Goal: Task Accomplishment & Management: Use online tool/utility

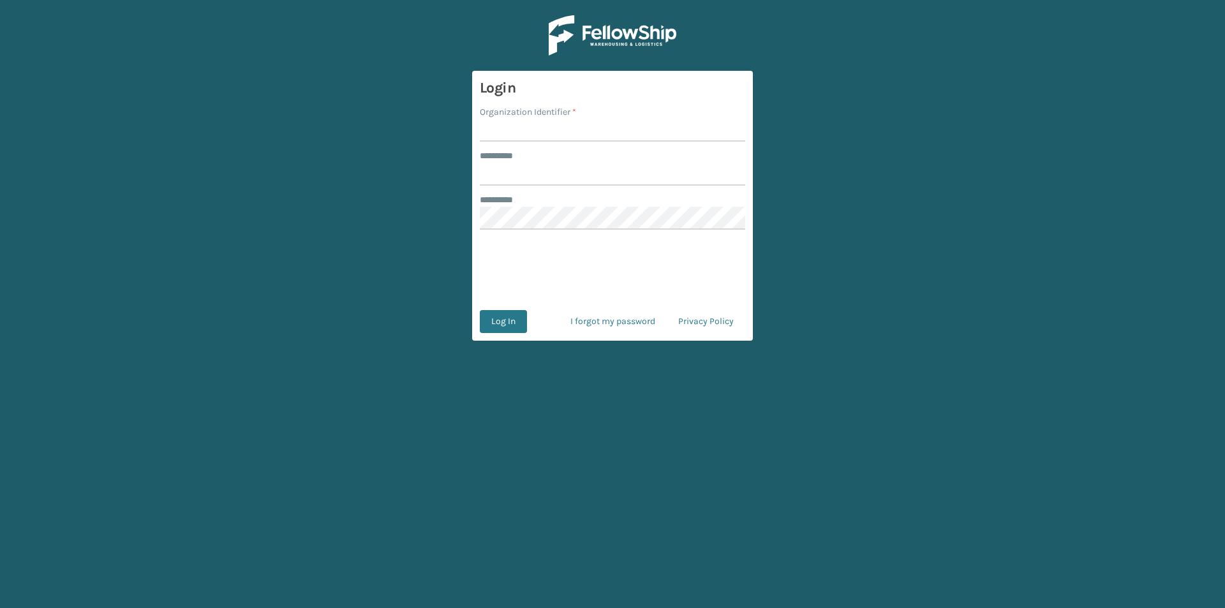
click at [498, 132] on input "Organization Identifier *" at bounding box center [612, 130] width 265 height 23
type input "FELLOWSHIP - WEST"
click at [523, 174] on input "******** *" at bounding box center [612, 174] width 265 height 23
type input "******"
click at [514, 325] on button "Log In" at bounding box center [503, 321] width 47 height 23
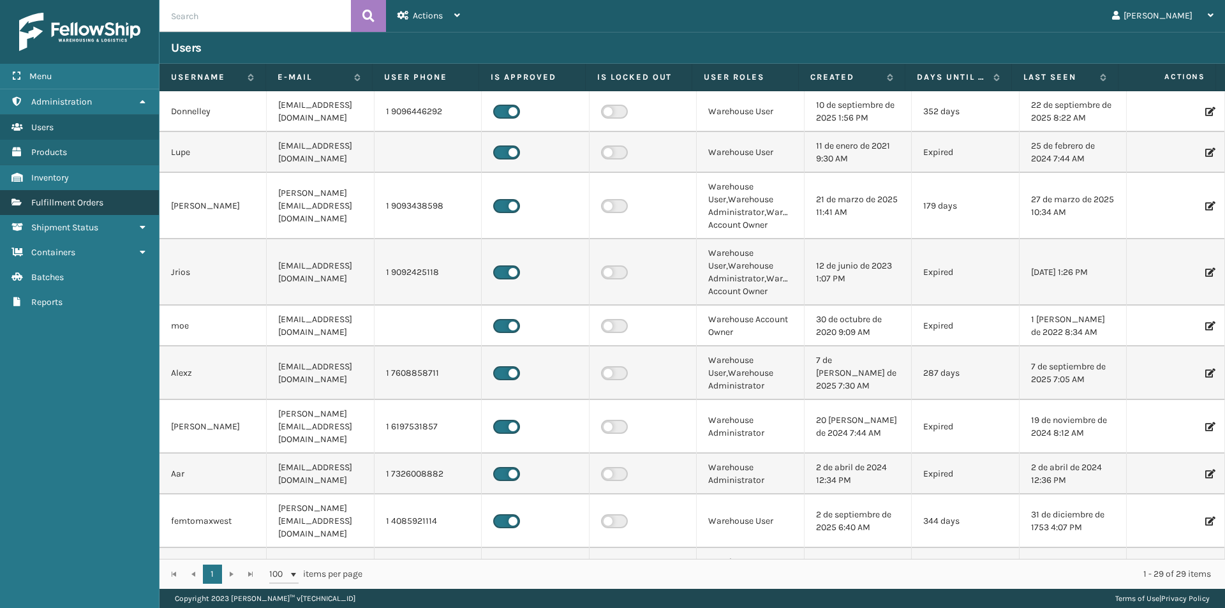
click at [94, 200] on span "Fulfillment Orders" at bounding box center [67, 202] width 72 height 11
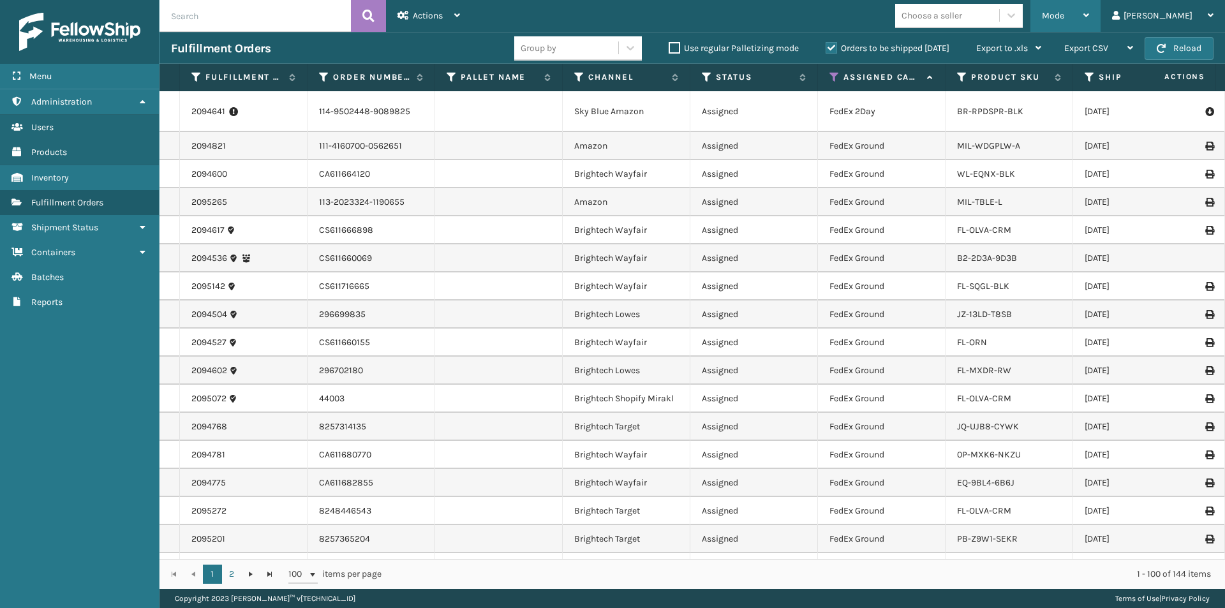
click at [1089, 17] on icon at bounding box center [1086, 15] width 6 height 9
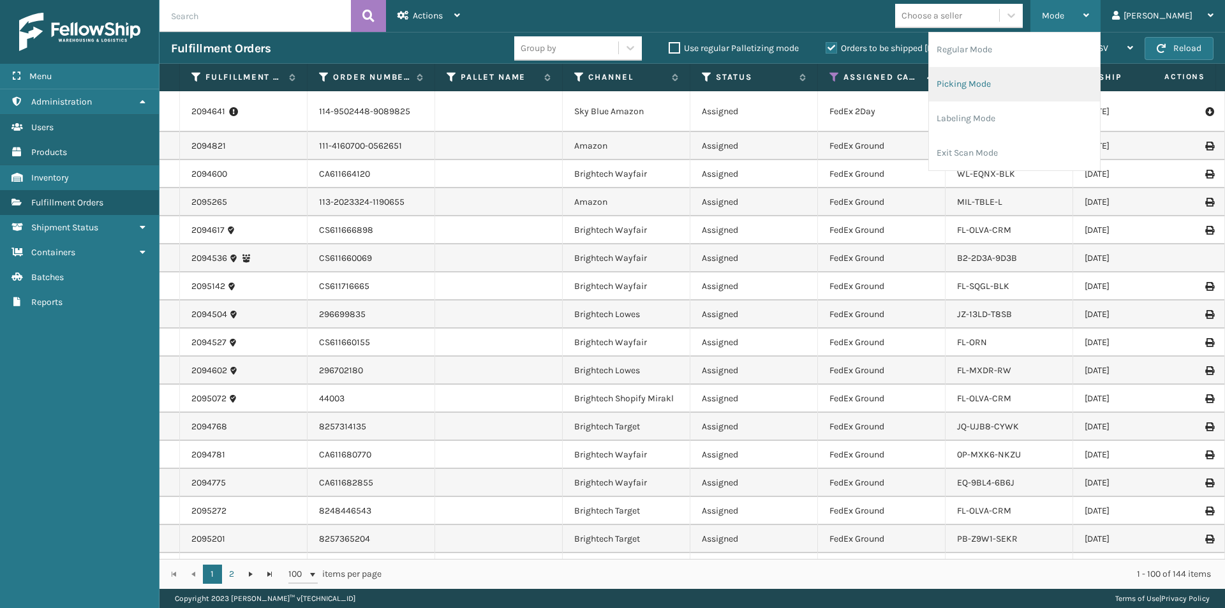
click at [1035, 84] on li "Picking Mode" at bounding box center [1014, 84] width 171 height 34
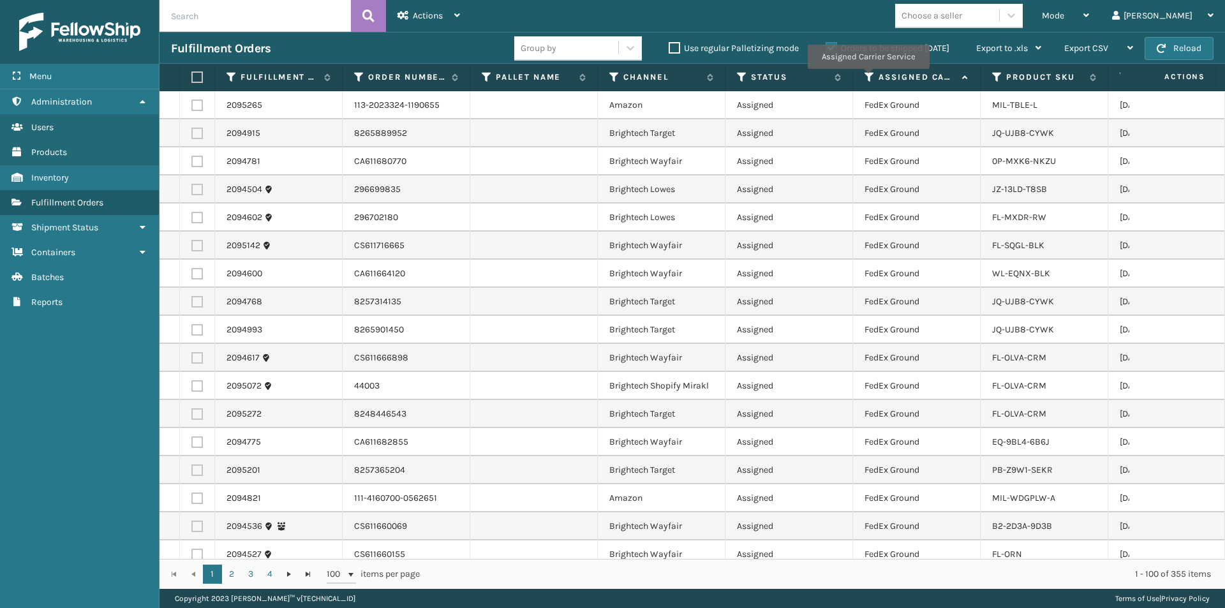
click at [868, 78] on icon at bounding box center [869, 76] width 10 height 11
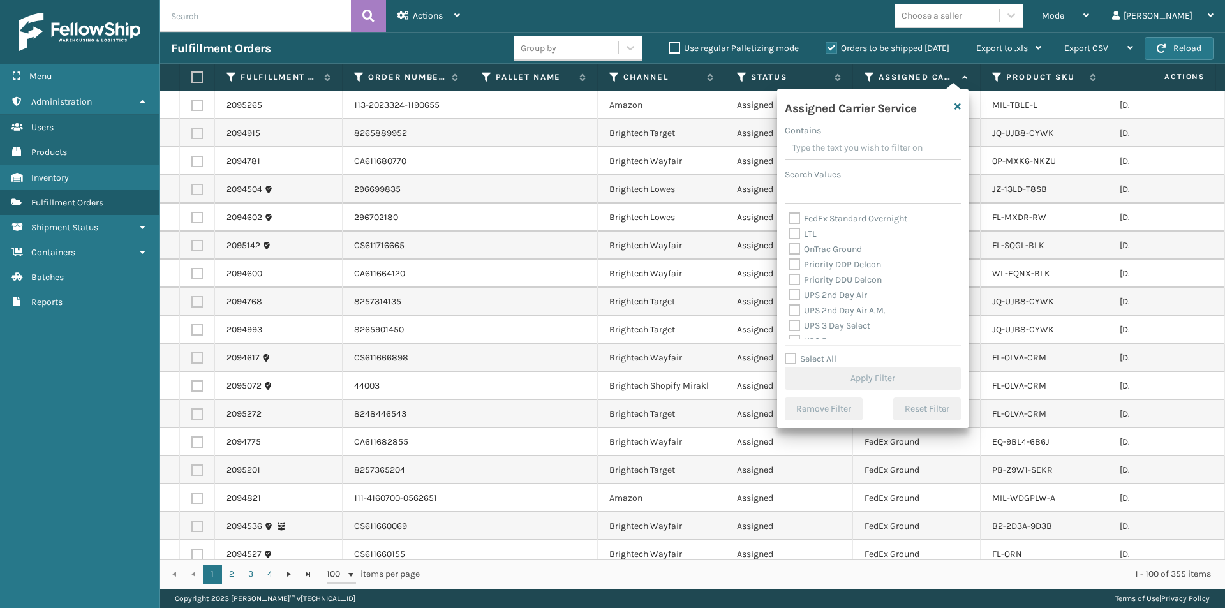
scroll to position [191, 0]
click at [794, 274] on label "UPS 2nd Day Air" at bounding box center [828, 272] width 78 height 11
click at [789, 274] on input "UPS 2nd Day Air" at bounding box center [789, 269] width 1 height 8
checkbox input "true"
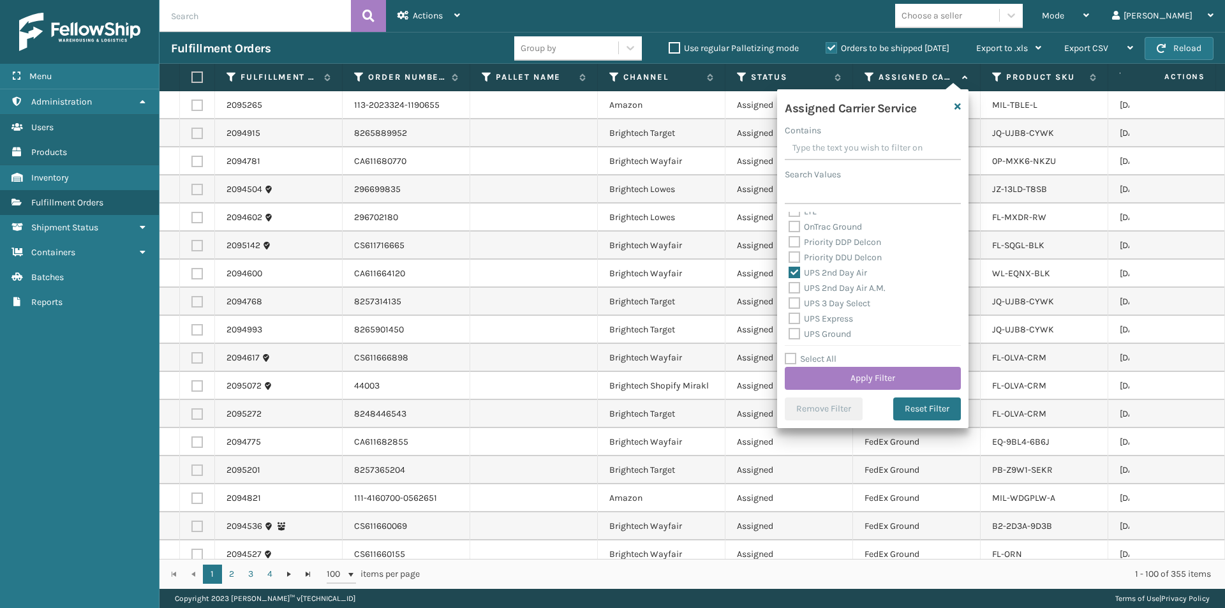
click at [793, 284] on label "UPS 2nd Day Air A.M." at bounding box center [837, 288] width 97 height 11
click at [789, 284] on input "UPS 2nd Day Air A.M." at bounding box center [789, 285] width 1 height 8
checkbox input "true"
click at [794, 318] on label "UPS Express" at bounding box center [821, 318] width 64 height 11
click at [789, 318] on input "UPS Express" at bounding box center [789, 315] width 1 height 8
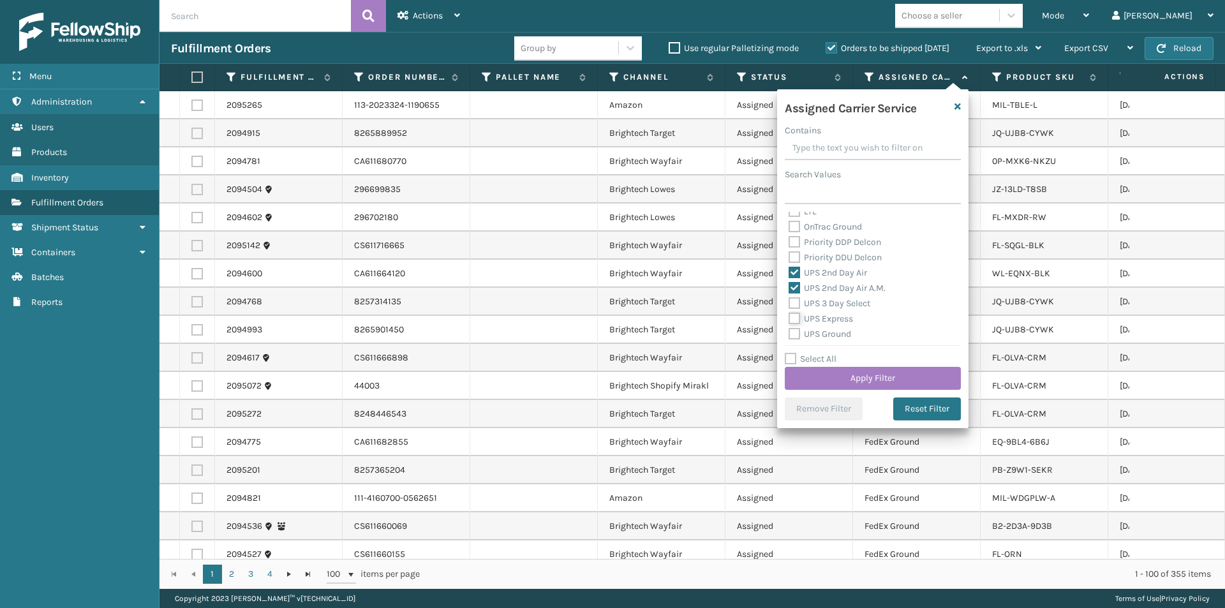
checkbox input "true"
click at [792, 288] on label "UPS Next Day Air" at bounding box center [830, 285] width 82 height 11
click at [789, 286] on input "UPS Next Day Air" at bounding box center [789, 282] width 1 height 8
checkbox input "true"
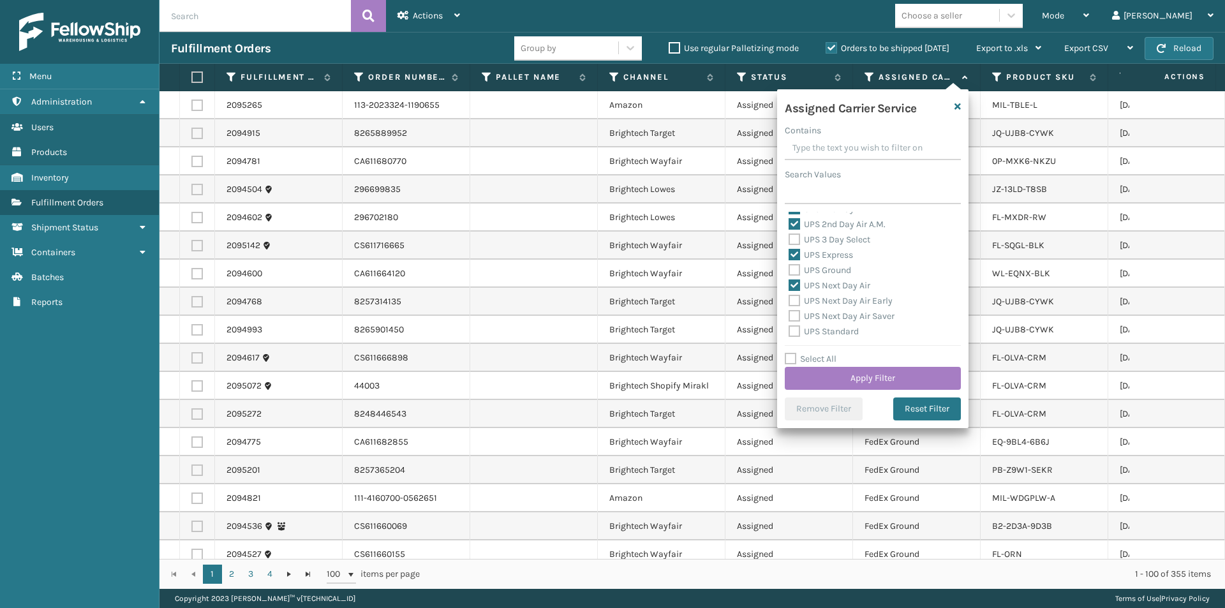
click at [793, 300] on label "UPS Next Day Air Early" at bounding box center [841, 300] width 104 height 11
click at [789, 300] on input "UPS Next Day Air Early" at bounding box center [789, 297] width 1 height 8
checkbox input "true"
click at [795, 315] on label "UPS Next Day Air Saver" at bounding box center [842, 316] width 106 height 11
click at [789, 315] on input "UPS Next Day Air Saver" at bounding box center [789, 313] width 1 height 8
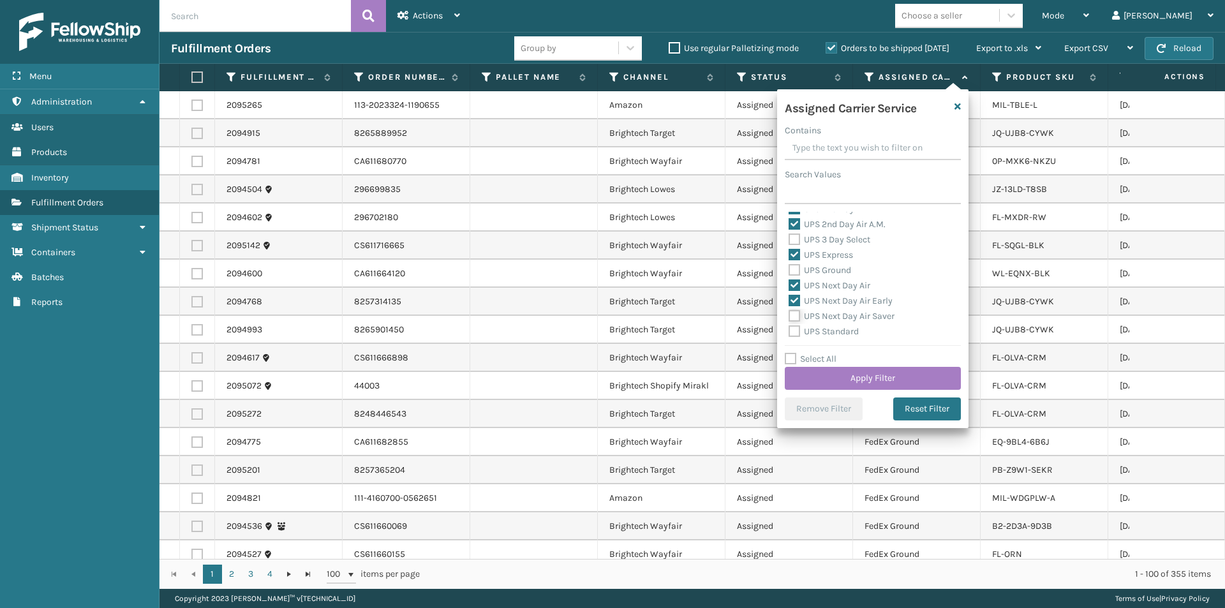
checkbox input "true"
click at [882, 381] on button "Apply Filter" at bounding box center [873, 378] width 176 height 23
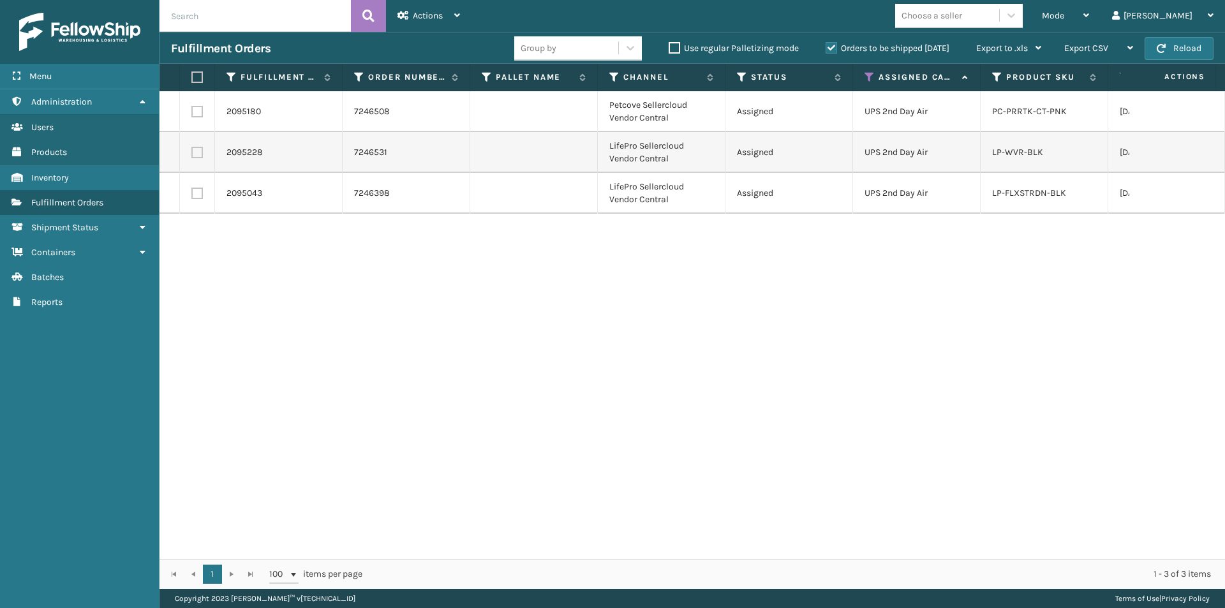
click at [198, 106] on label at bounding box center [196, 111] width 11 height 11
click at [192, 106] on input "checkbox" at bounding box center [191, 110] width 1 height 8
checkbox input "true"
click at [436, 21] on div "Actions" at bounding box center [428, 16] width 63 height 32
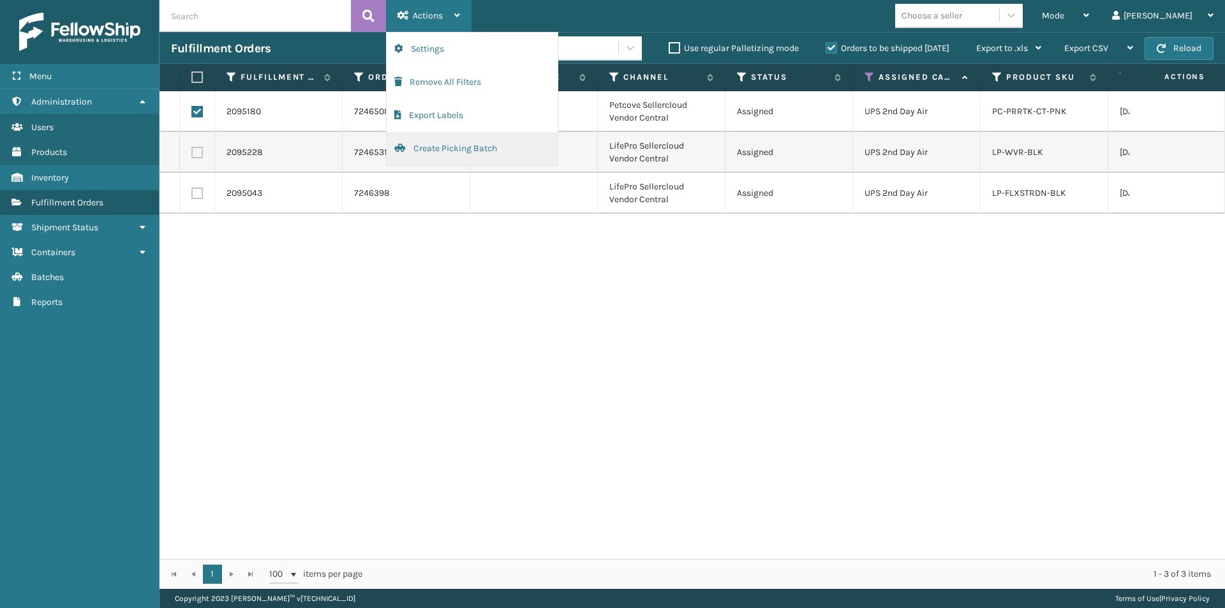
click at [456, 144] on button "Create Picking Batch" at bounding box center [472, 148] width 171 height 33
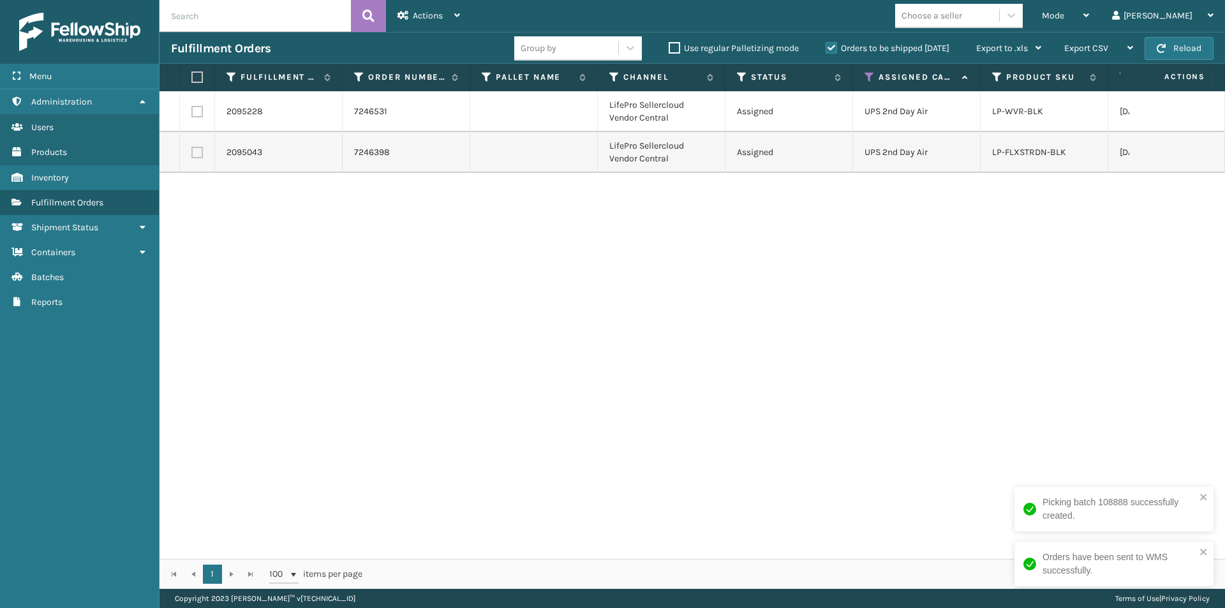
click at [198, 111] on label at bounding box center [196, 111] width 11 height 11
click at [192, 111] on input "checkbox" at bounding box center [191, 110] width 1 height 8
checkbox input "true"
click at [197, 153] on label at bounding box center [196, 152] width 11 height 11
click at [192, 153] on input "checkbox" at bounding box center [191, 151] width 1 height 8
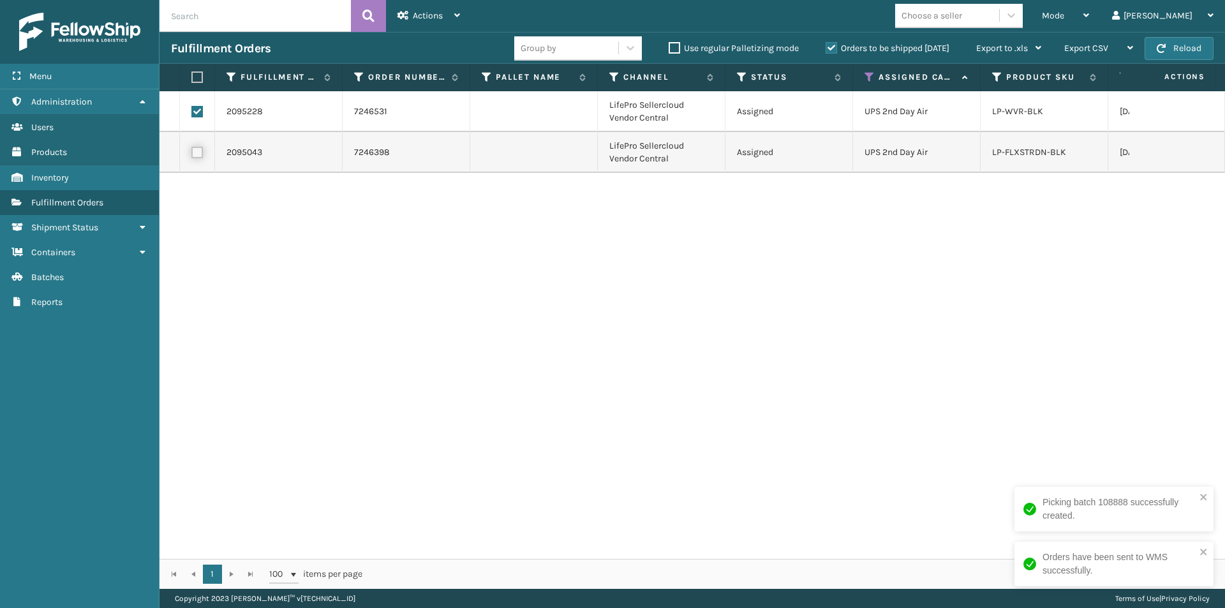
checkbox input "true"
click at [418, 12] on span "Actions" at bounding box center [428, 15] width 30 height 11
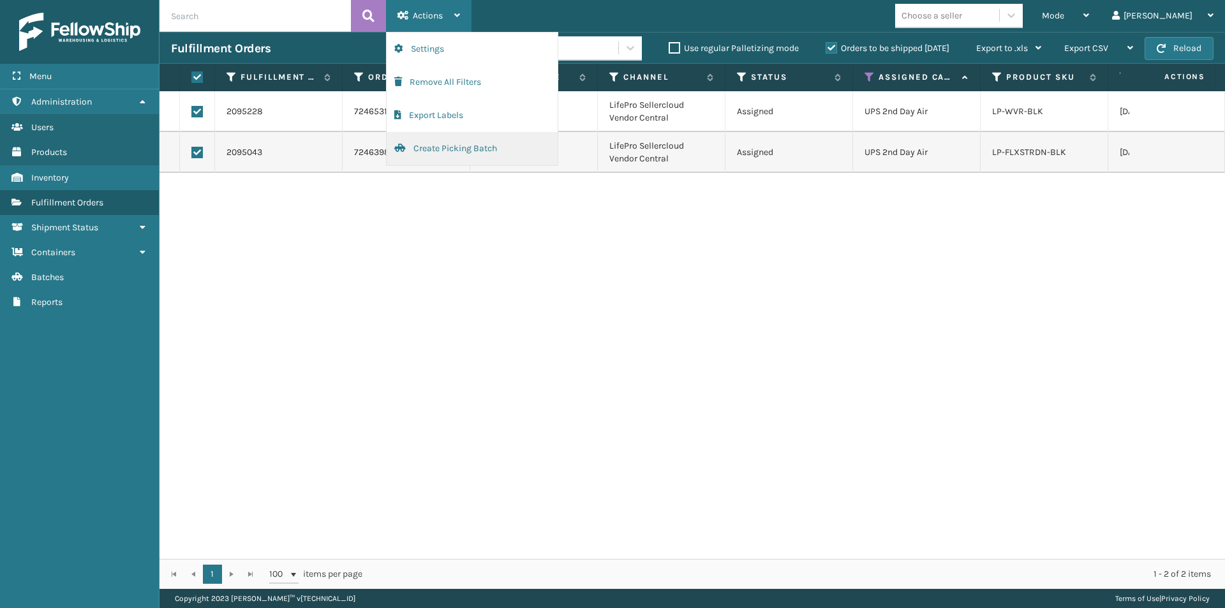
click at [436, 149] on button "Create Picking Batch" at bounding box center [472, 148] width 171 height 33
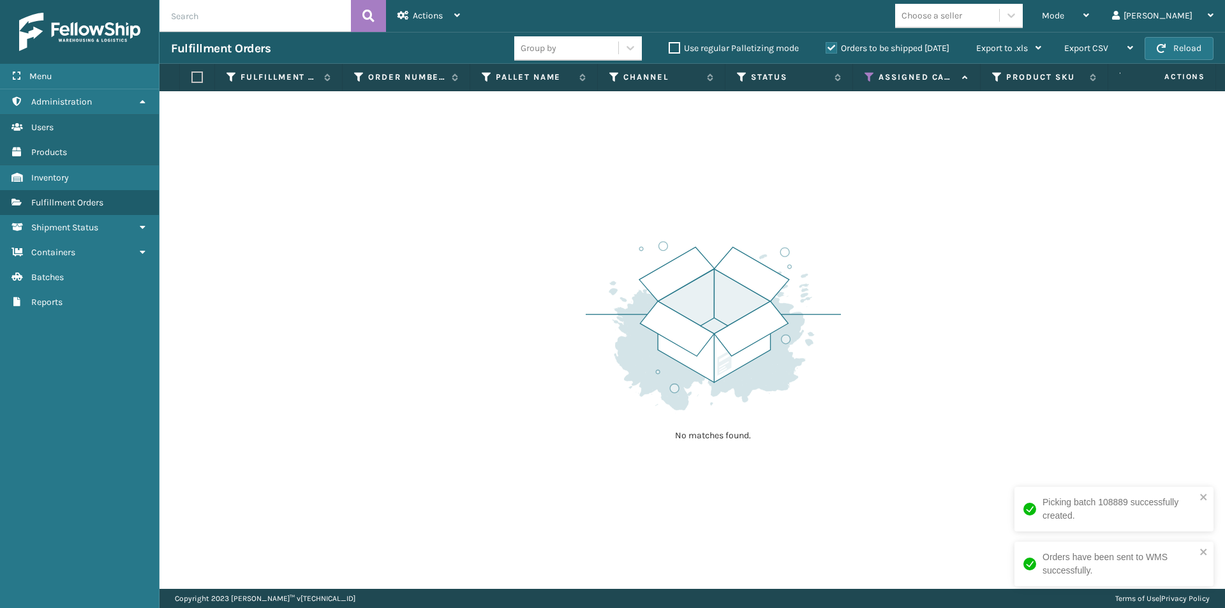
click at [870, 77] on icon at bounding box center [869, 76] width 10 height 11
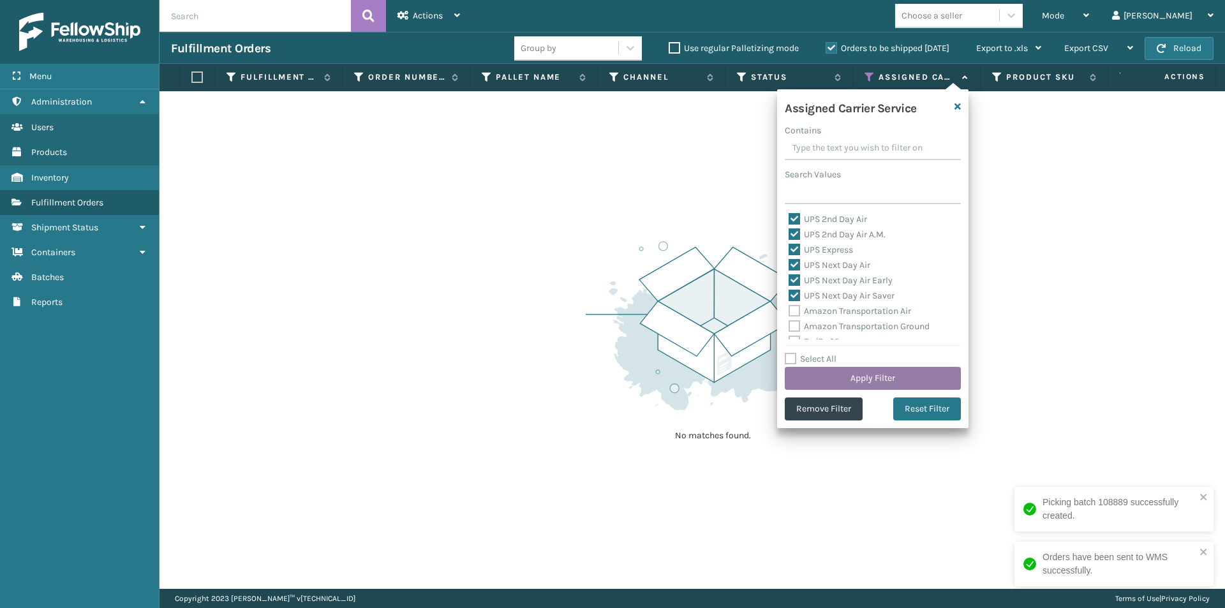
drag, startPoint x: 931, startPoint y: 408, endPoint x: 909, endPoint y: 376, distance: 38.6
click at [931, 408] on button "Reset Filter" at bounding box center [927, 408] width 68 height 23
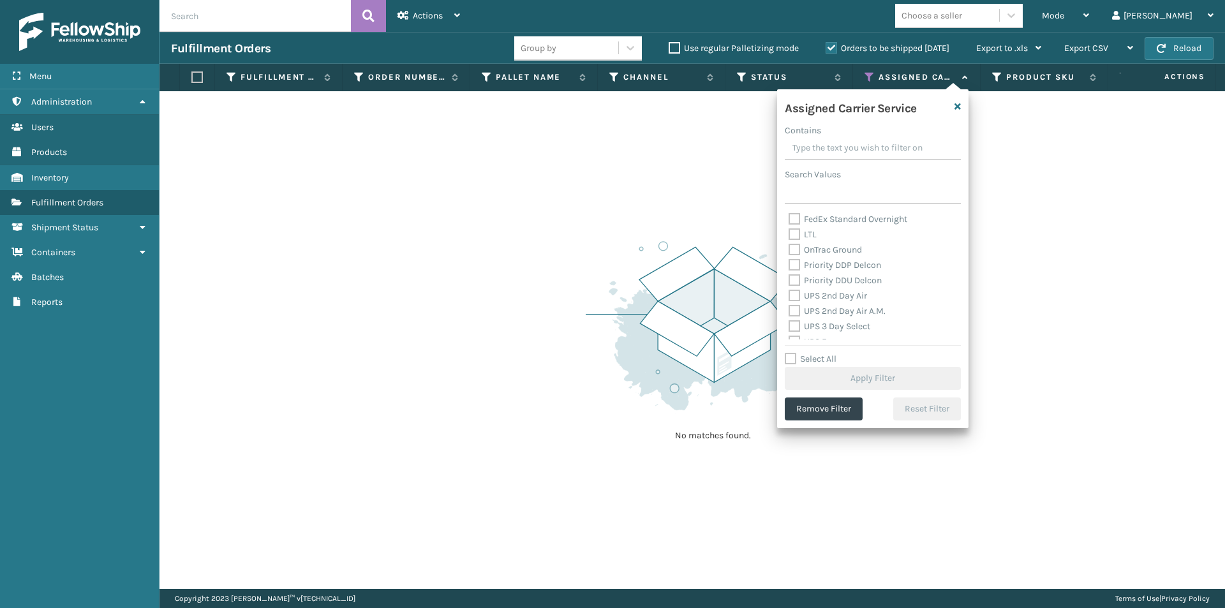
scroll to position [191, 0]
click at [791, 274] on label "UPS 2nd Day Air" at bounding box center [828, 272] width 78 height 11
click at [789, 274] on input "UPS 2nd Day Air" at bounding box center [789, 269] width 1 height 8
checkbox input "true"
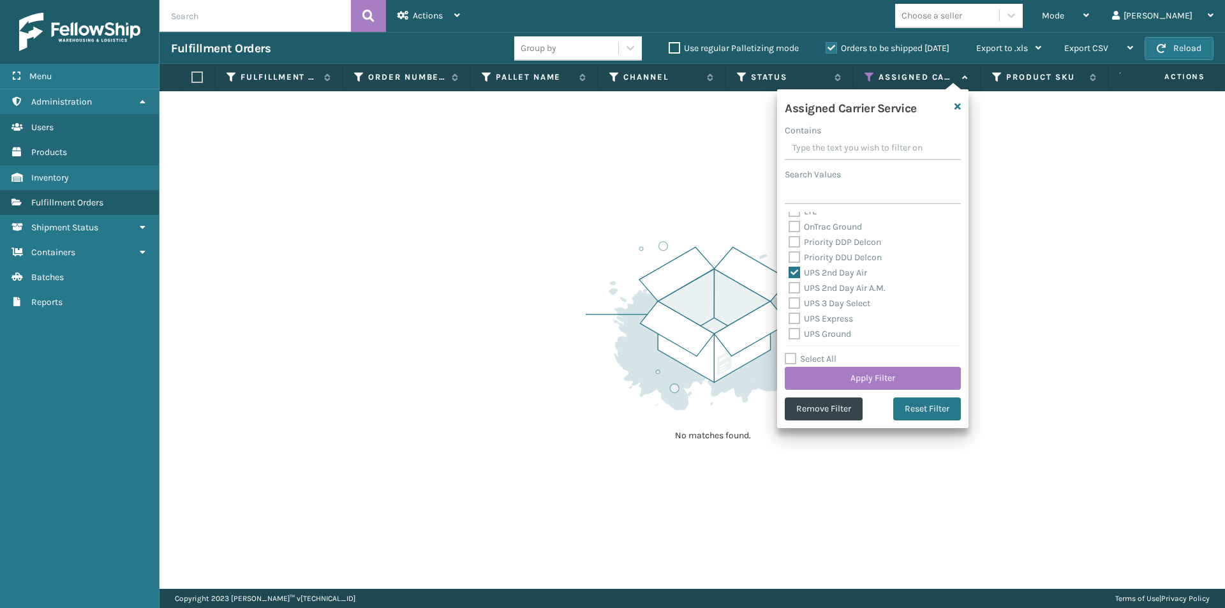
click at [793, 284] on label "UPS 2nd Day Air A.M." at bounding box center [837, 288] width 97 height 11
click at [789, 284] on input "UPS 2nd Day Air A.M." at bounding box center [789, 285] width 1 height 8
checkbox input "true"
click at [792, 303] on label "UPS 3 Day Select" at bounding box center [830, 303] width 82 height 11
click at [789, 303] on input "UPS 3 Day Select" at bounding box center [789, 300] width 1 height 8
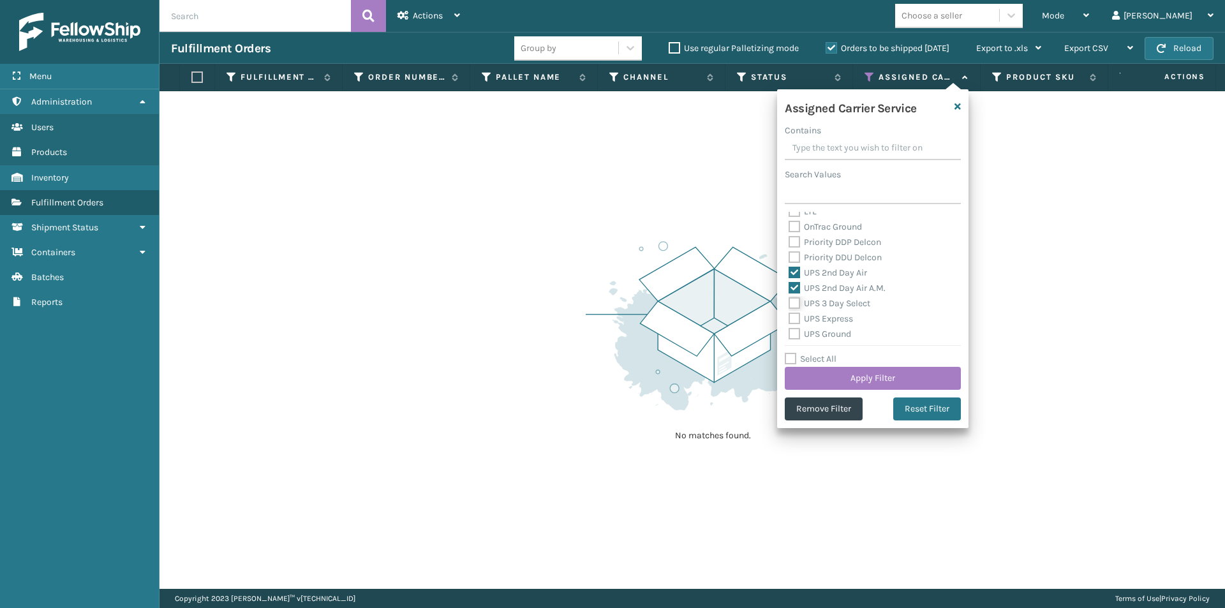
checkbox input "true"
click at [792, 320] on label "UPS Express" at bounding box center [821, 318] width 64 height 11
click at [789, 320] on input "UPS Express" at bounding box center [789, 315] width 1 height 8
checkbox input "true"
click at [793, 334] on label "UPS Ground" at bounding box center [820, 334] width 63 height 11
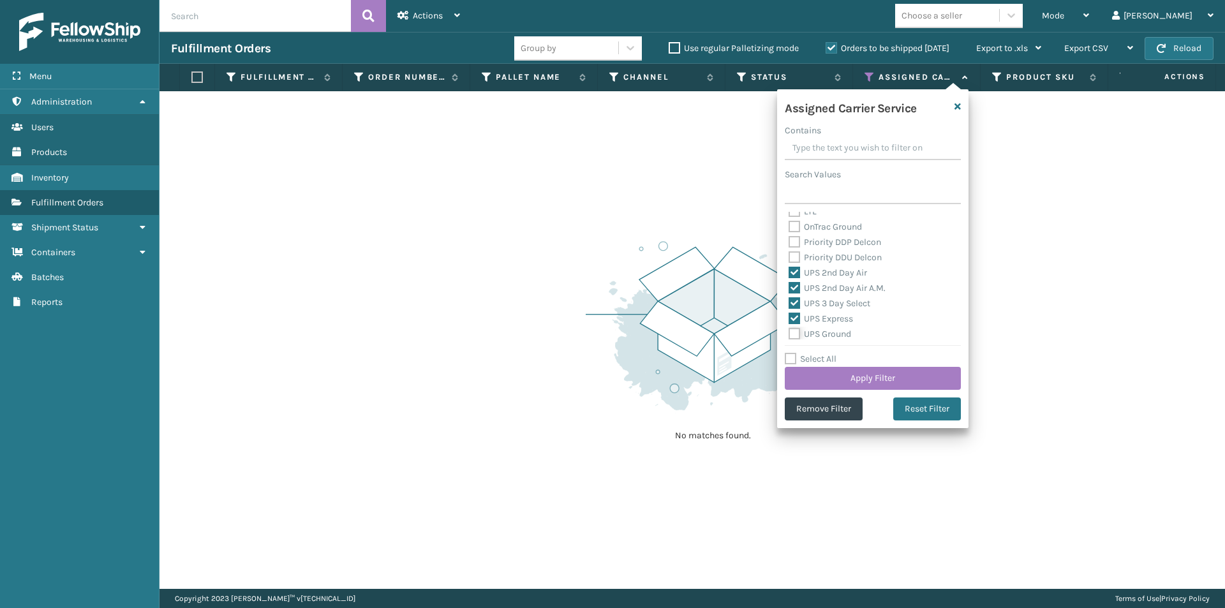
click at [789, 334] on input "UPS Ground" at bounding box center [789, 331] width 1 height 8
checkbox input "true"
click at [797, 220] on label "UPS Next Day Air" at bounding box center [830, 221] width 82 height 11
click at [789, 220] on input "UPS Next Day Air" at bounding box center [789, 218] width 1 height 8
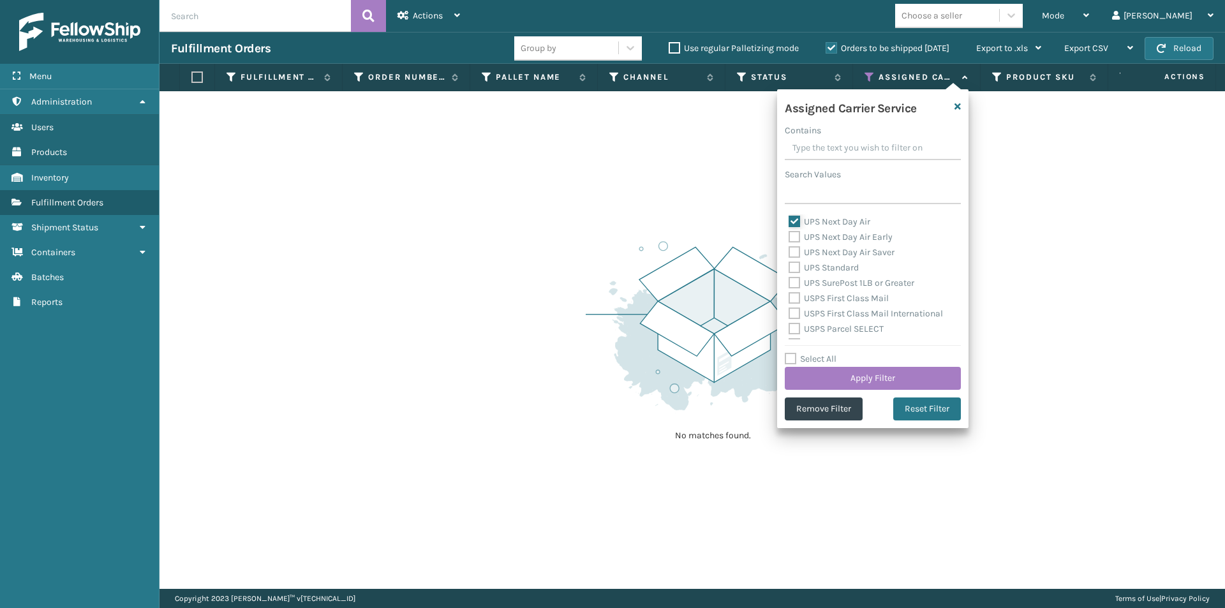
checkbox input "true"
click at [796, 302] on label "UPS Next Day Air Early" at bounding box center [841, 300] width 104 height 11
click at [789, 302] on input "UPS Next Day Air Early" at bounding box center [789, 297] width 1 height 8
checkbox input "true"
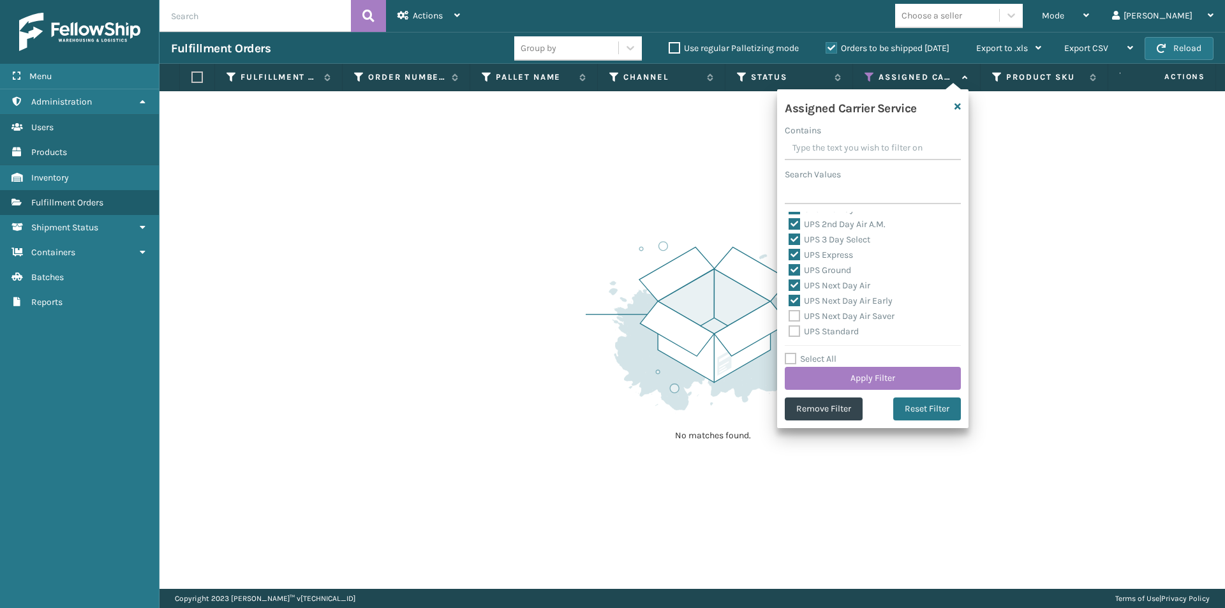
click at [796, 315] on label "UPS Next Day Air Saver" at bounding box center [842, 316] width 106 height 11
click at [789, 315] on input "UPS Next Day Air Saver" at bounding box center [789, 313] width 1 height 8
checkbox input "true"
click at [795, 332] on label "UPS Standard" at bounding box center [824, 331] width 70 height 11
click at [789, 332] on input "UPS Standard" at bounding box center [789, 328] width 1 height 8
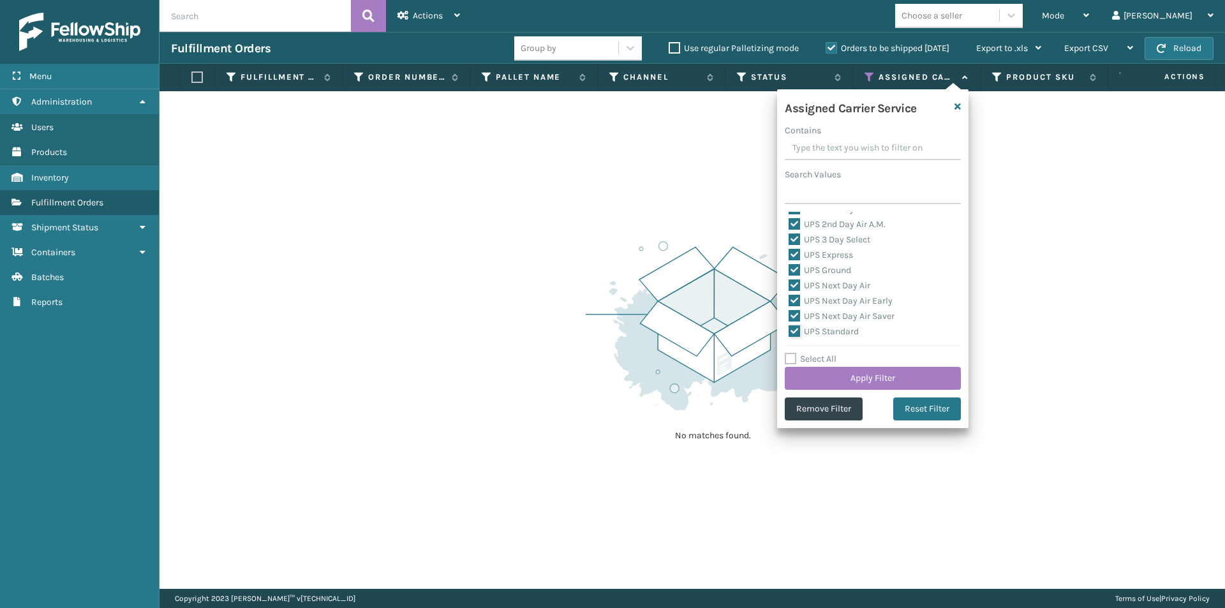
checkbox input "true"
click at [794, 284] on label "UPS SurePost 1LB or Greater" at bounding box center [852, 283] width 126 height 11
click at [789, 284] on input "UPS SurePost 1LB or Greater" at bounding box center [789, 280] width 1 height 8
checkbox input "true"
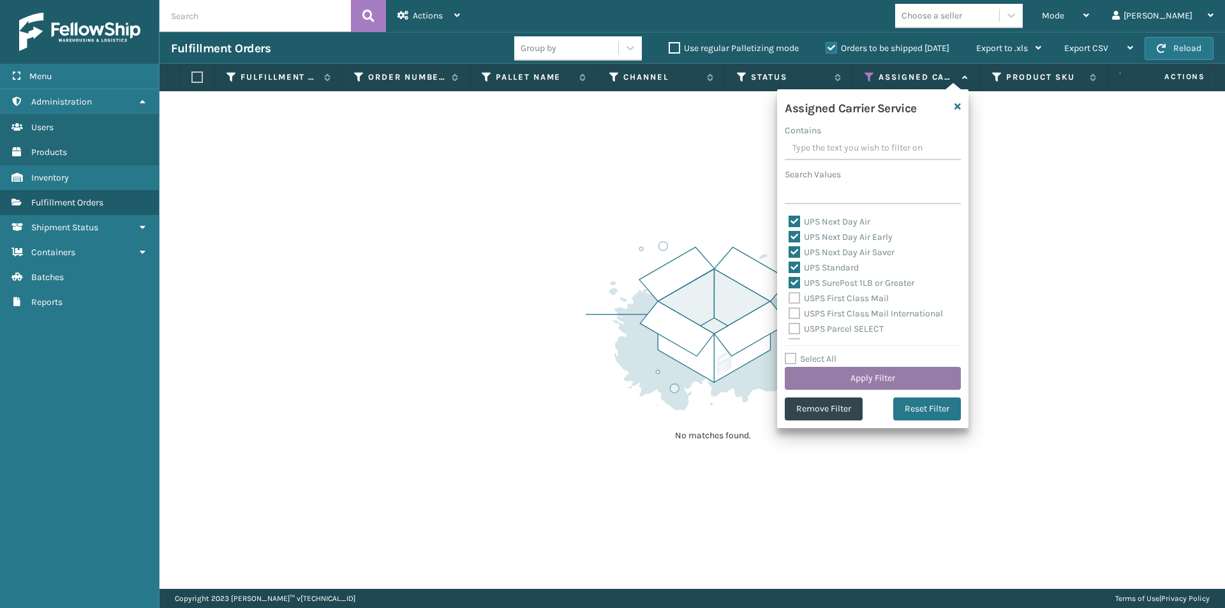
click at [887, 376] on button "Apply Filter" at bounding box center [873, 378] width 176 height 23
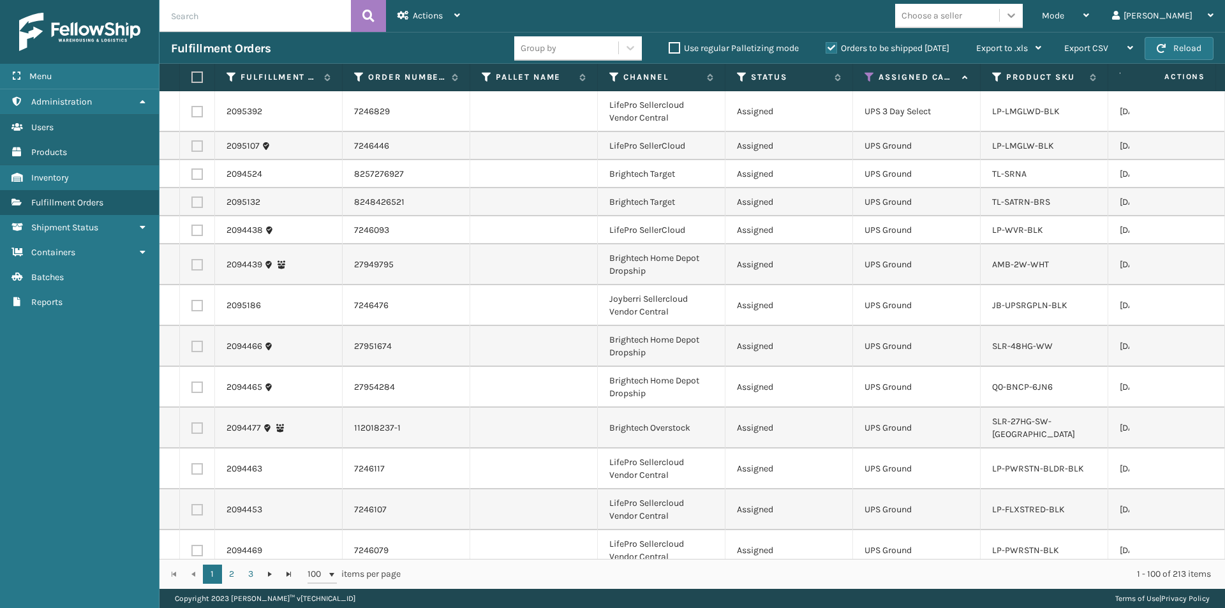
click at [1018, 17] on icon at bounding box center [1011, 15] width 13 height 13
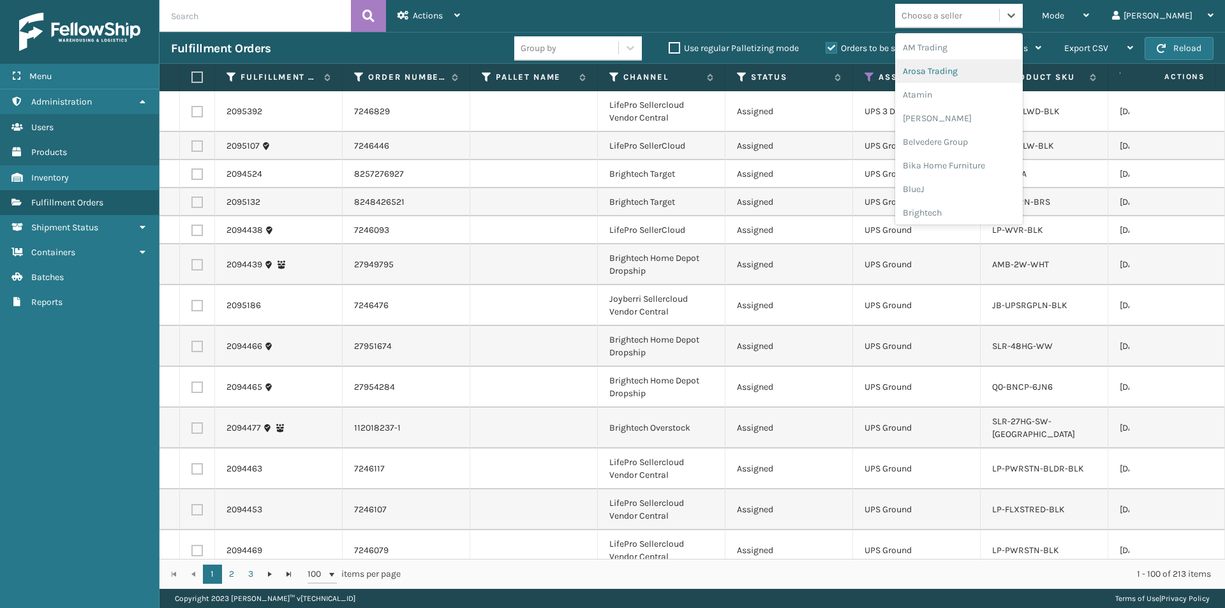
click at [978, 75] on div "Arosa Trading" at bounding box center [959, 71] width 128 height 24
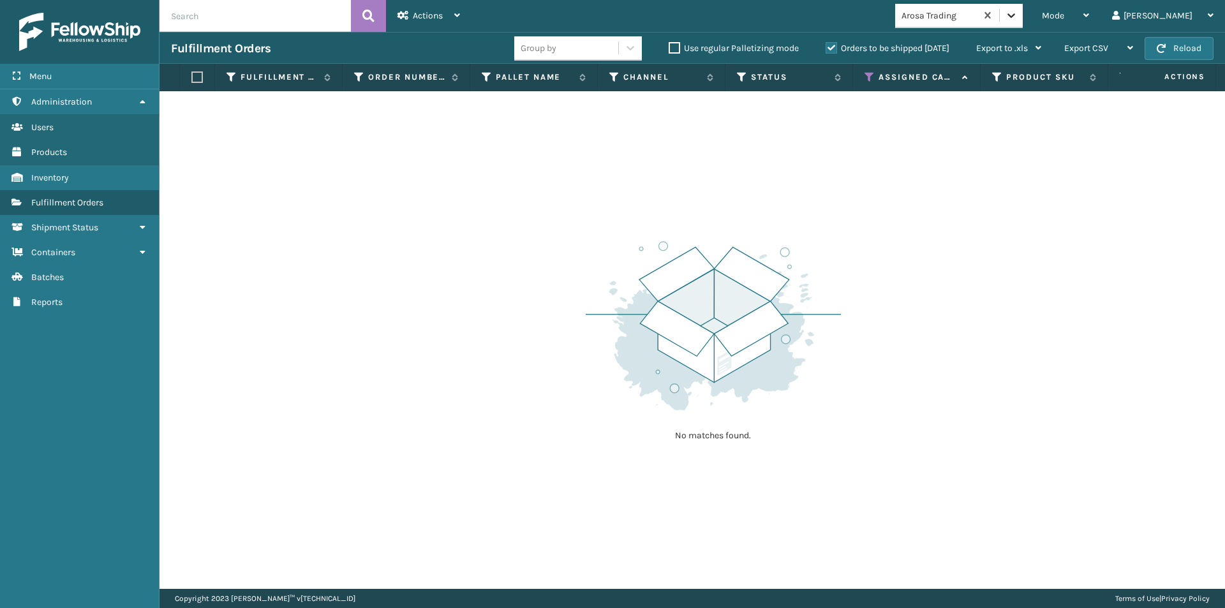
click at [1023, 22] on div at bounding box center [1011, 15] width 23 height 23
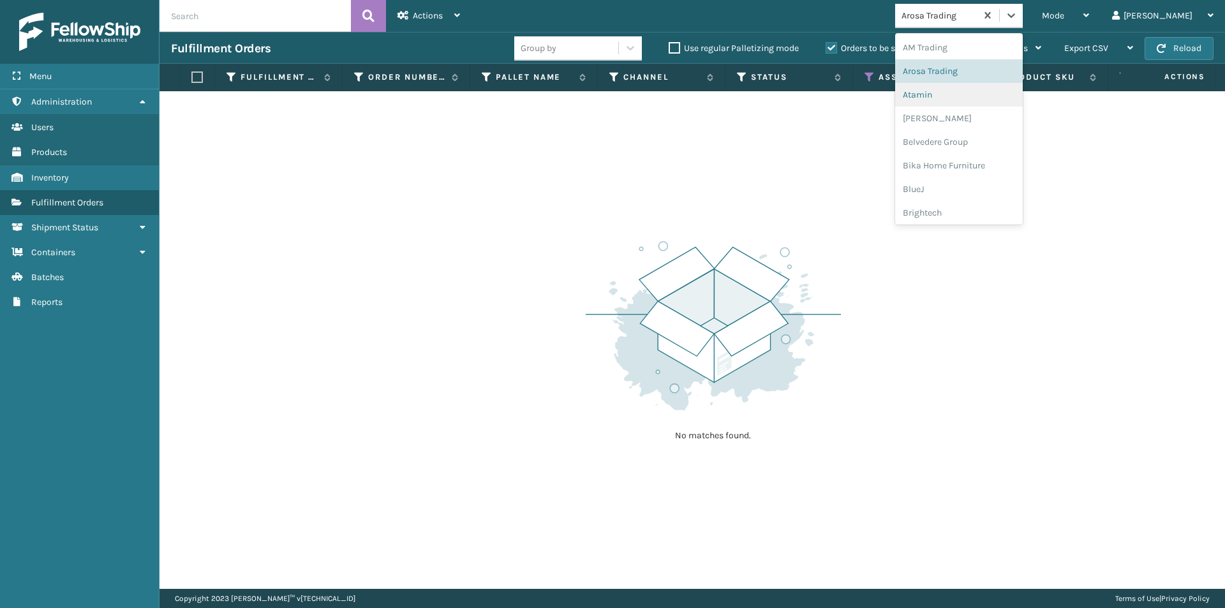
click at [986, 88] on div "Atamin" at bounding box center [959, 95] width 128 height 24
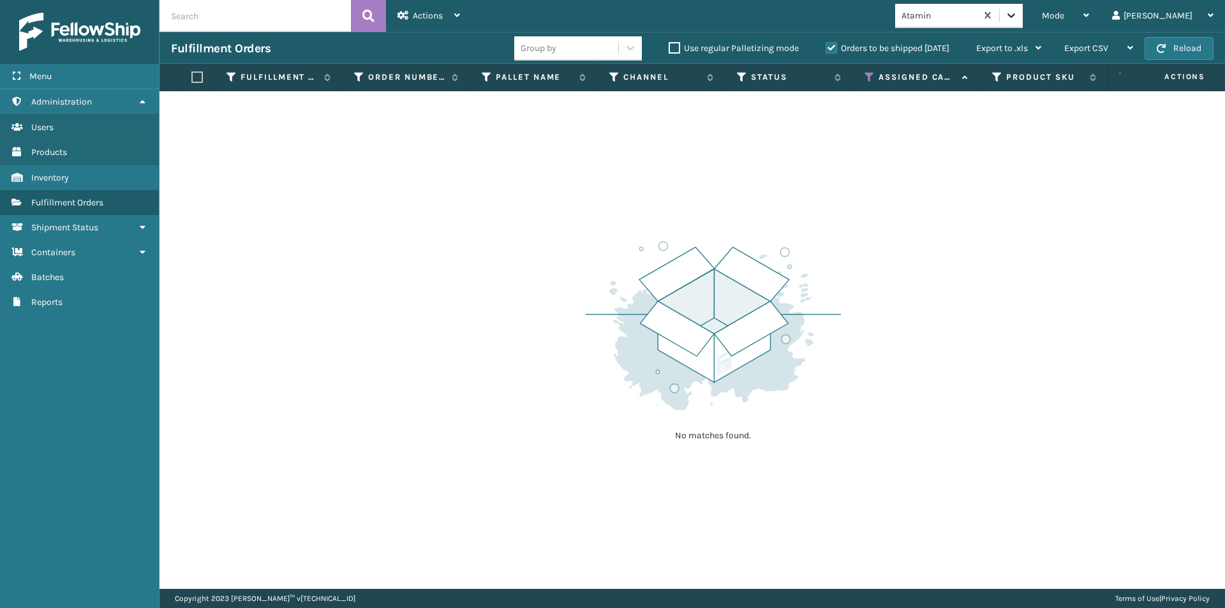
click at [1018, 11] on icon at bounding box center [1011, 15] width 13 height 13
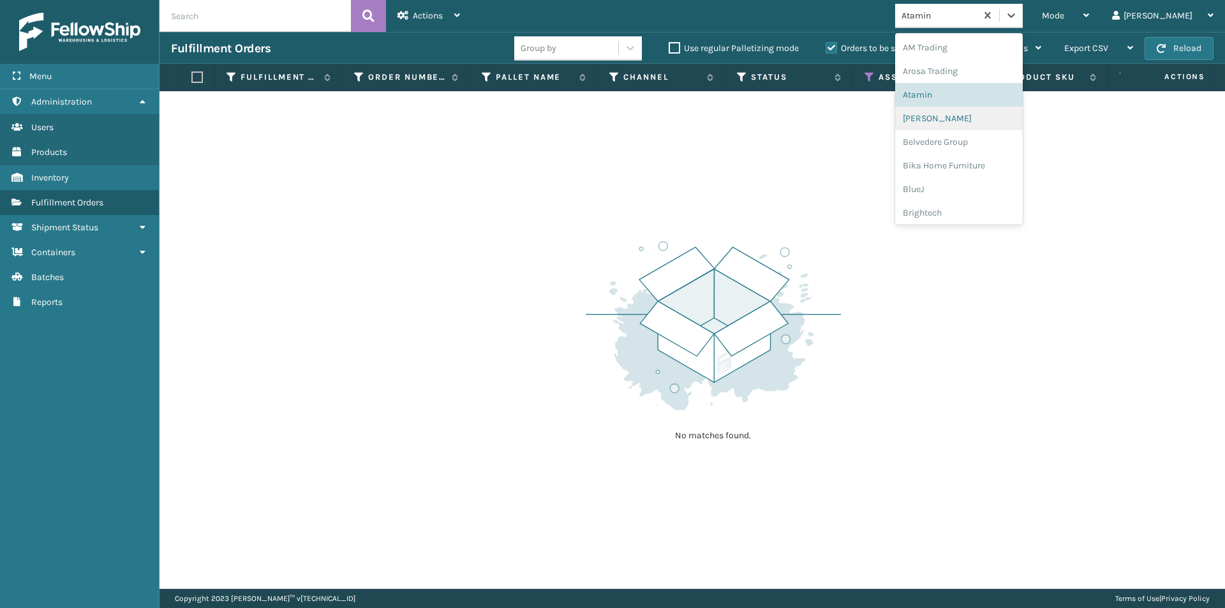
click at [968, 121] on div "[PERSON_NAME]" at bounding box center [959, 119] width 128 height 24
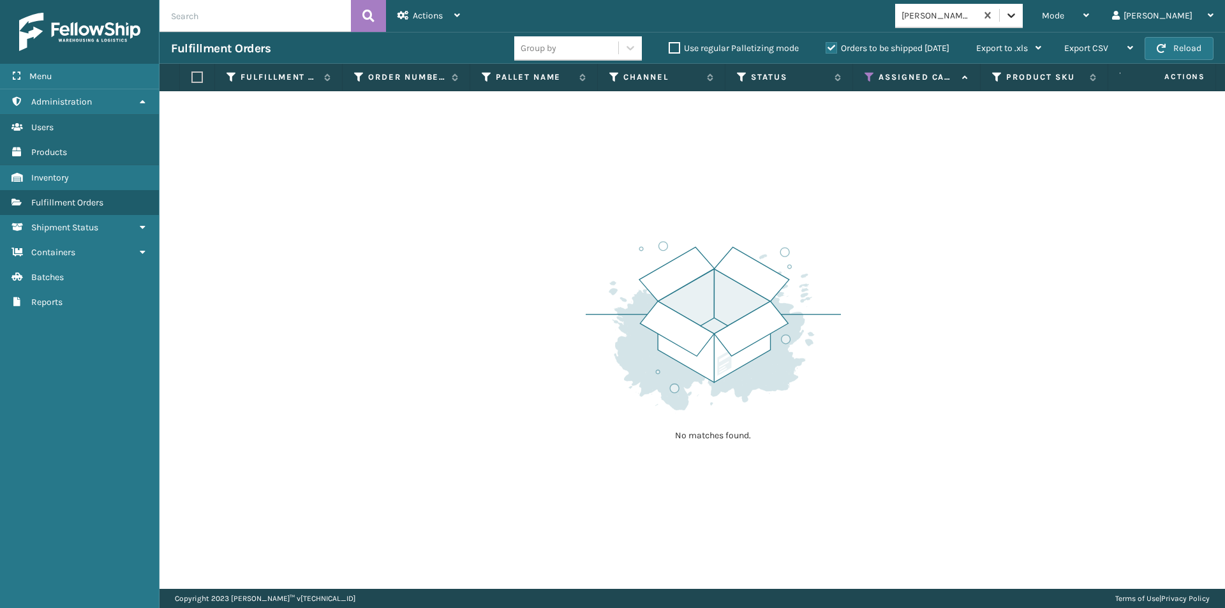
click at [1018, 14] on icon at bounding box center [1011, 15] width 13 height 13
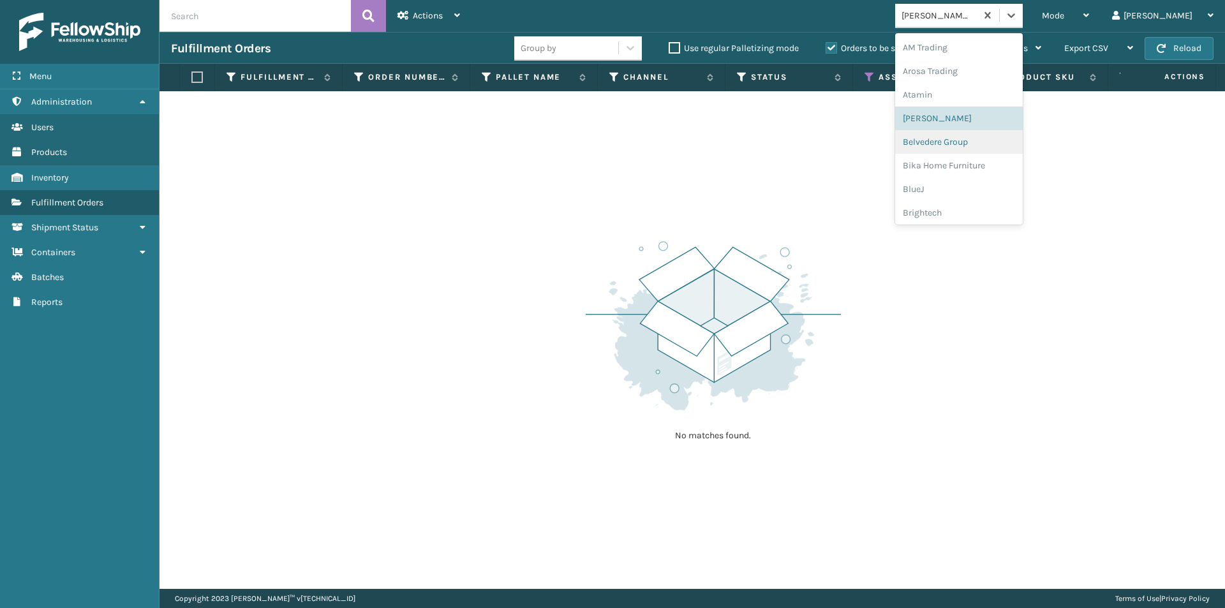
click at [984, 147] on div "Belvedere Group" at bounding box center [959, 142] width 128 height 24
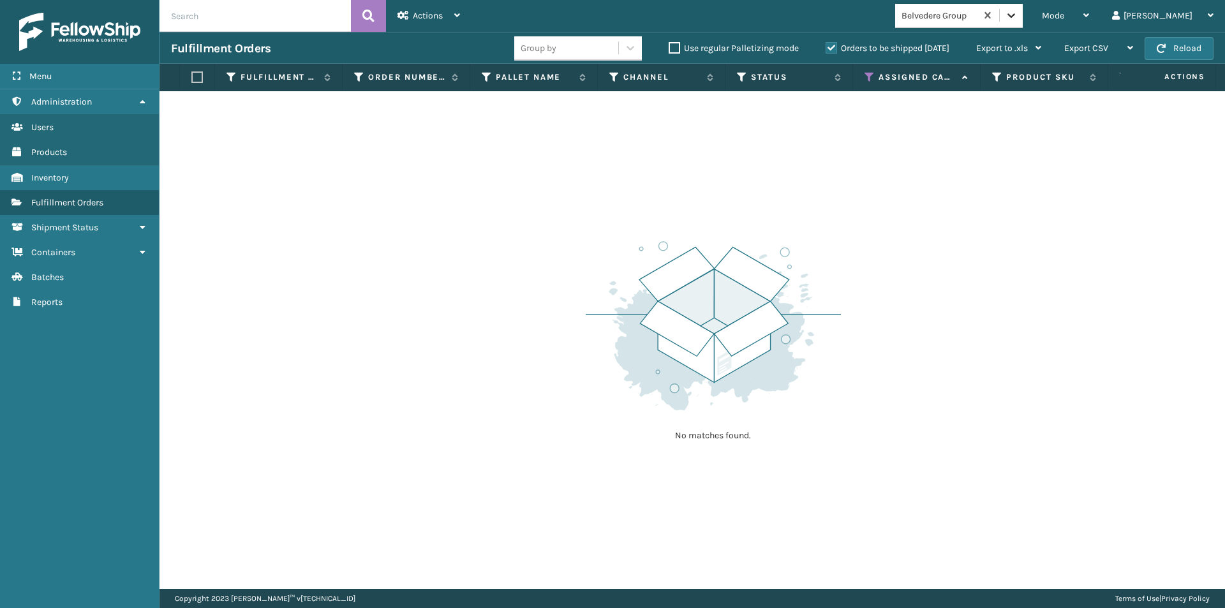
click at [1018, 11] on icon at bounding box center [1011, 15] width 13 height 13
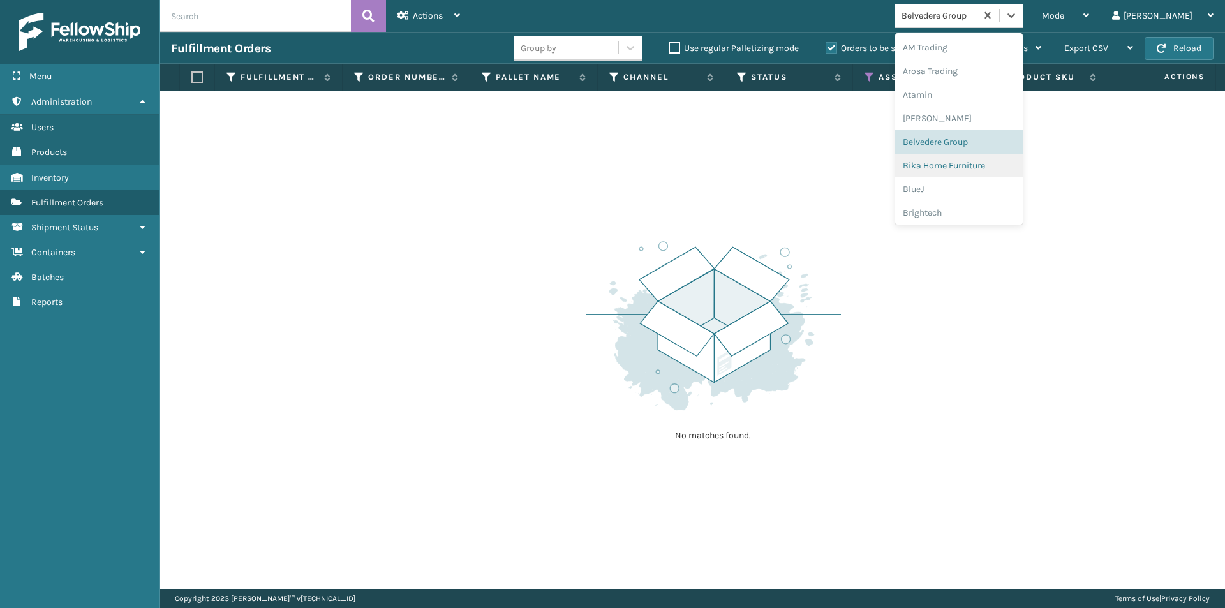
click at [978, 166] on div "Bika Home Furniture" at bounding box center [959, 166] width 128 height 24
click at [1018, 15] on icon at bounding box center [1011, 15] width 13 height 13
click at [984, 181] on div "BlueJ" at bounding box center [959, 189] width 128 height 24
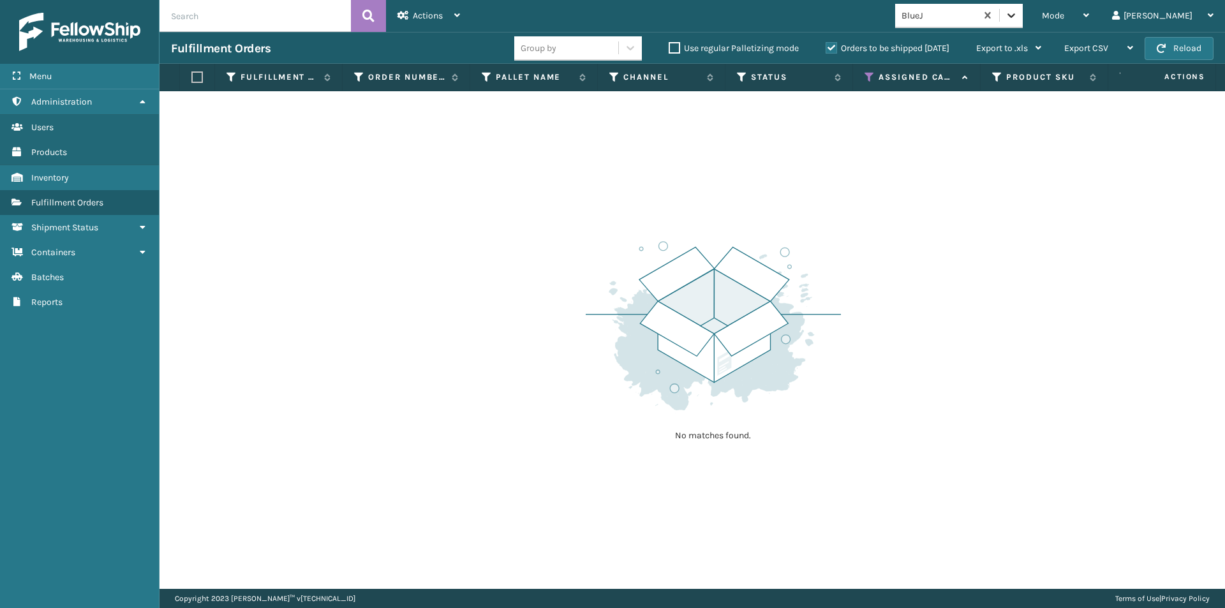
click at [1015, 14] on icon at bounding box center [1011, 15] width 8 height 4
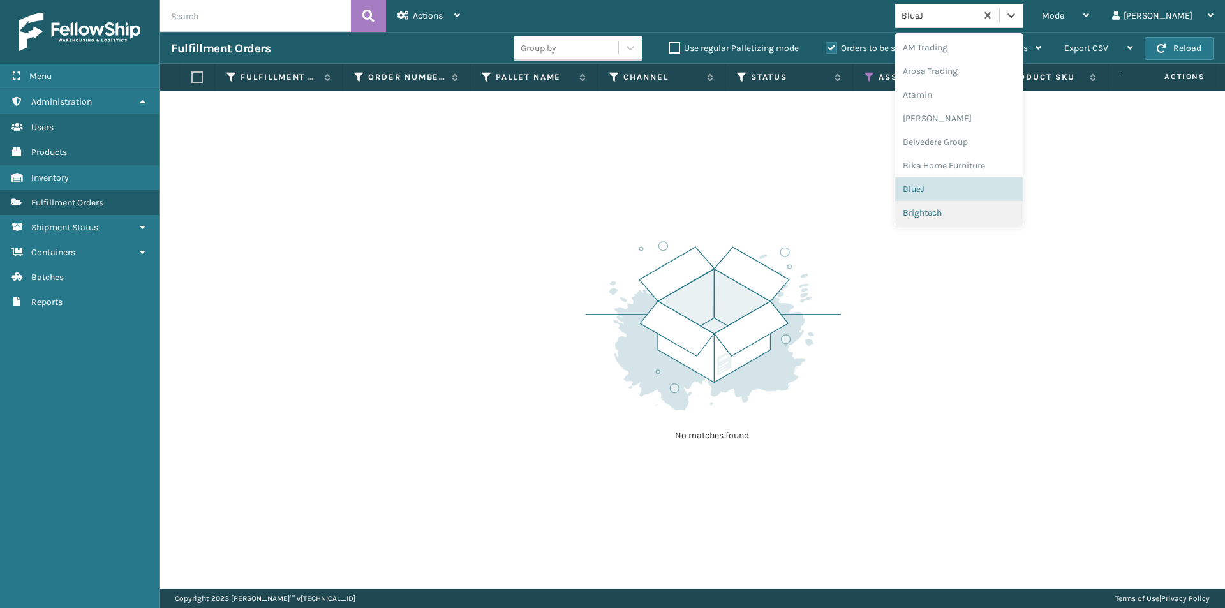
click at [979, 214] on div "Brightech" at bounding box center [959, 213] width 128 height 24
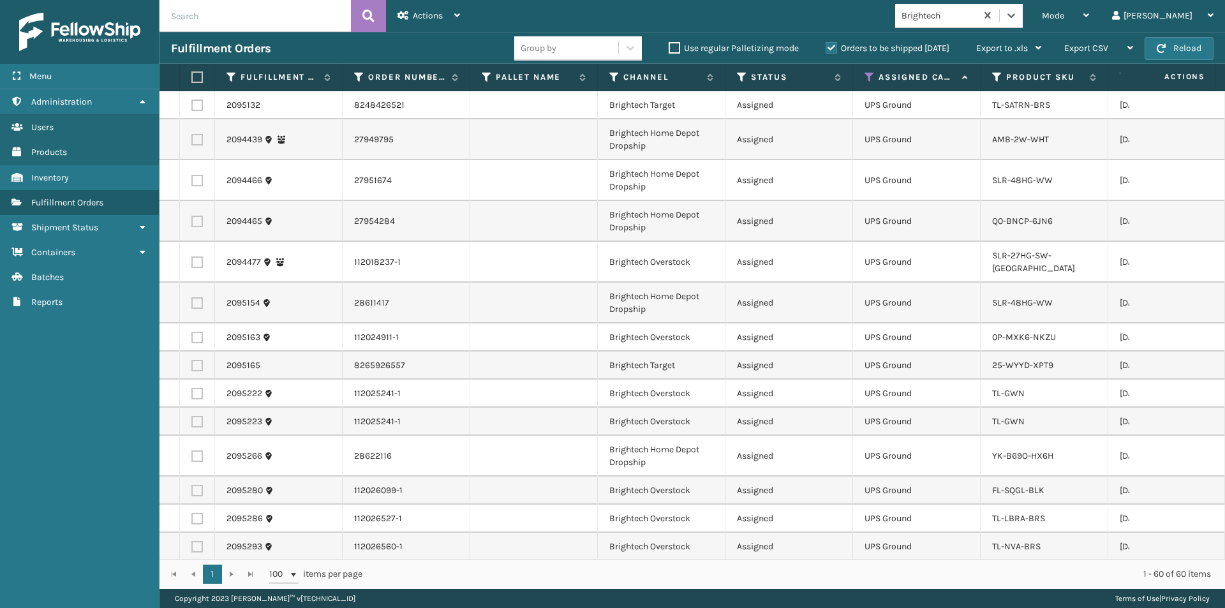
click at [197, 79] on label at bounding box center [195, 76] width 8 height 11
click at [192, 79] on input "checkbox" at bounding box center [191, 77] width 1 height 8
checkbox input "true"
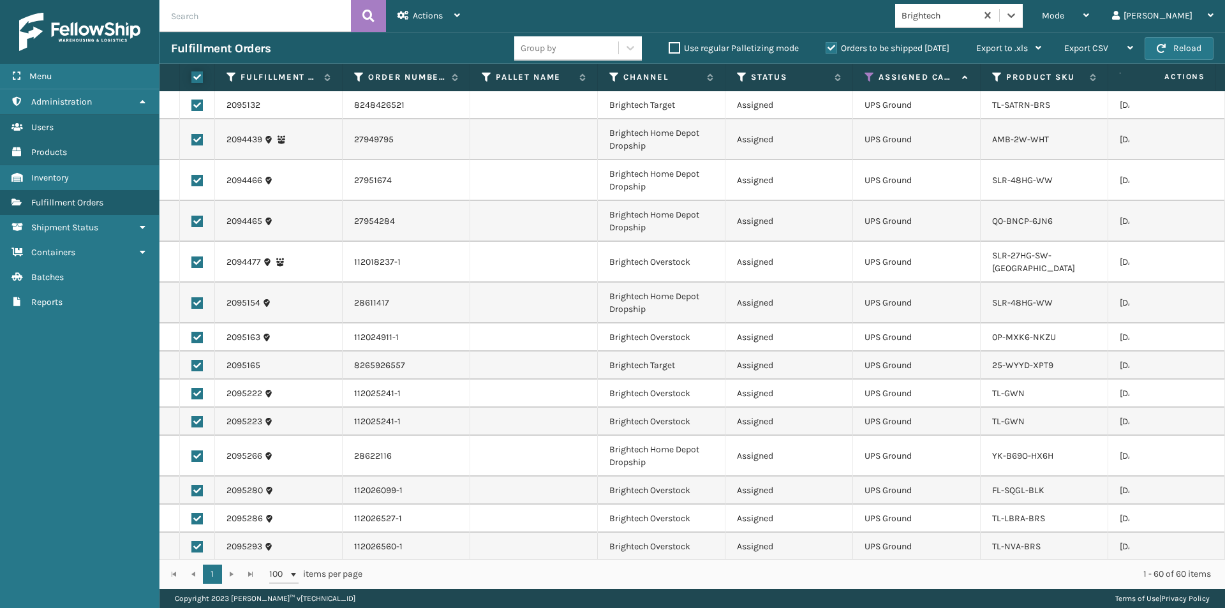
checkbox input "true"
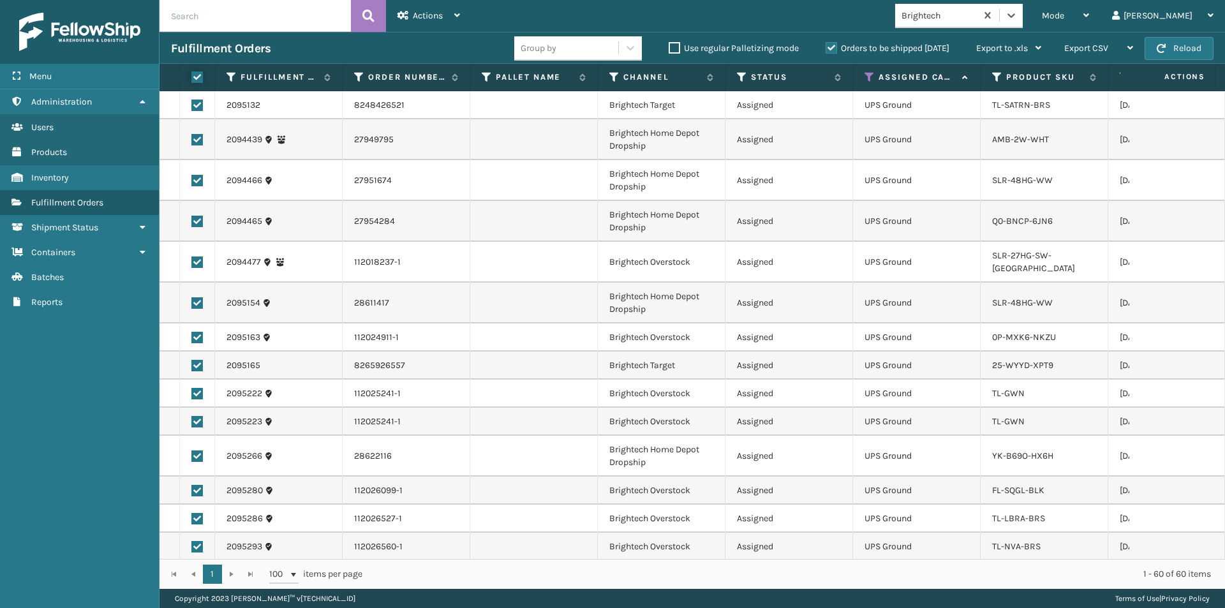
checkbox input "true"
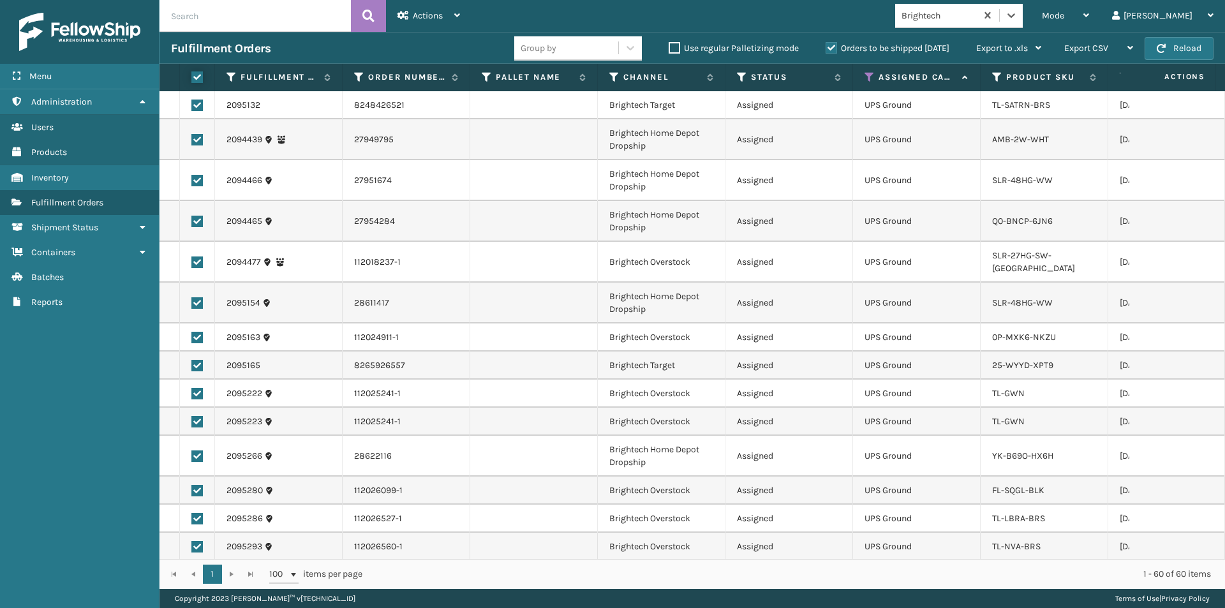
checkbox input "true"
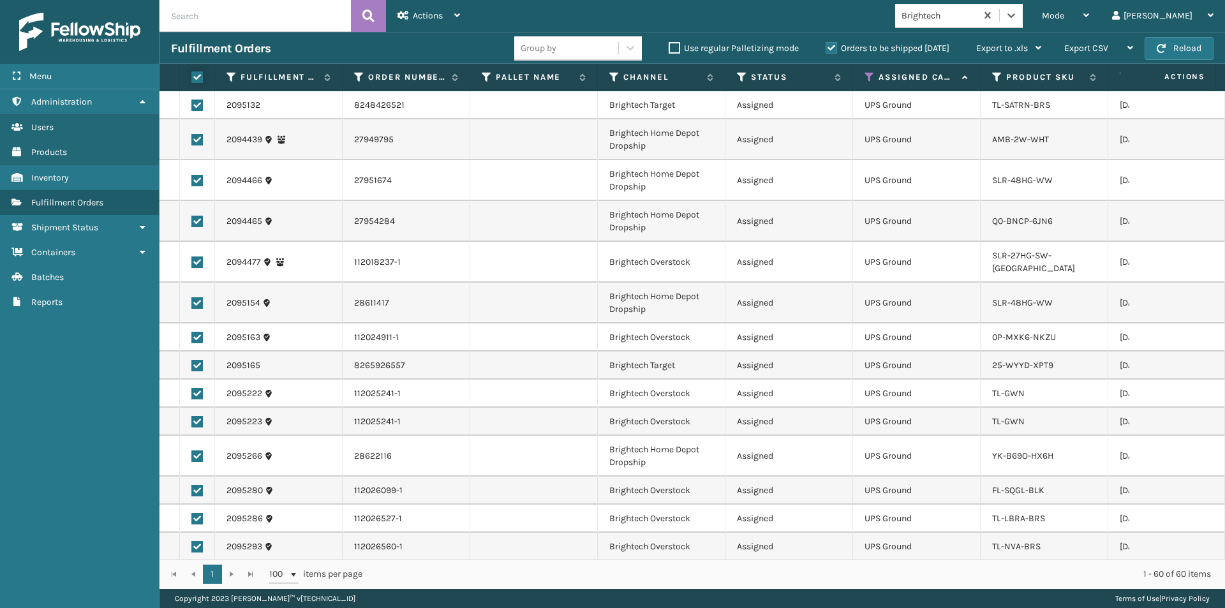
checkbox input "true"
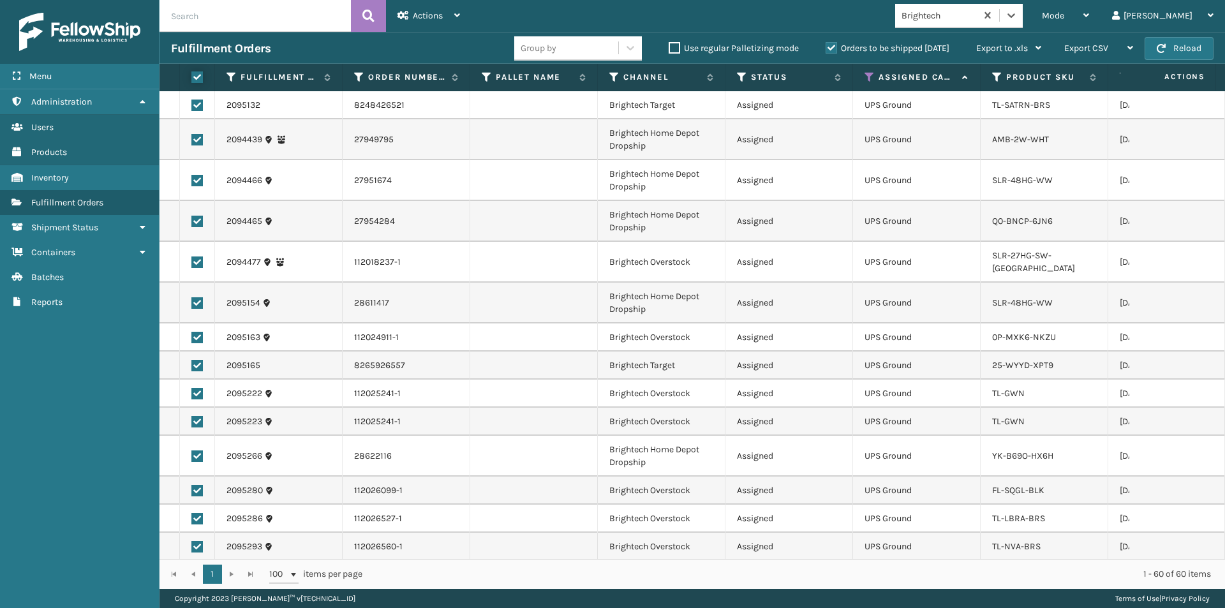
checkbox input "true"
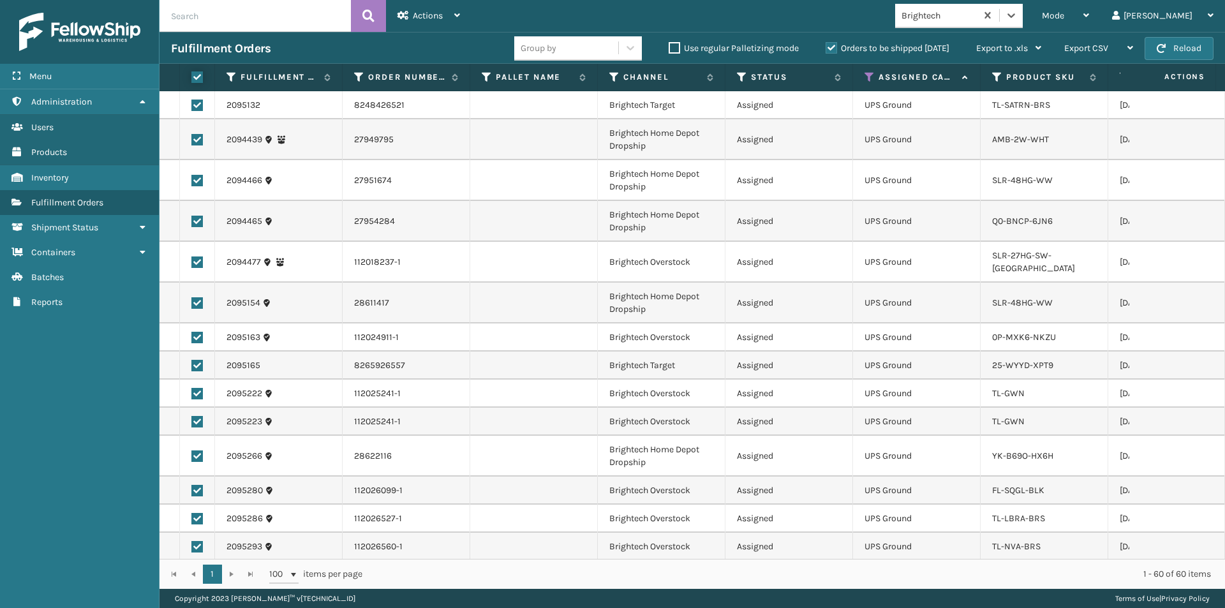
checkbox input "true"
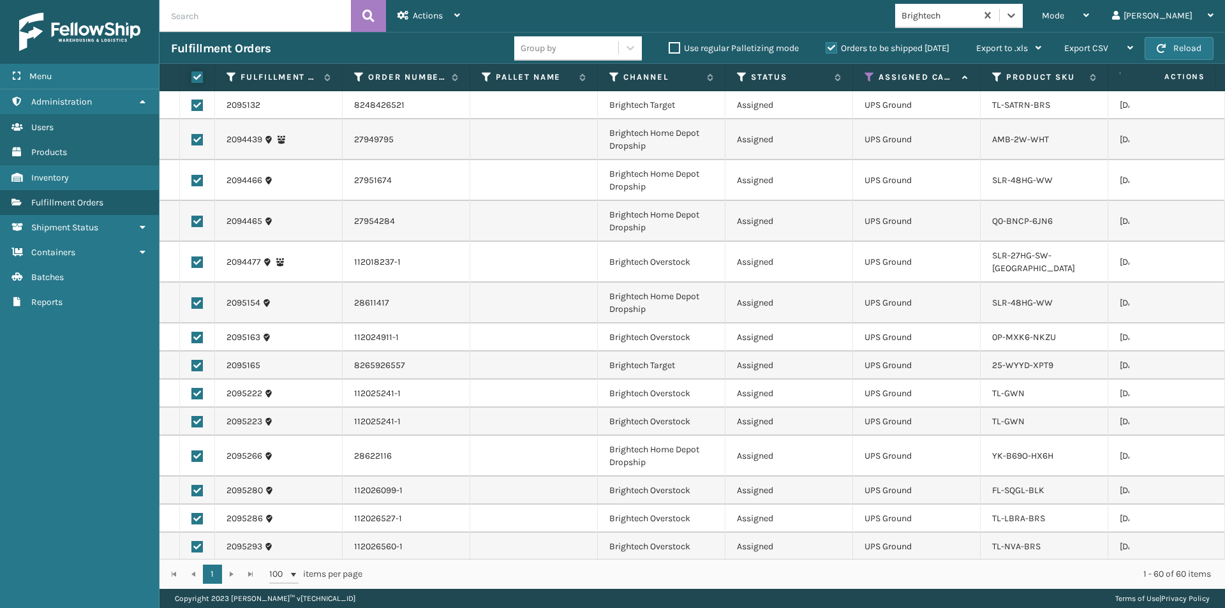
checkbox input "true"
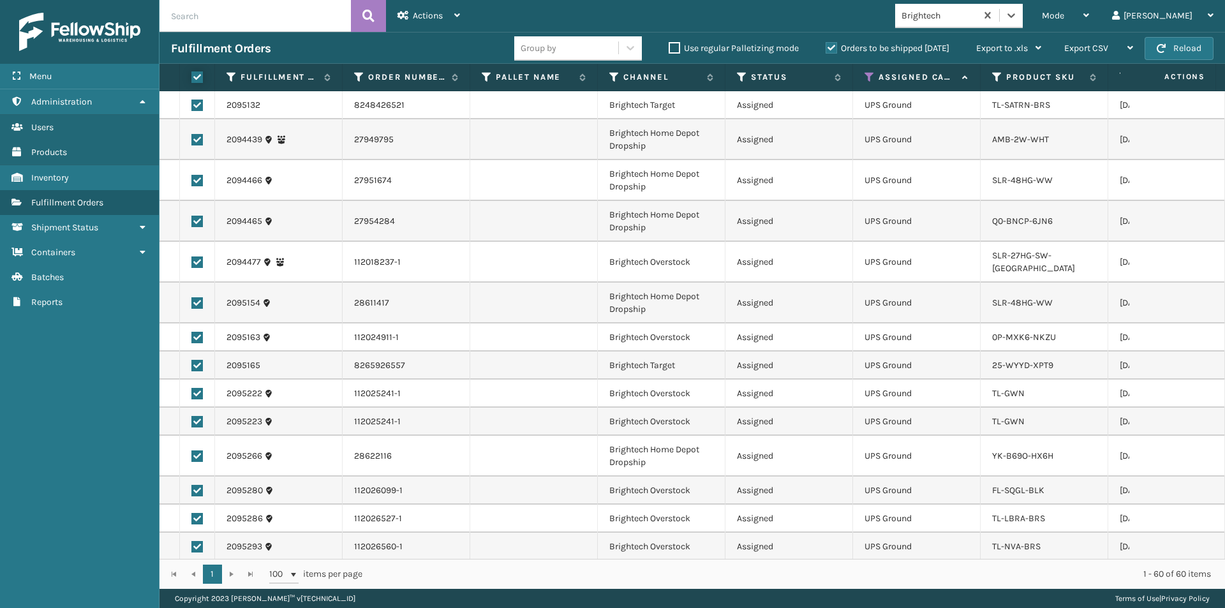
checkbox input "true"
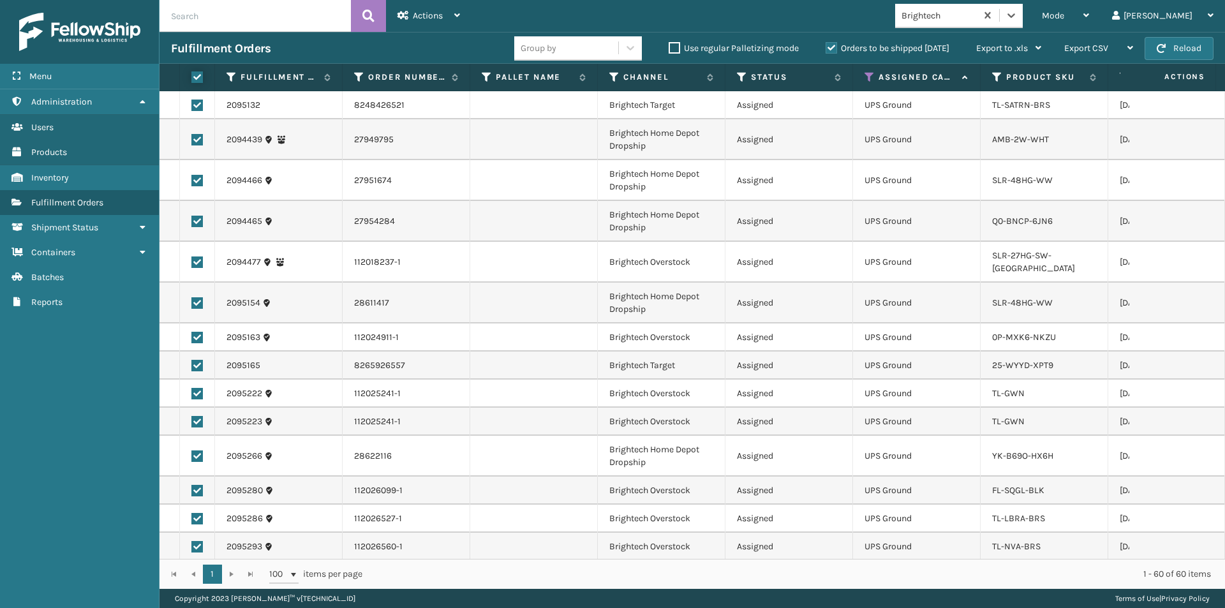
checkbox input "true"
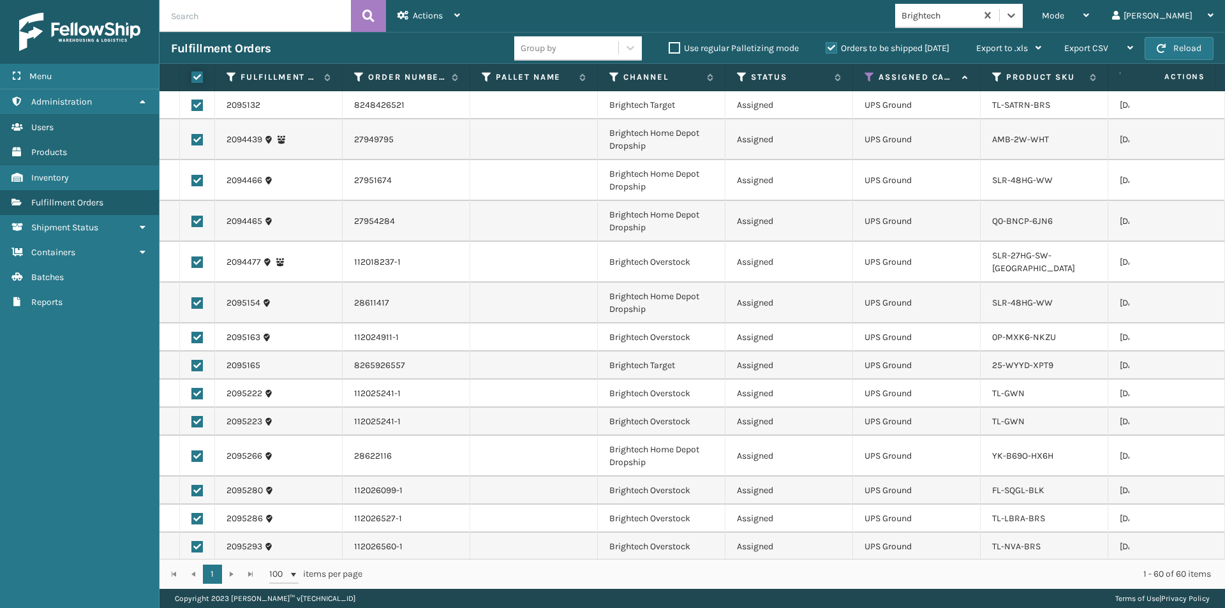
checkbox input "true"
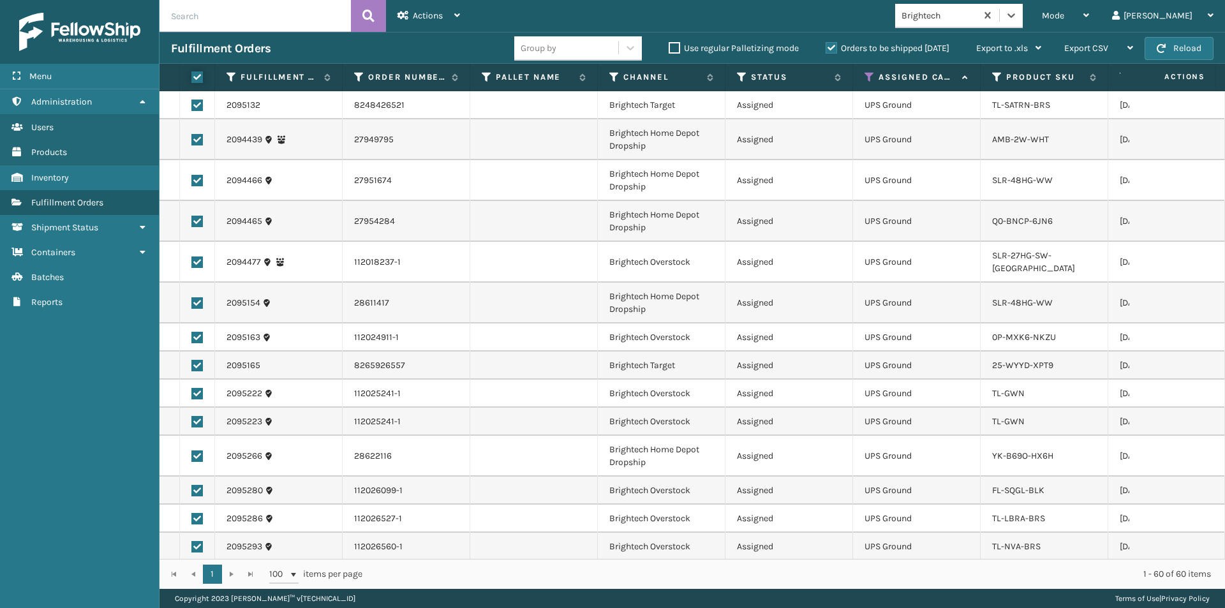
checkbox input "true"
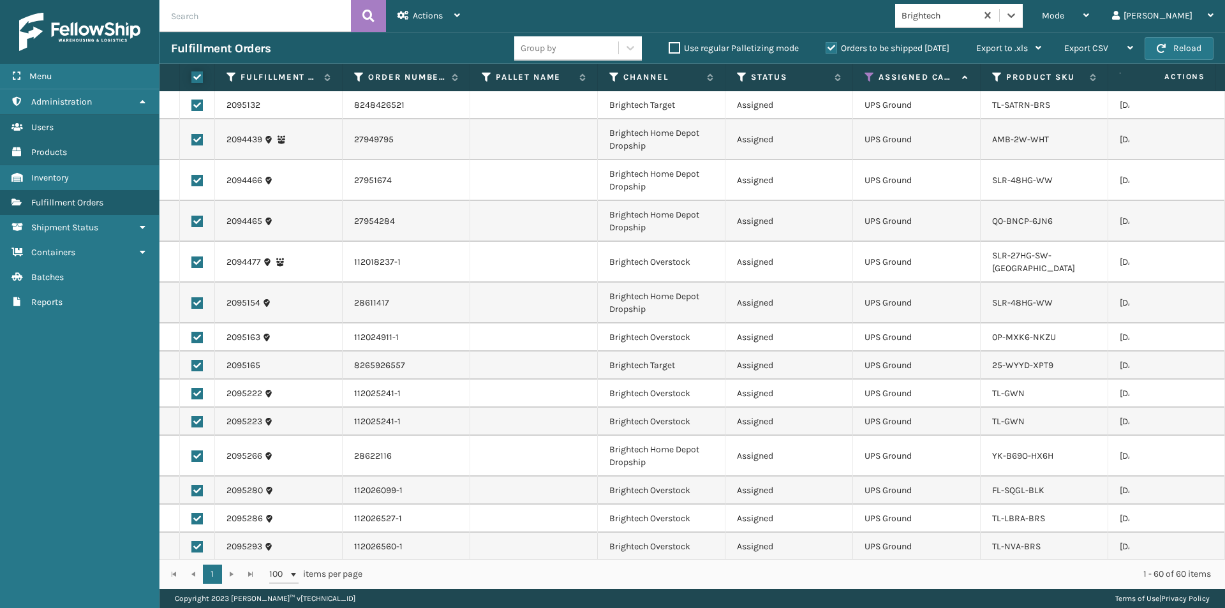
checkbox input "true"
click at [431, 20] on span "Actions" at bounding box center [428, 15] width 30 height 11
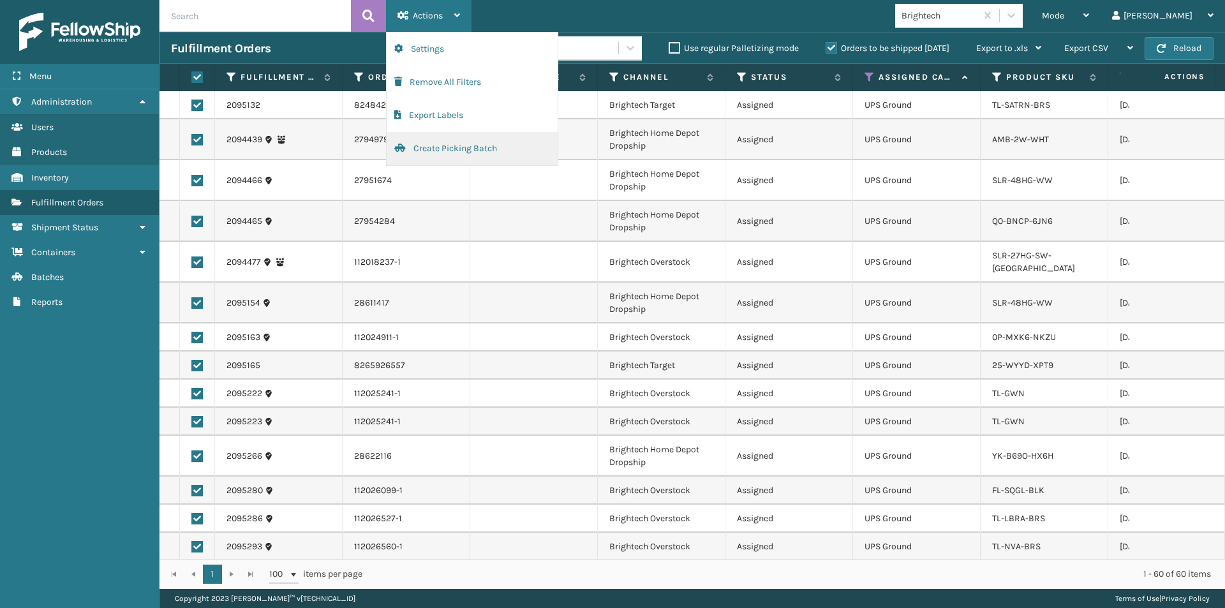
click at [438, 142] on button "Create Picking Batch" at bounding box center [472, 148] width 171 height 33
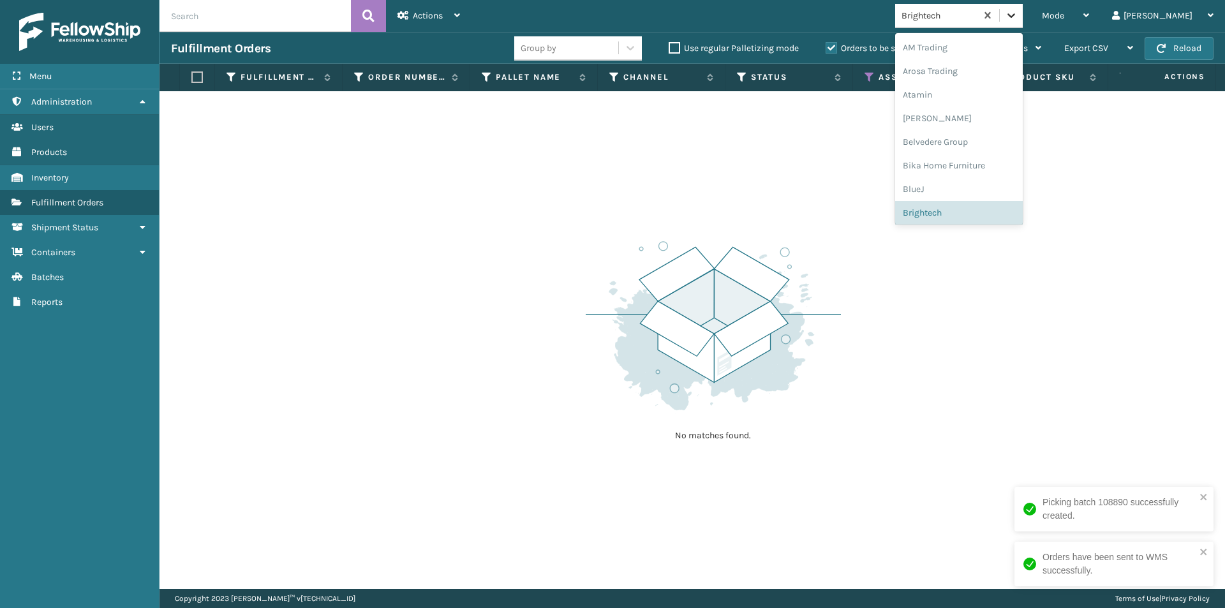
click at [1018, 11] on icon at bounding box center [1011, 15] width 13 height 13
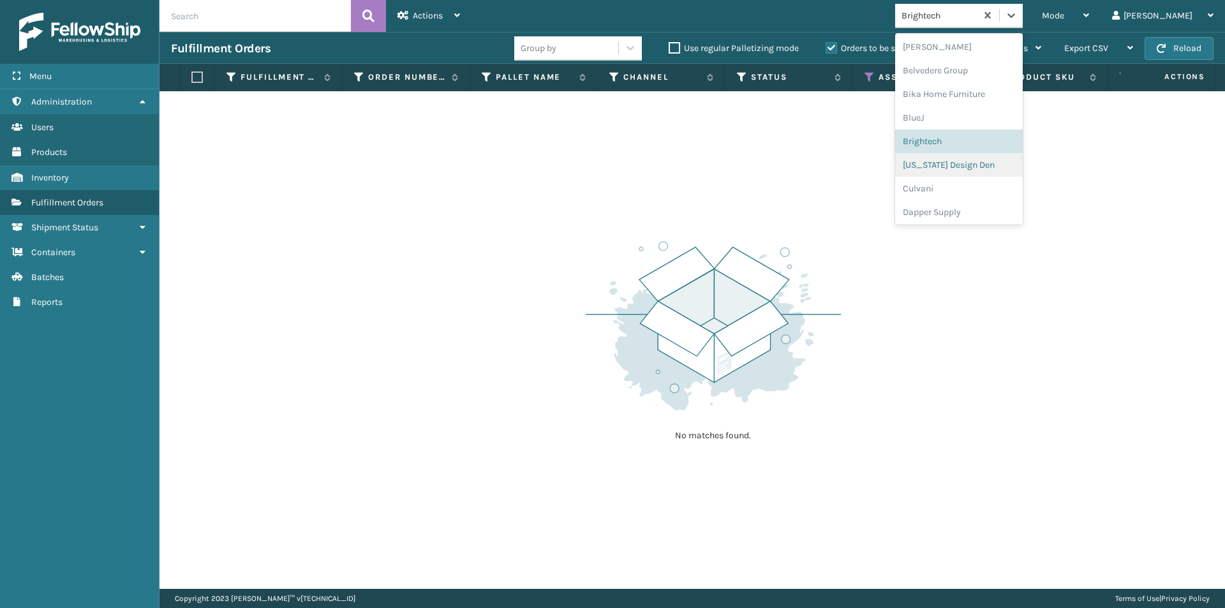
click at [1016, 166] on div "[US_STATE] Design Den" at bounding box center [959, 165] width 128 height 24
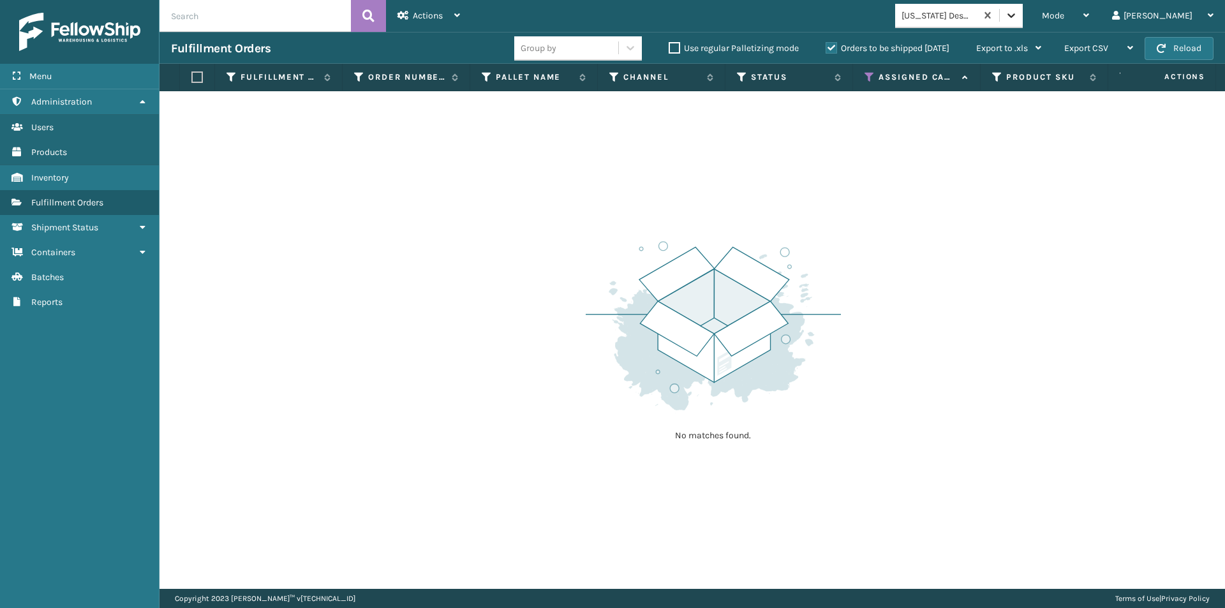
click at [1023, 23] on div at bounding box center [1011, 15] width 23 height 23
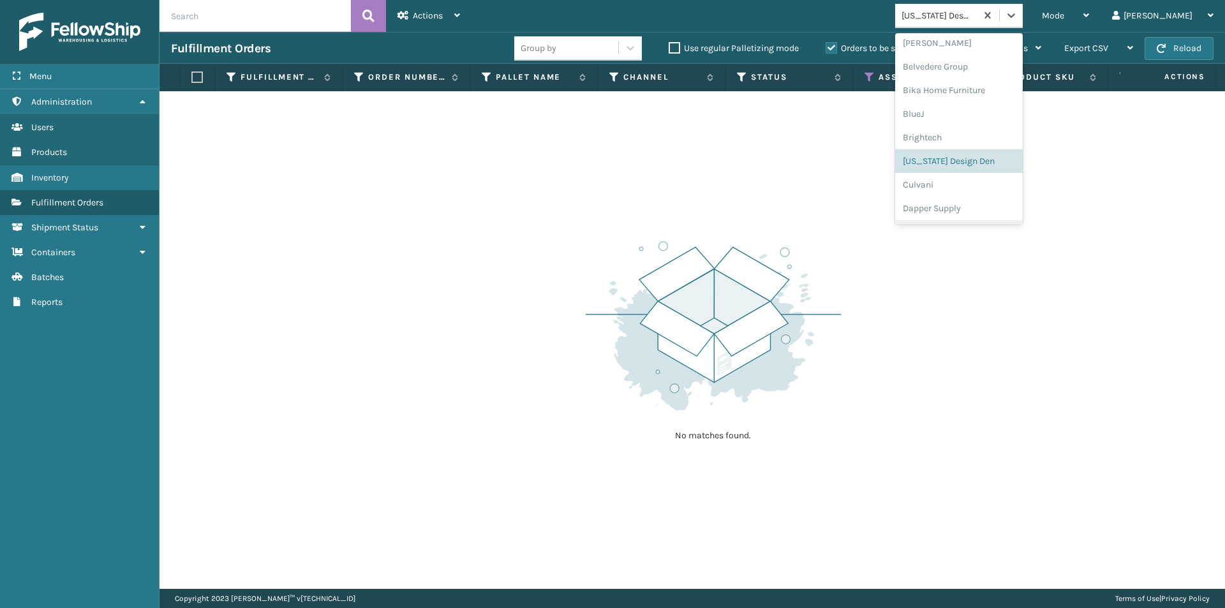
scroll to position [95, 0]
click at [979, 161] on div "Culvani" at bounding box center [959, 165] width 128 height 24
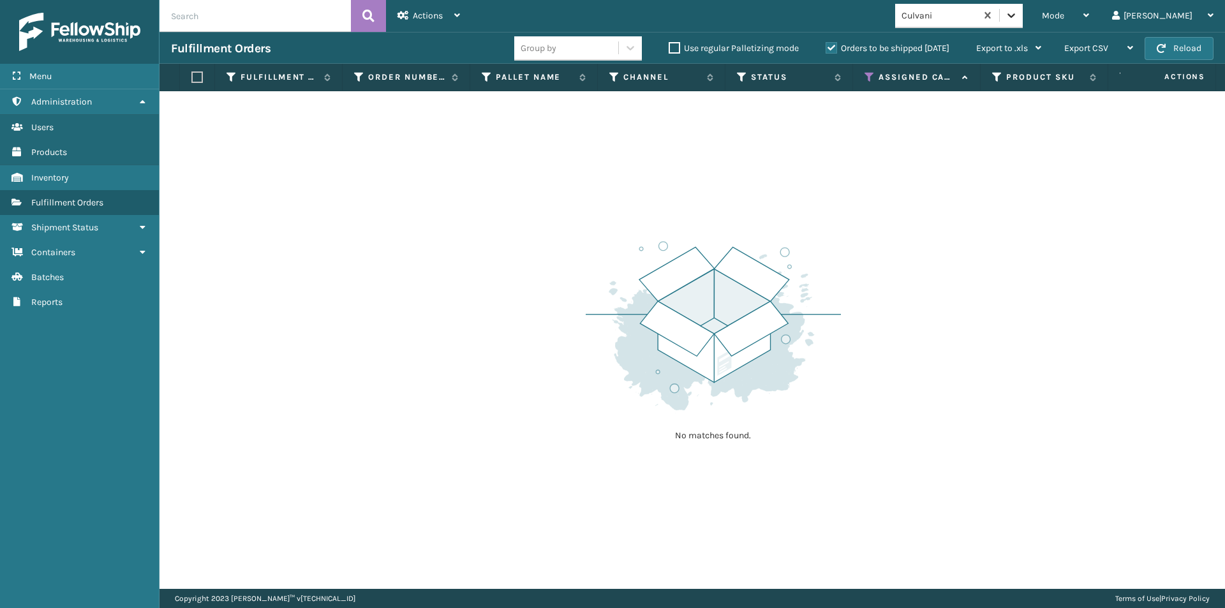
click at [1018, 17] on icon at bounding box center [1011, 15] width 13 height 13
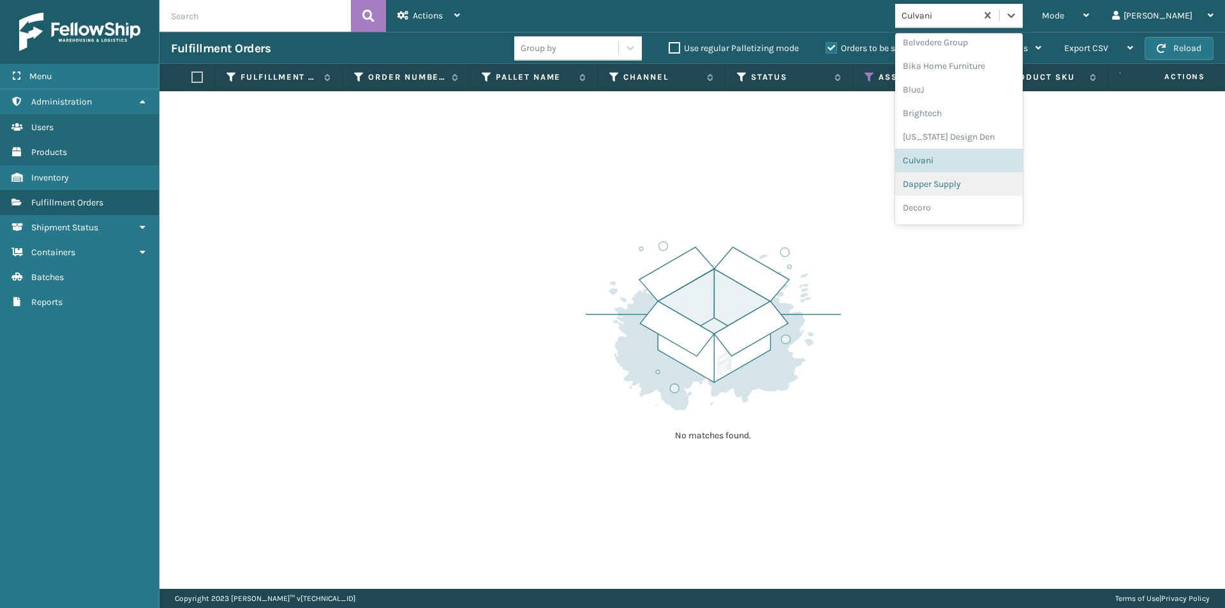
scroll to position [119, 0]
click at [992, 172] on div "Dapper Supply" at bounding box center [959, 165] width 128 height 24
click at [1023, 22] on div at bounding box center [1011, 15] width 23 height 23
click at [996, 168] on div "Decoro" at bounding box center [959, 165] width 128 height 24
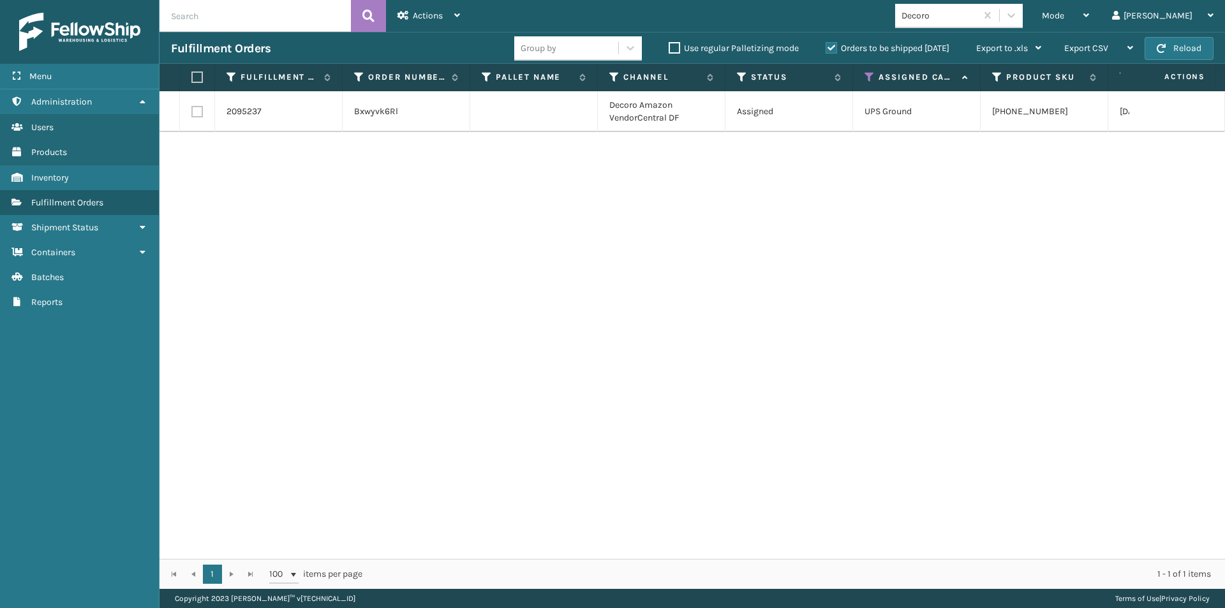
click at [194, 78] on label at bounding box center [195, 76] width 8 height 11
click at [192, 78] on input "checkbox" at bounding box center [191, 77] width 1 height 8
checkbox input "true"
click at [413, 20] on span "Actions" at bounding box center [428, 15] width 30 height 11
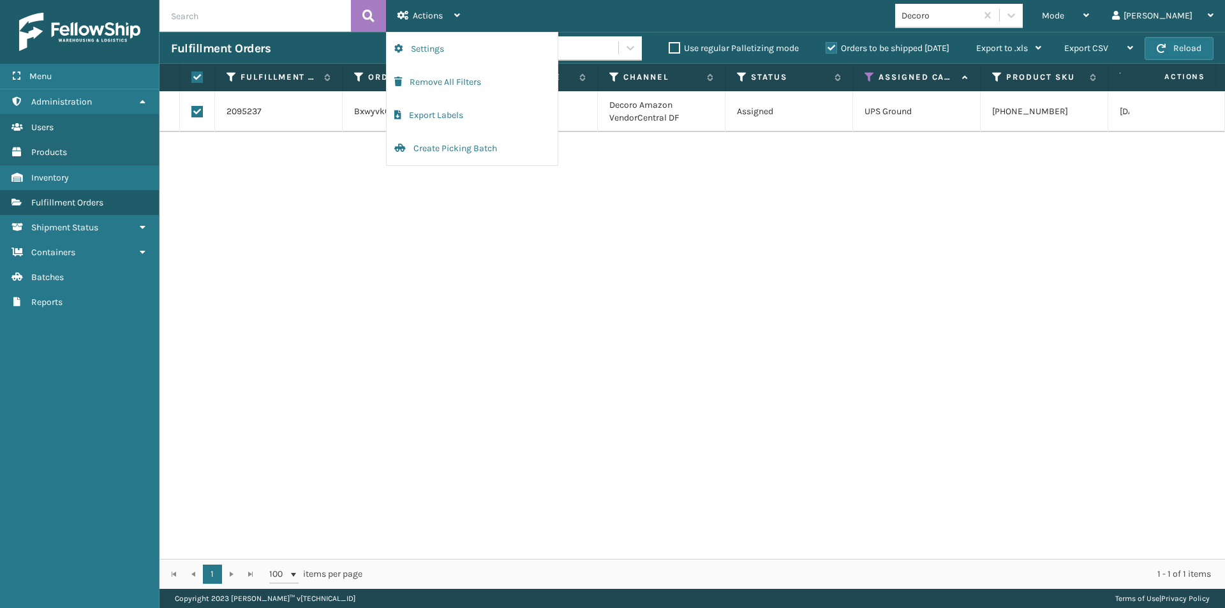
click at [249, 252] on div "2095237 Bxwyvk6Rl Decoro Amazon VendorCentral DF Assigned UPS Ground [PHONE_NUM…" at bounding box center [691, 325] width 1065 height 468
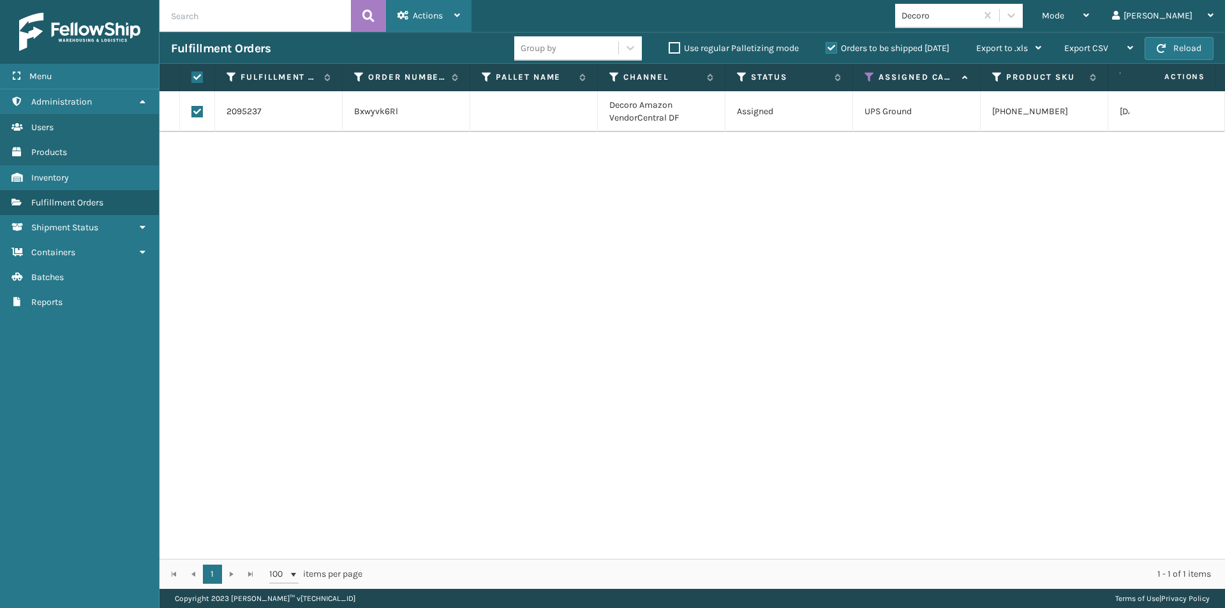
click at [440, 18] on span "Actions" at bounding box center [428, 15] width 30 height 11
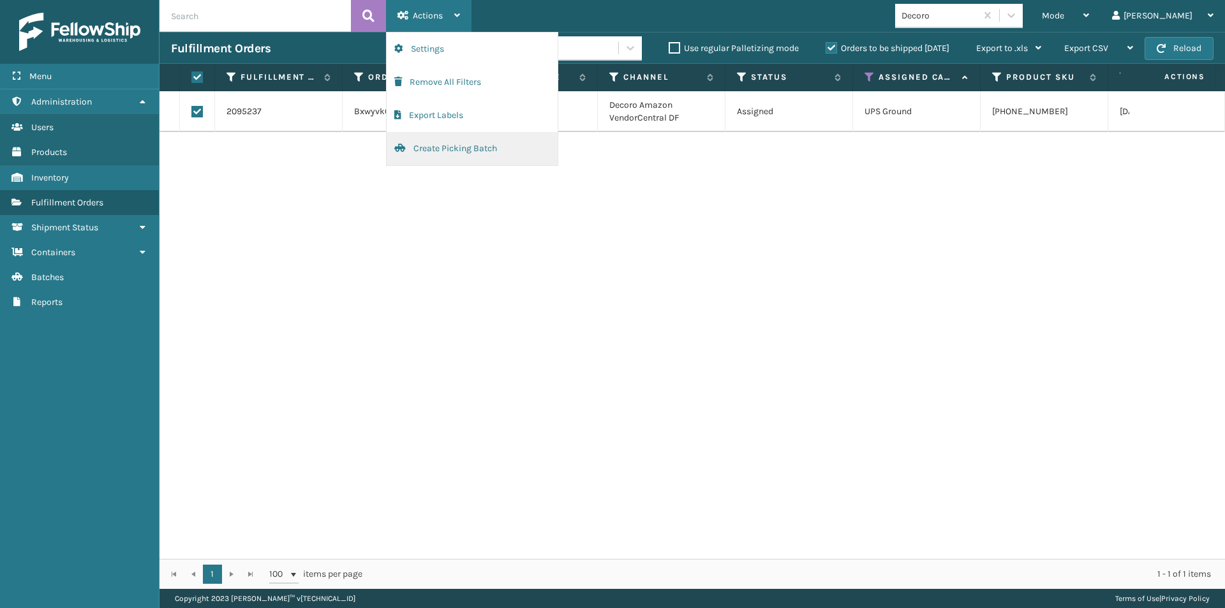
click at [448, 146] on button "Create Picking Batch" at bounding box center [472, 148] width 171 height 33
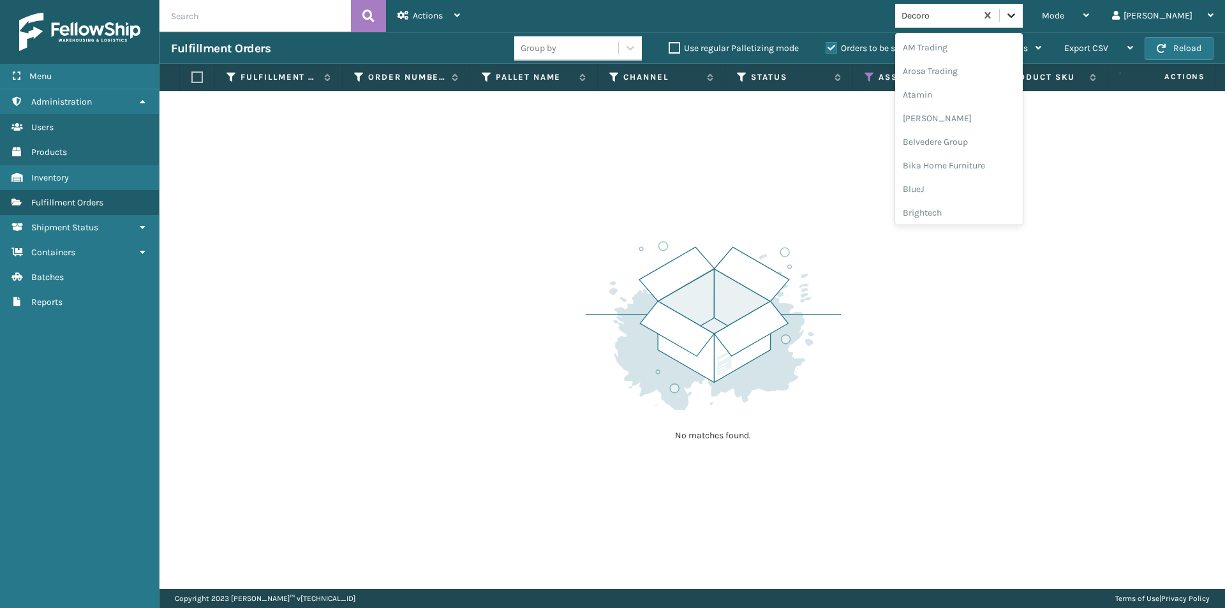
click at [1018, 13] on icon at bounding box center [1011, 15] width 13 height 13
click at [973, 163] on div "Emson" at bounding box center [959, 165] width 128 height 24
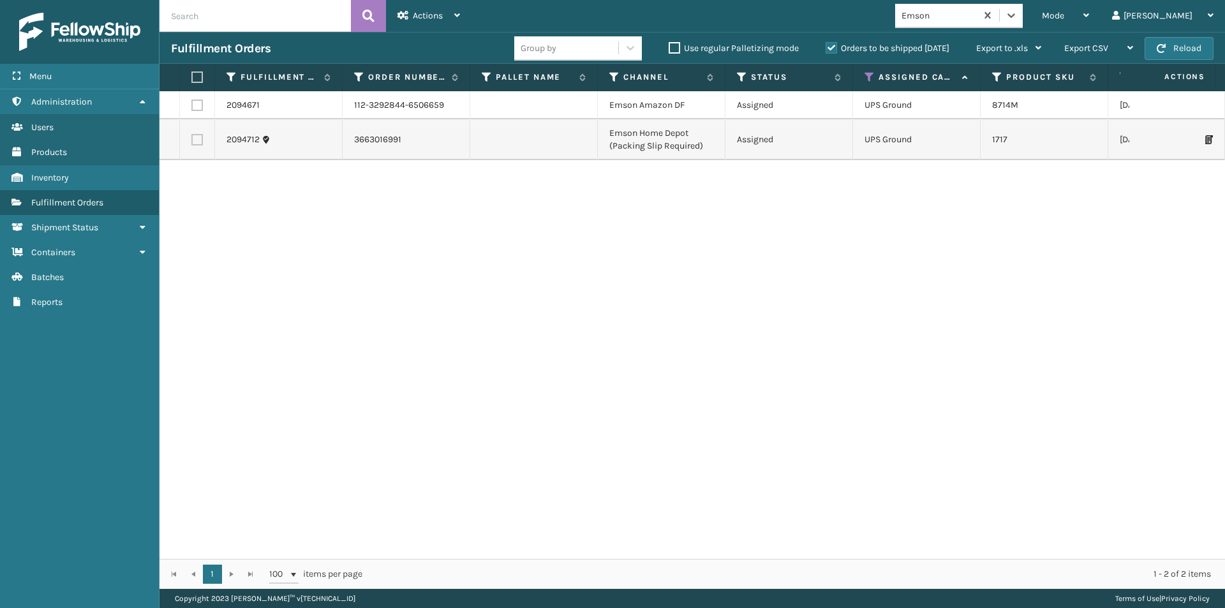
click at [193, 78] on label at bounding box center [195, 76] width 8 height 11
click at [192, 78] on input "checkbox" at bounding box center [191, 77] width 1 height 8
checkbox input "true"
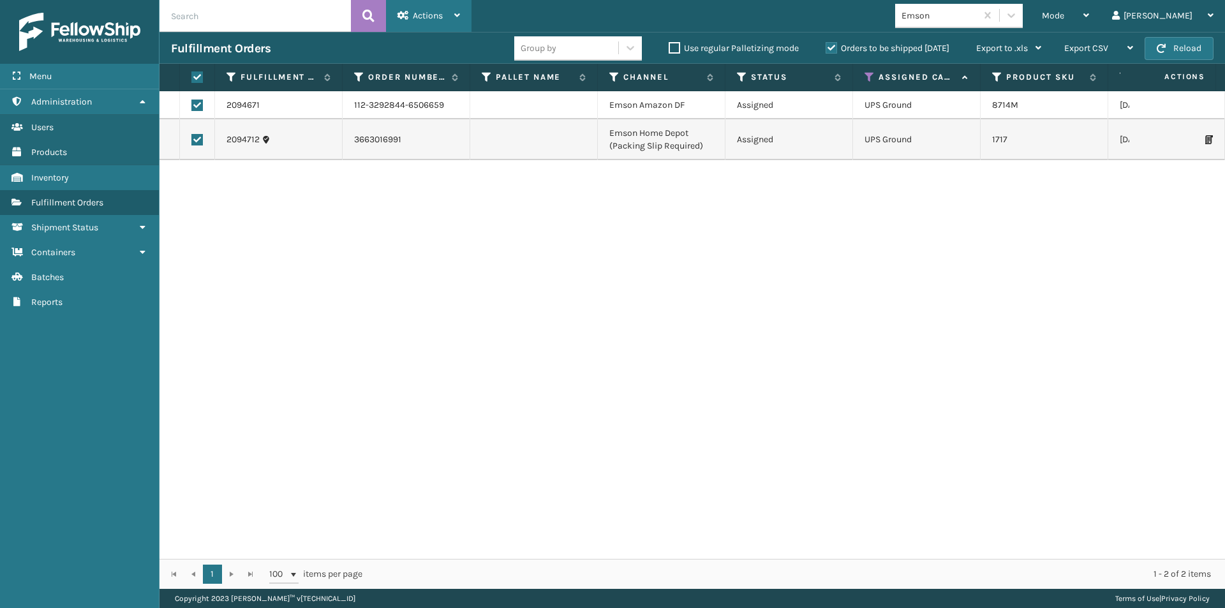
click at [437, 11] on span "Actions" at bounding box center [428, 15] width 30 height 11
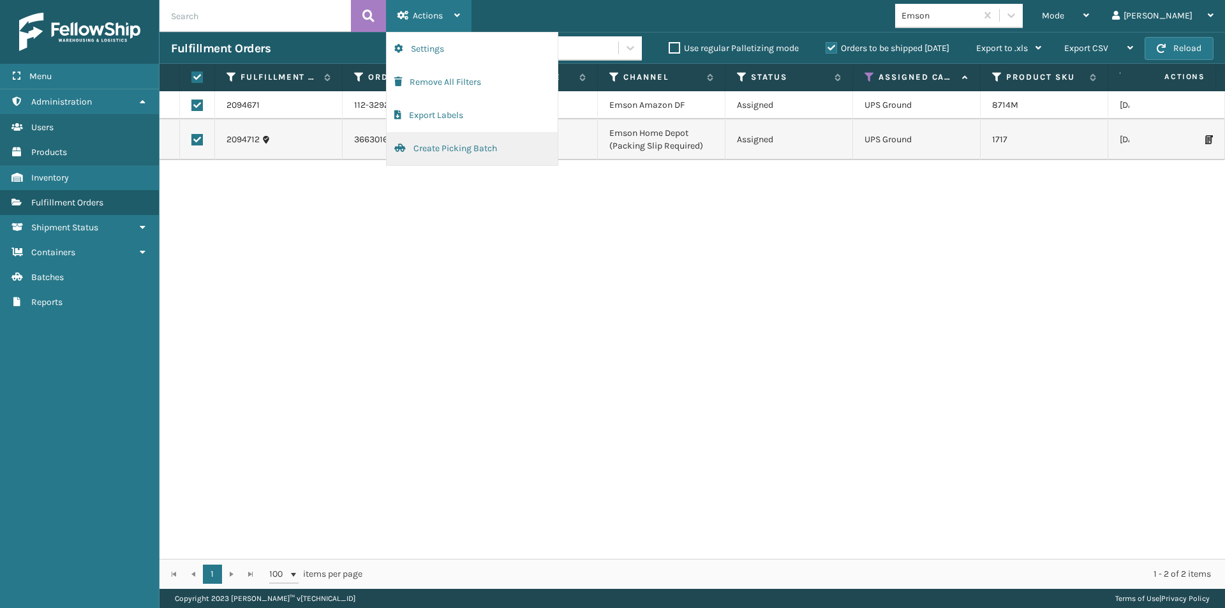
click at [436, 146] on button "Create Picking Batch" at bounding box center [472, 148] width 171 height 33
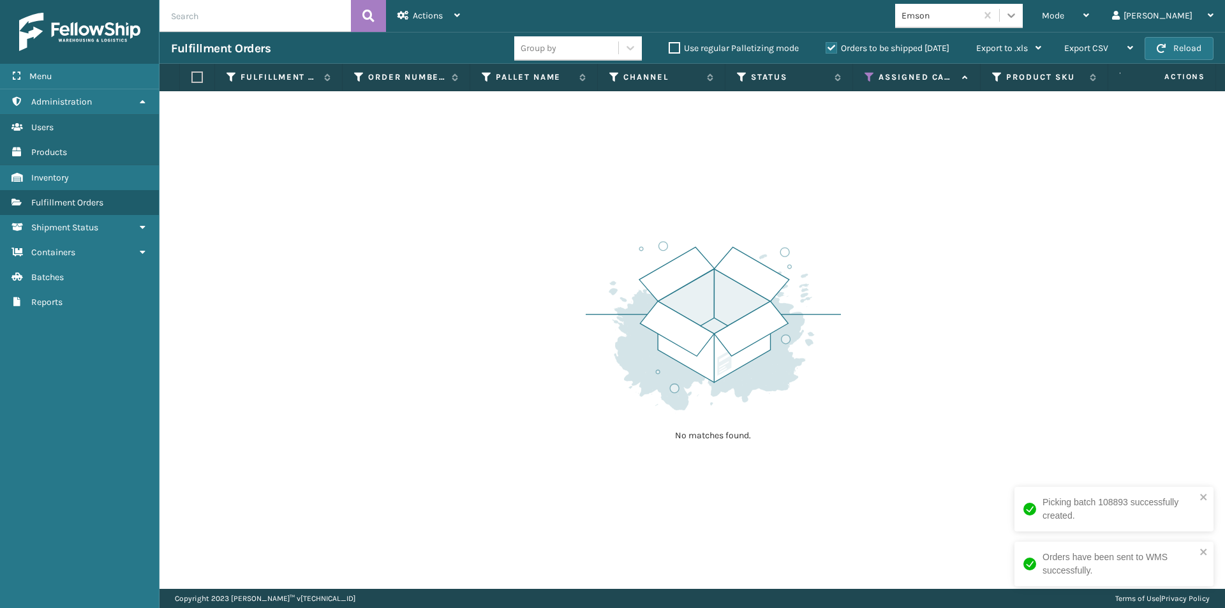
click at [1018, 21] on icon at bounding box center [1011, 15] width 13 height 13
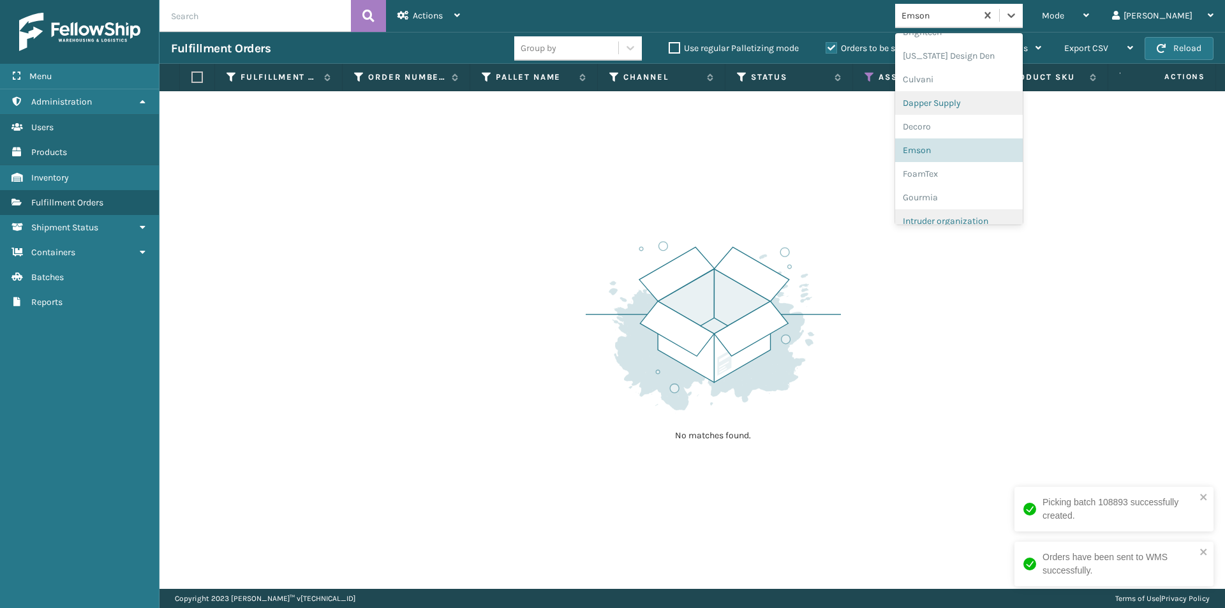
scroll to position [253, 0]
click at [986, 104] on div "FoamTex" at bounding box center [959, 101] width 128 height 24
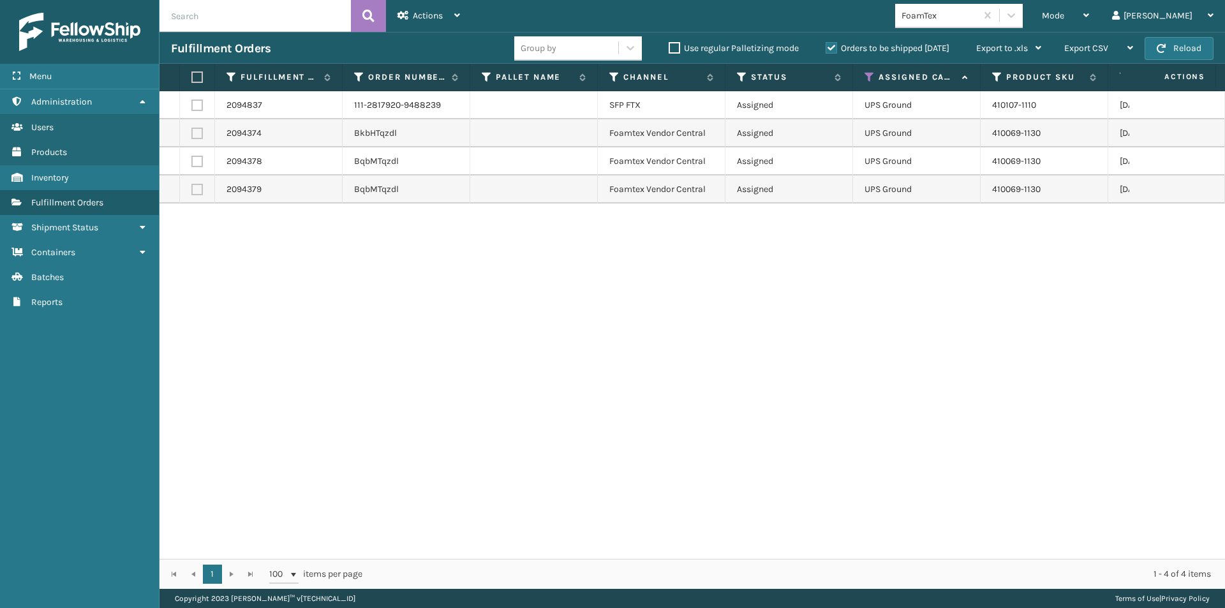
click at [199, 80] on label at bounding box center [195, 76] width 8 height 11
click at [192, 80] on input "checkbox" at bounding box center [191, 77] width 1 height 8
checkbox input "true"
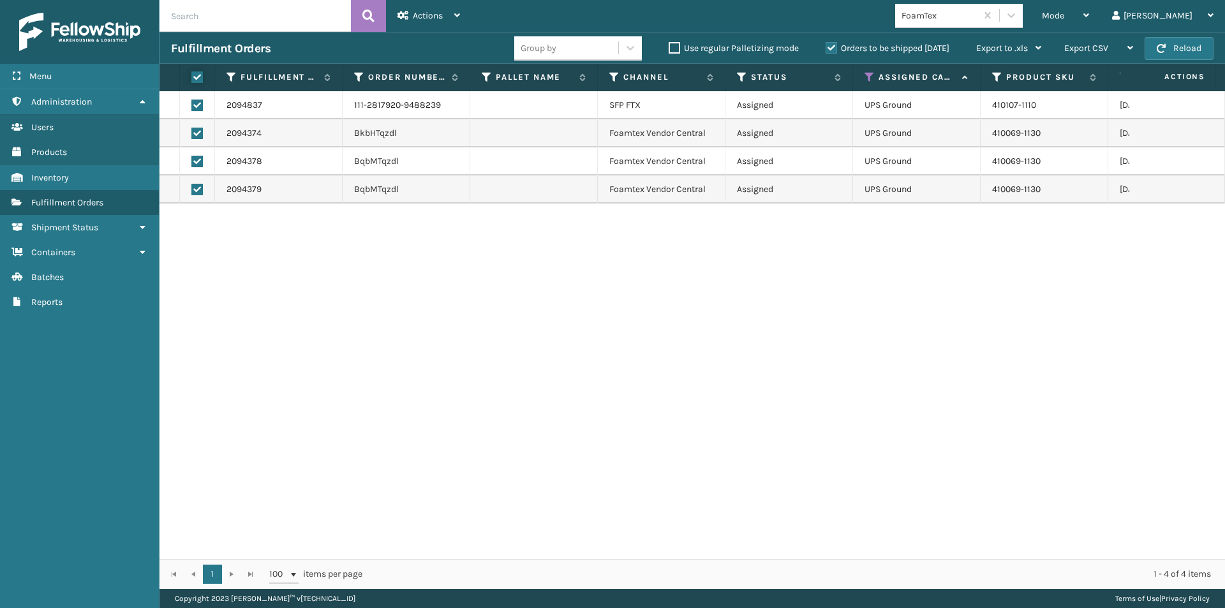
checkbox input "true"
click at [439, 26] on div "Actions" at bounding box center [428, 16] width 63 height 32
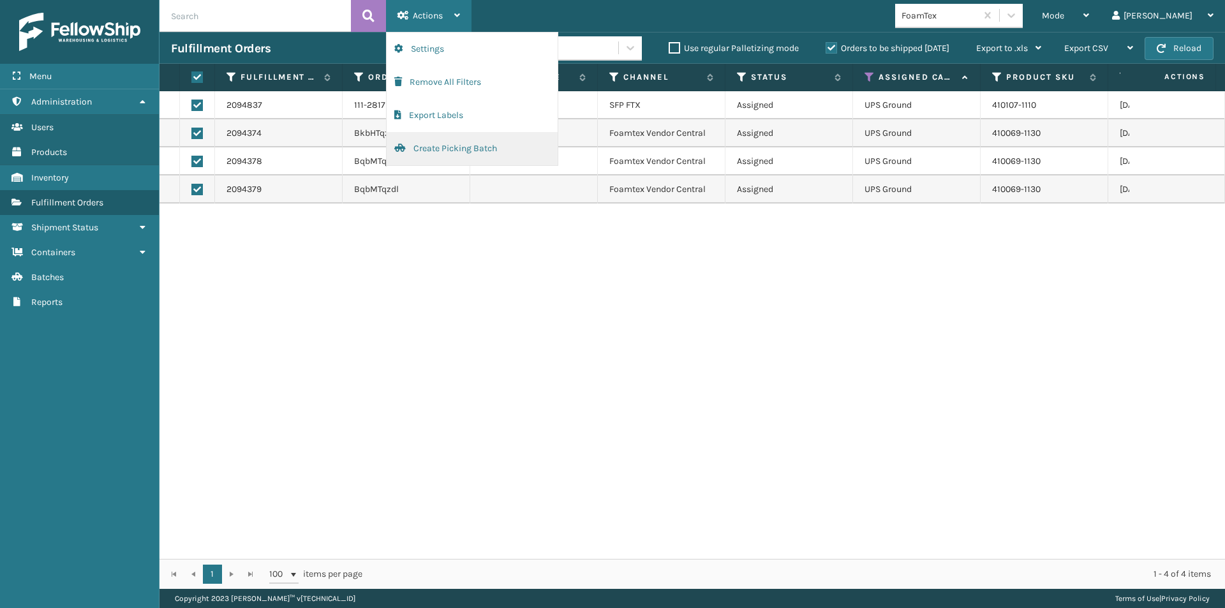
click at [448, 149] on button "Create Picking Batch" at bounding box center [472, 148] width 171 height 33
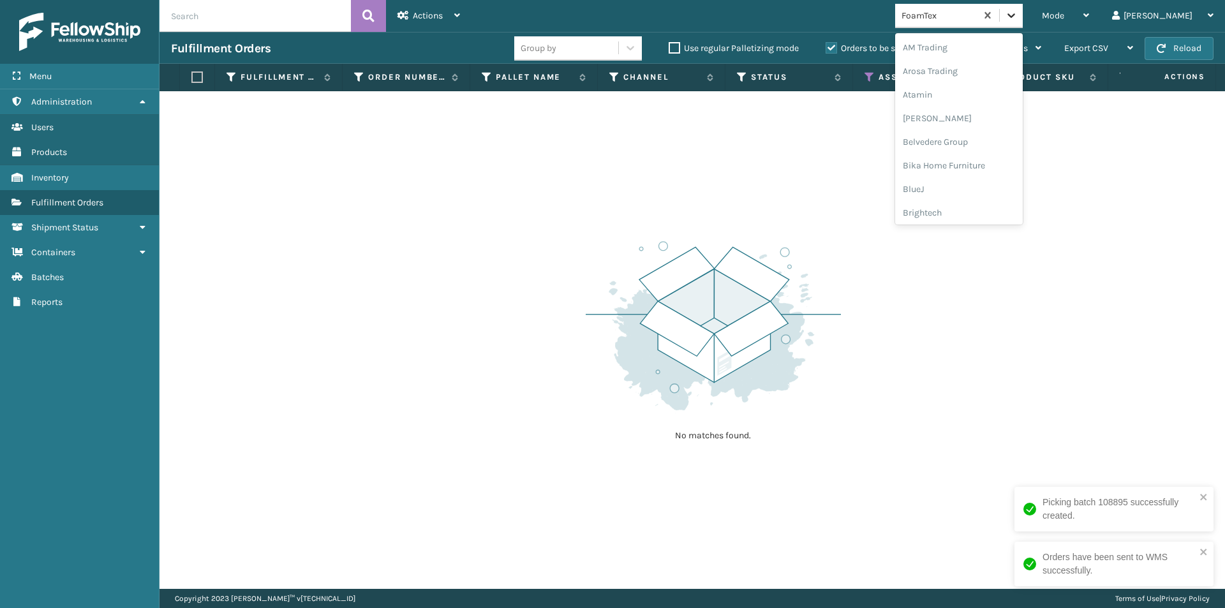
click at [1018, 20] on icon at bounding box center [1011, 15] width 13 height 13
click at [1001, 167] on div "Gourmia" at bounding box center [959, 165] width 128 height 24
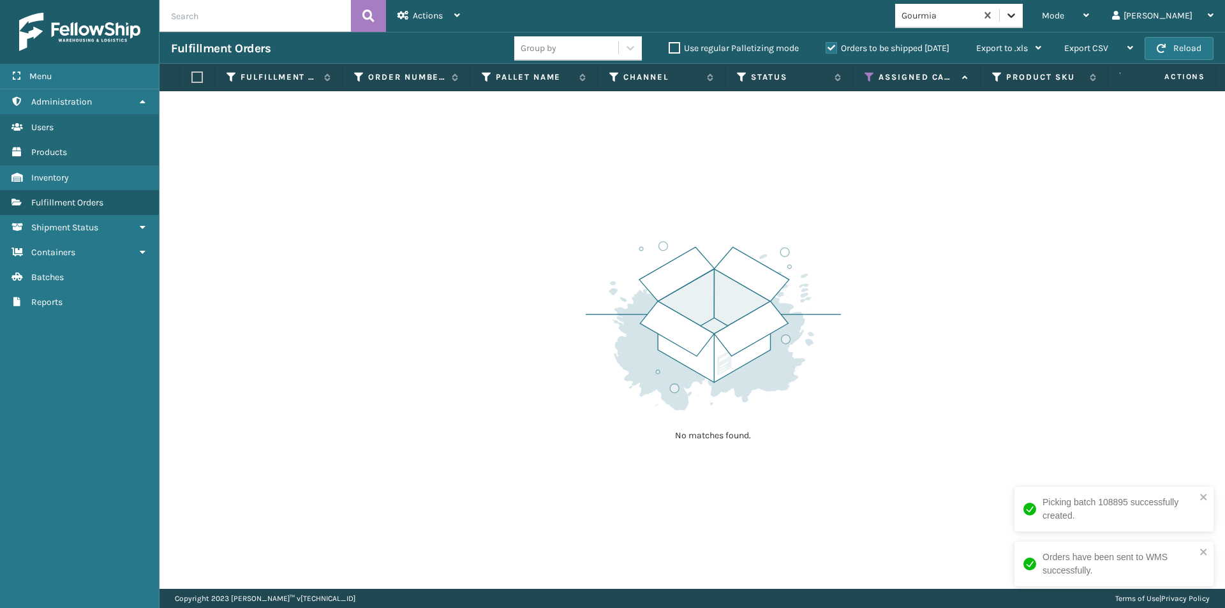
click at [1018, 19] on icon at bounding box center [1011, 15] width 13 height 13
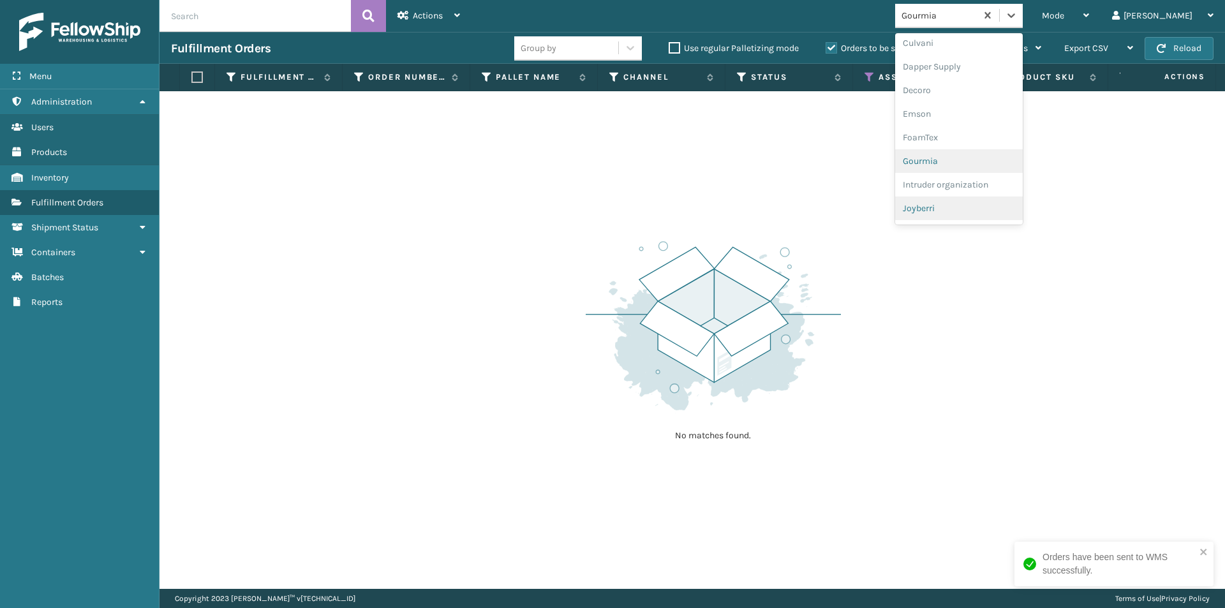
scroll to position [237, 0]
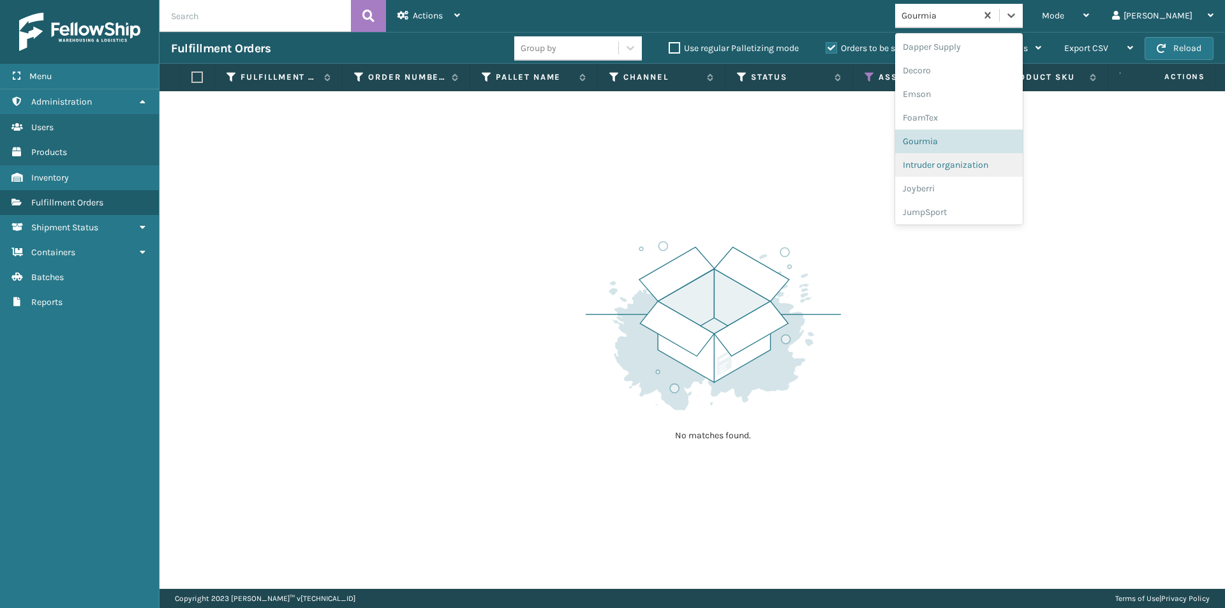
click at [996, 170] on div "Intruder organization" at bounding box center [959, 165] width 128 height 24
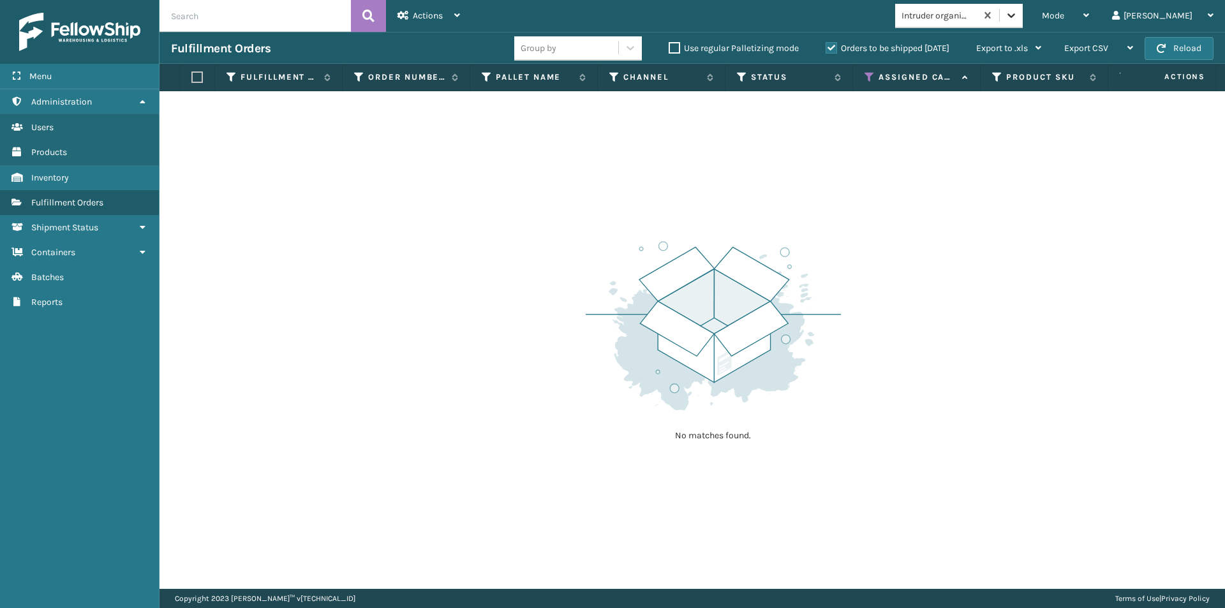
click at [1018, 17] on icon at bounding box center [1011, 15] width 13 height 13
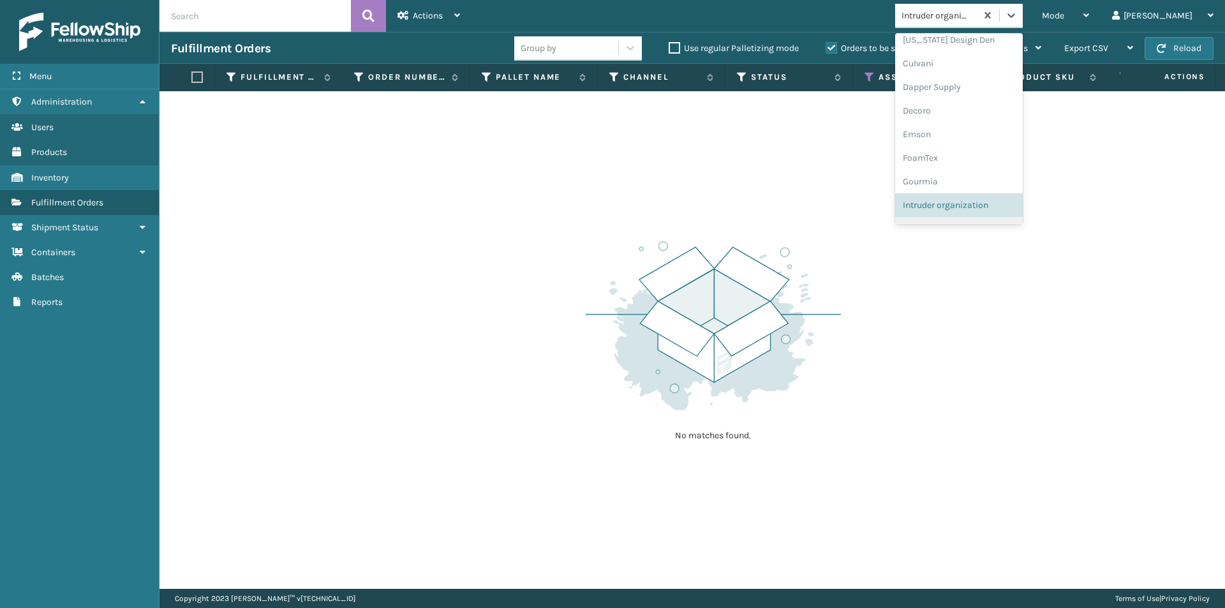
scroll to position [324, 0]
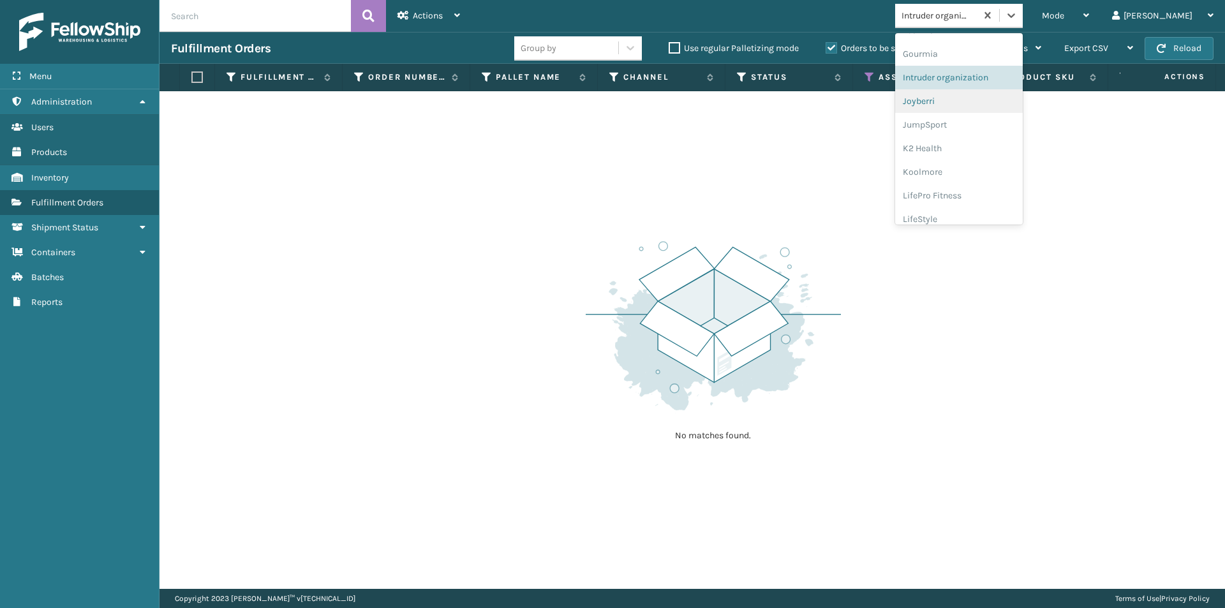
click at [970, 105] on div "Joyberri" at bounding box center [959, 101] width 128 height 24
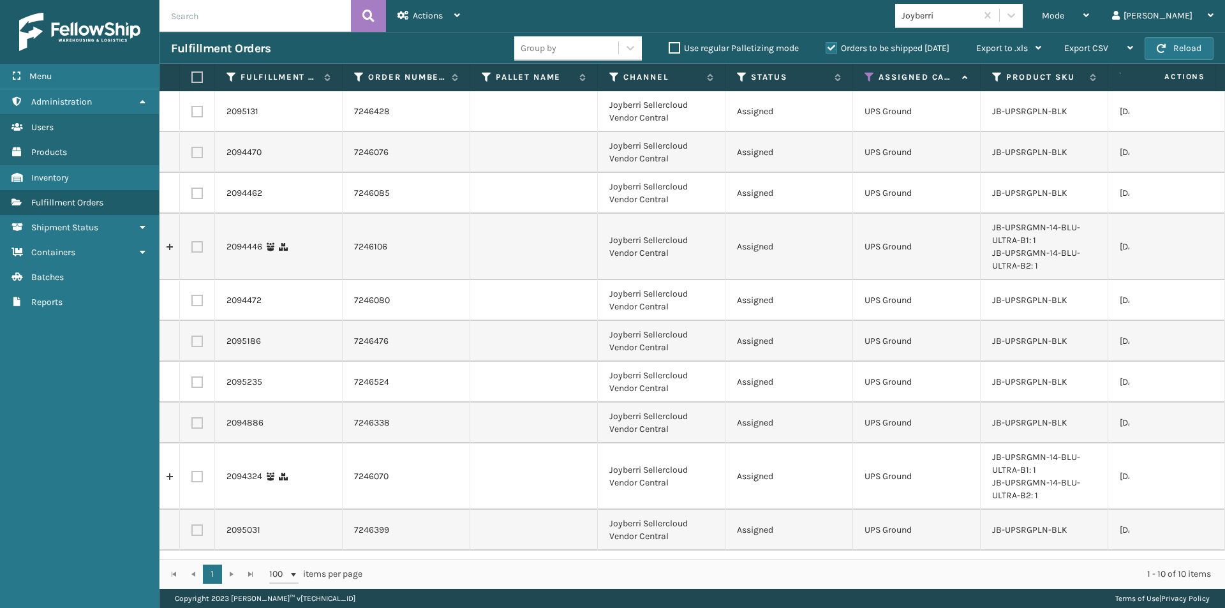
click at [198, 76] on label at bounding box center [195, 76] width 8 height 11
click at [192, 76] on input "checkbox" at bounding box center [191, 77] width 1 height 8
checkbox input "true"
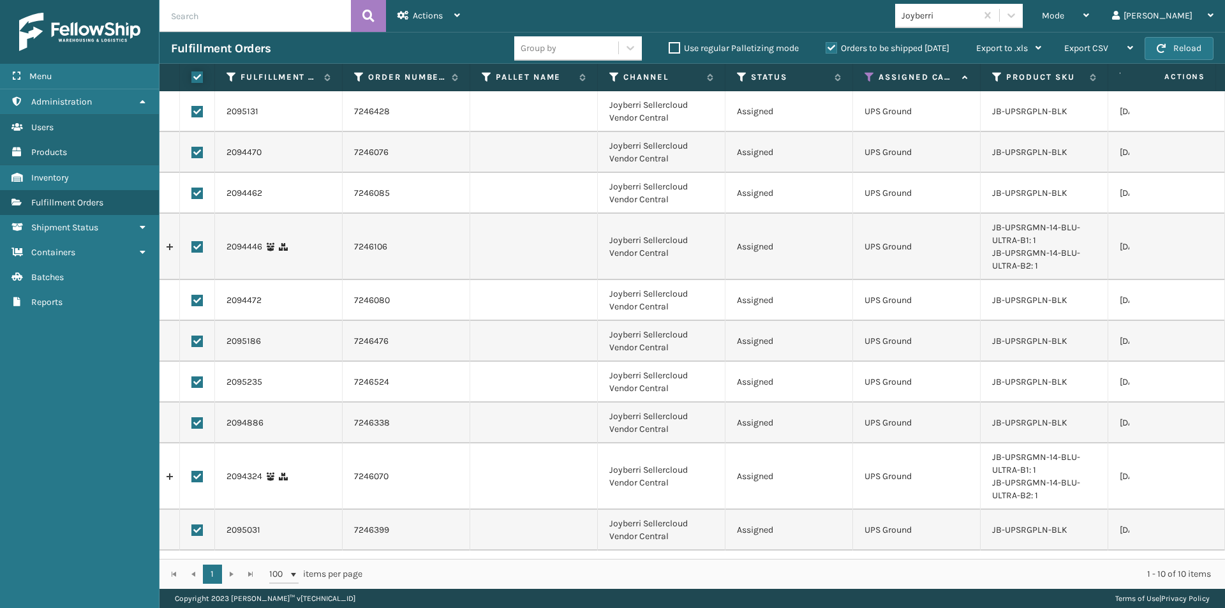
checkbox input "true"
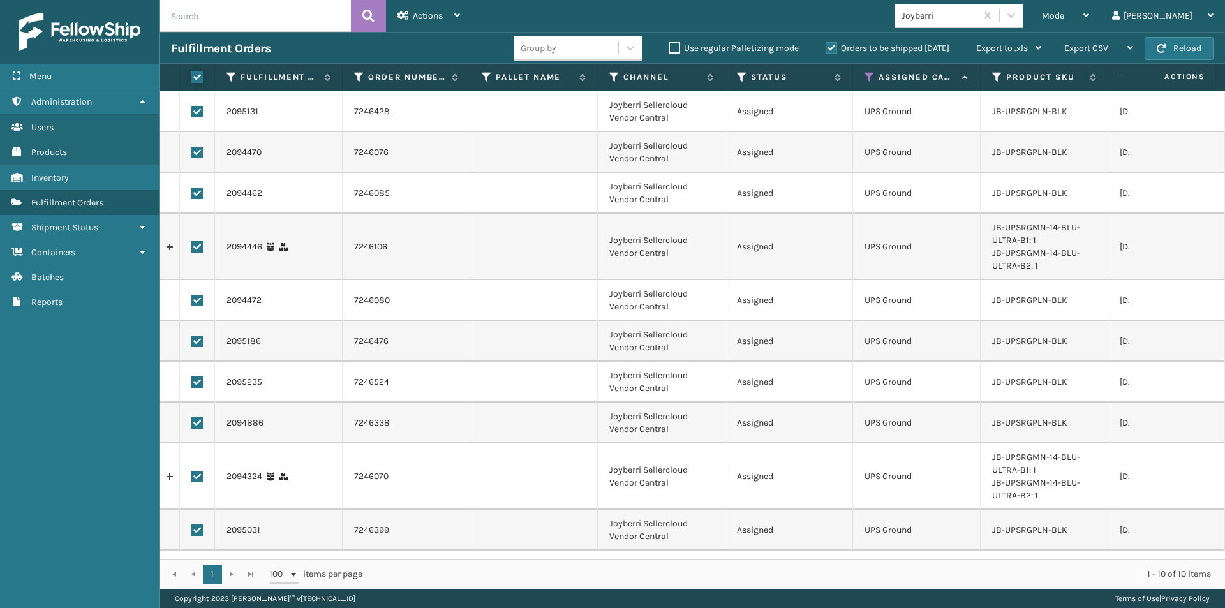
checkbox input "true"
click at [455, 20] on div "Actions" at bounding box center [428, 16] width 63 height 32
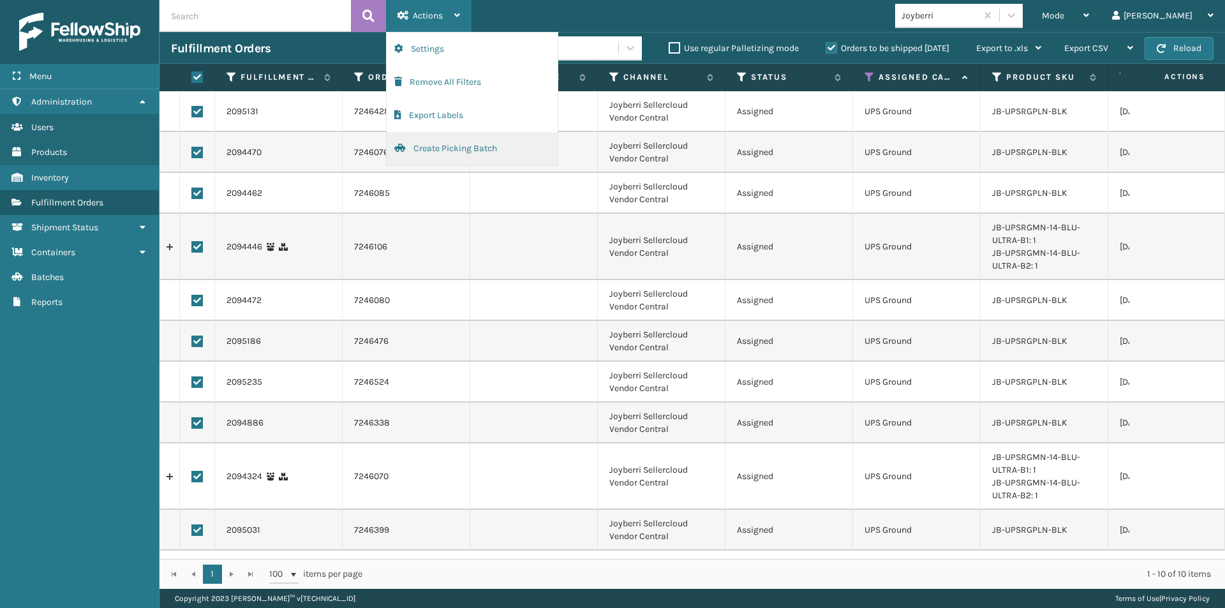
click at [430, 147] on button "Create Picking Batch" at bounding box center [472, 148] width 171 height 33
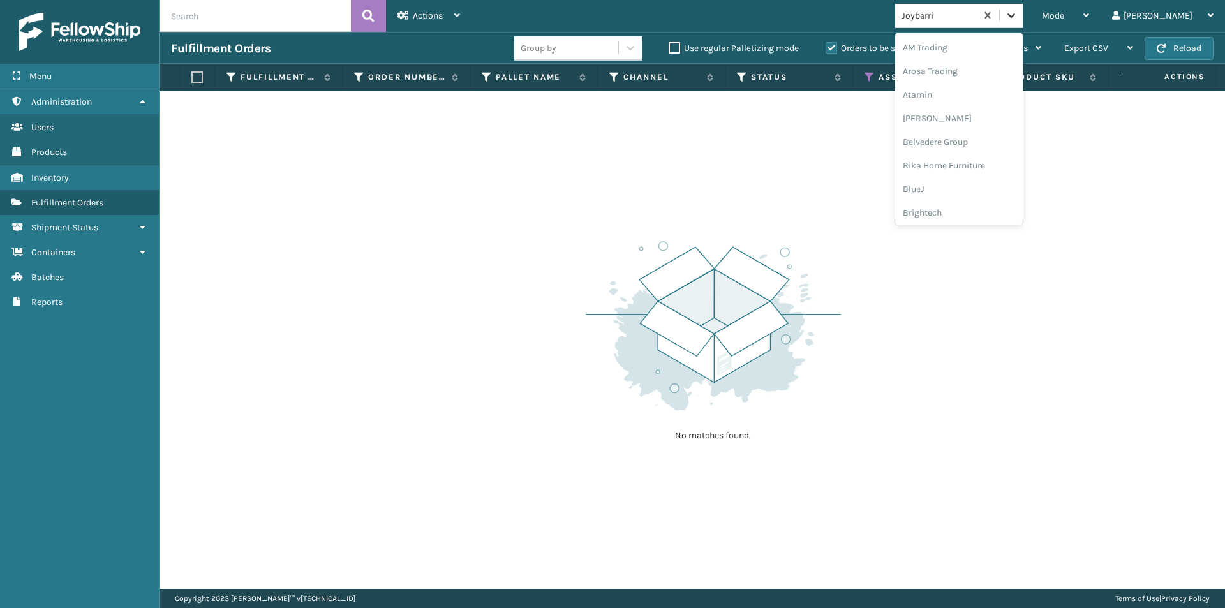
click at [1018, 19] on icon at bounding box center [1011, 15] width 13 height 13
click at [979, 167] on div "JumpSport" at bounding box center [959, 165] width 128 height 24
click at [1018, 16] on icon at bounding box center [1011, 15] width 13 height 13
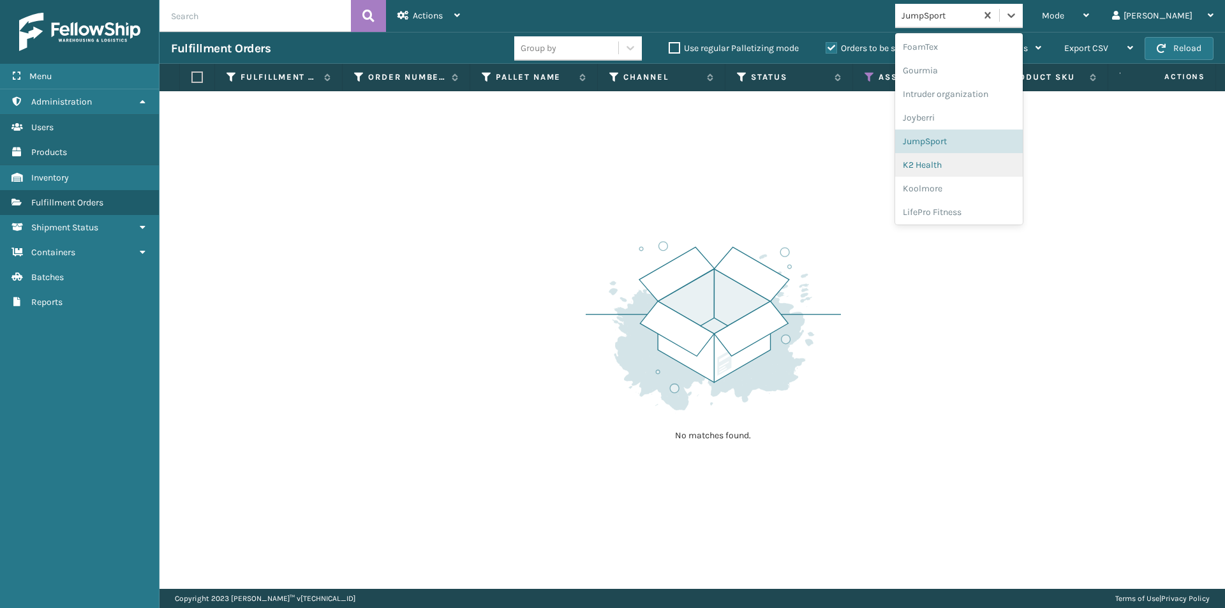
click at [990, 175] on div "K2 Health" at bounding box center [959, 165] width 128 height 24
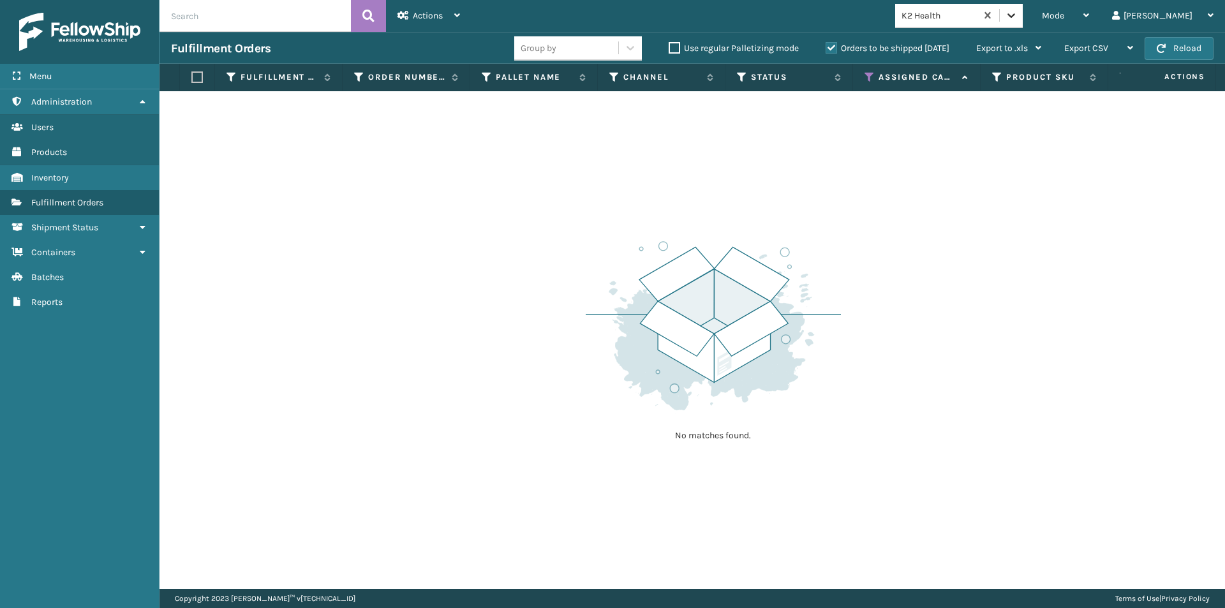
click at [1015, 17] on icon at bounding box center [1011, 15] width 8 height 4
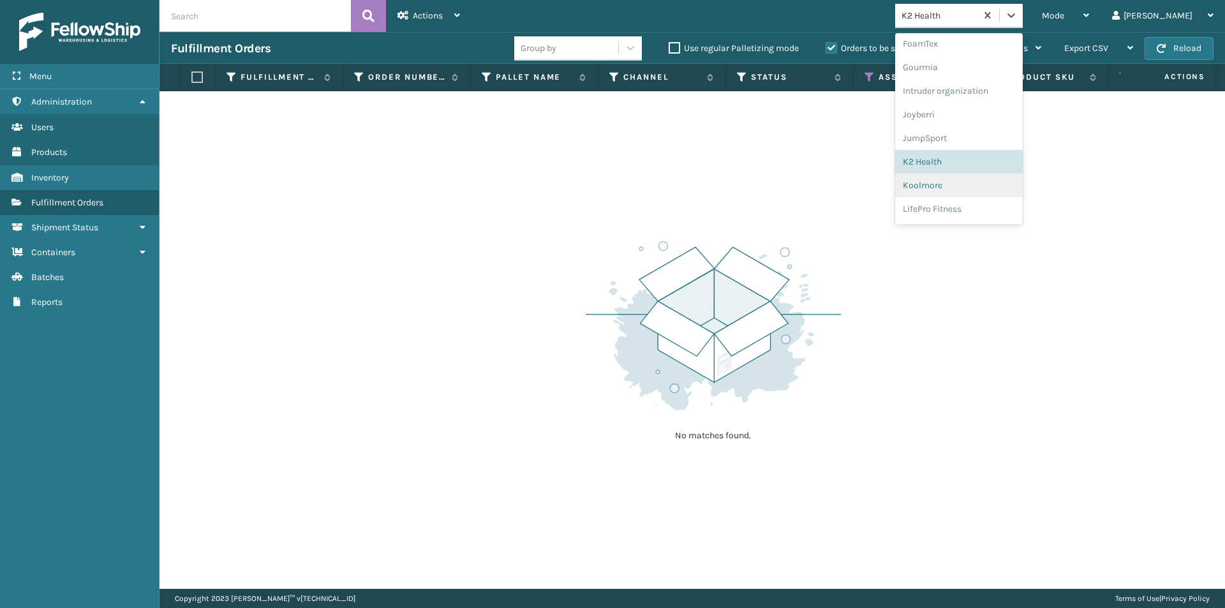
scroll to position [331, 0]
click at [982, 167] on div "Koolmore" at bounding box center [959, 165] width 128 height 24
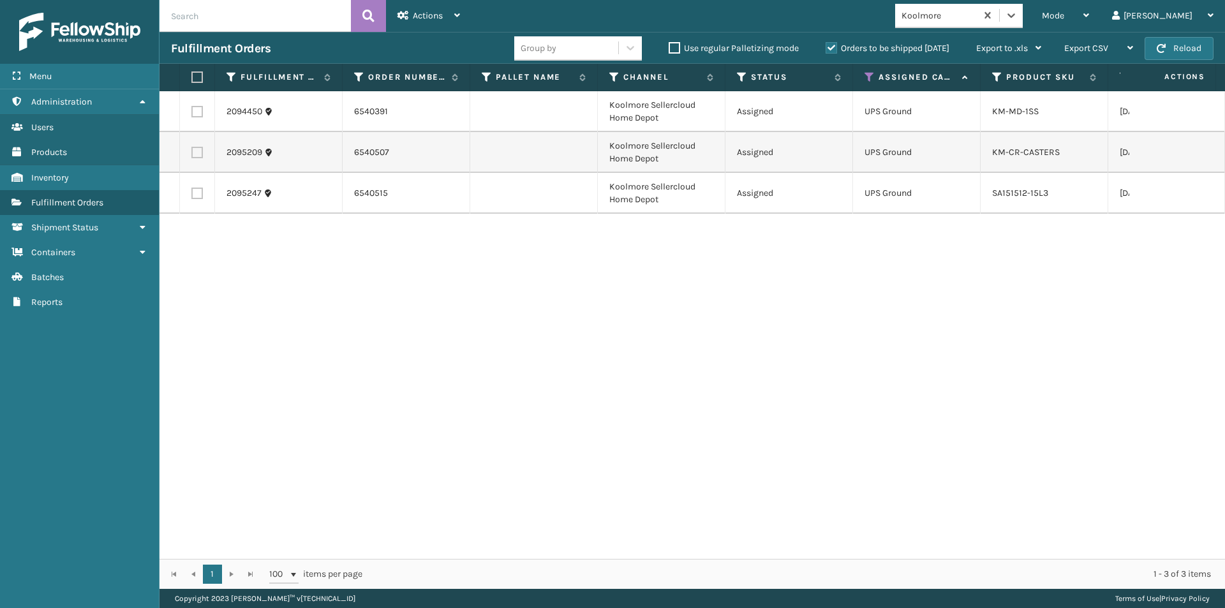
click at [199, 77] on label at bounding box center [195, 76] width 8 height 11
click at [192, 77] on input "checkbox" at bounding box center [191, 77] width 1 height 8
checkbox input "true"
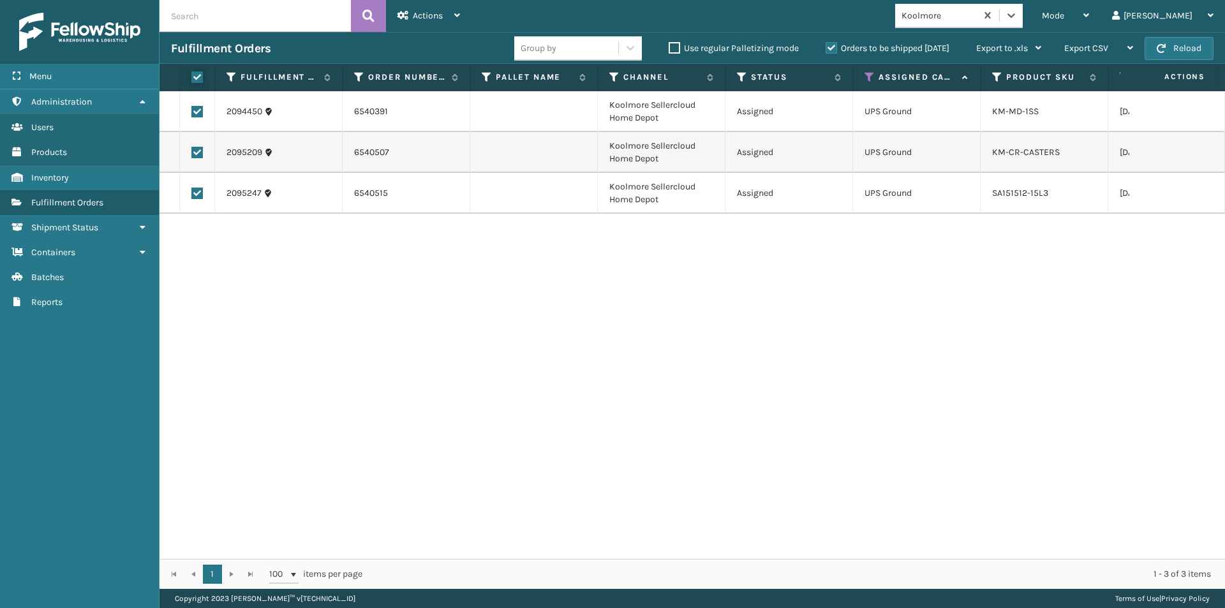
checkbox input "true"
click at [436, 19] on span "Actions" at bounding box center [428, 15] width 30 height 11
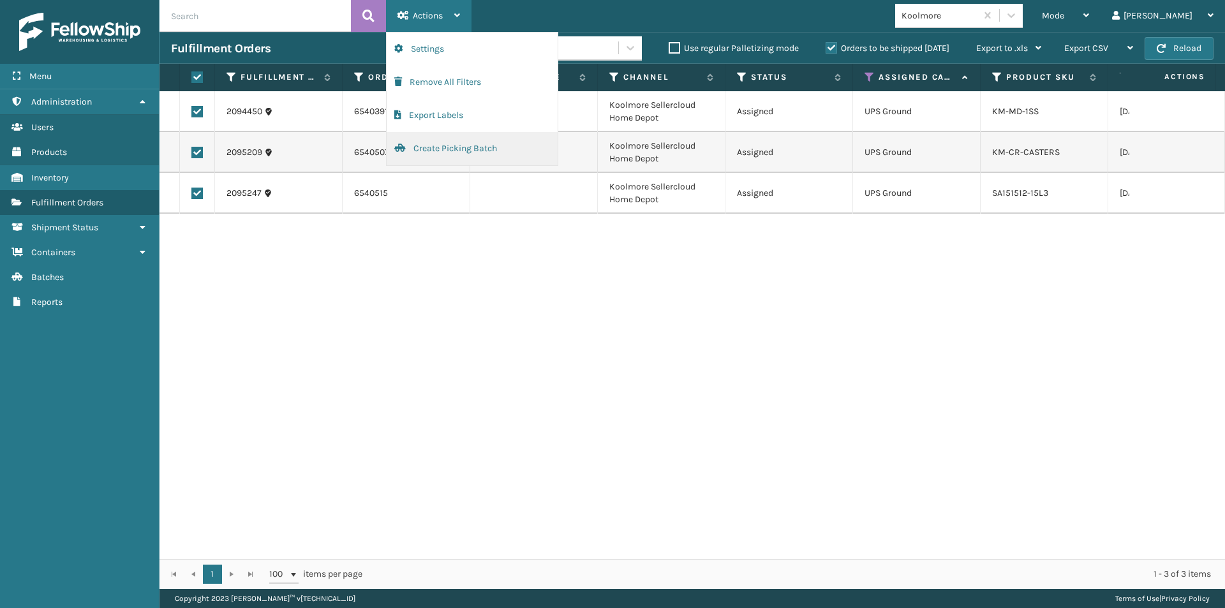
click at [441, 148] on button "Create Picking Batch" at bounding box center [472, 148] width 171 height 33
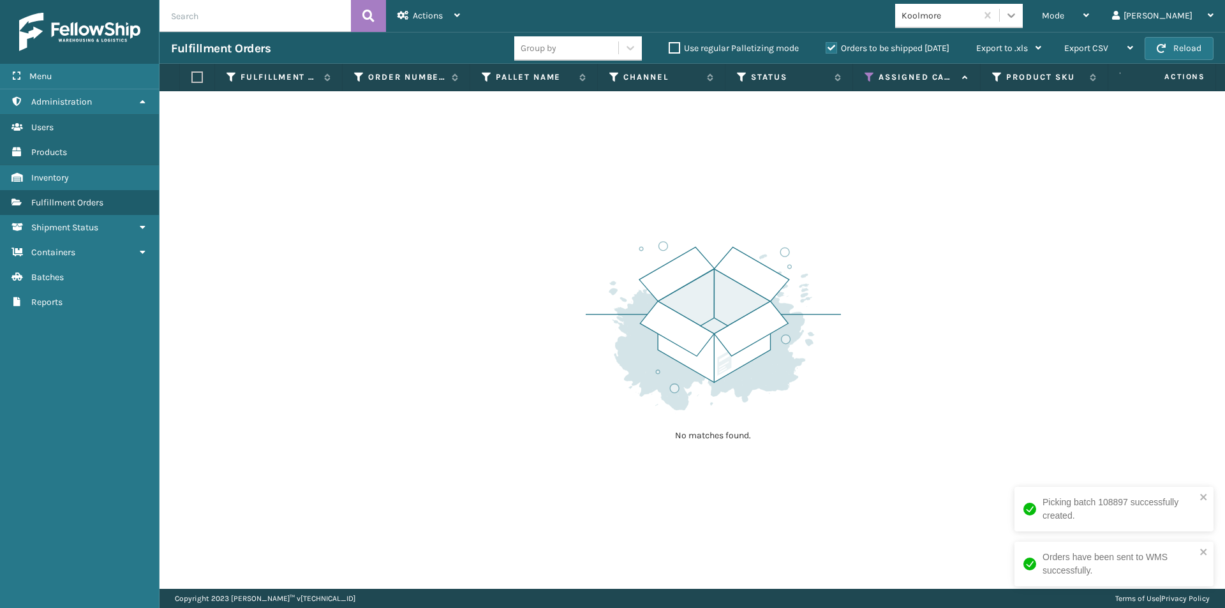
click at [1023, 19] on div at bounding box center [1011, 15] width 23 height 23
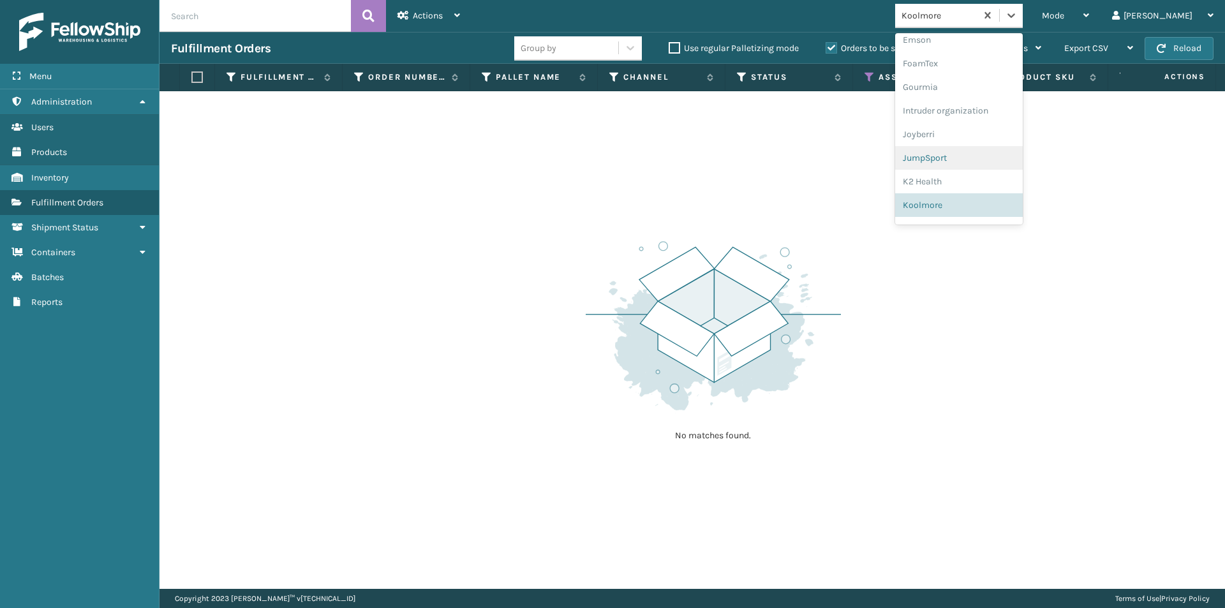
scroll to position [355, 0]
click at [1007, 163] on div "LifePro Fitness" at bounding box center [959, 165] width 128 height 24
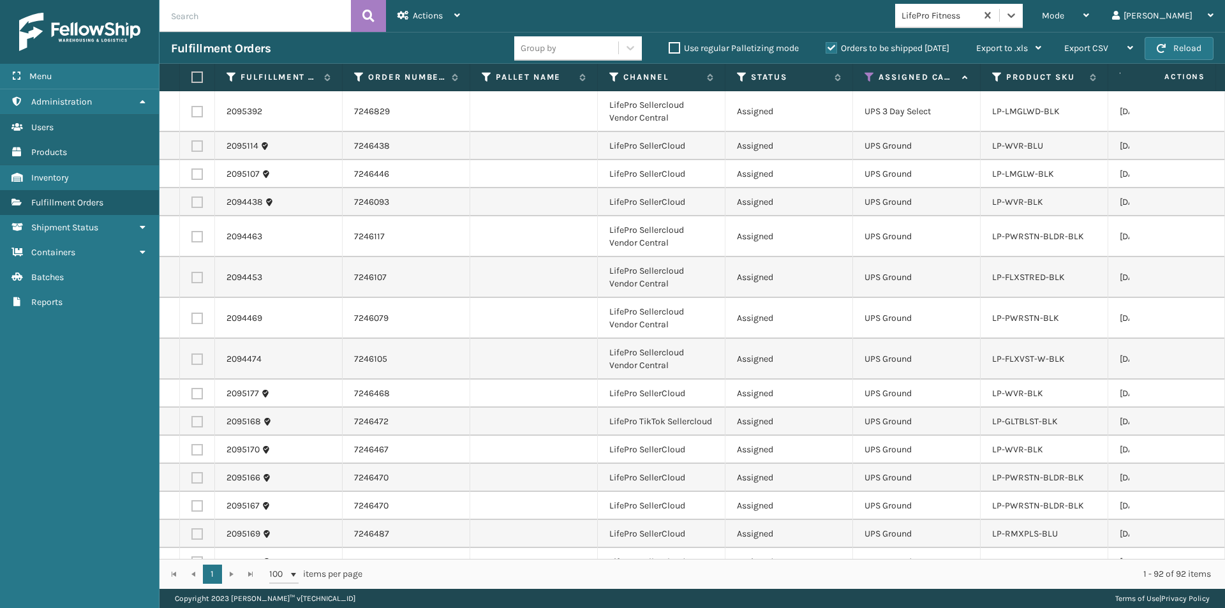
click at [195, 77] on label at bounding box center [195, 76] width 8 height 11
click at [192, 77] on input "checkbox" at bounding box center [191, 77] width 1 height 8
checkbox input "true"
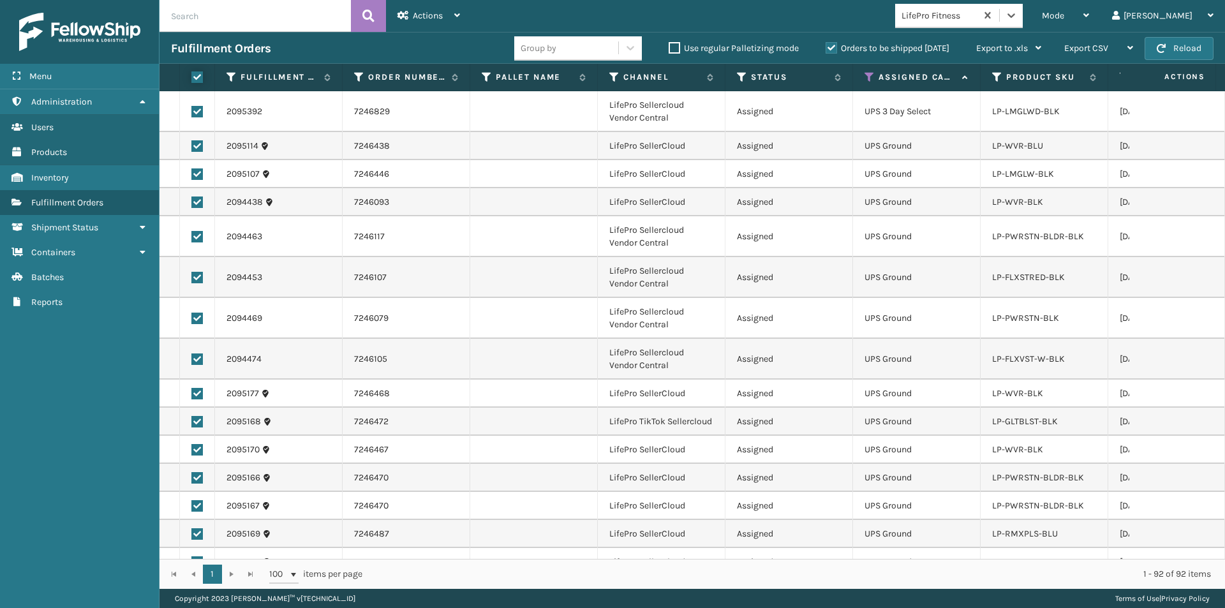
checkbox input "true"
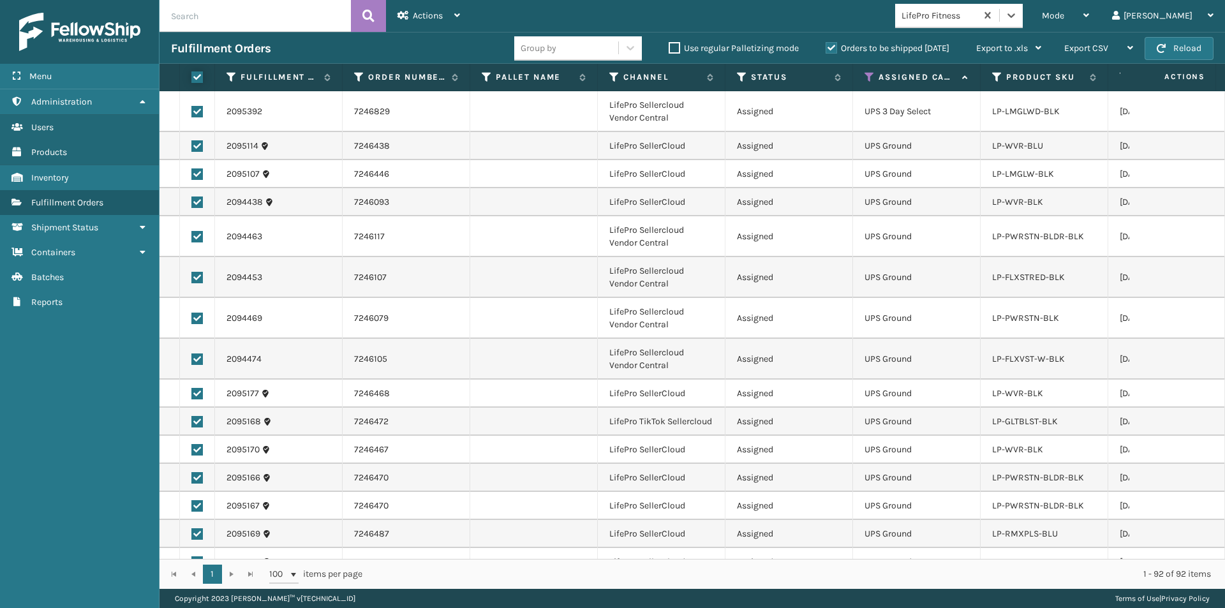
checkbox input "true"
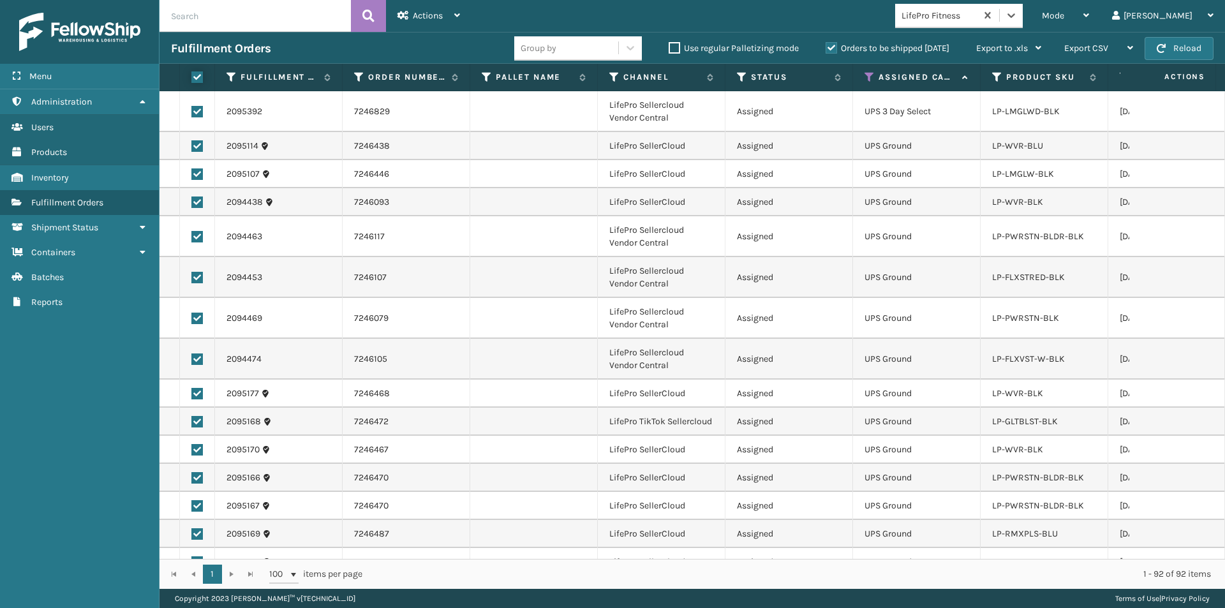
checkbox input "true"
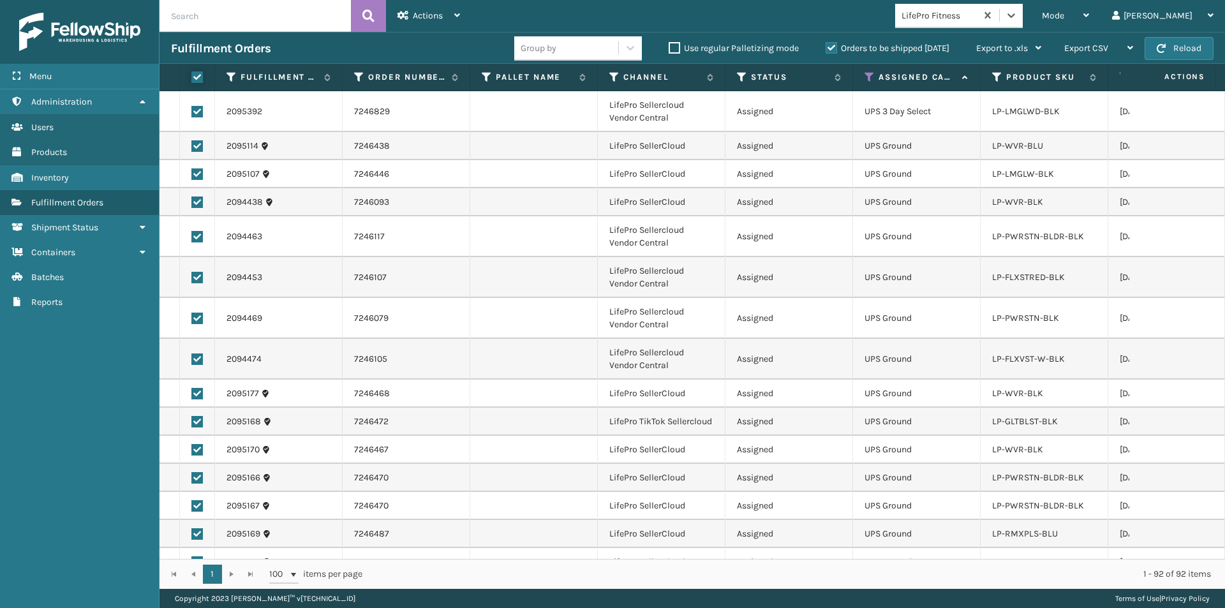
checkbox input "true"
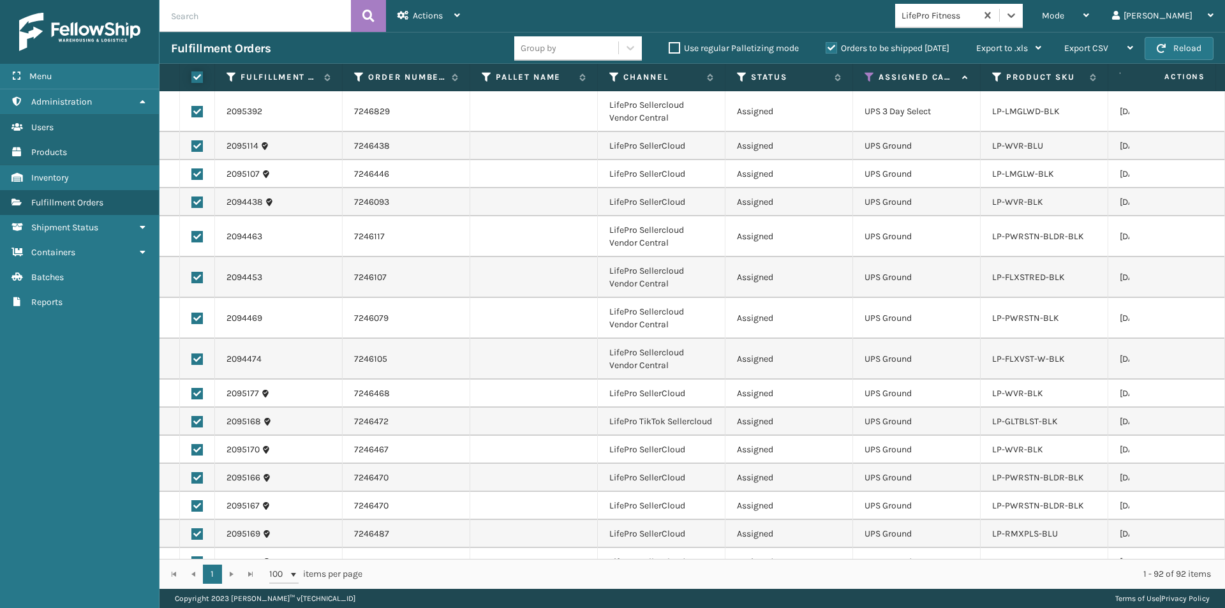
checkbox input "true"
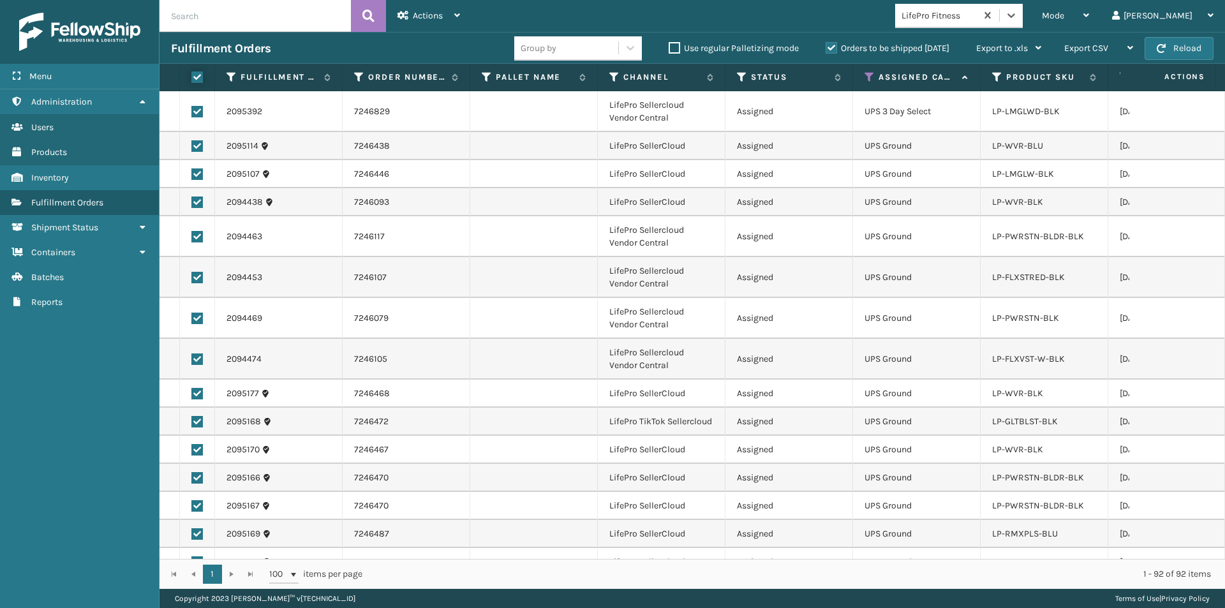
checkbox input "true"
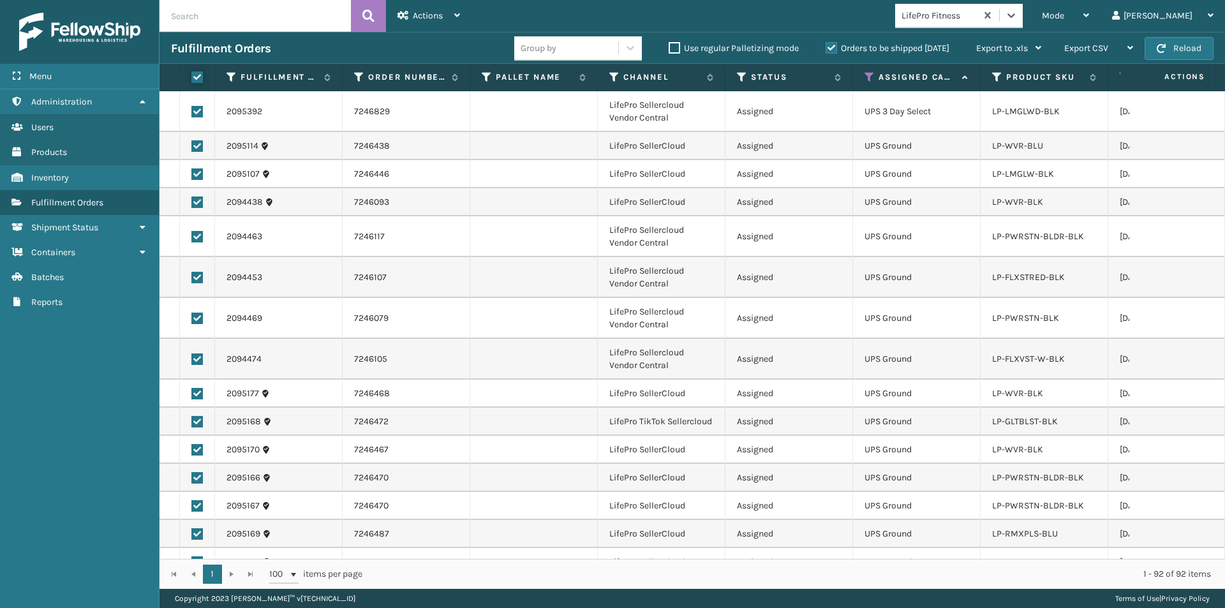
checkbox input "true"
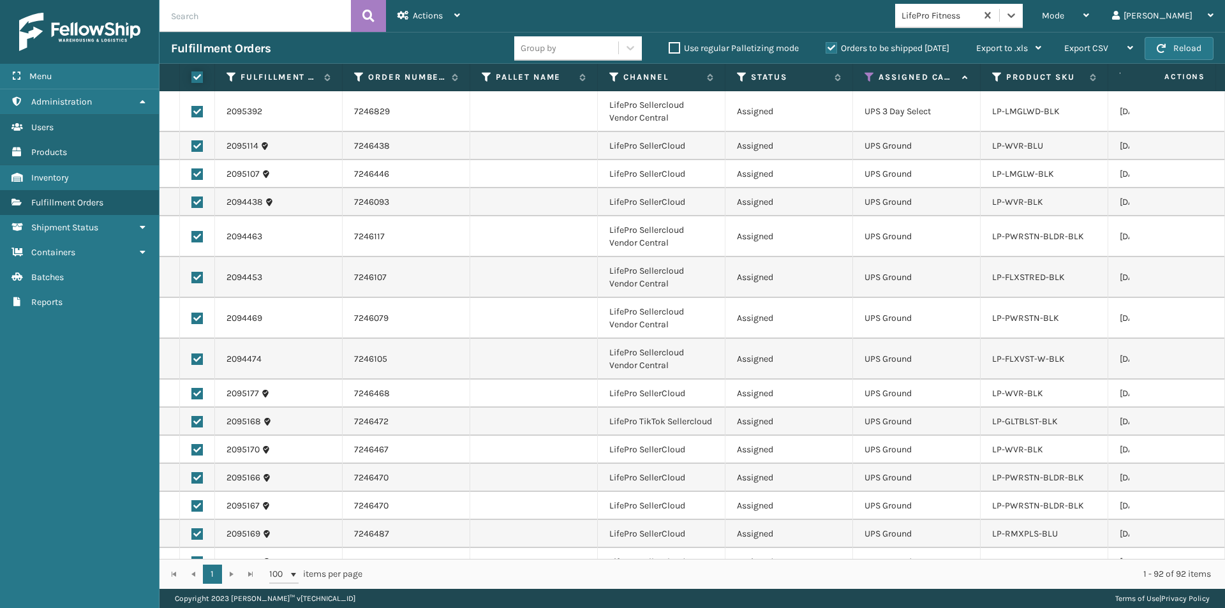
checkbox input "true"
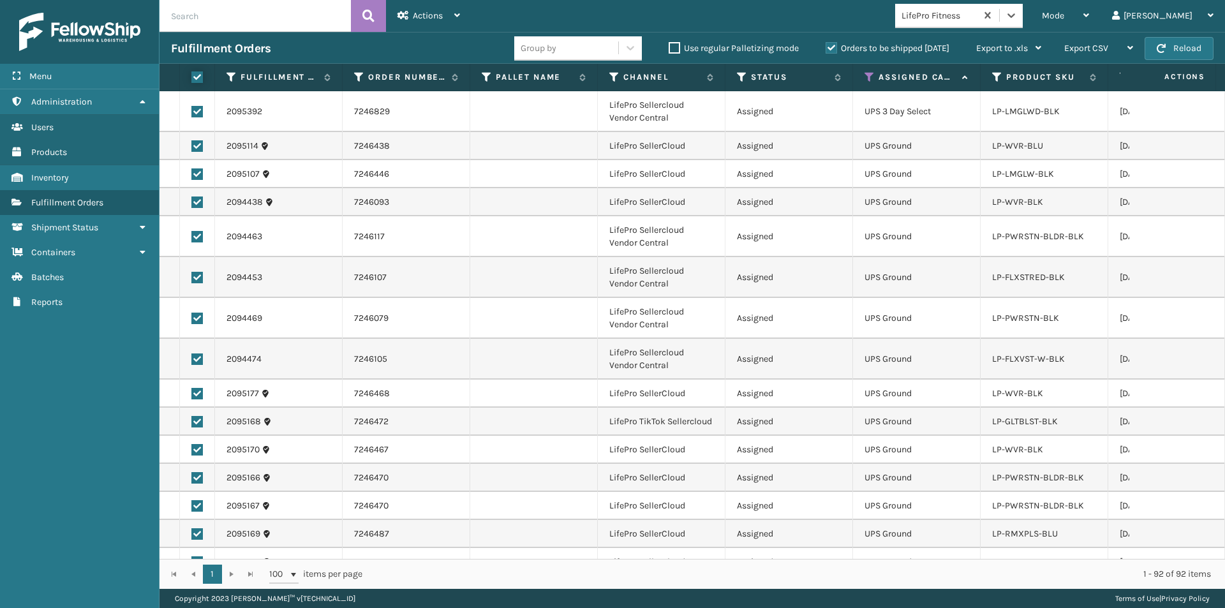
checkbox input "true"
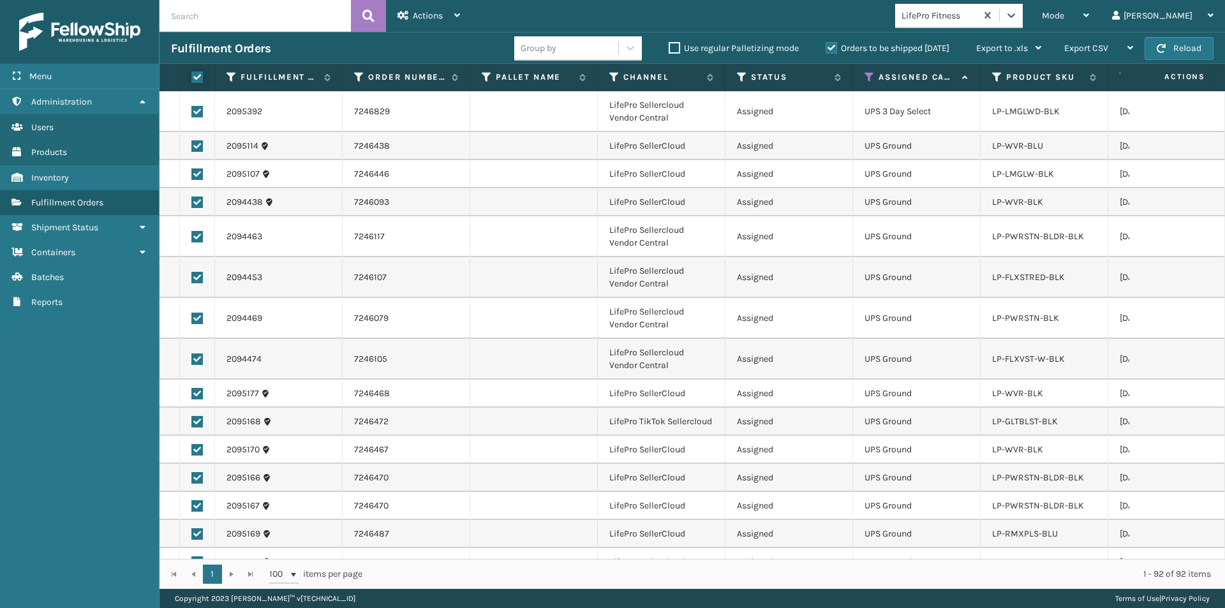
checkbox input "true"
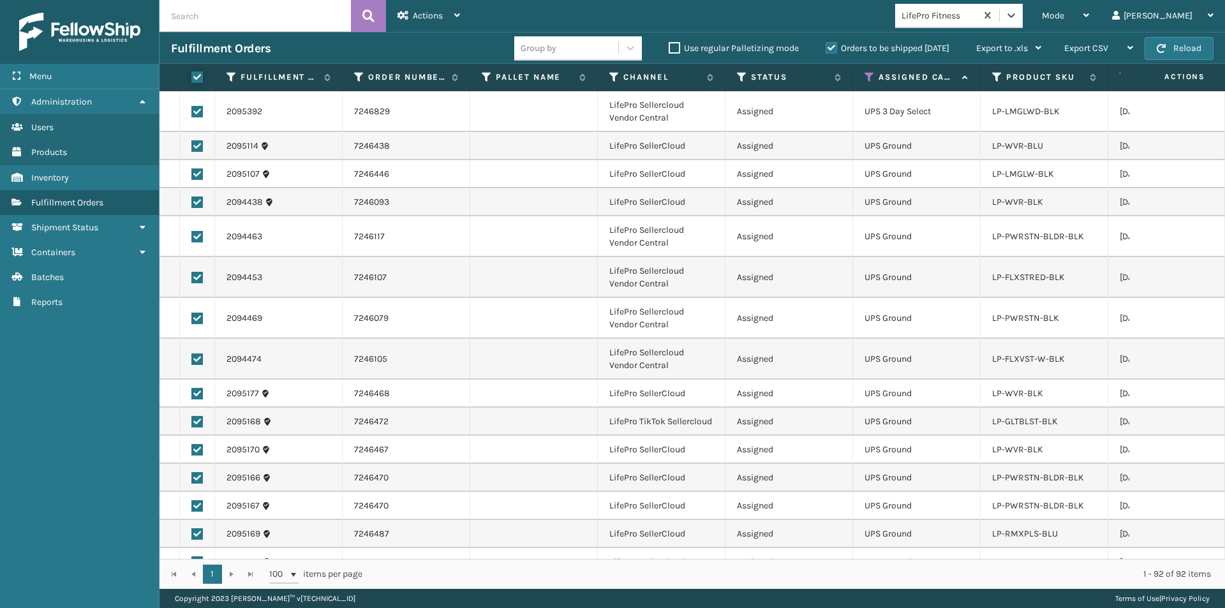
checkbox input "true"
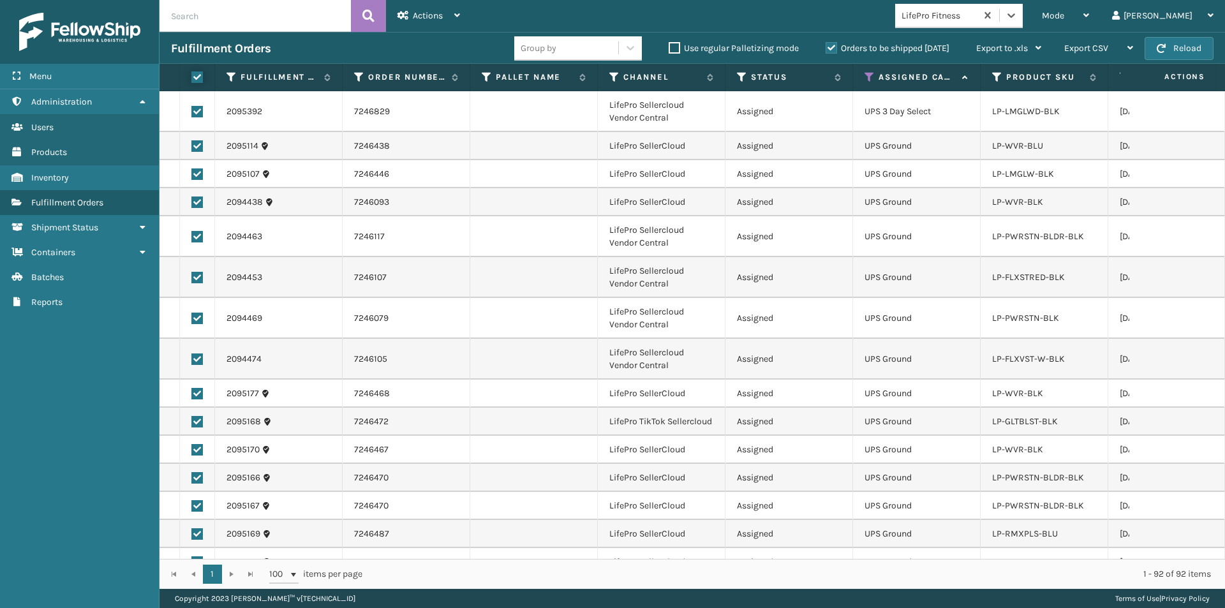
checkbox input "true"
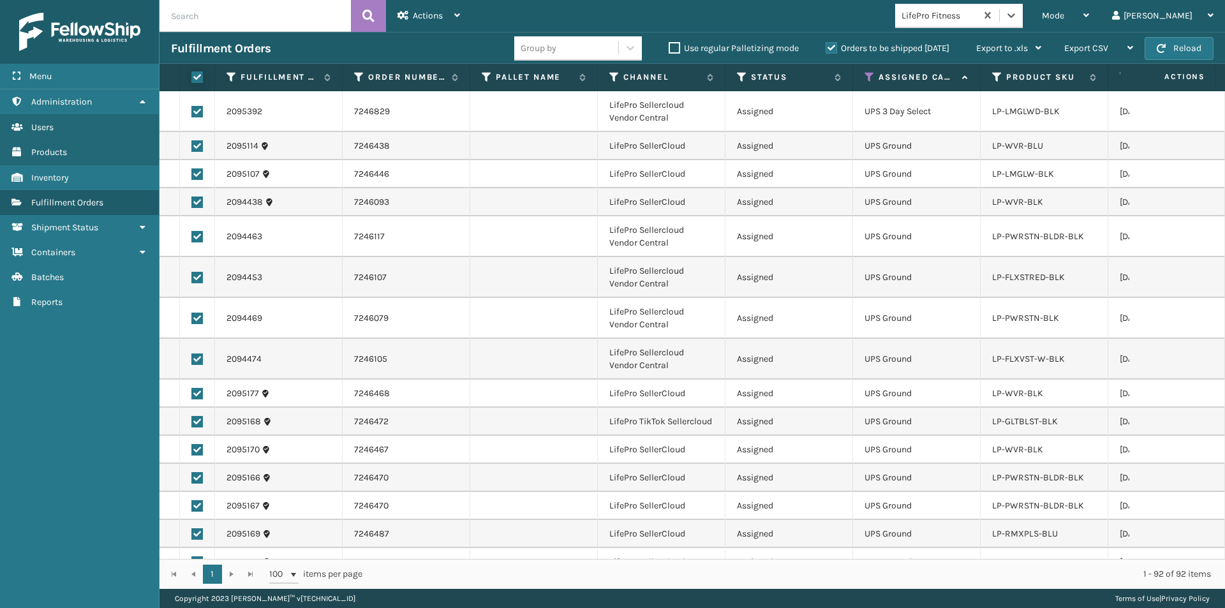
checkbox input "true"
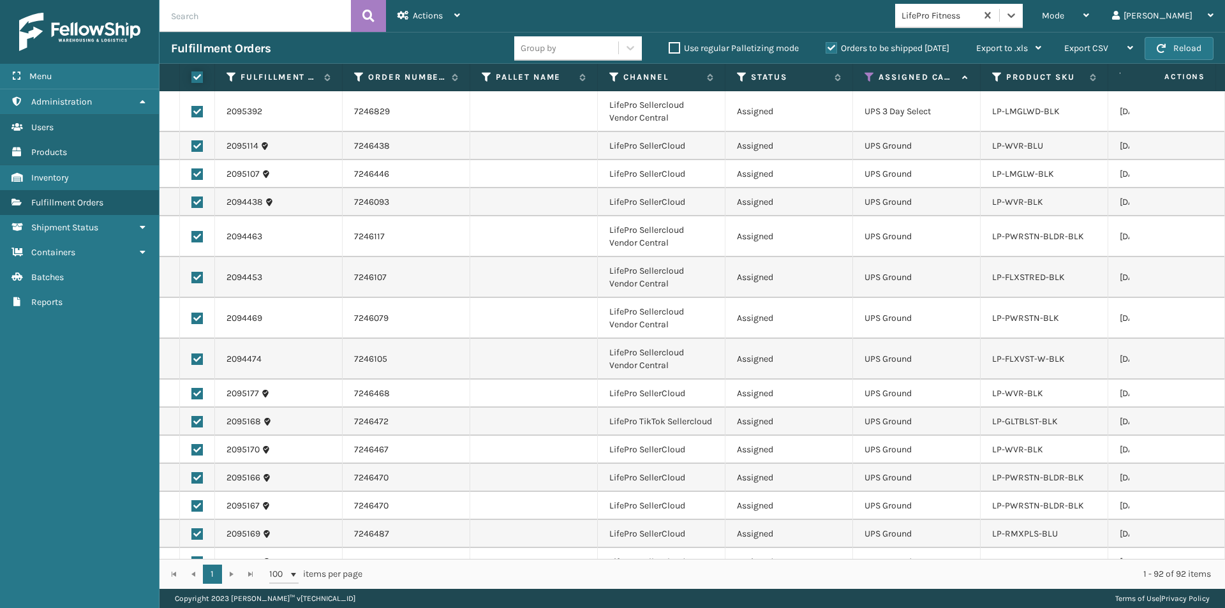
checkbox input "true"
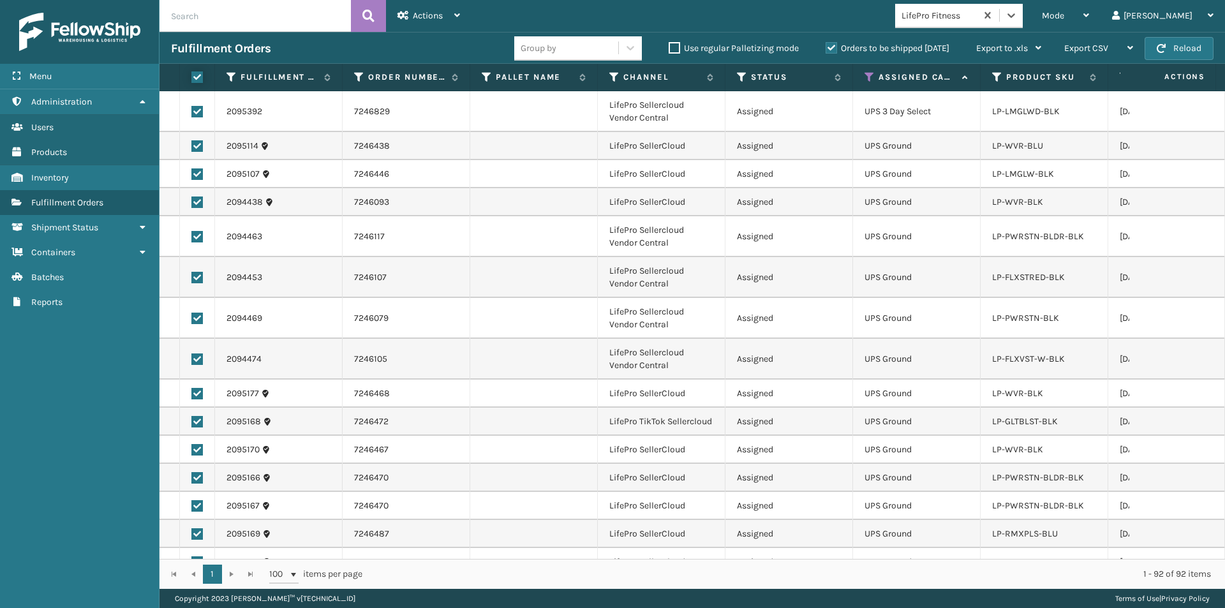
checkbox input "true"
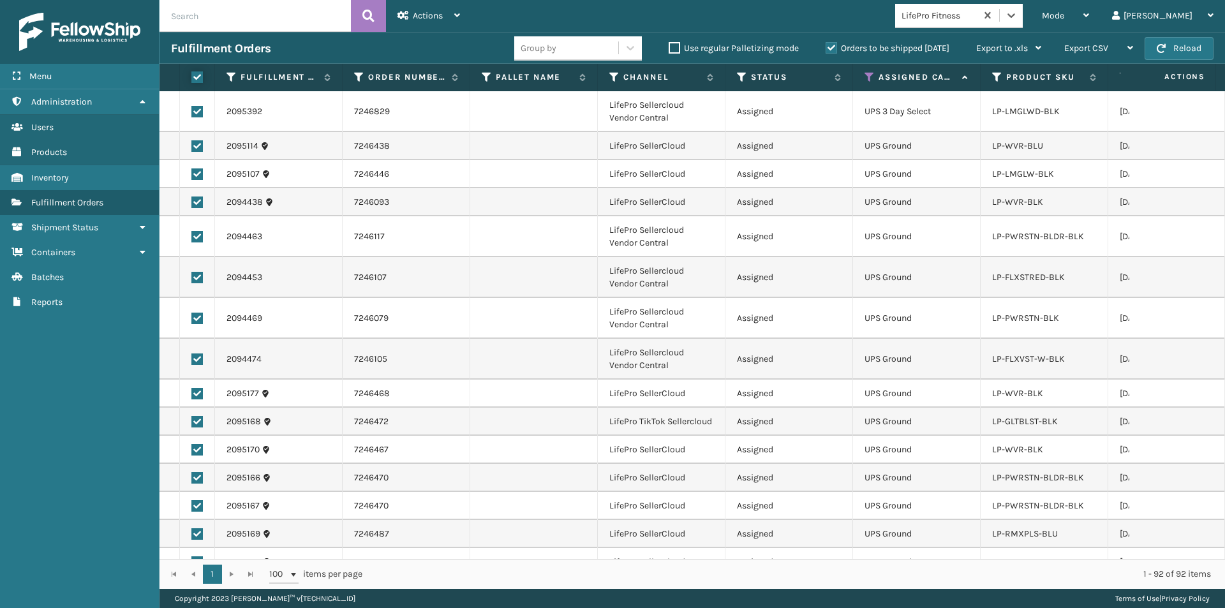
checkbox input "true"
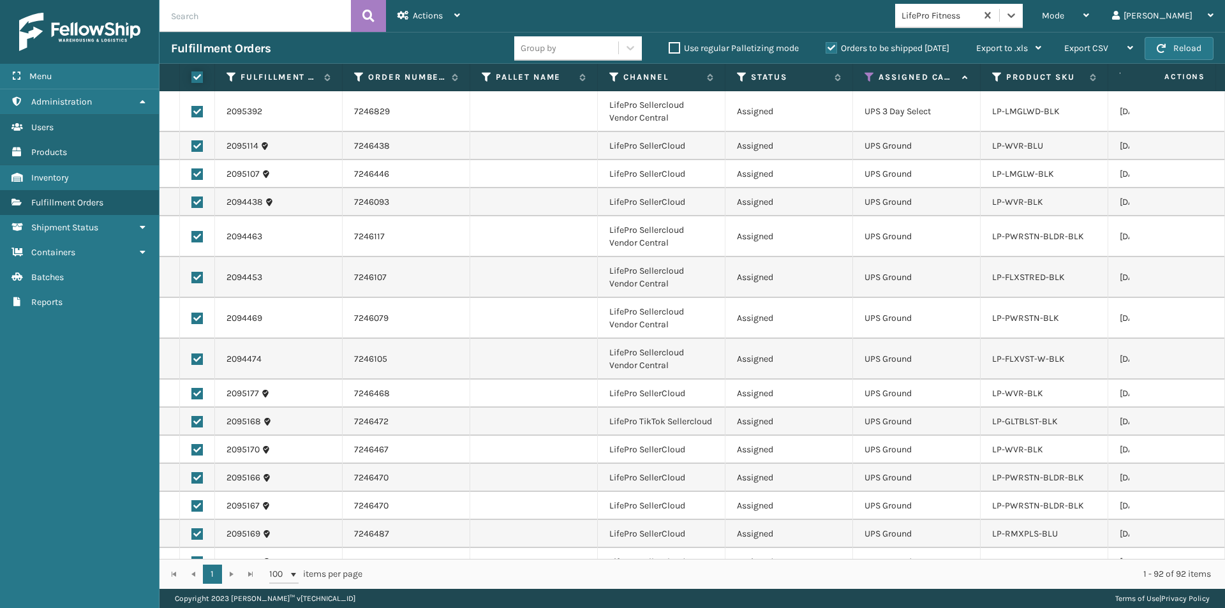
checkbox input "true"
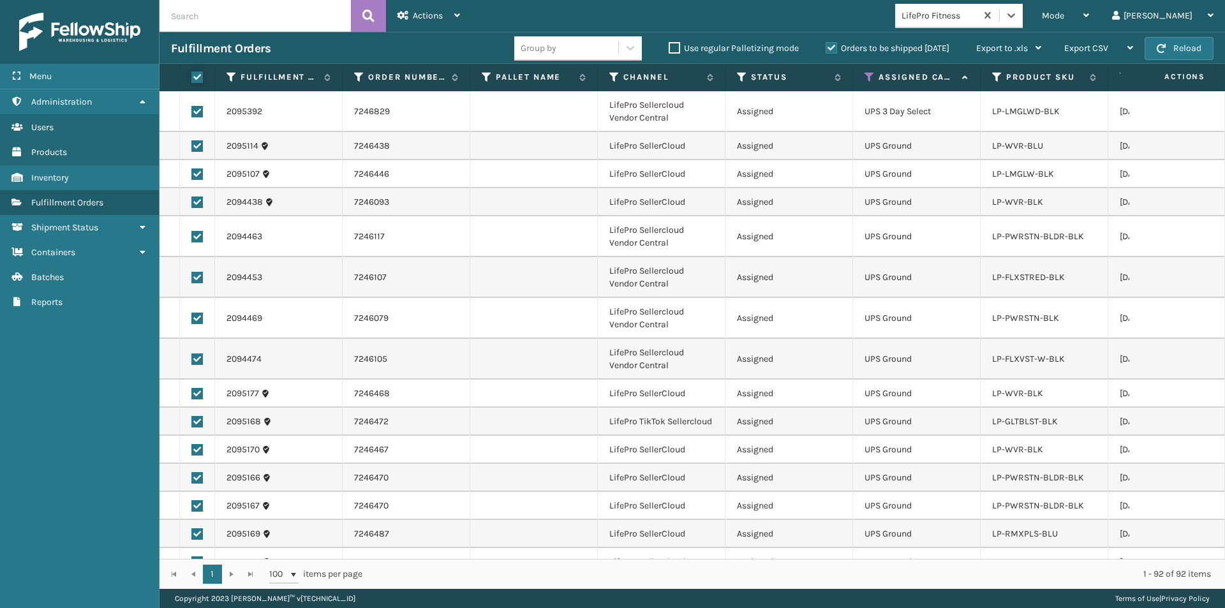
checkbox input "true"
click at [453, 12] on div "Actions" at bounding box center [428, 16] width 63 height 32
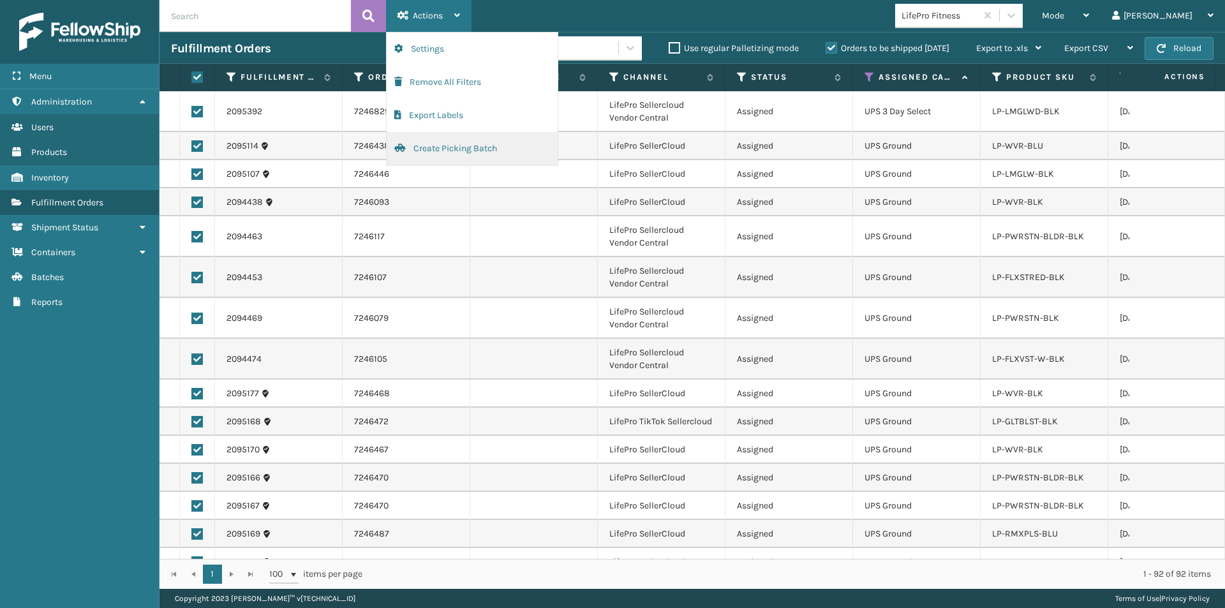
click at [437, 146] on button "Create Picking Batch" at bounding box center [472, 148] width 171 height 33
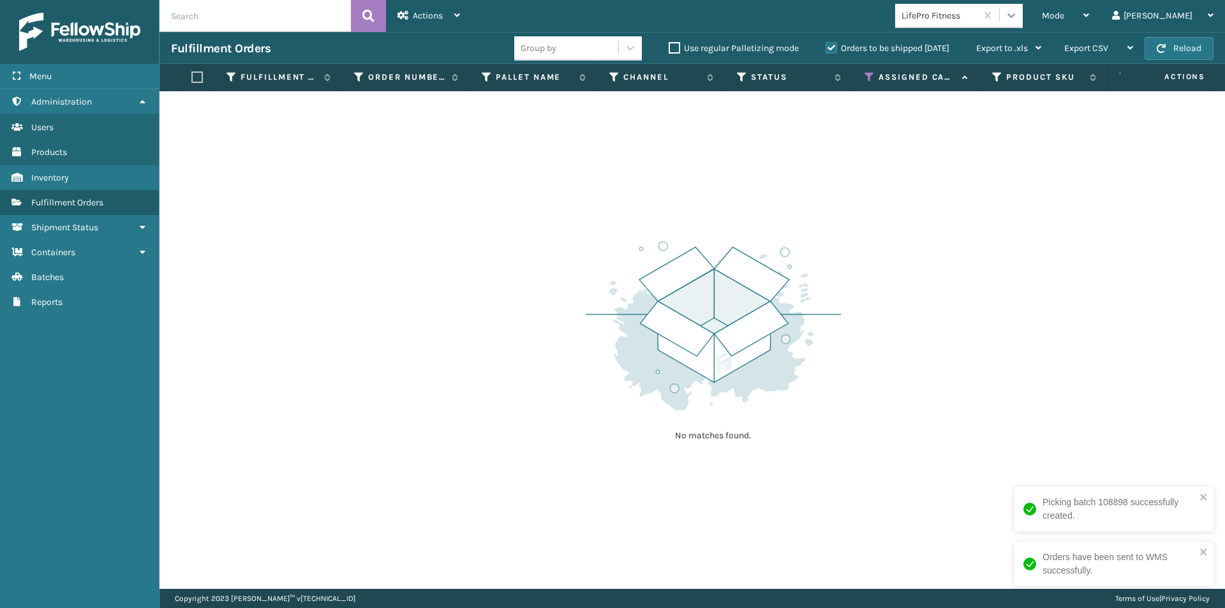
click at [1018, 18] on icon at bounding box center [1011, 15] width 13 height 13
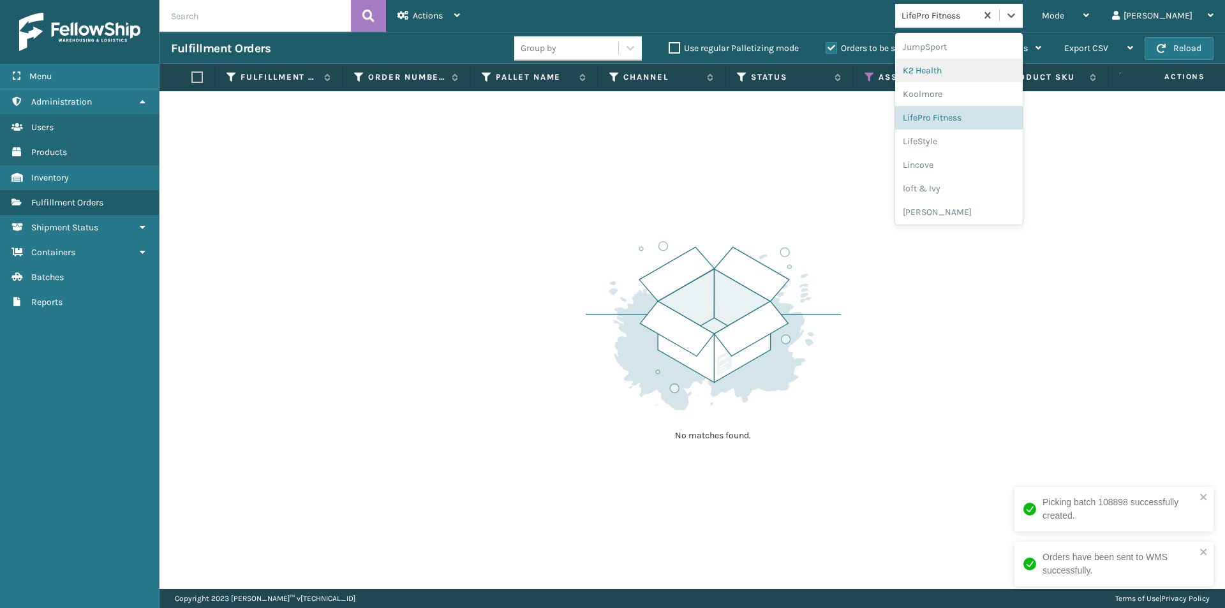
scroll to position [404, 0]
click at [965, 147] on div "LifeStyle" at bounding box center [959, 140] width 128 height 24
click at [1015, 15] on icon at bounding box center [1011, 15] width 8 height 4
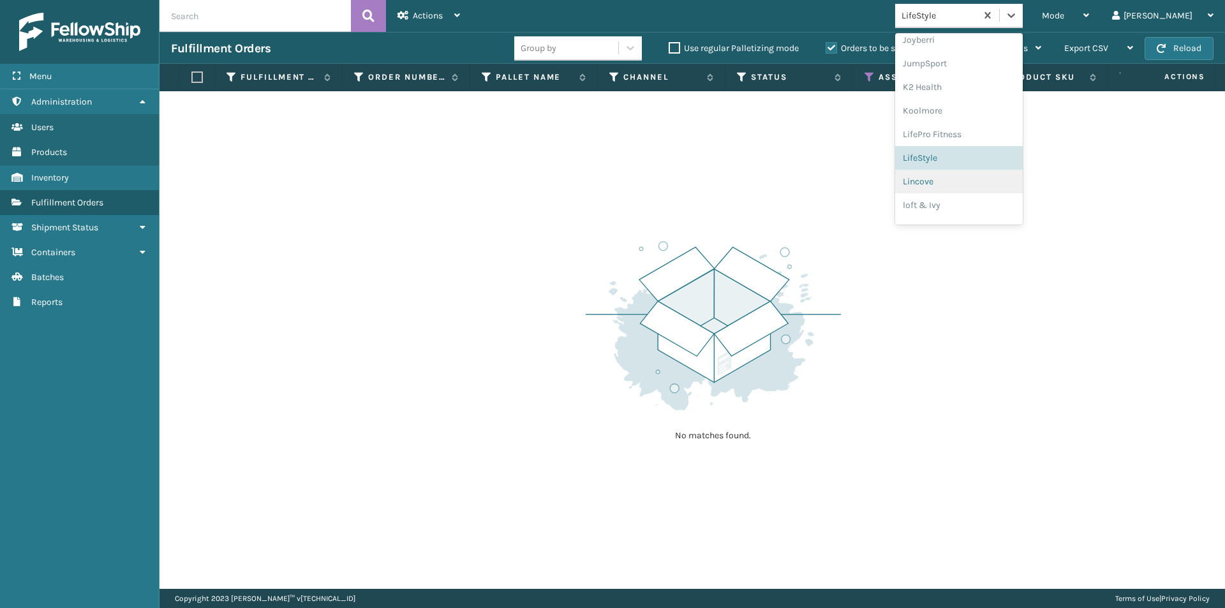
scroll to position [402, 0]
click at [986, 160] on div "Lincove" at bounding box center [959, 165] width 128 height 24
click at [1018, 15] on icon at bounding box center [1011, 15] width 13 height 13
click at [987, 191] on div "loft & Ivy" at bounding box center [959, 187] width 128 height 24
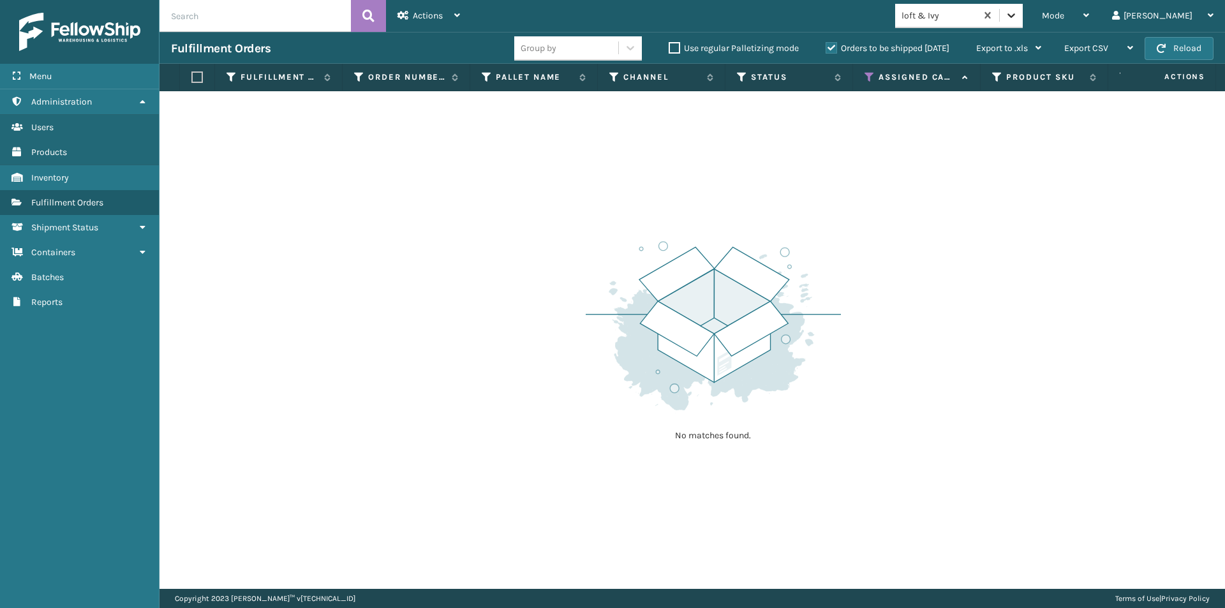
click at [1018, 19] on icon at bounding box center [1011, 15] width 13 height 13
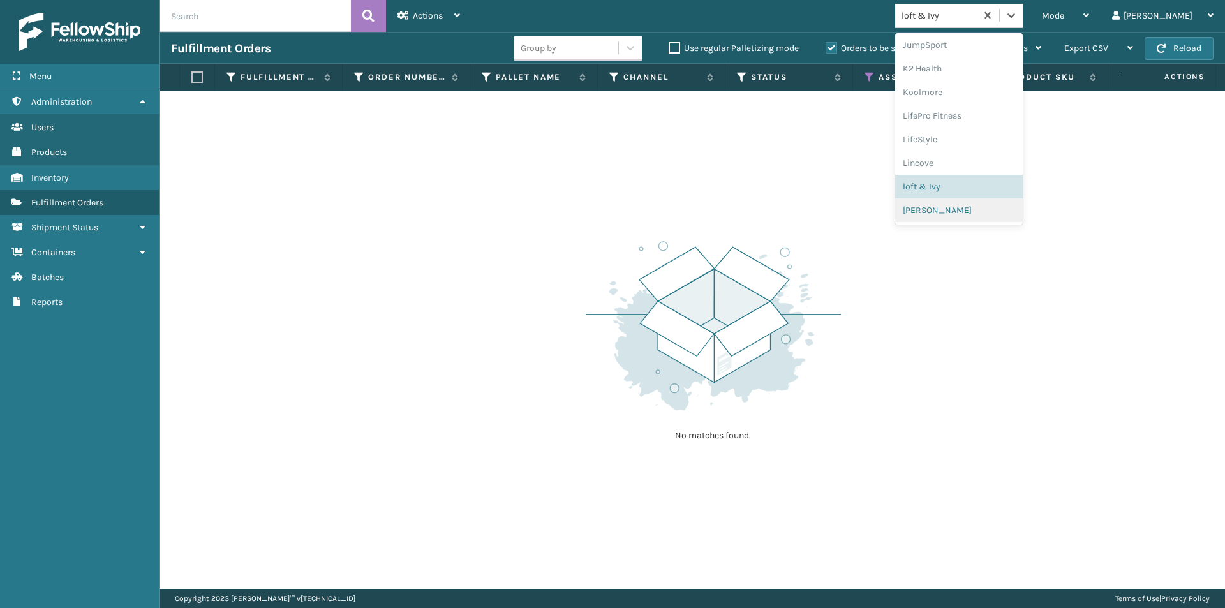
click at [969, 214] on div "[PERSON_NAME]" at bounding box center [959, 210] width 128 height 24
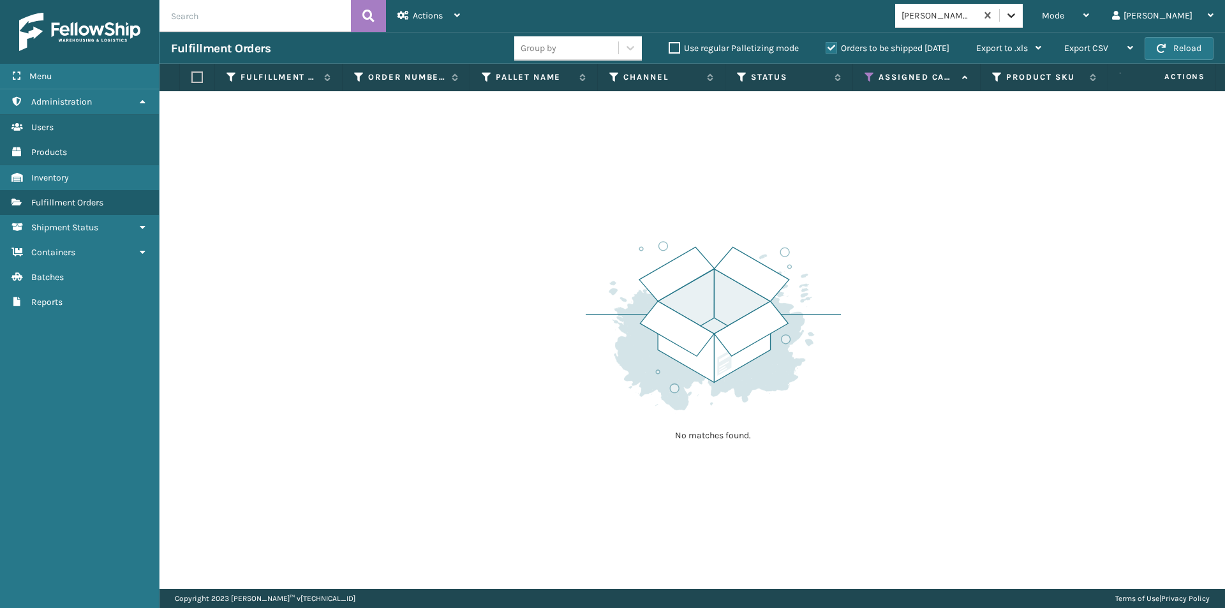
click at [1018, 13] on icon at bounding box center [1011, 15] width 13 height 13
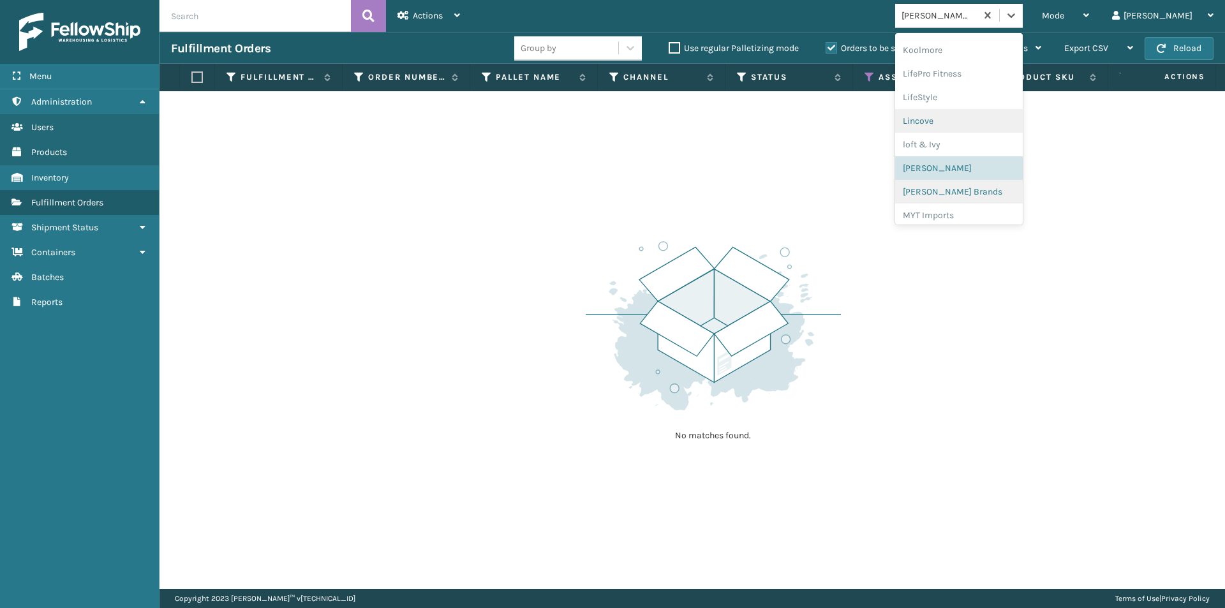
scroll to position [468, 0]
click at [981, 171] on div "[PERSON_NAME] Brands" at bounding box center [959, 170] width 128 height 24
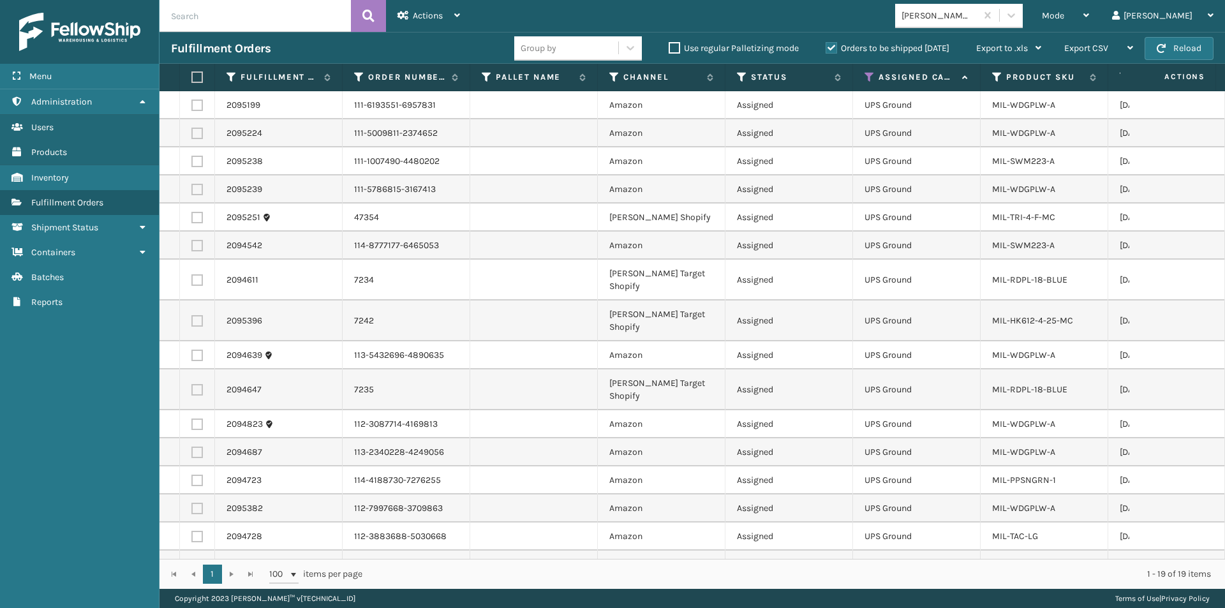
click at [193, 77] on label at bounding box center [195, 76] width 8 height 11
click at [192, 77] on input "checkbox" at bounding box center [191, 77] width 1 height 8
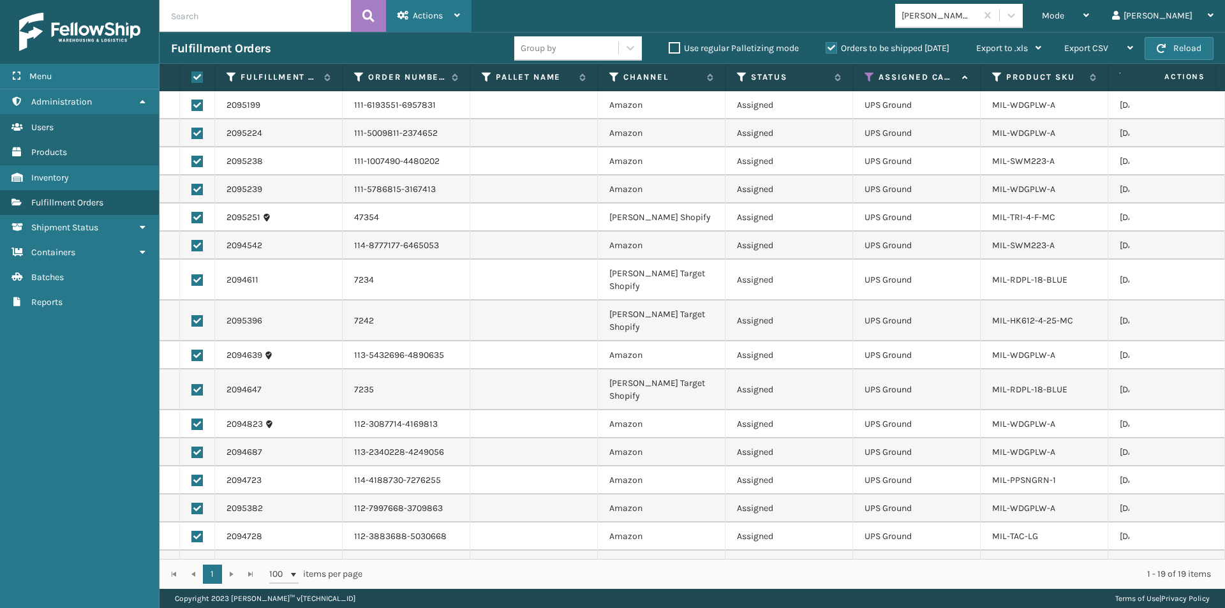
click at [431, 20] on span "Actions" at bounding box center [428, 15] width 30 height 11
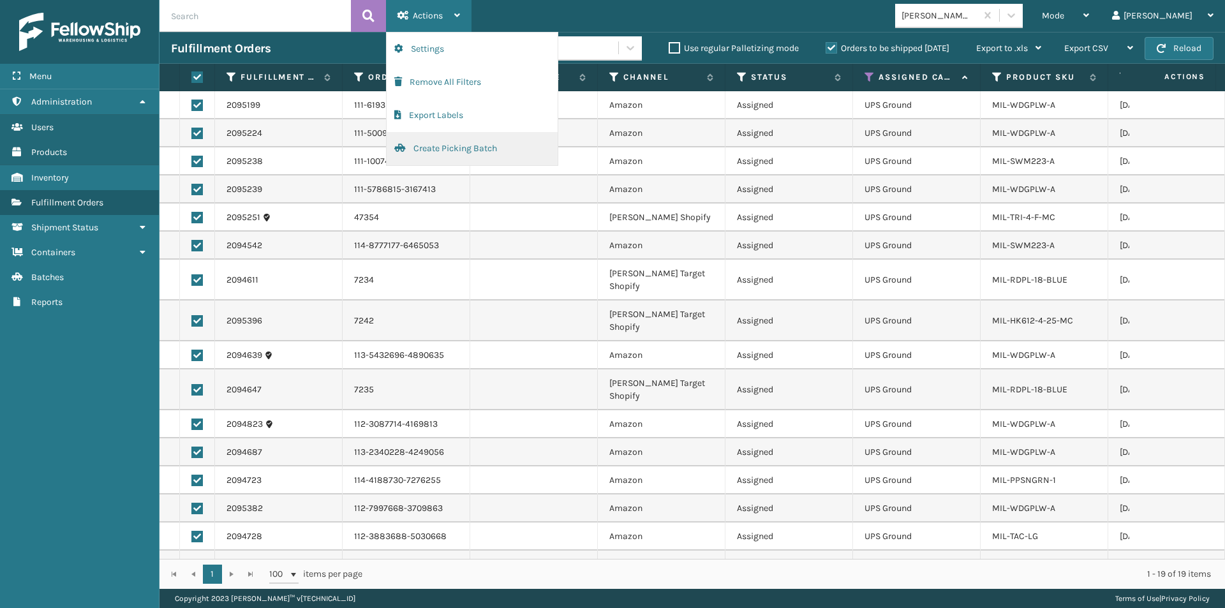
click at [433, 147] on button "Create Picking Batch" at bounding box center [472, 148] width 171 height 33
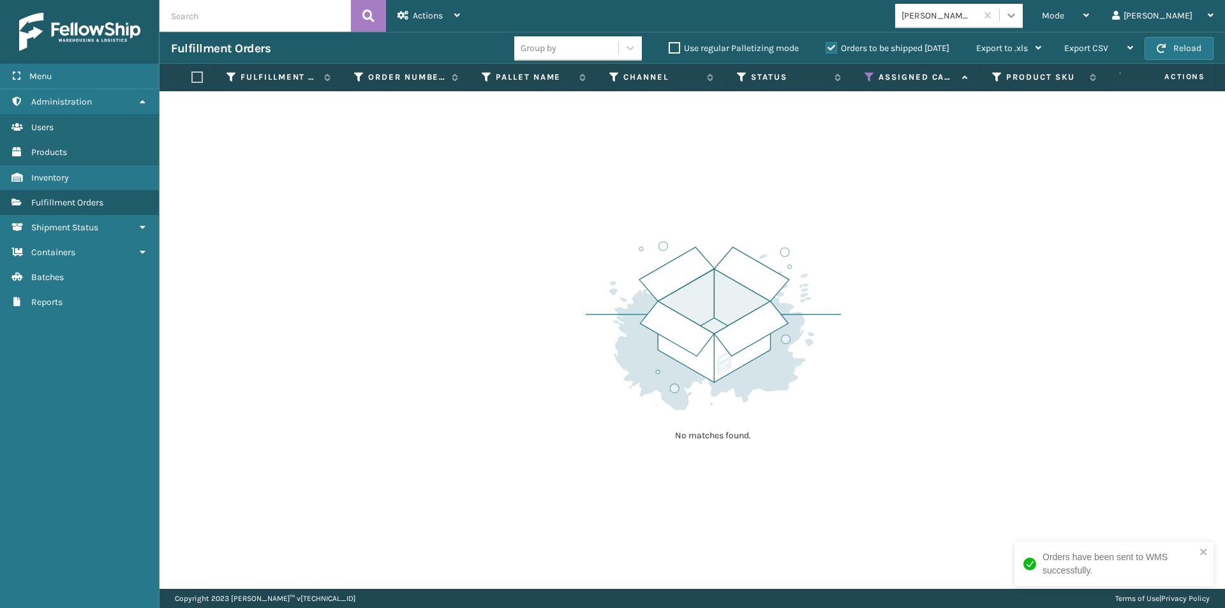
click at [1018, 21] on icon at bounding box center [1011, 15] width 13 height 13
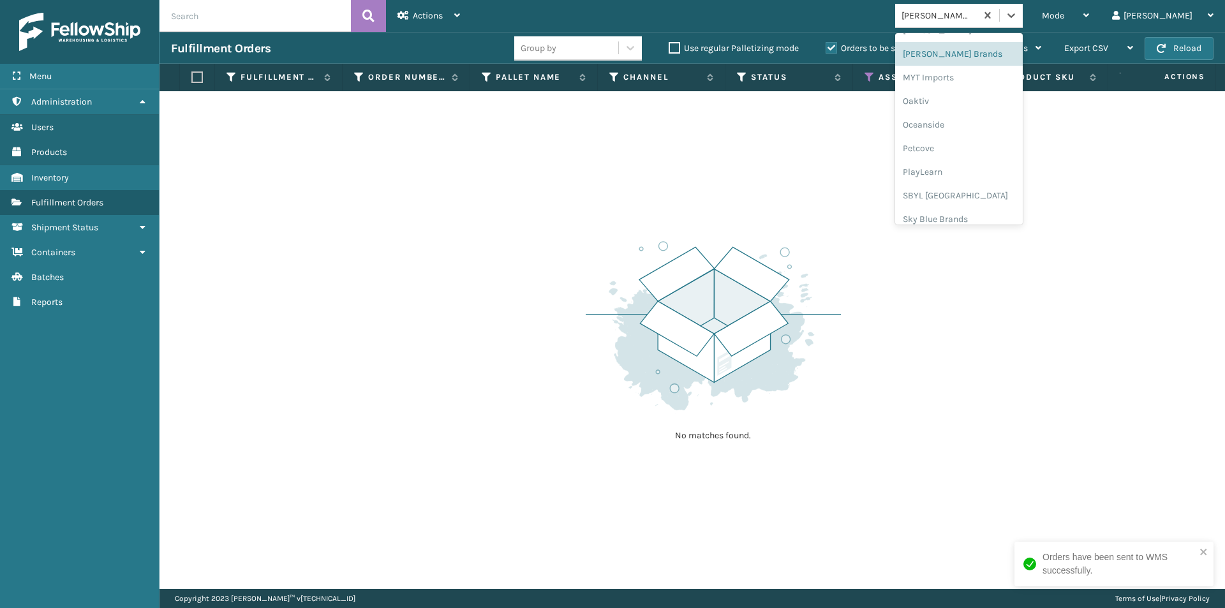
scroll to position [595, 0]
click at [992, 75] on div "MYT Imports" at bounding box center [959, 66] width 128 height 24
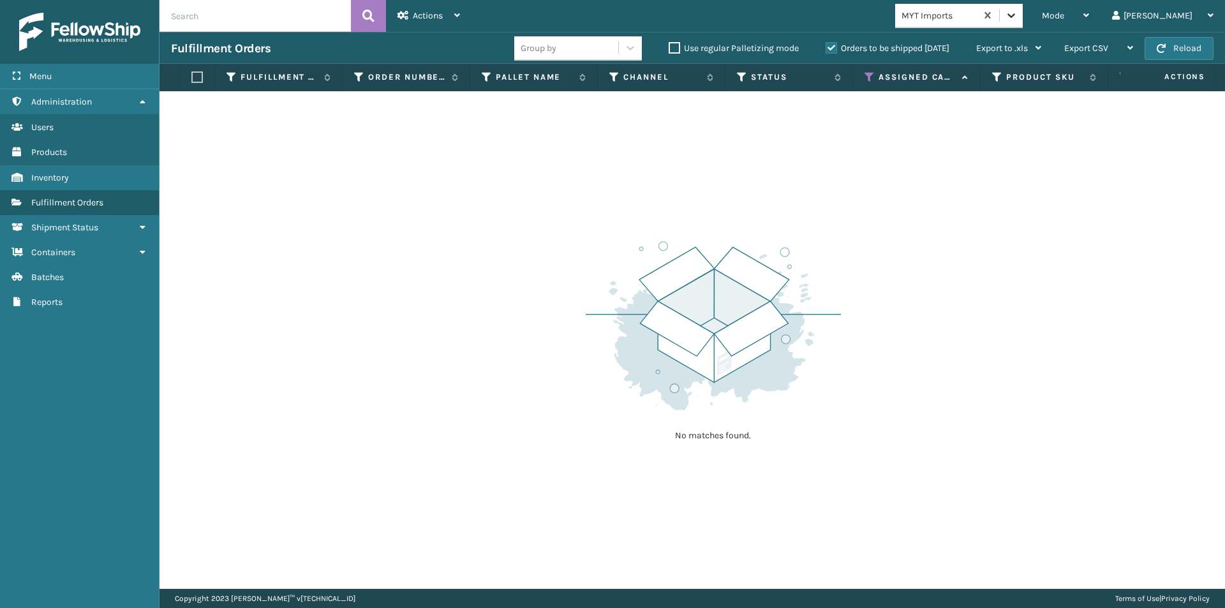
click at [1018, 13] on icon at bounding box center [1011, 15] width 13 height 13
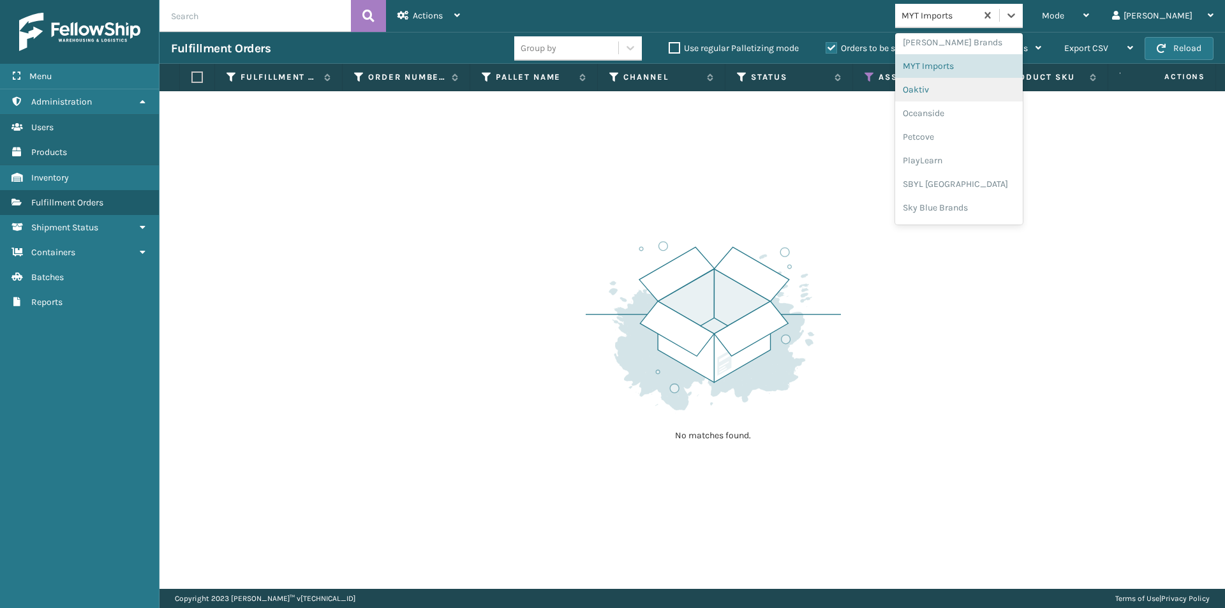
click at [983, 91] on div "Oaktiv" at bounding box center [959, 90] width 128 height 24
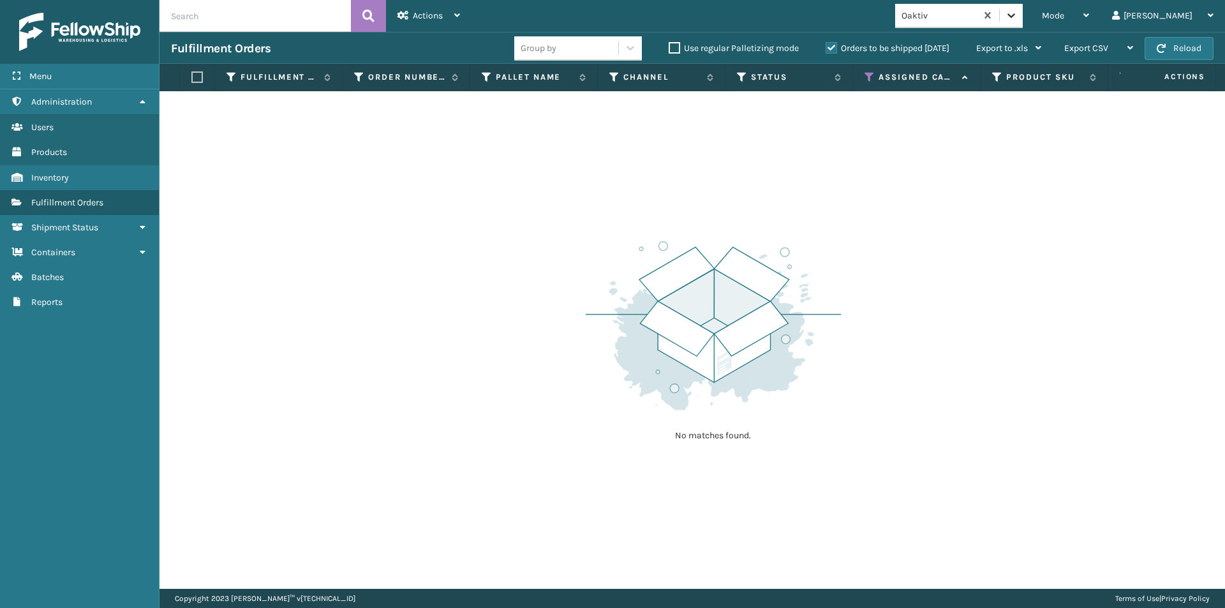
click at [1018, 15] on icon at bounding box center [1011, 15] width 13 height 13
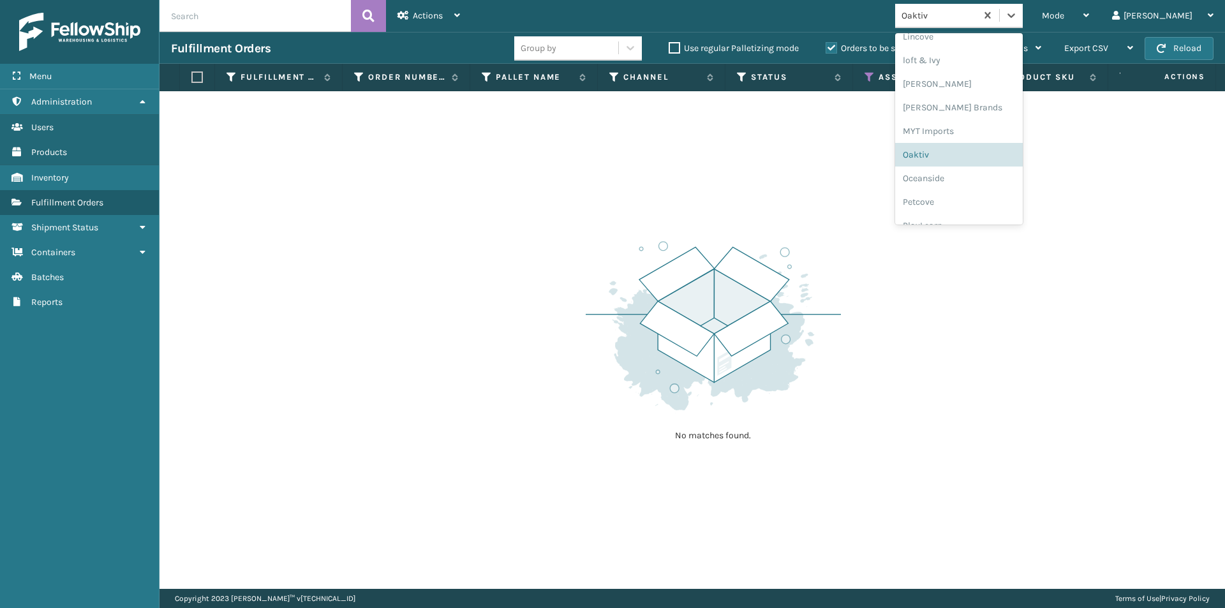
scroll to position [531, 0]
click at [986, 177] on div "Oceanside" at bounding box center [959, 177] width 128 height 24
click at [1015, 16] on icon at bounding box center [1011, 15] width 8 height 4
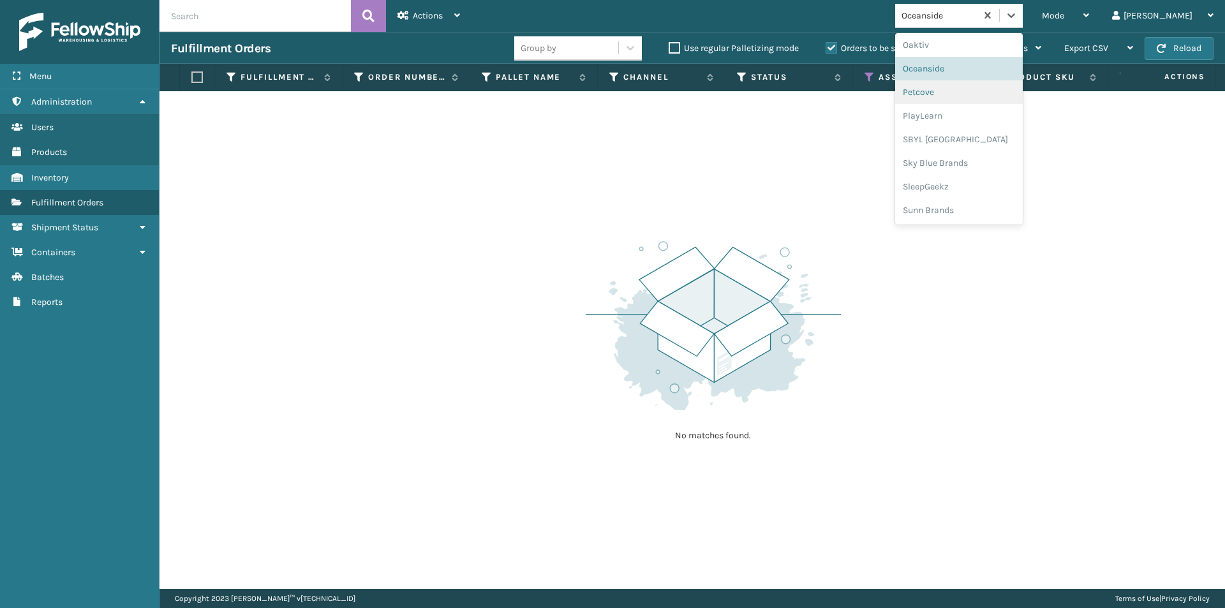
click at [987, 96] on div "Petcove" at bounding box center [959, 92] width 128 height 24
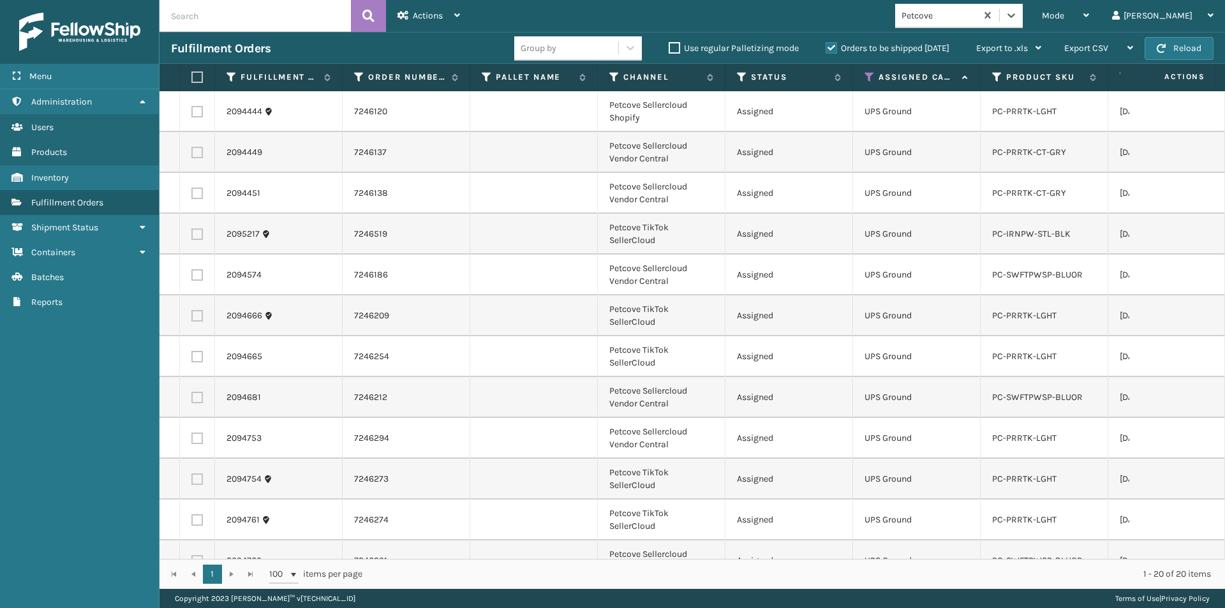
click at [199, 79] on label at bounding box center [195, 76] width 8 height 11
click at [192, 79] on input "checkbox" at bounding box center [191, 77] width 1 height 8
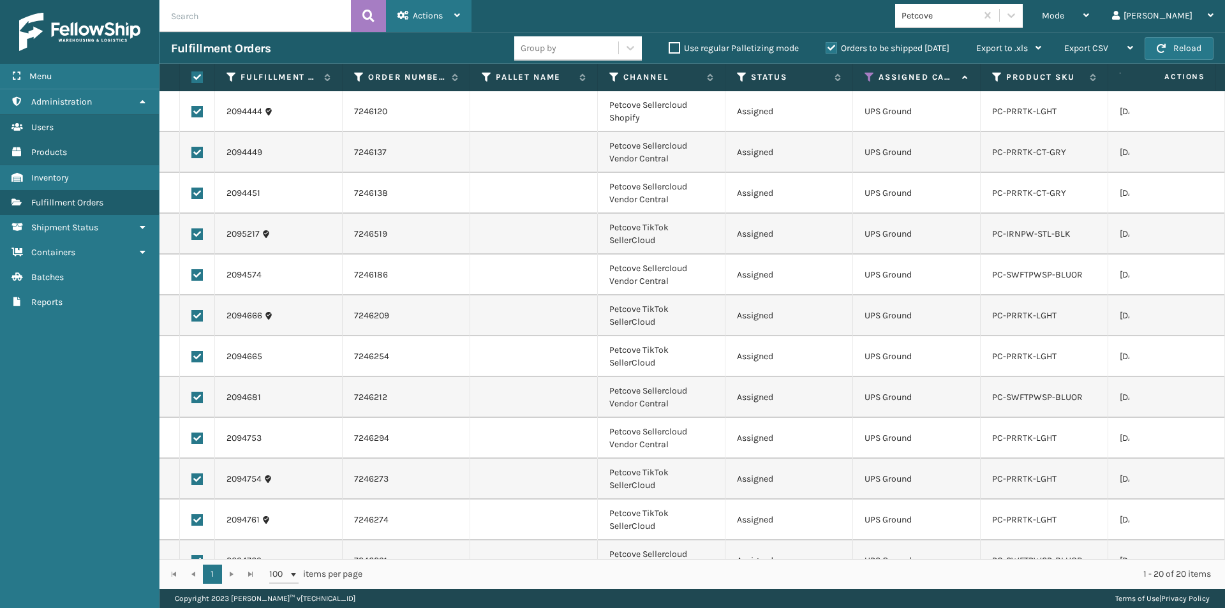
click at [442, 14] on span "Actions" at bounding box center [428, 15] width 30 height 11
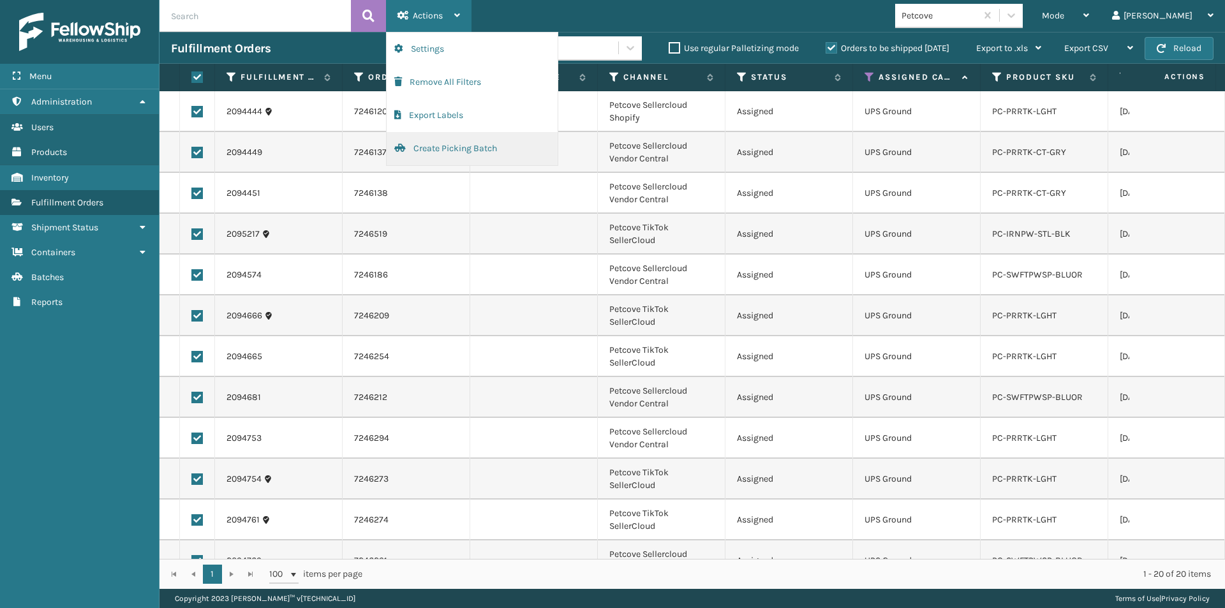
click at [437, 148] on button "Create Picking Batch" at bounding box center [472, 148] width 171 height 33
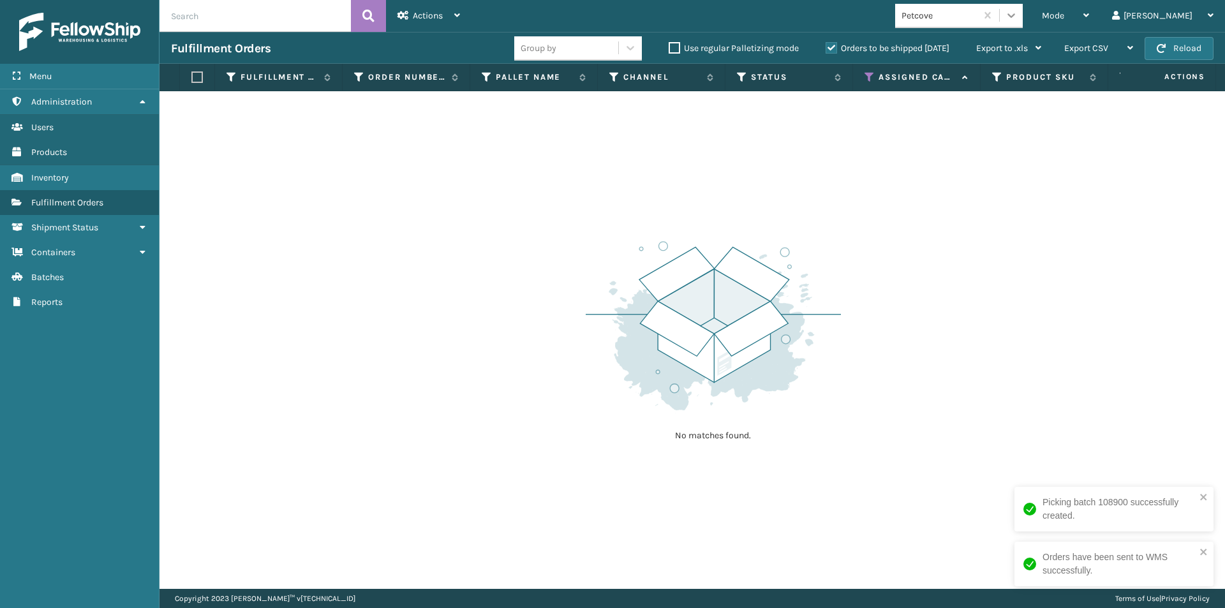
click at [1018, 20] on icon at bounding box center [1011, 15] width 13 height 13
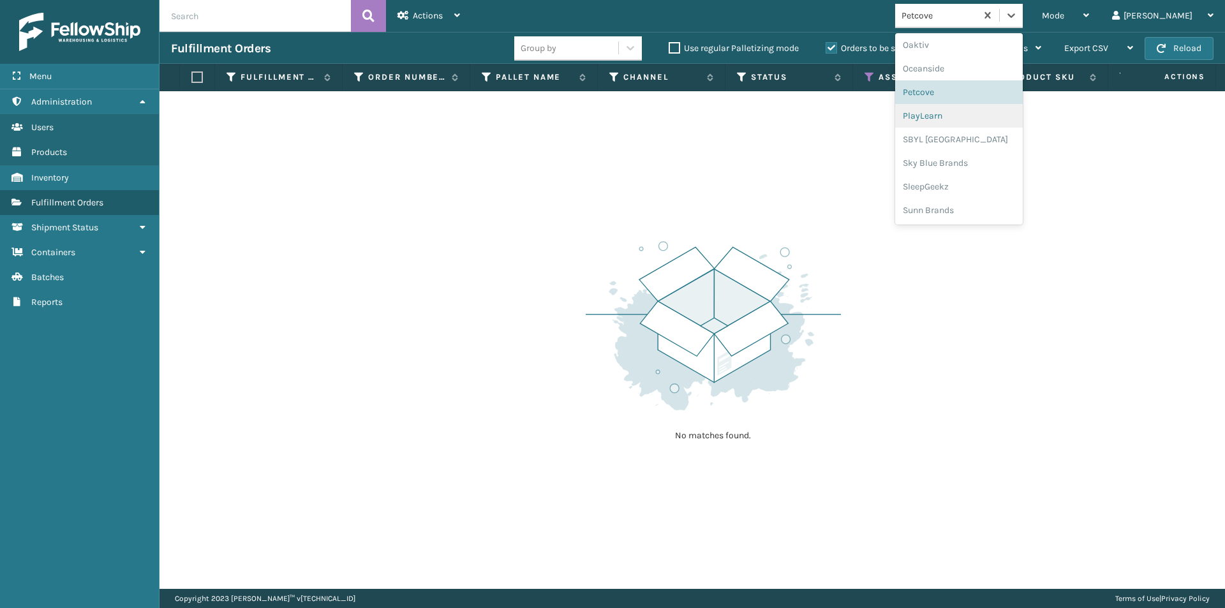
click at [978, 115] on div "PlayLearn" at bounding box center [959, 116] width 128 height 24
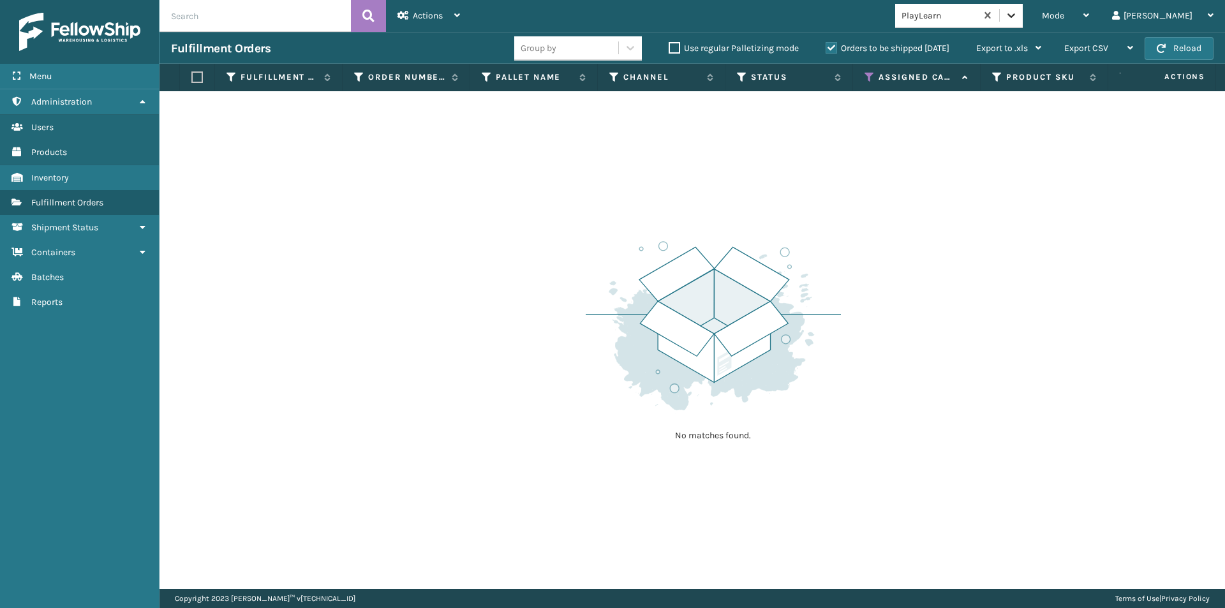
click at [1023, 7] on div at bounding box center [1011, 15] width 23 height 23
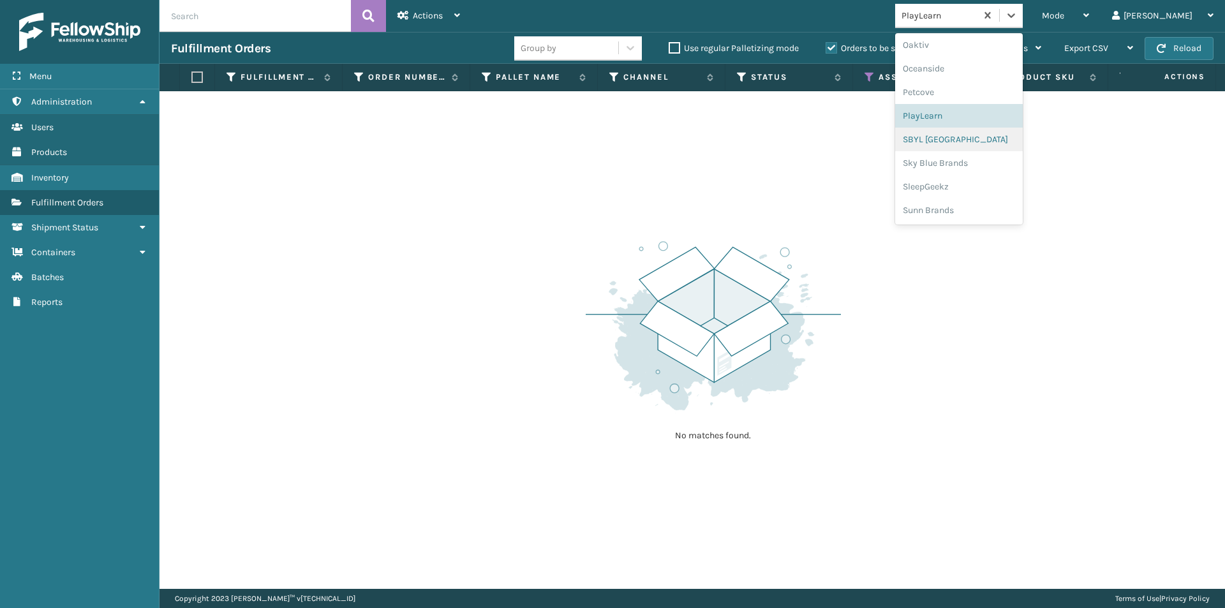
click at [987, 140] on div "SBYL [GEOGRAPHIC_DATA]" at bounding box center [959, 140] width 128 height 24
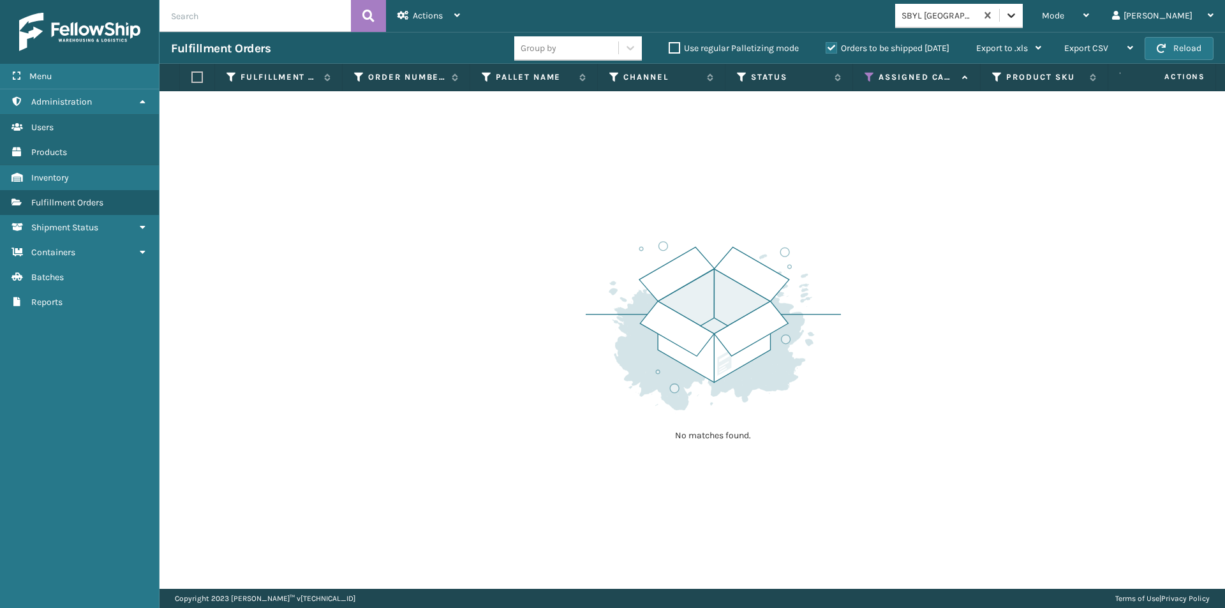
click at [1015, 14] on icon at bounding box center [1011, 15] width 8 height 4
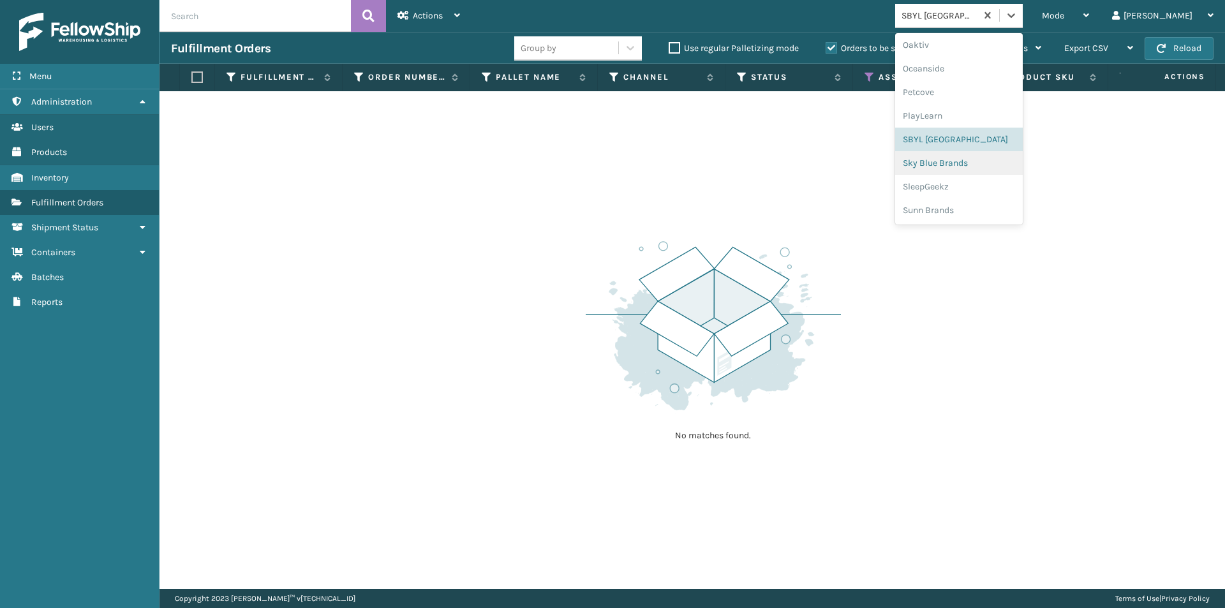
click at [988, 167] on div "Sky Blue Brands" at bounding box center [959, 163] width 128 height 24
click at [1018, 19] on icon at bounding box center [1011, 15] width 13 height 13
click at [974, 188] on div "SleepGeekz" at bounding box center [959, 187] width 128 height 24
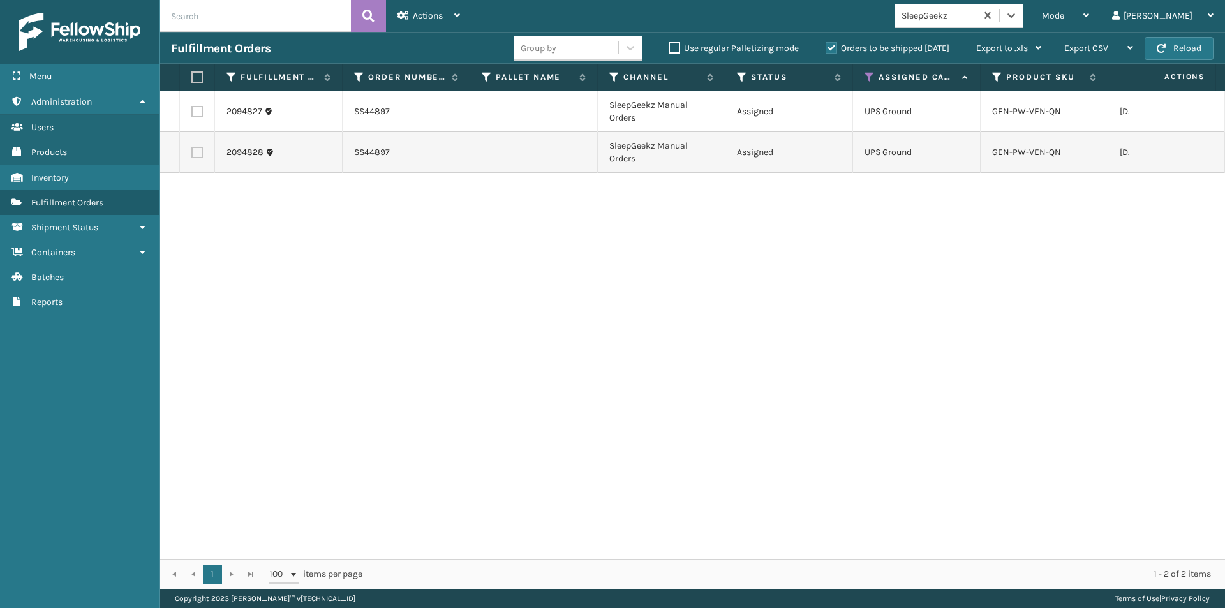
click at [192, 75] on label at bounding box center [195, 76] width 8 height 11
click at [192, 75] on input "checkbox" at bounding box center [191, 77] width 1 height 8
click at [448, 23] on div "Actions" at bounding box center [428, 16] width 63 height 32
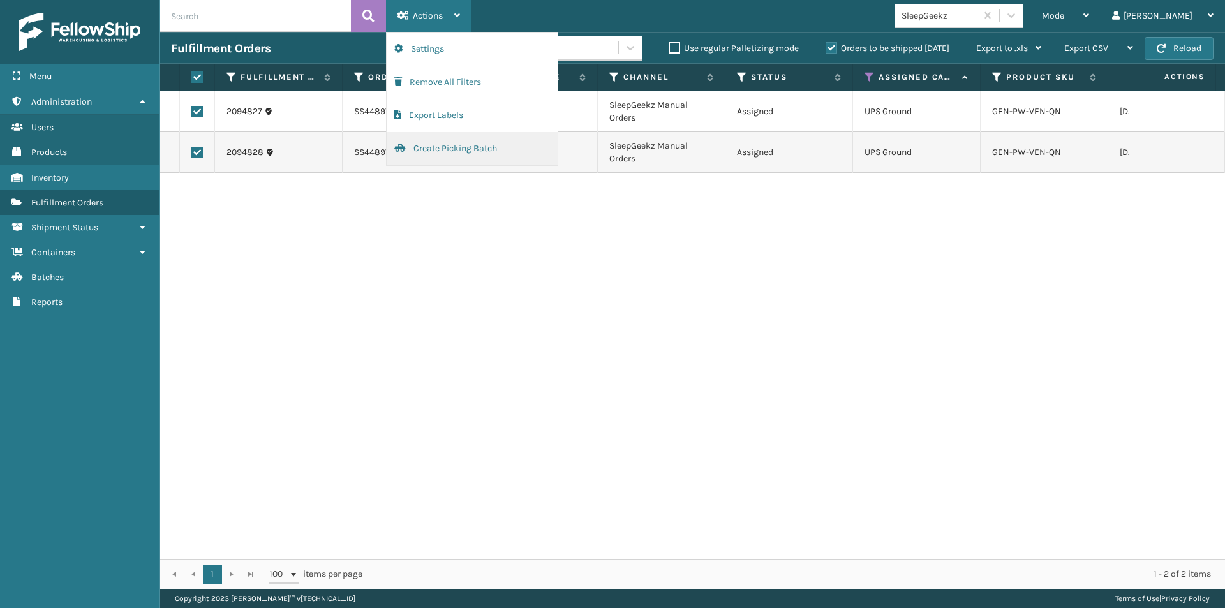
click at [440, 158] on button "Create Picking Batch" at bounding box center [472, 148] width 171 height 33
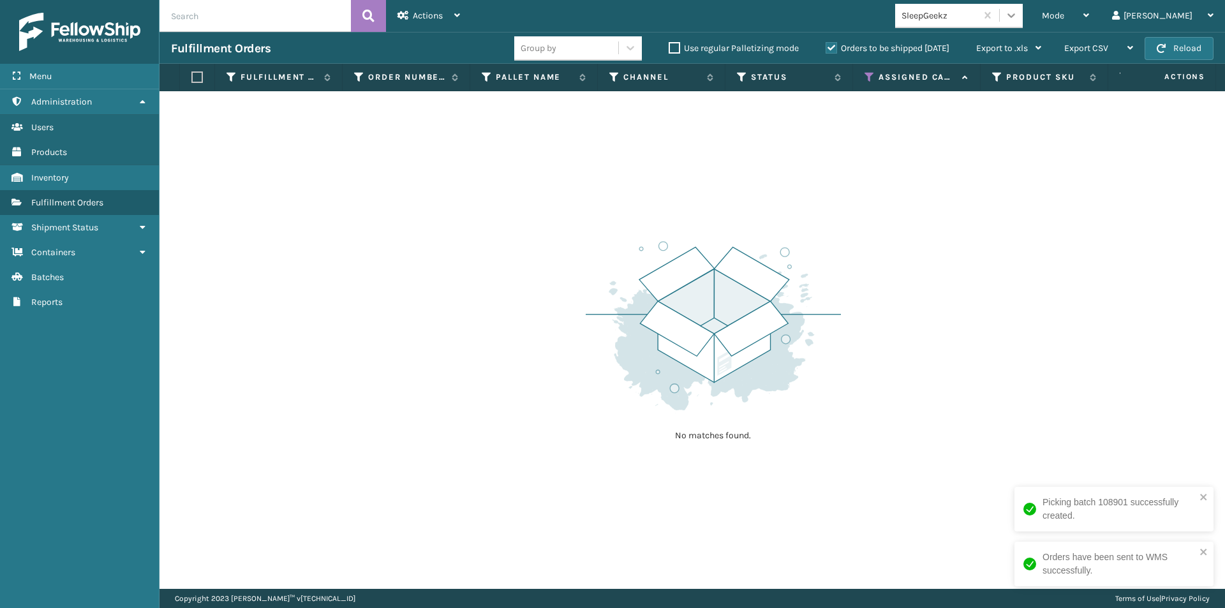
click at [1018, 11] on icon at bounding box center [1011, 15] width 13 height 13
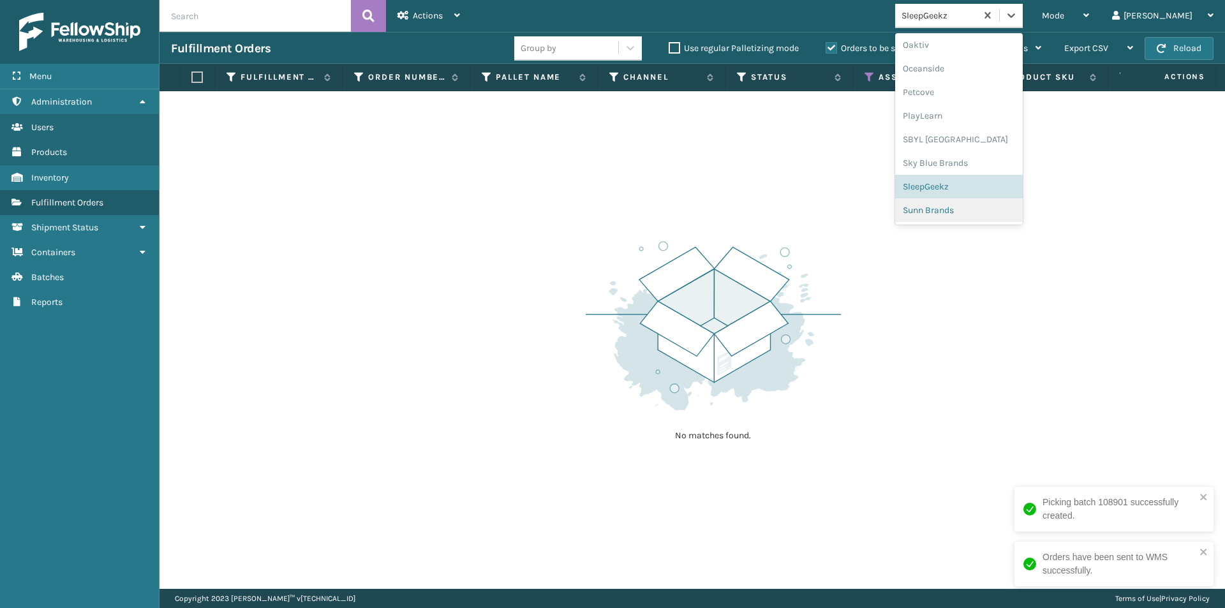
click at [997, 211] on div "Sunn Brands" at bounding box center [959, 210] width 128 height 24
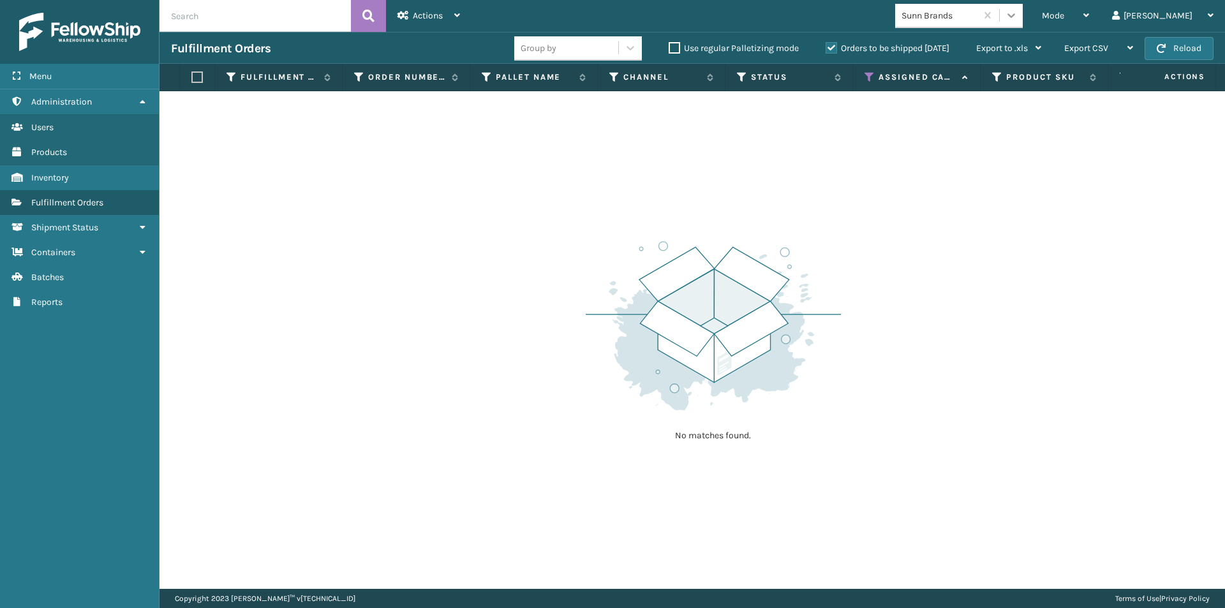
click at [1018, 17] on icon at bounding box center [1011, 15] width 13 height 13
click at [1124, 207] on div "No matches found." at bounding box center [691, 340] width 1065 height 498
click at [1089, 12] on icon at bounding box center [1086, 15] width 6 height 9
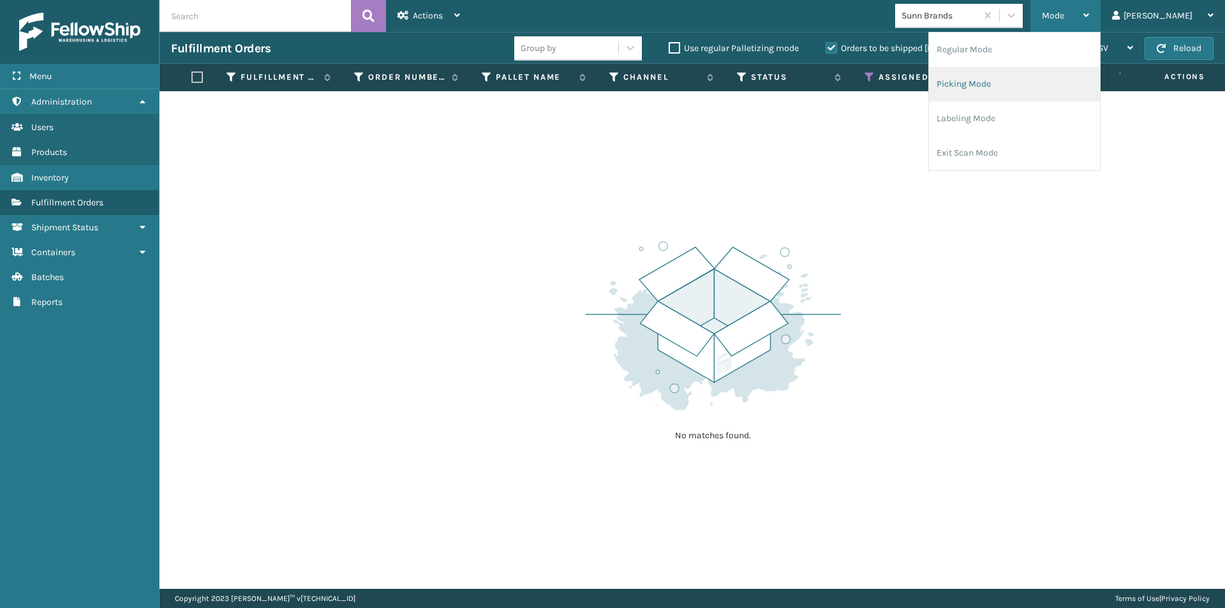
click at [1041, 93] on li "Picking Mode" at bounding box center [1014, 84] width 171 height 34
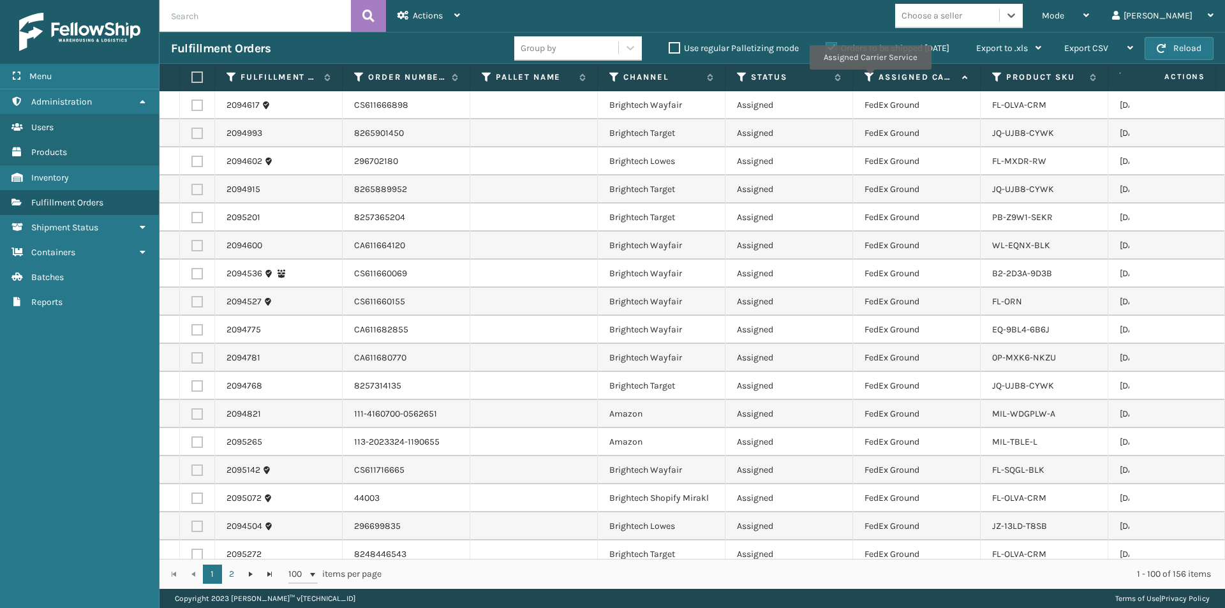
click at [870, 78] on icon at bounding box center [869, 76] width 10 height 11
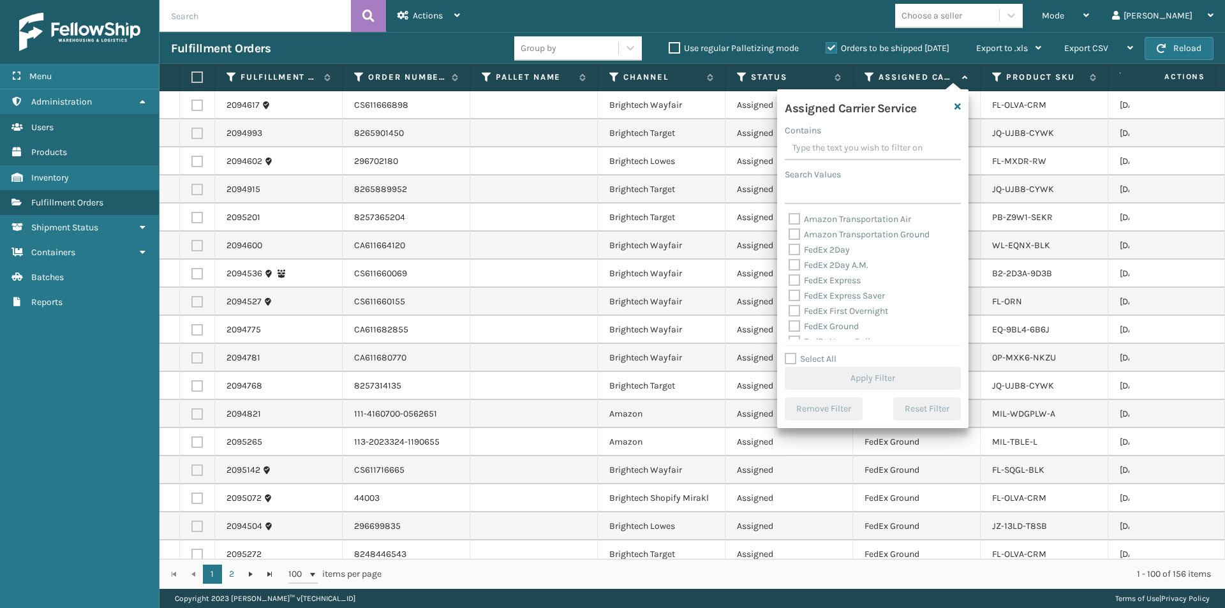
click at [797, 251] on label "FedEx 2Day" at bounding box center [819, 249] width 61 height 11
click at [789, 251] on input "FedEx 2Day" at bounding box center [789, 246] width 1 height 8
click at [797, 261] on label "FedEx 2Day A.M." at bounding box center [829, 265] width 80 height 11
click at [789, 261] on input "FedEx 2Day A.M." at bounding box center [789, 262] width 1 height 8
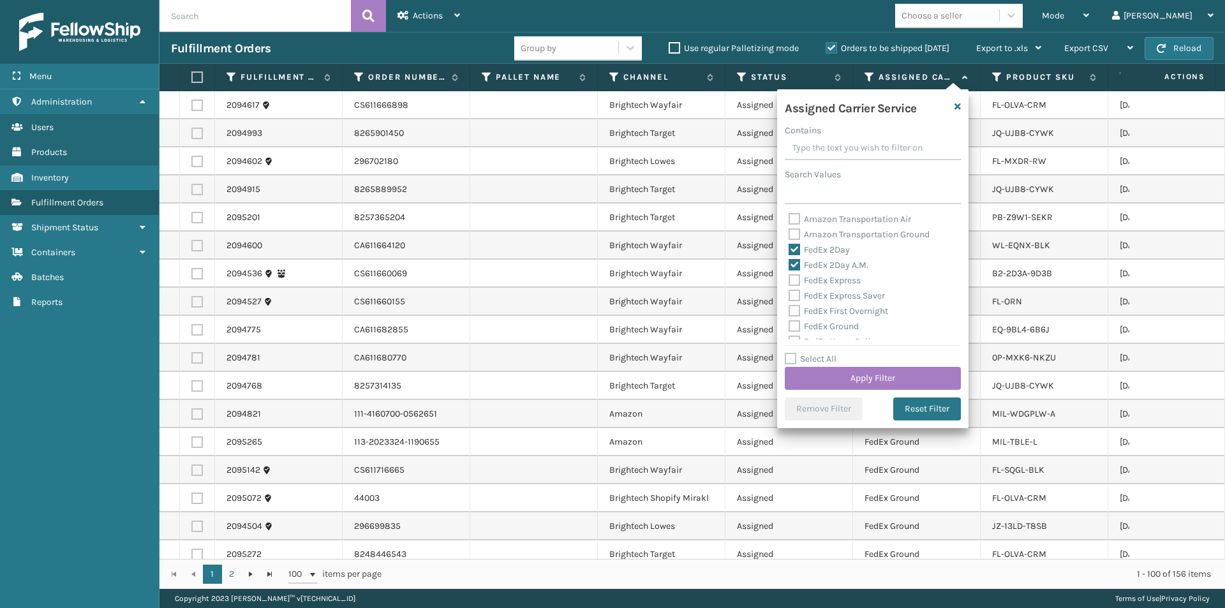
click at [792, 281] on label "FedEx Express" at bounding box center [825, 280] width 72 height 11
click at [789, 281] on input "FedEx Express" at bounding box center [789, 277] width 1 height 8
click at [889, 381] on button "Apply Filter" at bounding box center [873, 378] width 176 height 23
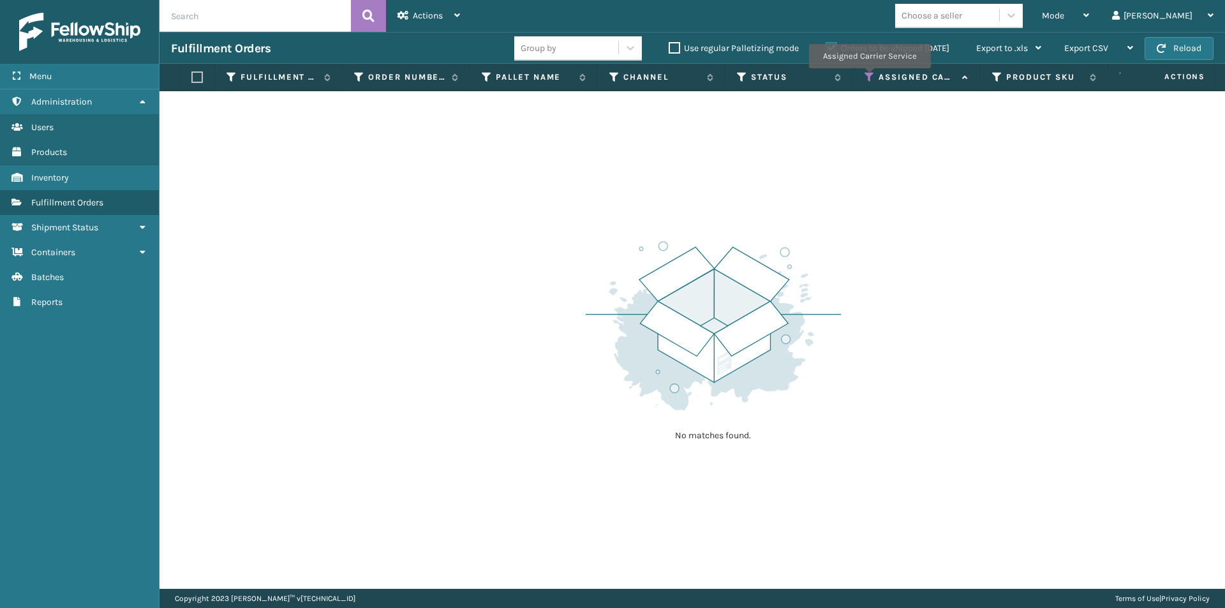
click at [869, 77] on icon at bounding box center [869, 76] width 10 height 11
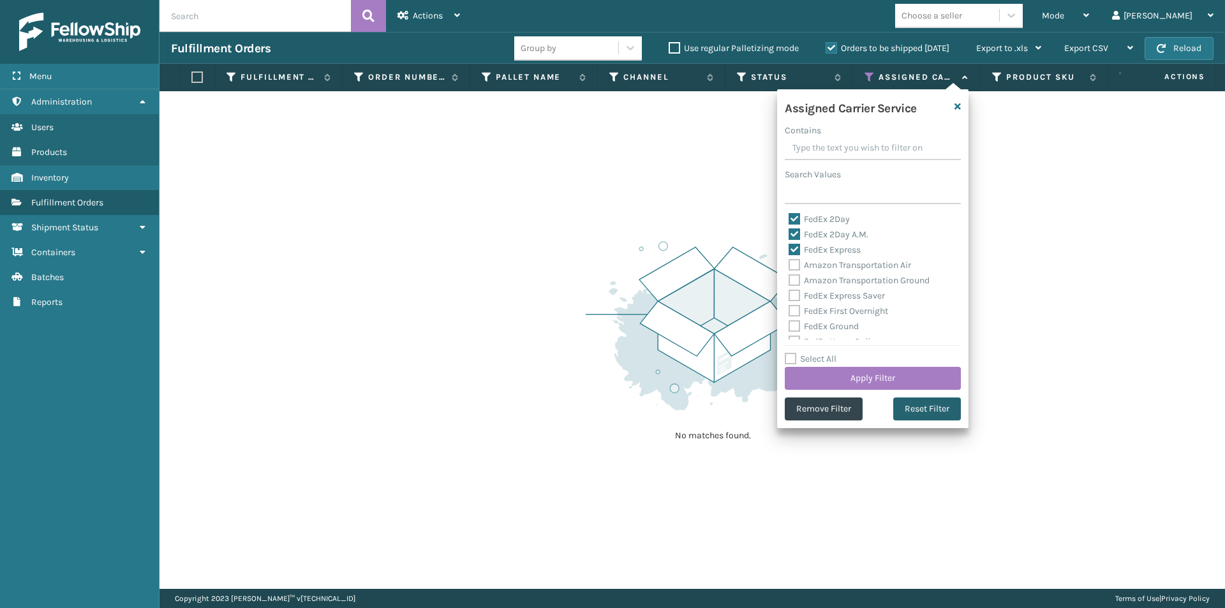
click at [929, 410] on button "Reset Filter" at bounding box center [927, 408] width 68 height 23
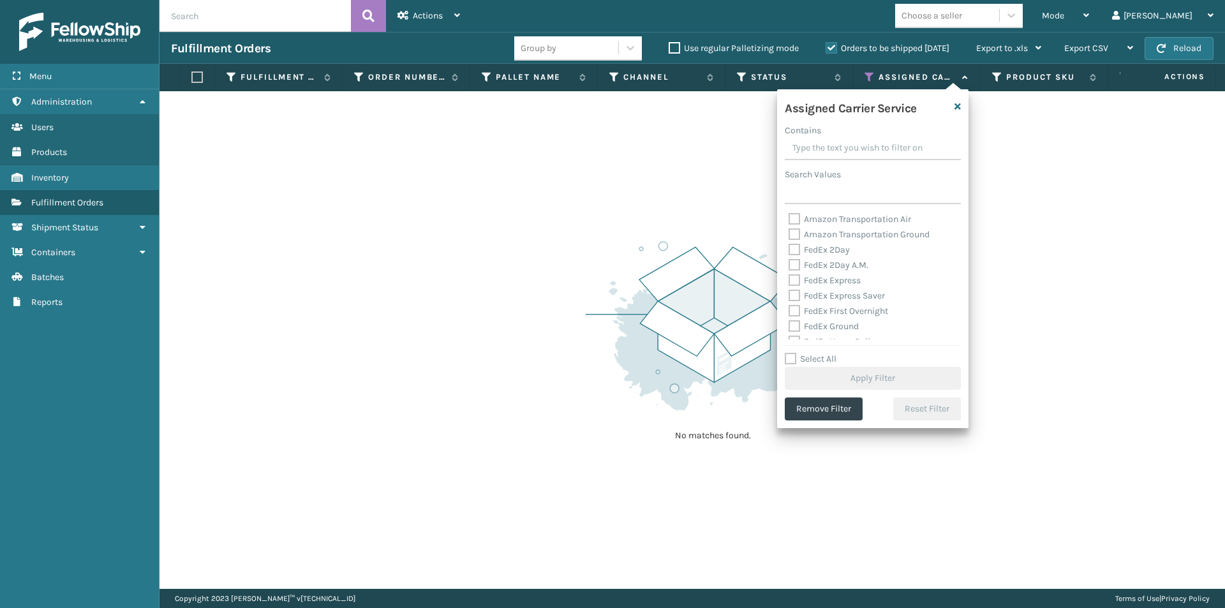
click at [799, 251] on label "FedEx 2Day" at bounding box center [819, 249] width 61 height 11
click at [789, 251] on input "FedEx 2Day" at bounding box center [789, 246] width 1 height 8
click at [799, 263] on label "FedEx 2Day A.M." at bounding box center [829, 265] width 80 height 11
click at [789, 263] on input "FedEx 2Day A.M." at bounding box center [789, 262] width 1 height 8
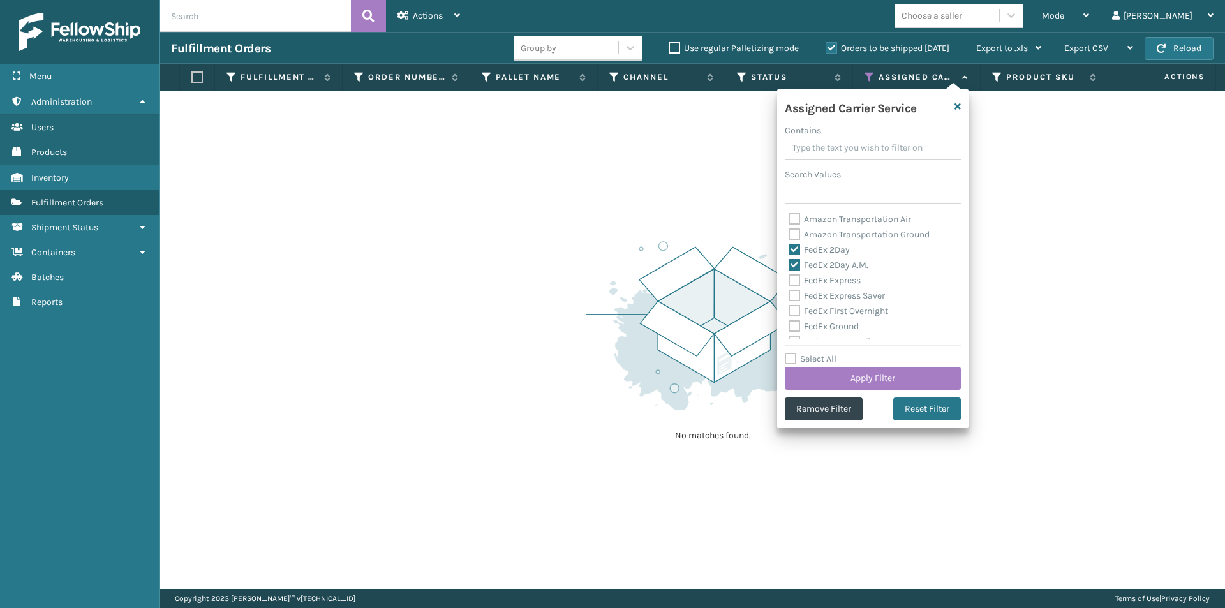
click at [797, 279] on label "FedEx Express" at bounding box center [825, 280] width 72 height 11
click at [789, 279] on input "FedEx Express" at bounding box center [789, 277] width 1 height 8
click at [794, 294] on label "FedEx Express Saver" at bounding box center [837, 295] width 96 height 11
click at [789, 294] on input "FedEx Express Saver" at bounding box center [789, 292] width 1 height 8
drag, startPoint x: 796, startPoint y: 304, endPoint x: 806, endPoint y: 309, distance: 11.2
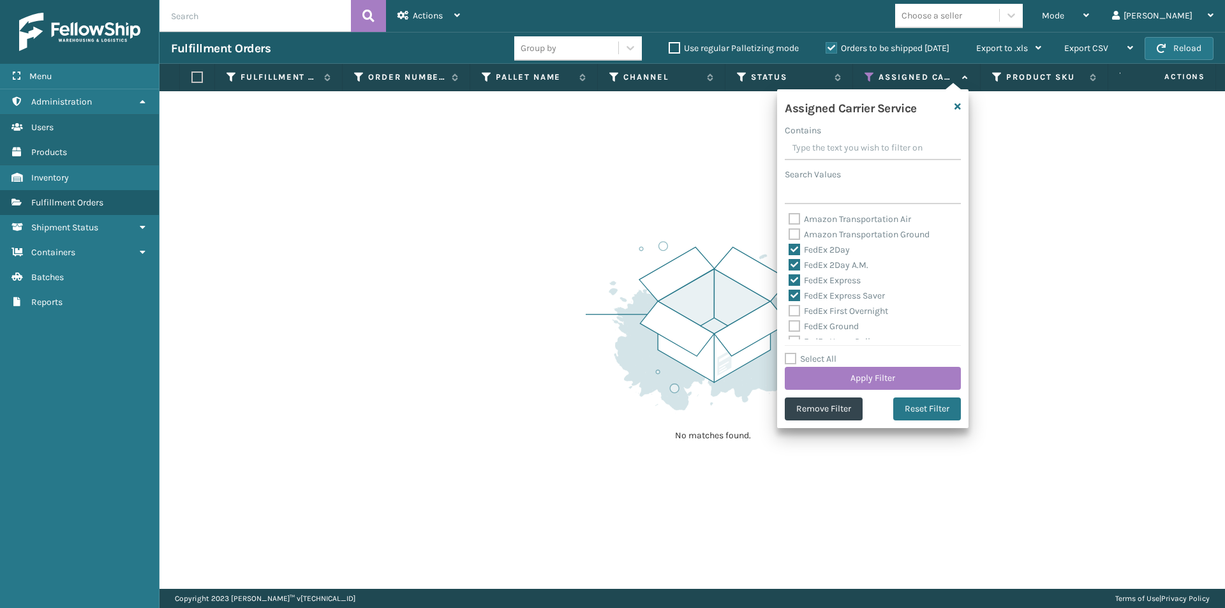
click at [796, 304] on div "FedEx First Overnight" at bounding box center [873, 311] width 168 height 15
click at [794, 246] on label "FedEx First Overnight" at bounding box center [839, 247] width 100 height 11
click at [789, 246] on input "FedEx First Overnight" at bounding box center [789, 244] width 1 height 8
click at [792, 262] on label "FedEx Ground" at bounding box center [824, 262] width 70 height 11
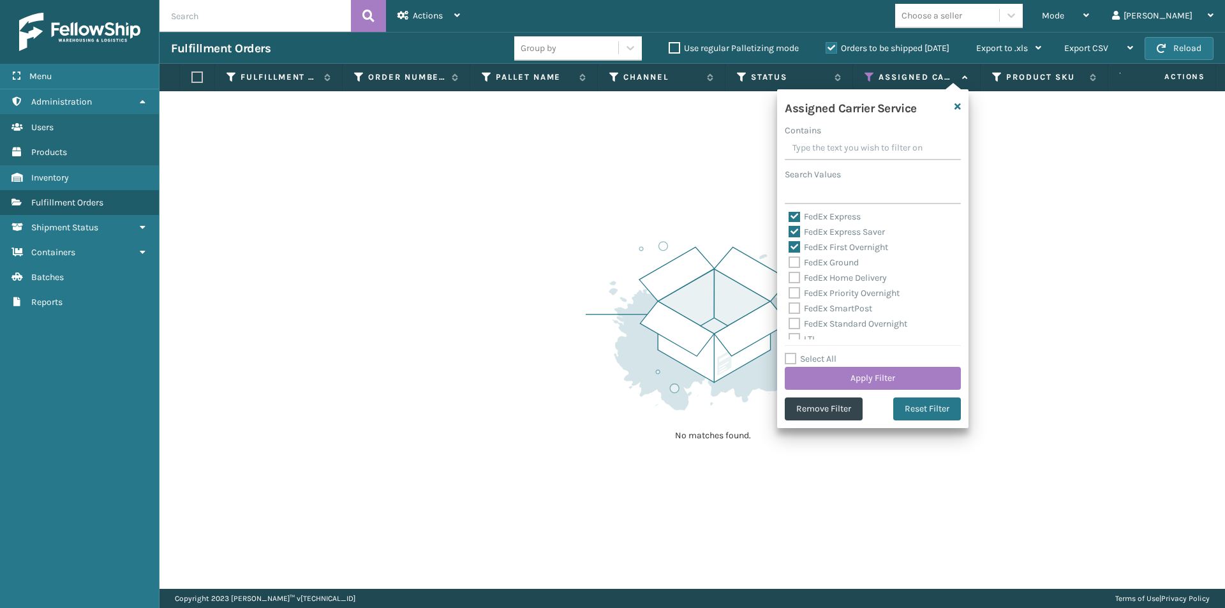
click at [789, 262] on input "FedEx Ground" at bounding box center [789, 259] width 1 height 8
click at [791, 278] on label "FedEx Home Delivery" at bounding box center [838, 277] width 98 height 11
click at [789, 278] on input "FedEx Home Delivery" at bounding box center [789, 275] width 1 height 8
click at [794, 292] on label "FedEx Priority Overnight" at bounding box center [844, 293] width 111 height 11
click at [789, 292] on input "FedEx Priority Overnight" at bounding box center [789, 290] width 1 height 8
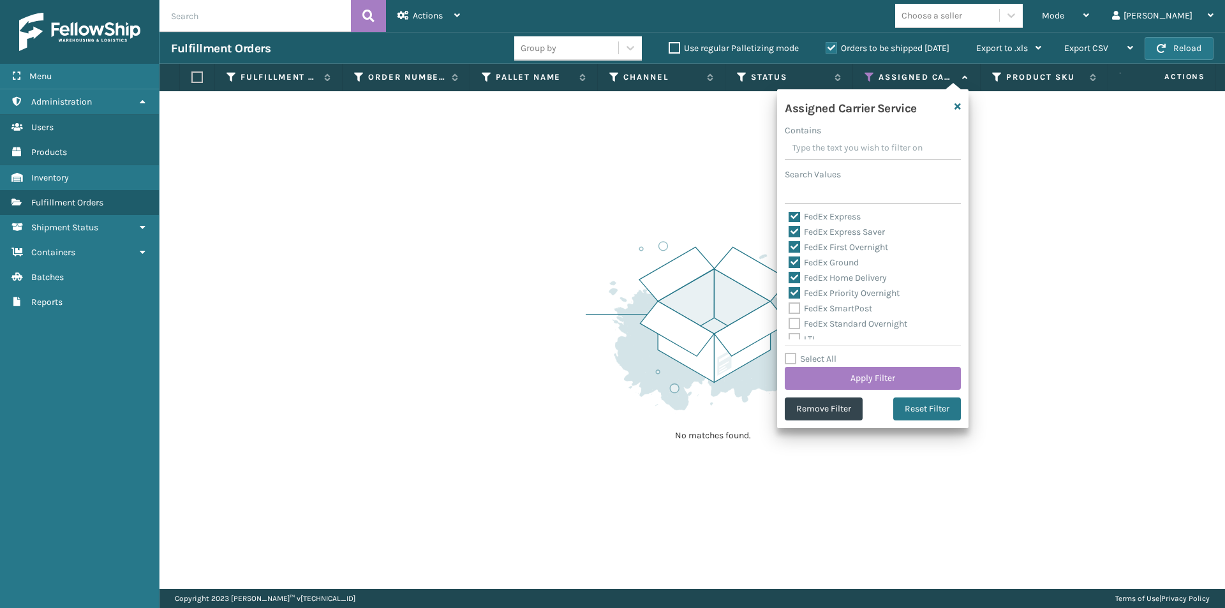
click at [793, 309] on label "FedEx SmartPost" at bounding box center [831, 308] width 84 height 11
click at [789, 309] on input "FedEx SmartPost" at bounding box center [789, 305] width 1 height 8
click at [795, 322] on label "FedEx Standard Overnight" at bounding box center [848, 323] width 119 height 11
click at [789, 322] on input "FedEx Standard Overnight" at bounding box center [789, 320] width 1 height 8
click at [914, 382] on button "Apply Filter" at bounding box center [873, 378] width 176 height 23
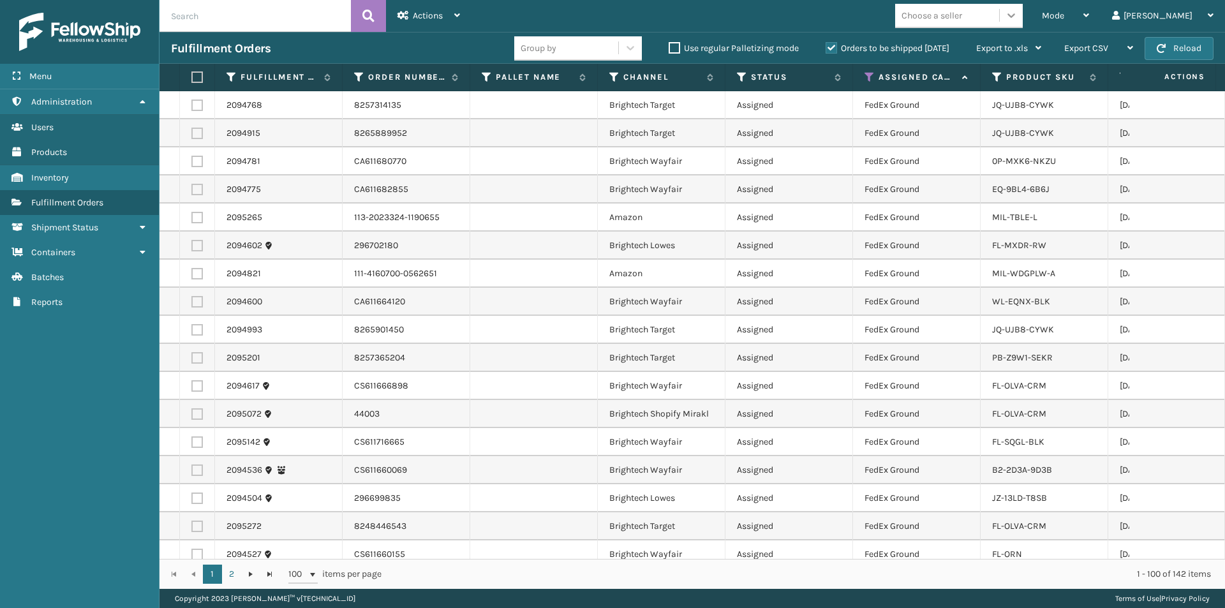
click at [1018, 19] on icon at bounding box center [1011, 15] width 13 height 13
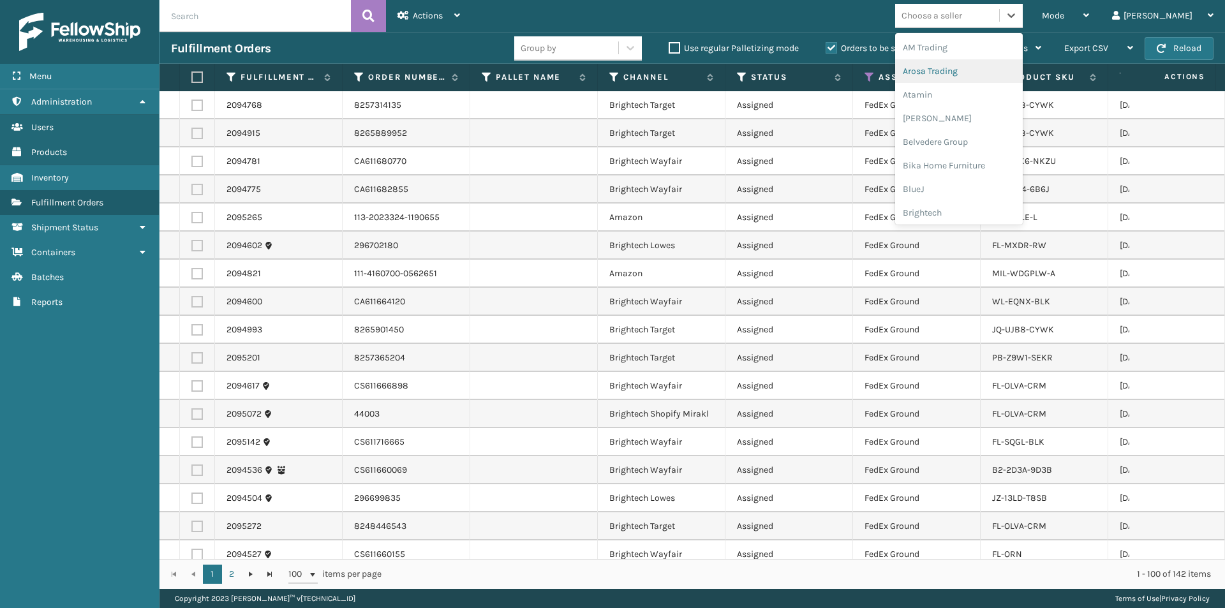
click at [984, 70] on div "Arosa Trading" at bounding box center [959, 71] width 128 height 24
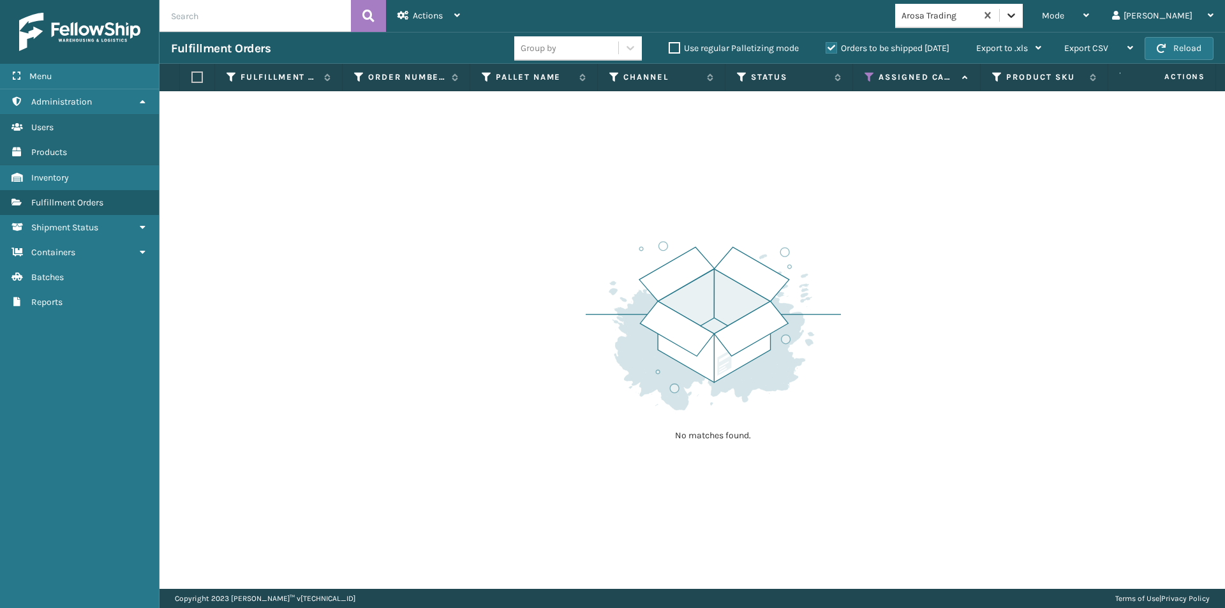
click at [1018, 17] on icon at bounding box center [1011, 15] width 13 height 13
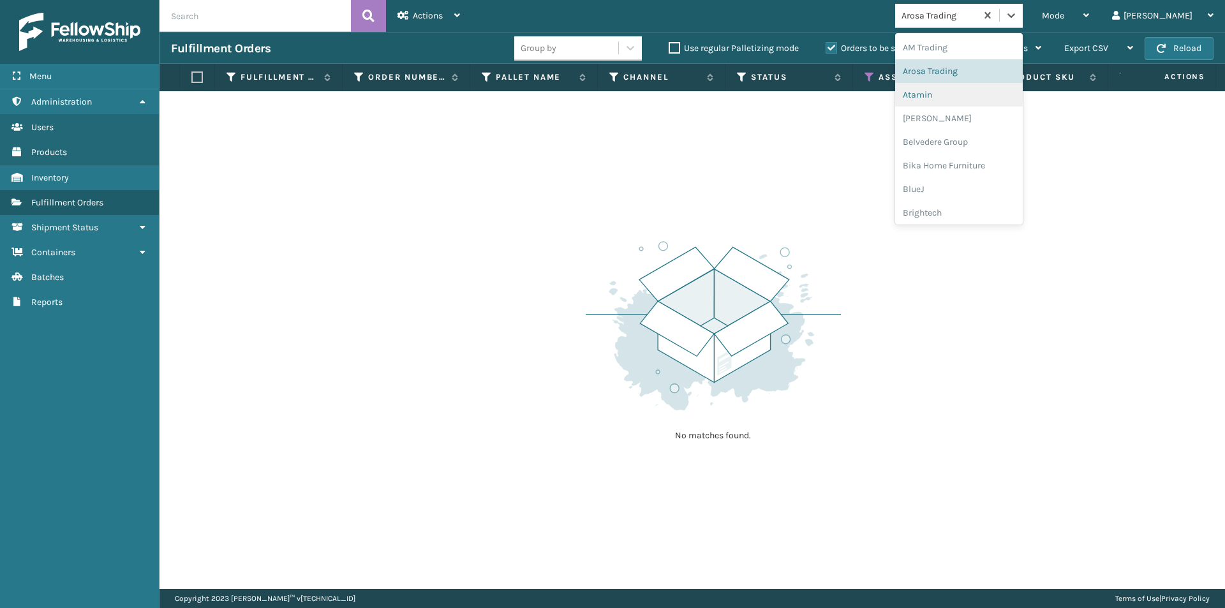
click at [986, 94] on div "Atamin" at bounding box center [959, 95] width 128 height 24
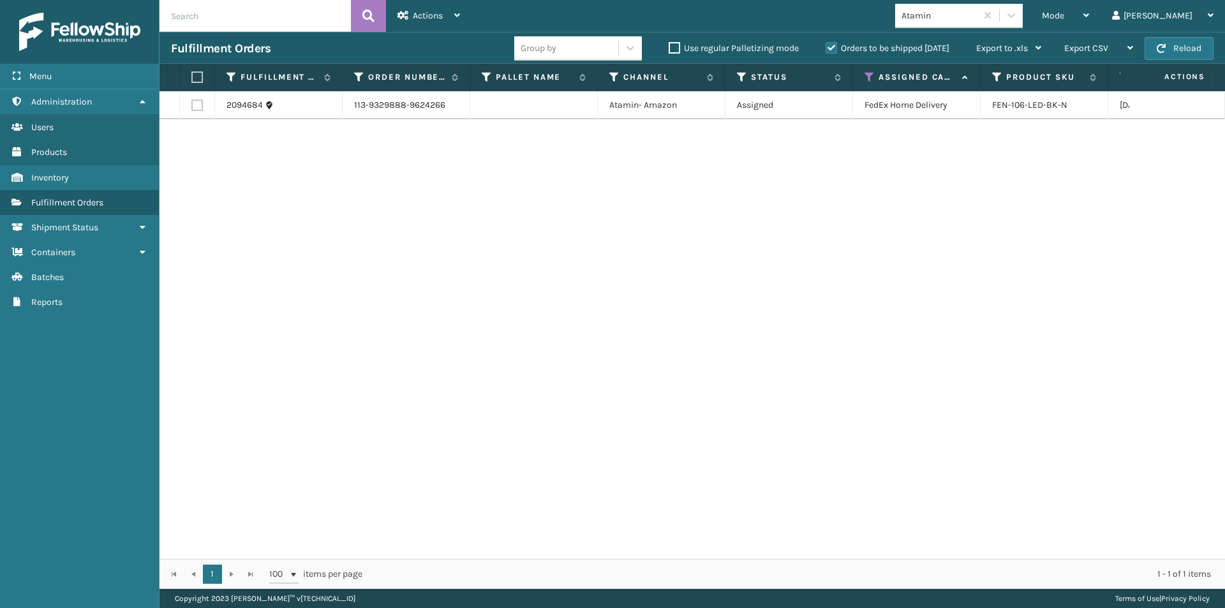
click at [197, 77] on label at bounding box center [195, 76] width 8 height 11
click at [192, 77] on input "checkbox" at bounding box center [191, 77] width 1 height 8
click at [461, 20] on div "Actions Settings Remove All Filters Export Labels Create Picking Batch" at bounding box center [428, 16] width 85 height 32
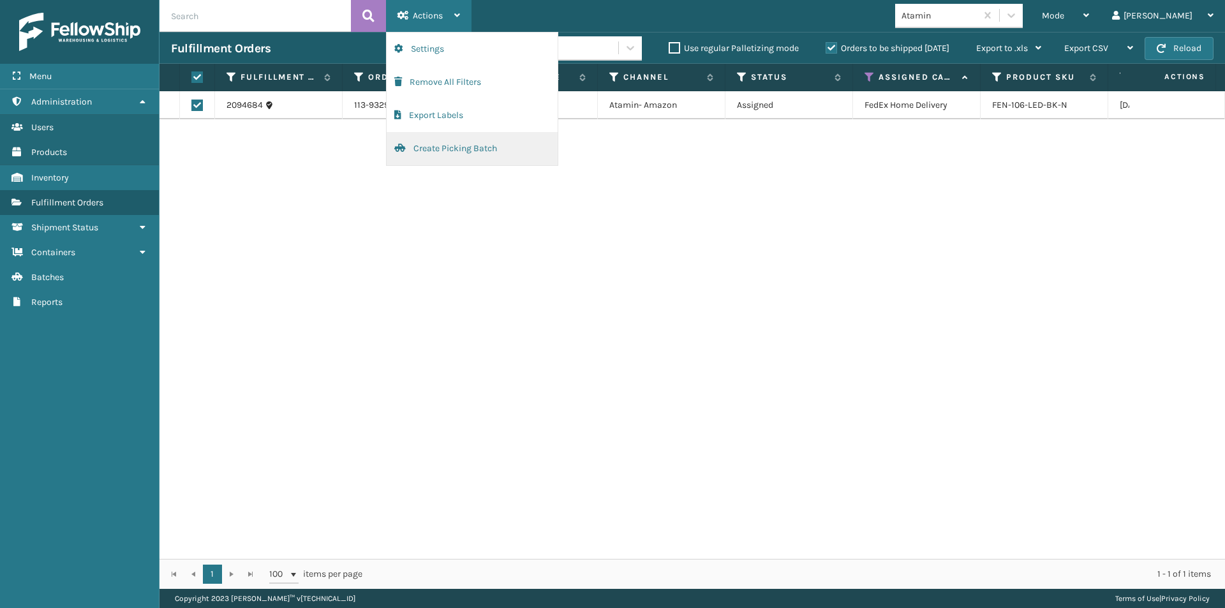
click at [445, 149] on button "Create Picking Batch" at bounding box center [472, 148] width 171 height 33
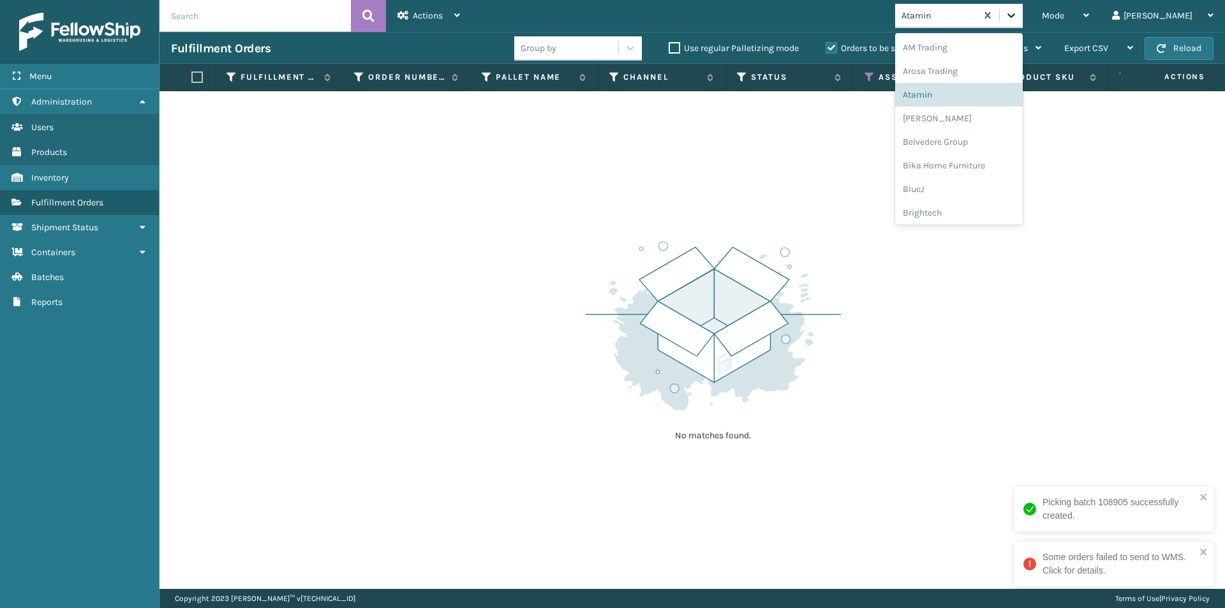
click at [1018, 20] on icon at bounding box center [1011, 15] width 13 height 13
click at [972, 93] on div "Atamin" at bounding box center [959, 95] width 128 height 24
click at [1018, 17] on icon at bounding box center [1011, 15] width 13 height 13
click at [995, 118] on div "[PERSON_NAME]" at bounding box center [959, 119] width 128 height 24
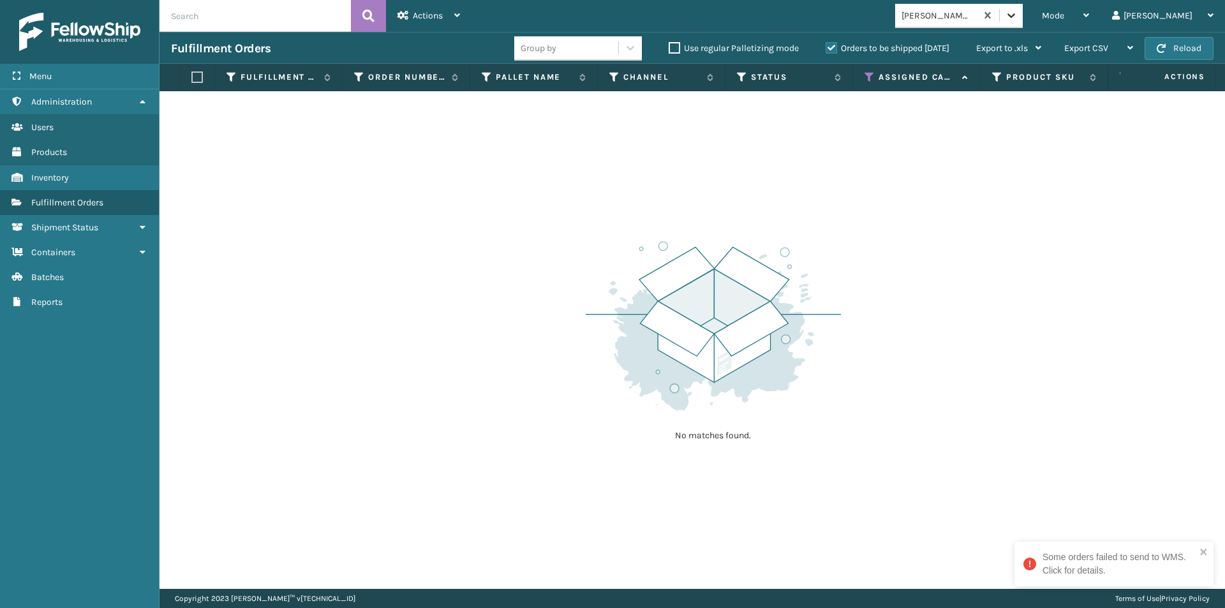
click at [1018, 18] on icon at bounding box center [1011, 15] width 13 height 13
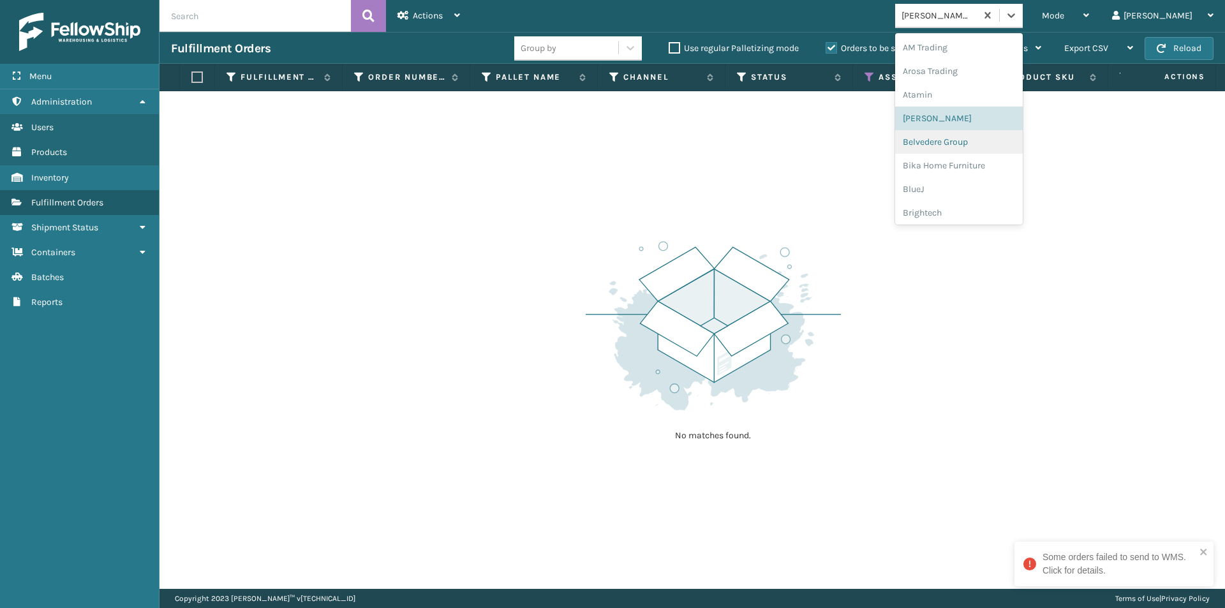
click at [981, 144] on div "Belvedere Group" at bounding box center [959, 142] width 128 height 24
click at [1023, 18] on div at bounding box center [1011, 15] width 23 height 23
click at [991, 118] on div "[PERSON_NAME]" at bounding box center [959, 119] width 128 height 24
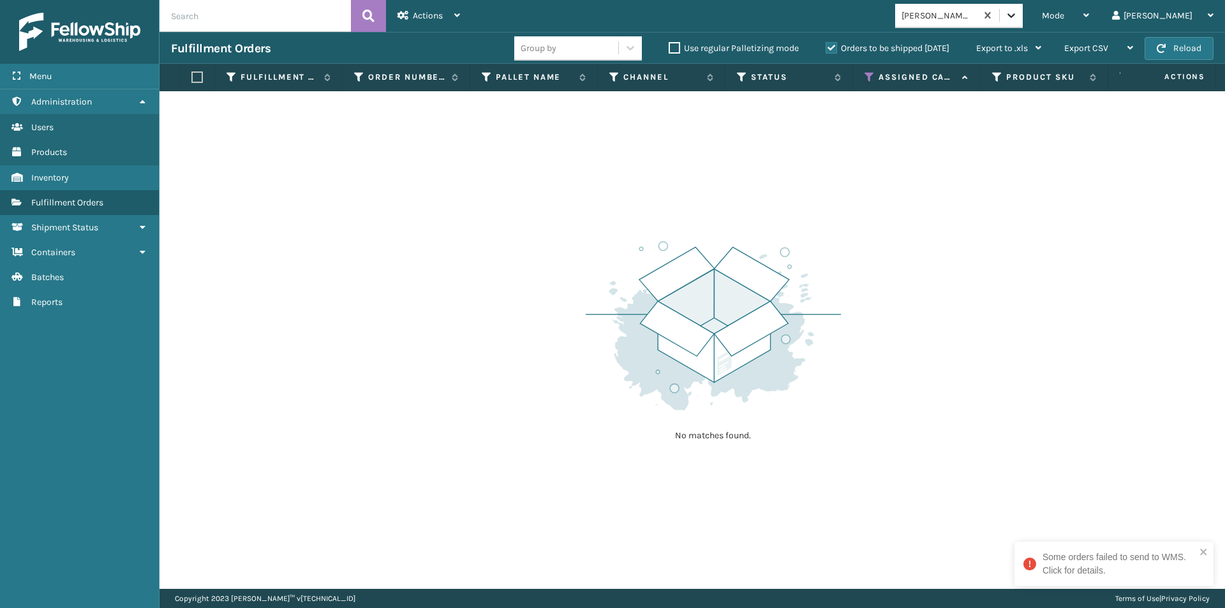
click at [1018, 19] on icon at bounding box center [1011, 15] width 13 height 13
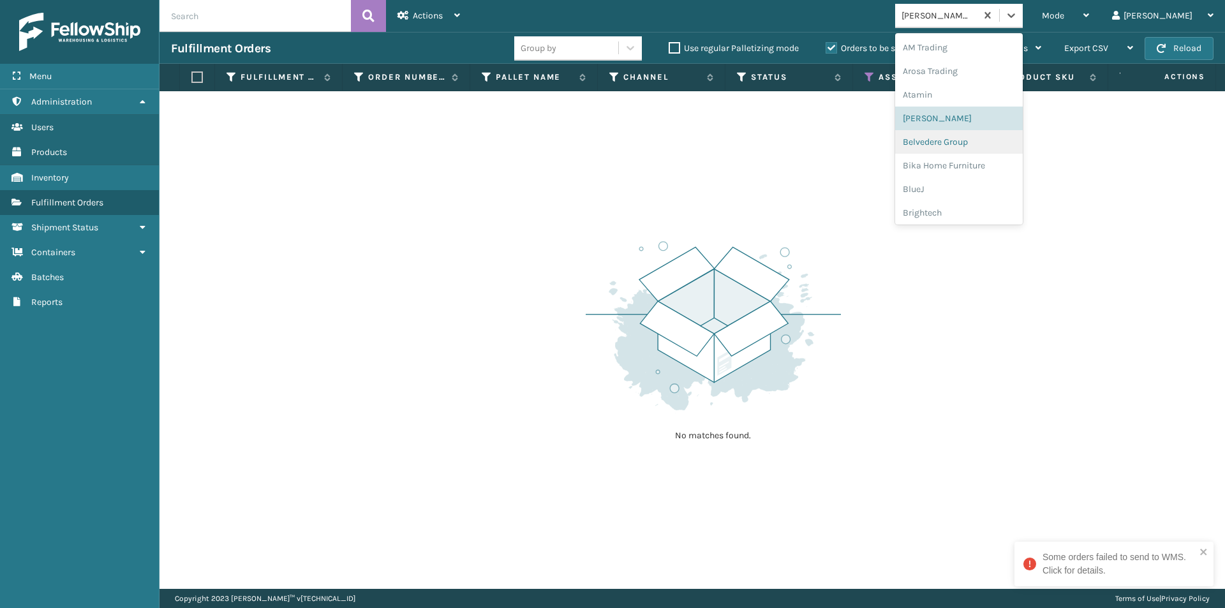
click at [986, 146] on div "Belvedere Group" at bounding box center [959, 142] width 128 height 24
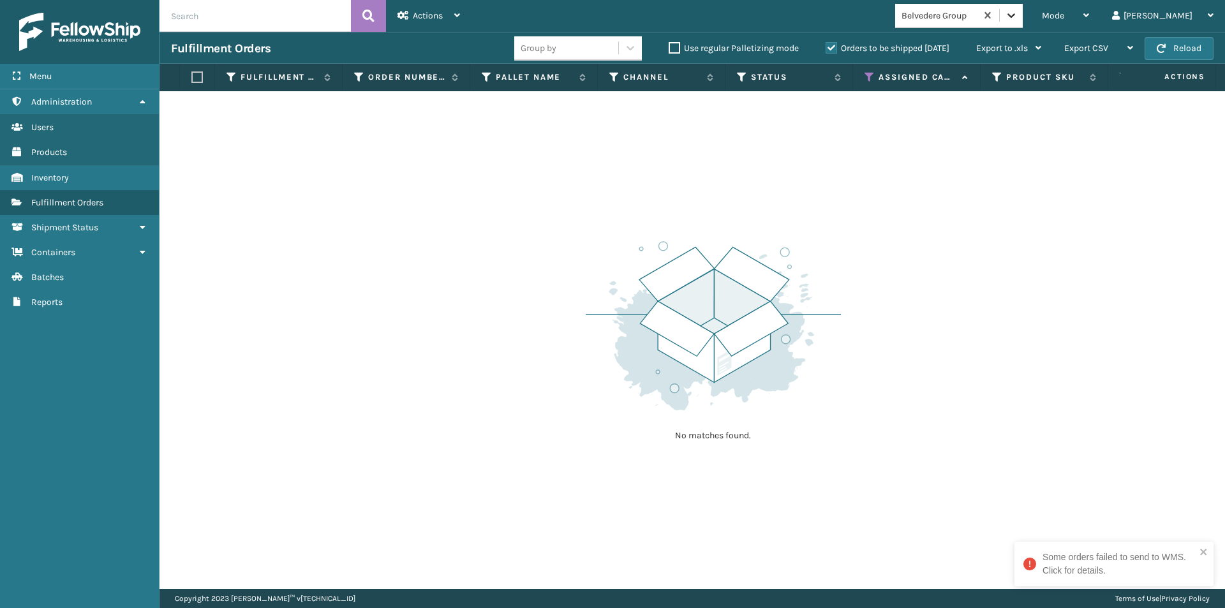
click at [1018, 17] on icon at bounding box center [1011, 15] width 13 height 13
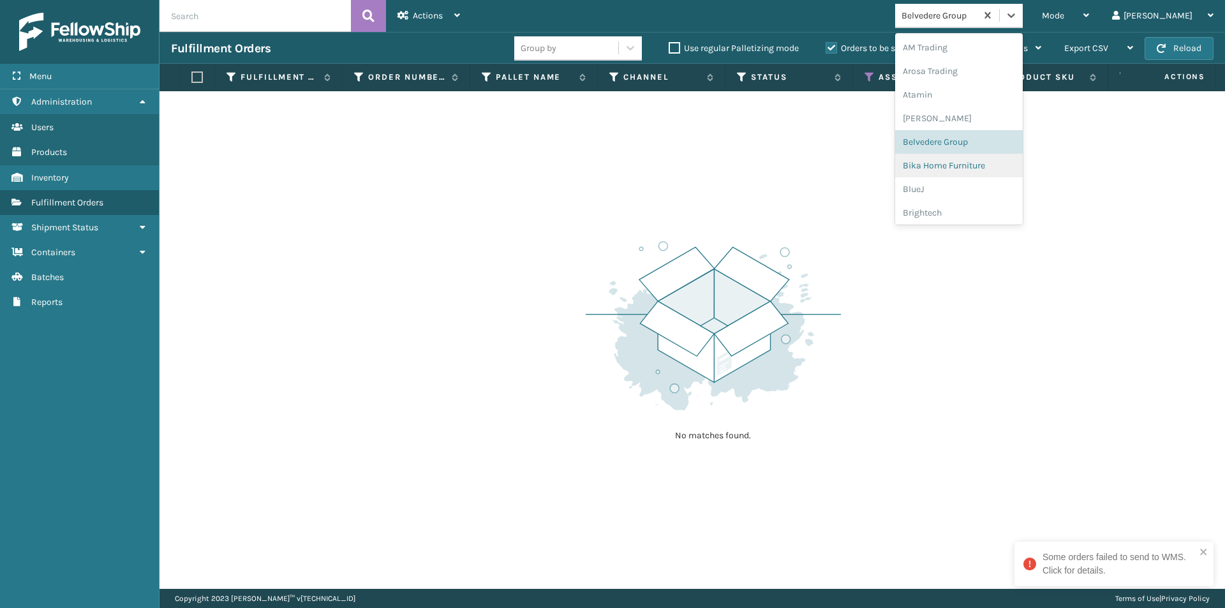
click at [1023, 160] on div "Bika Home Furniture" at bounding box center [959, 166] width 128 height 24
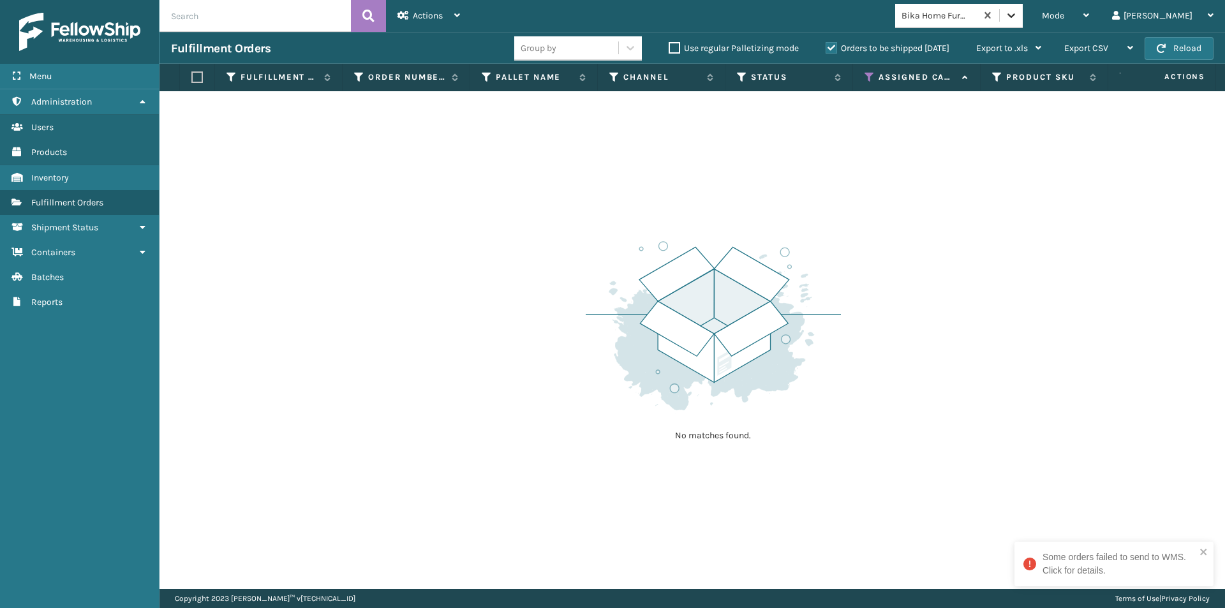
click at [1018, 12] on icon at bounding box center [1011, 15] width 13 height 13
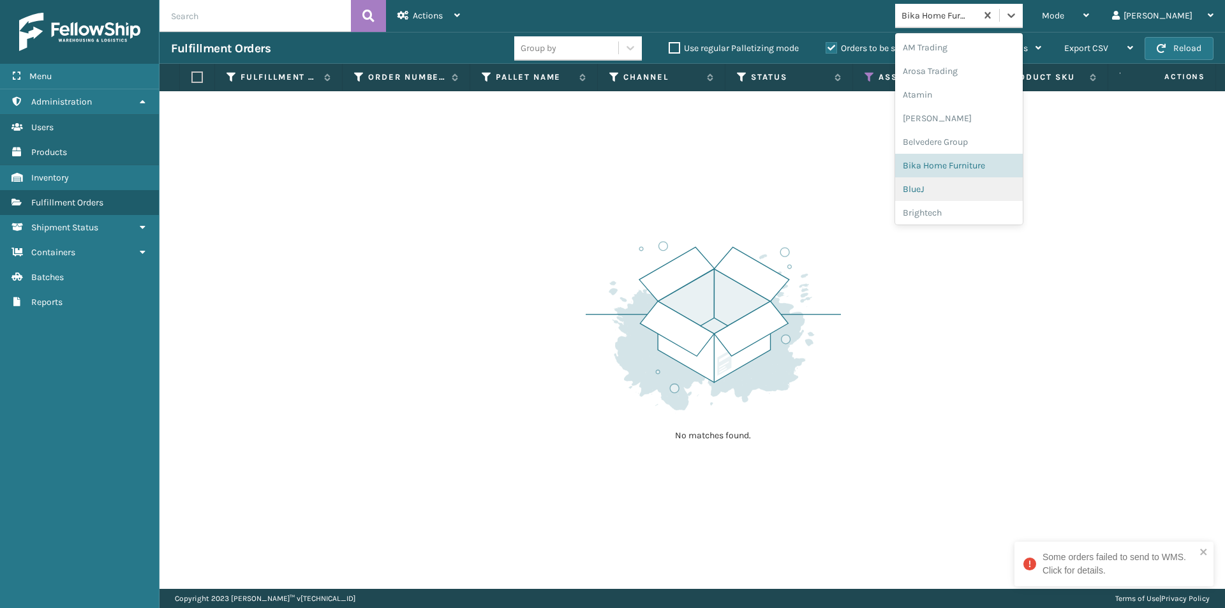
click at [979, 195] on div "BlueJ" at bounding box center [959, 189] width 128 height 24
click at [1018, 19] on icon at bounding box center [1011, 15] width 13 height 13
click at [981, 218] on div "Brightech" at bounding box center [959, 213] width 128 height 24
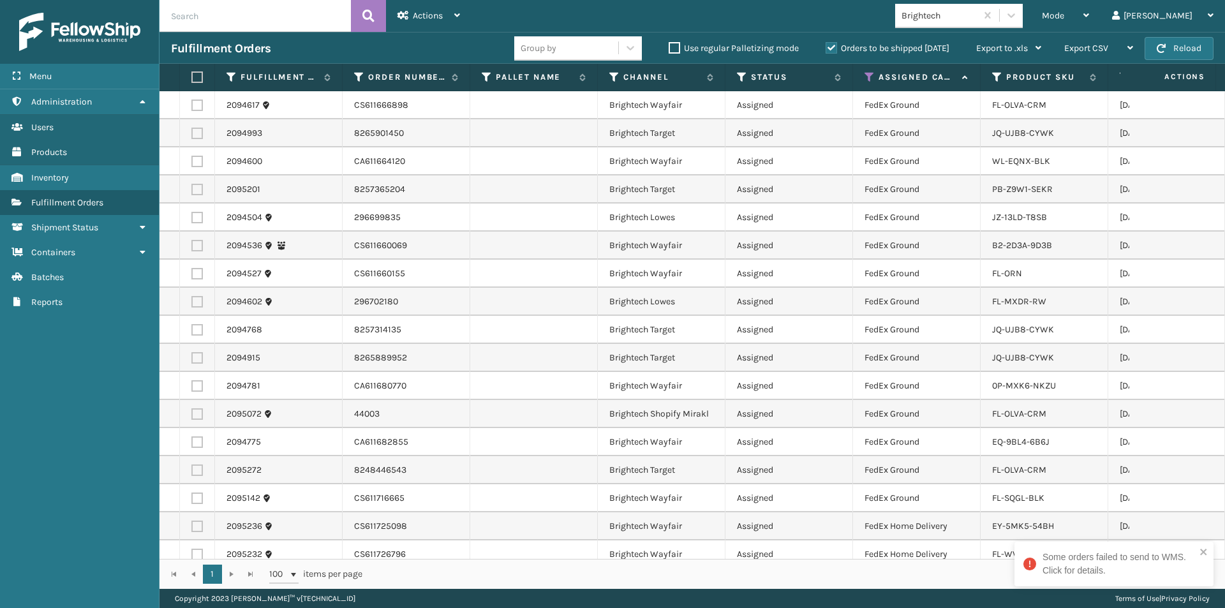
click at [199, 75] on label at bounding box center [195, 76] width 8 height 11
click at [192, 75] on input "checkbox" at bounding box center [191, 77] width 1 height 8
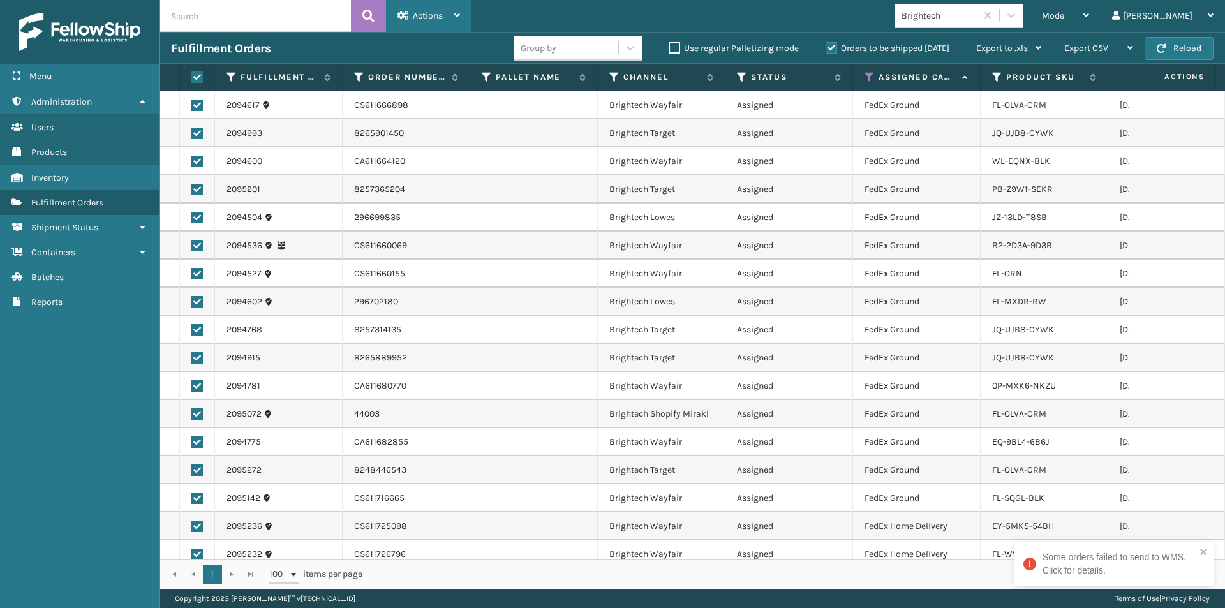
click at [410, 17] on div "Actions" at bounding box center [428, 16] width 63 height 32
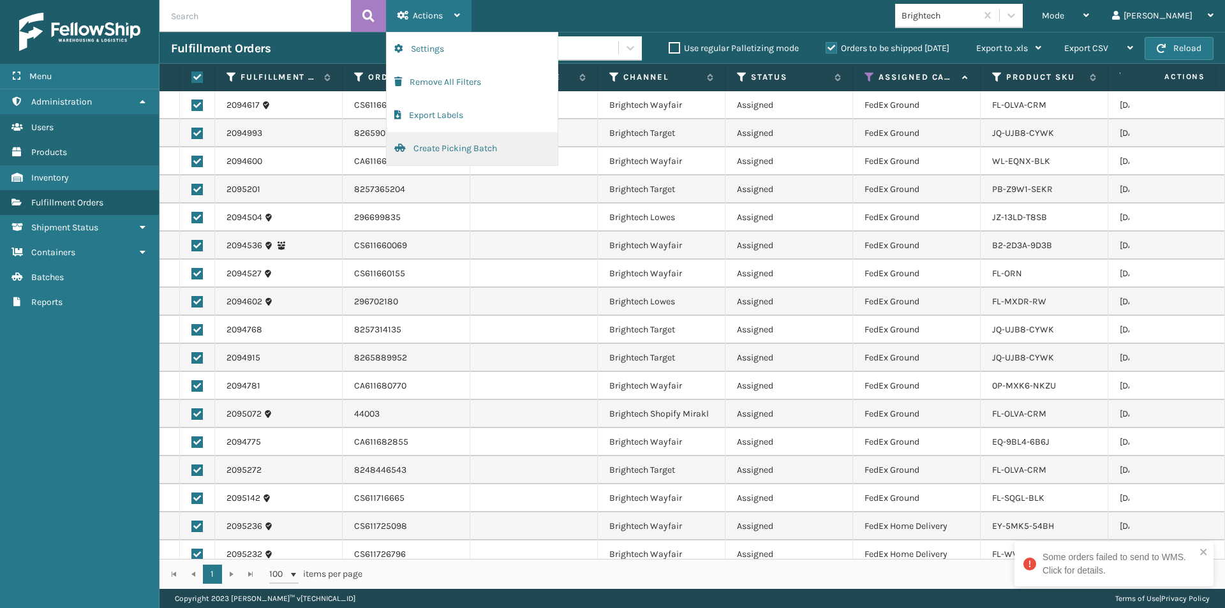
click at [450, 144] on button "Create Picking Batch" at bounding box center [472, 148] width 171 height 33
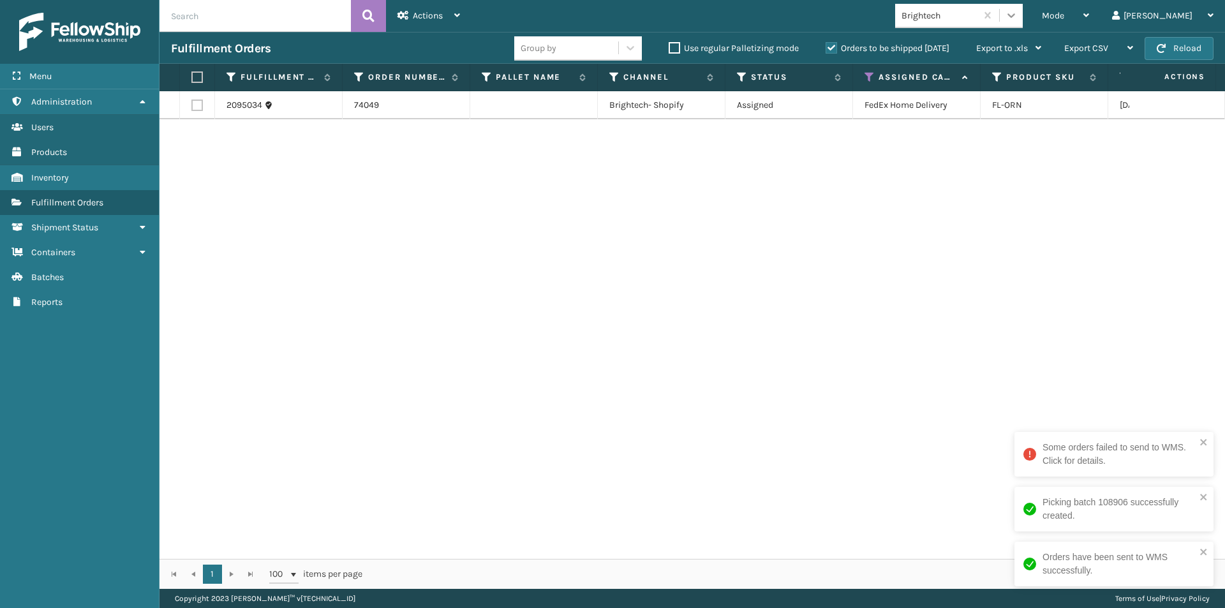
click at [1018, 19] on icon at bounding box center [1011, 15] width 13 height 13
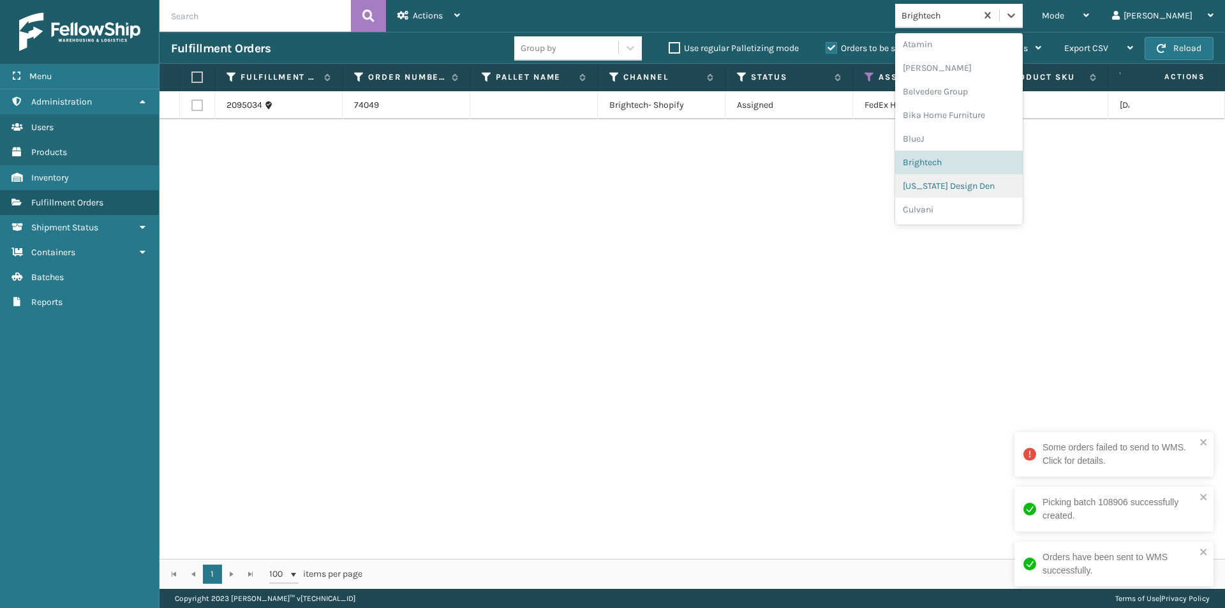
scroll to position [71, 0]
click at [986, 168] on div "[US_STATE] Design Den" at bounding box center [959, 165] width 128 height 24
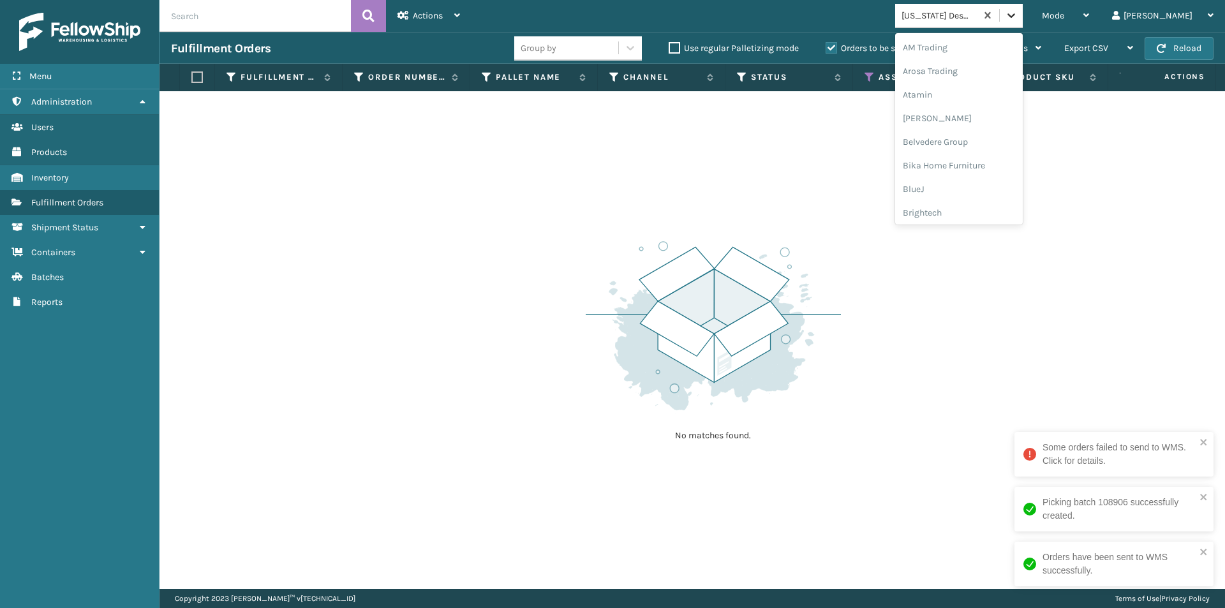
click at [1023, 22] on div at bounding box center [1011, 15] width 23 height 23
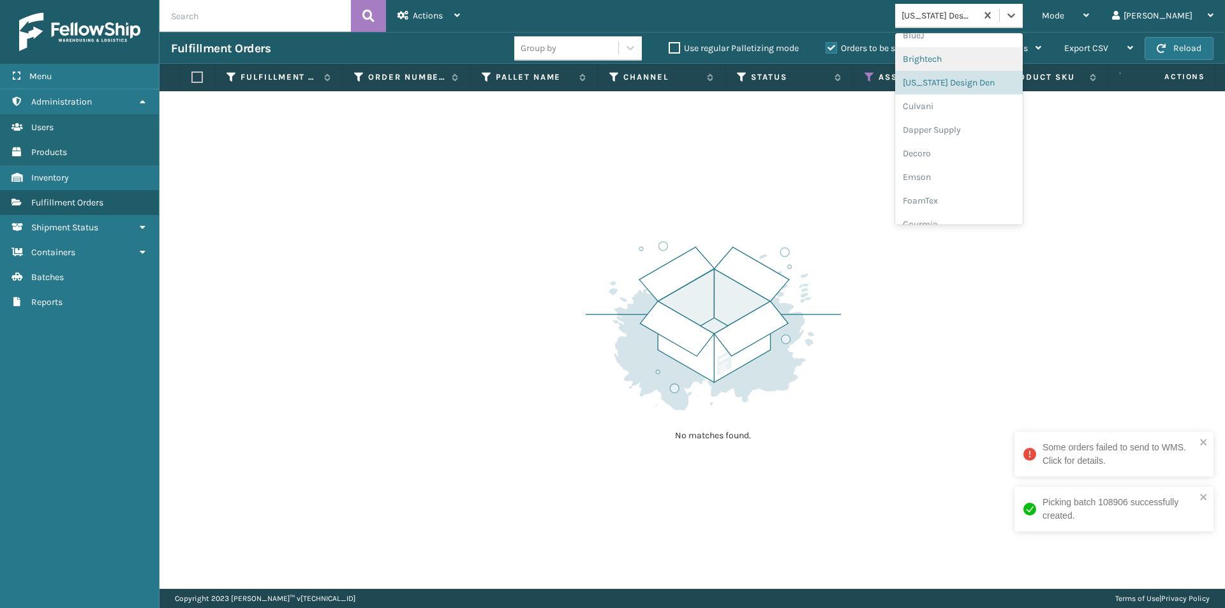
scroll to position [159, 0]
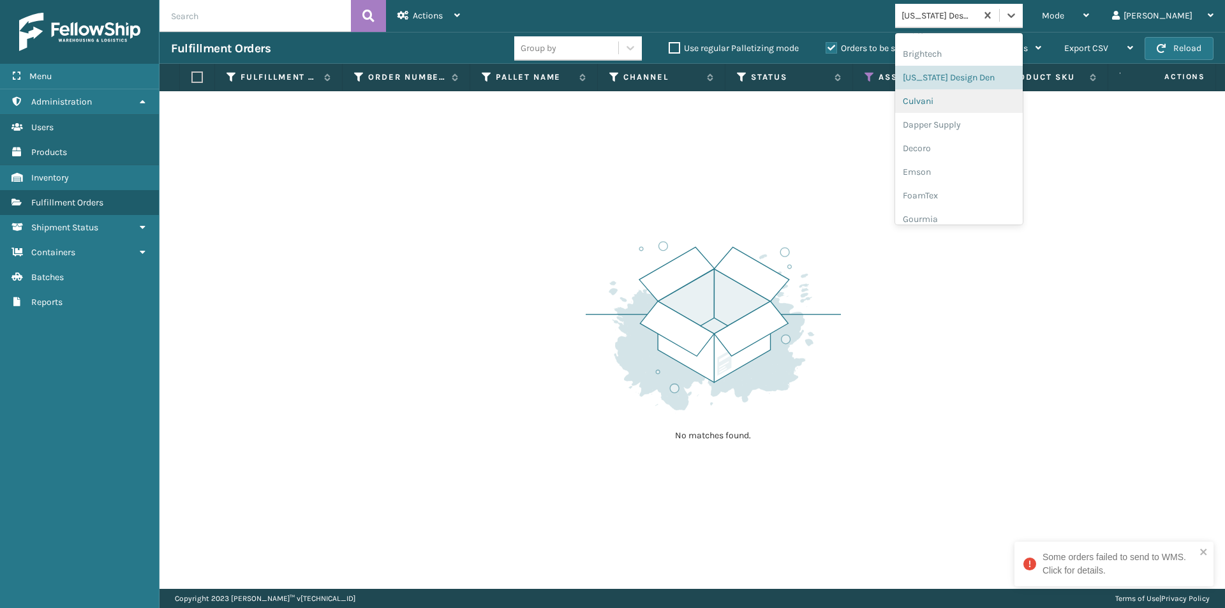
click at [983, 107] on div "Culvani" at bounding box center [959, 101] width 128 height 24
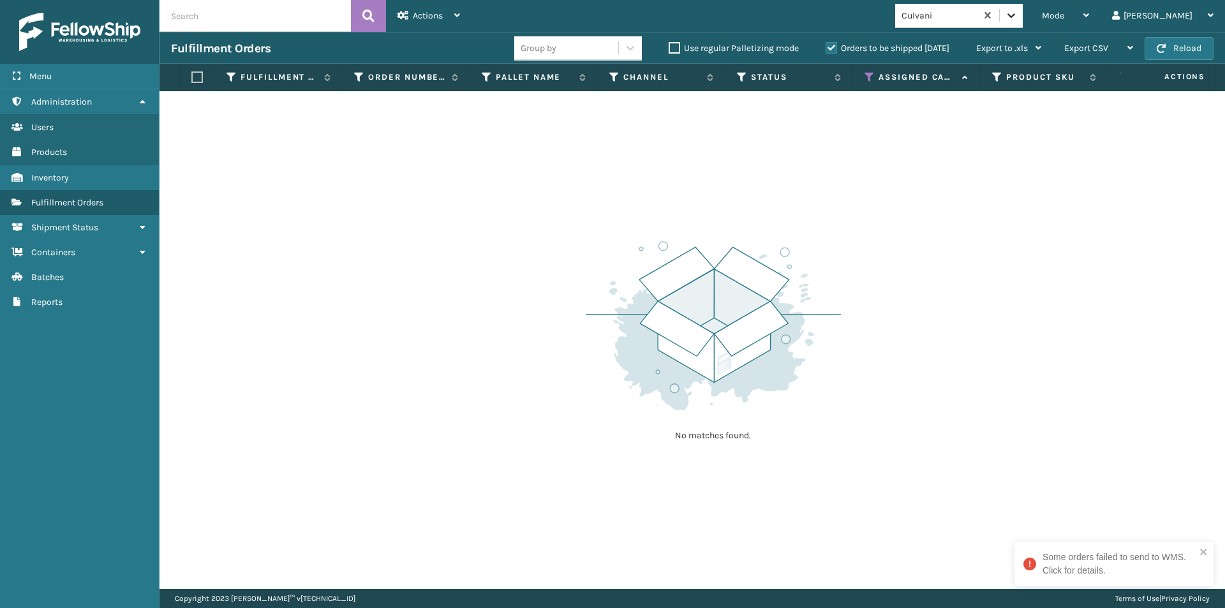
click at [1018, 12] on icon at bounding box center [1011, 15] width 13 height 13
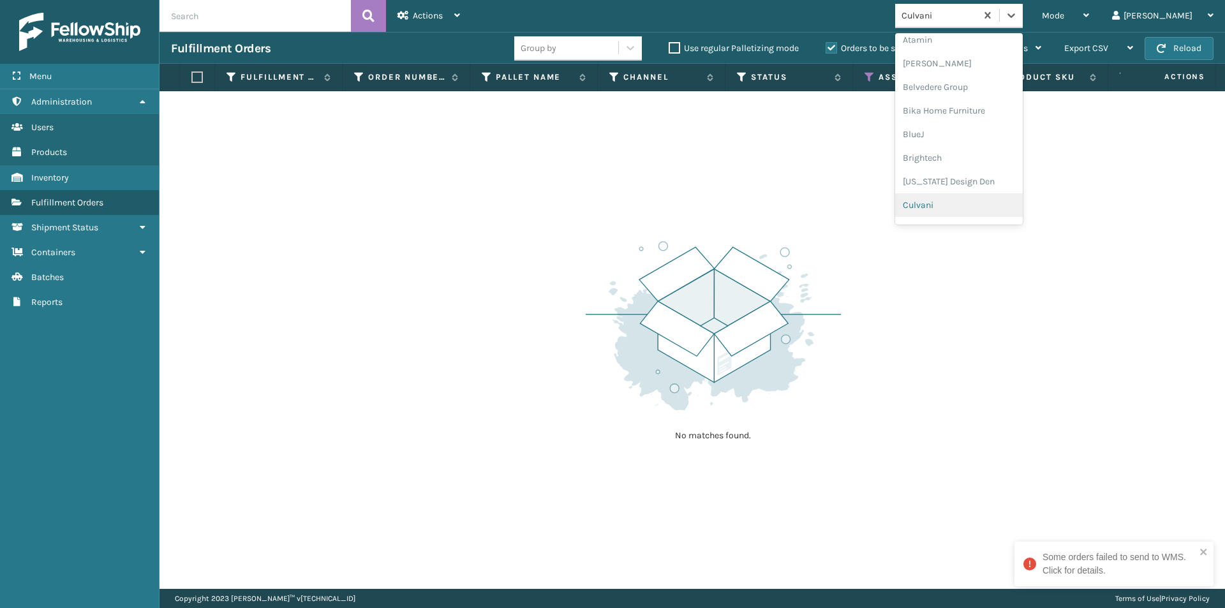
scroll to position [119, 0]
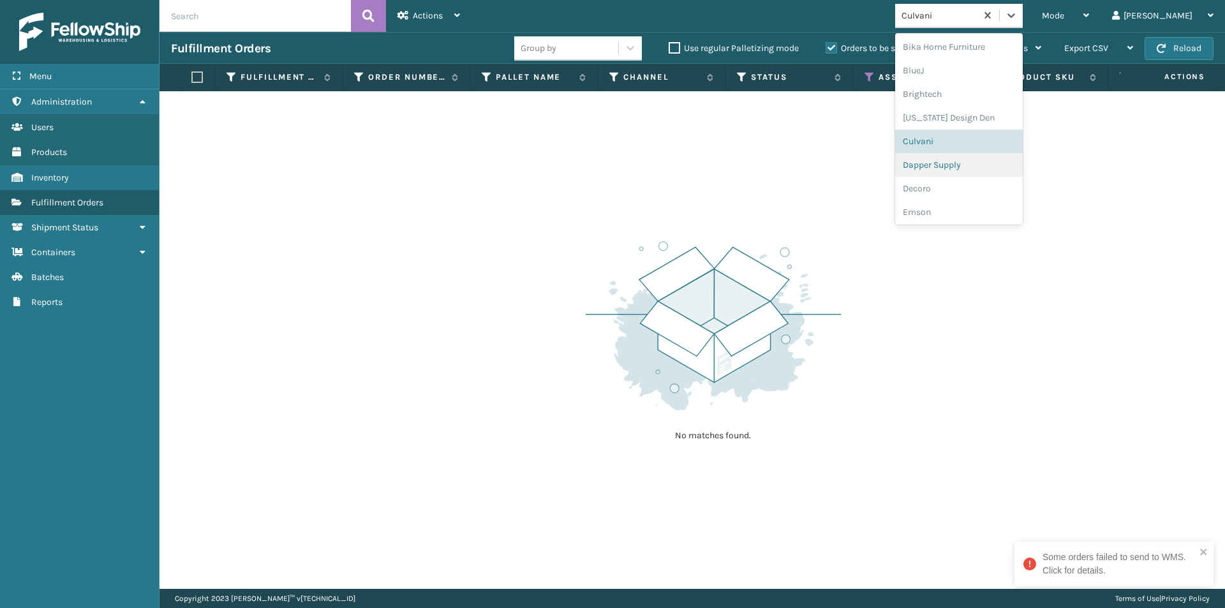
click at [985, 169] on div "Dapper Supply" at bounding box center [959, 165] width 128 height 24
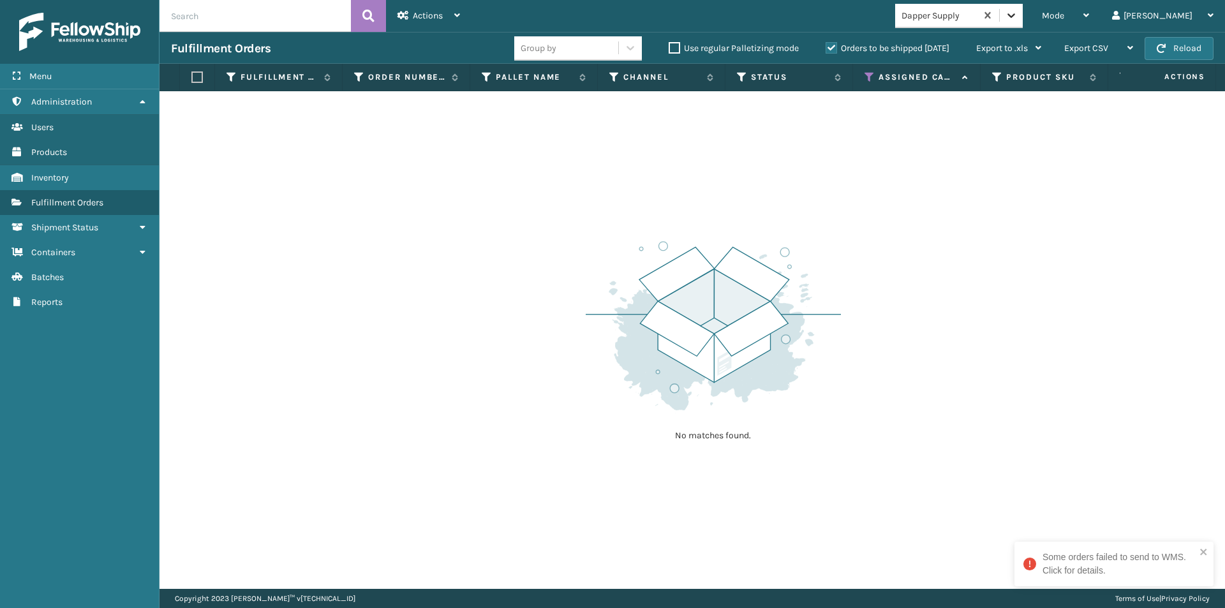
click at [1018, 13] on icon at bounding box center [1011, 15] width 13 height 13
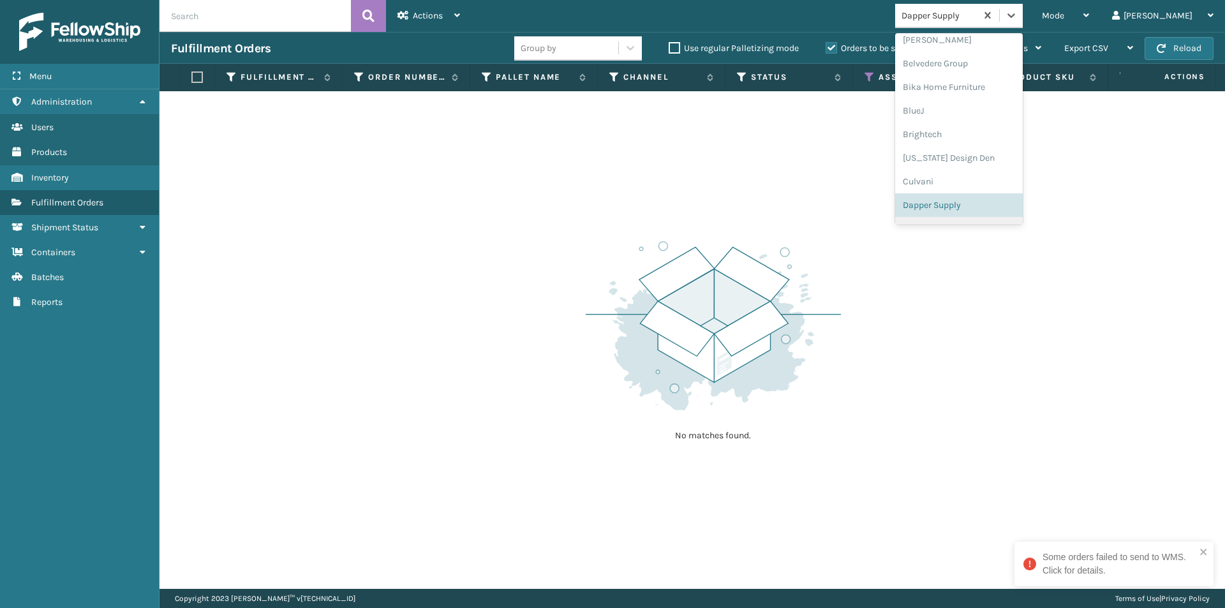
scroll to position [142, 0]
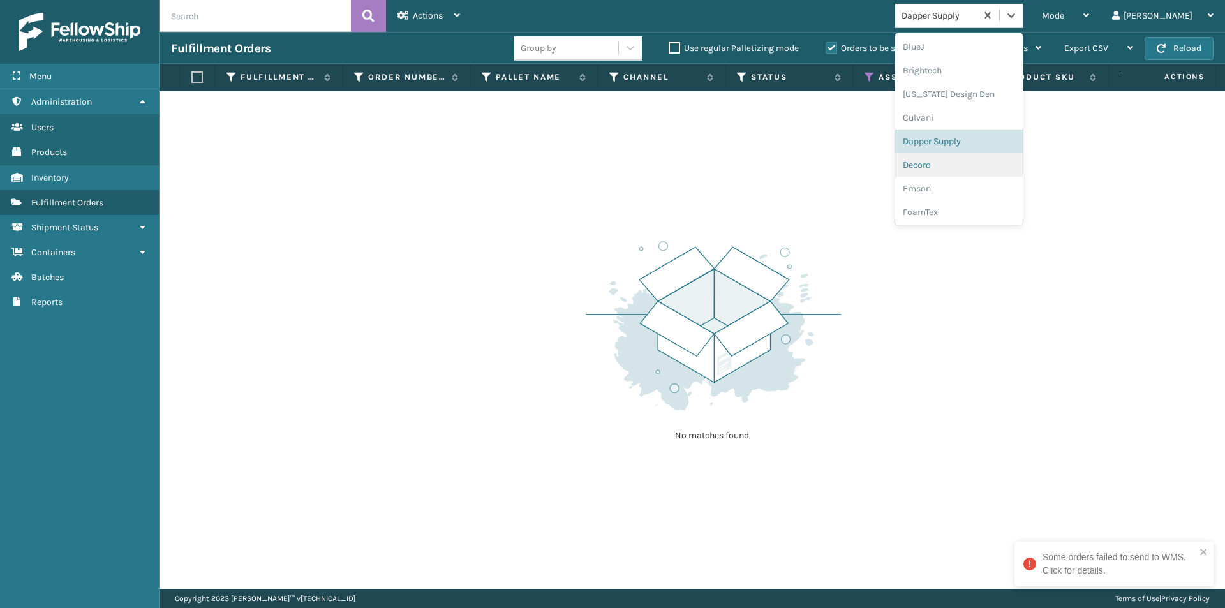
click at [972, 160] on div "Decoro" at bounding box center [959, 165] width 128 height 24
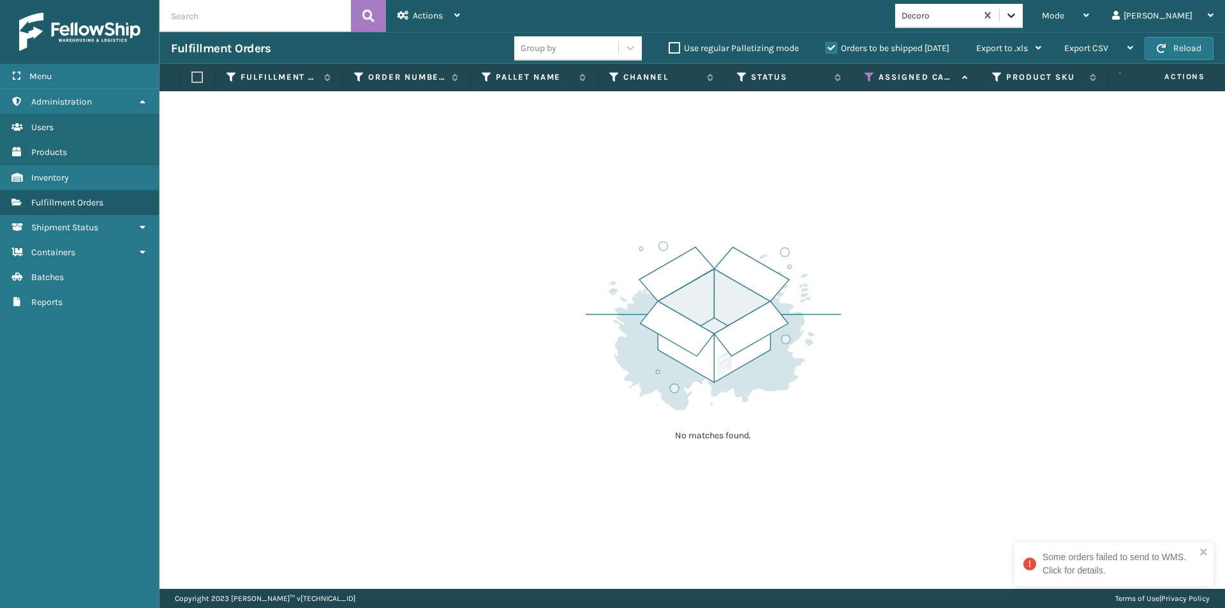
click at [1018, 20] on icon at bounding box center [1011, 15] width 13 height 13
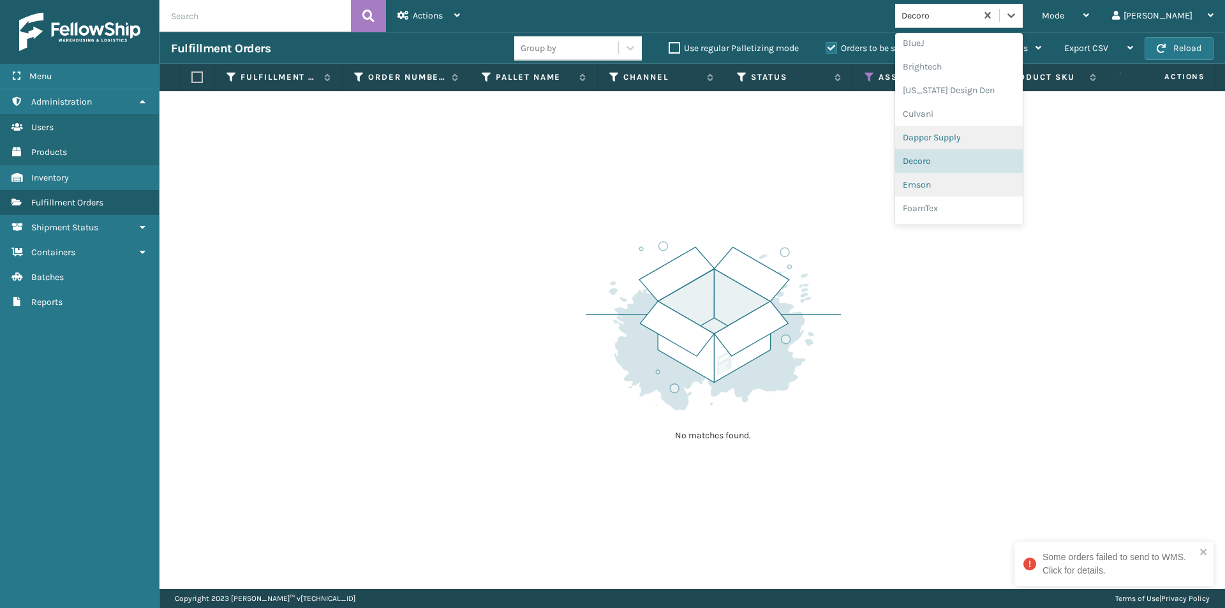
scroll to position [166, 0]
click at [970, 163] on div "Emson" at bounding box center [959, 165] width 128 height 24
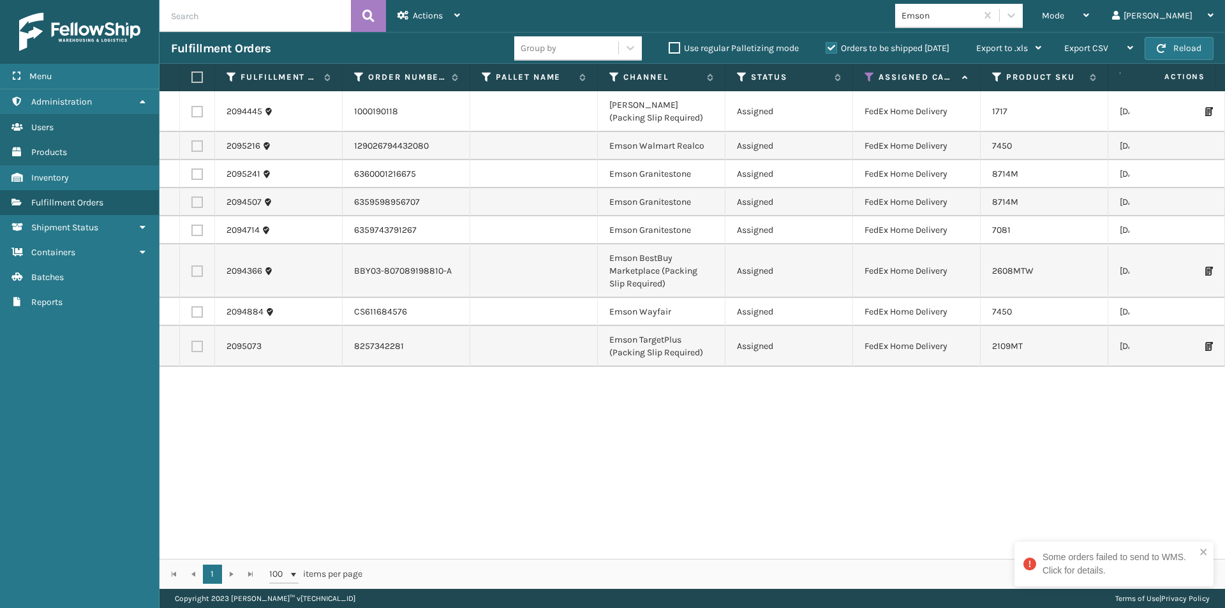
click at [197, 78] on label at bounding box center [195, 76] width 8 height 11
click at [192, 78] on input "checkbox" at bounding box center [191, 77] width 1 height 8
click at [454, 24] on div "Actions" at bounding box center [428, 16] width 63 height 32
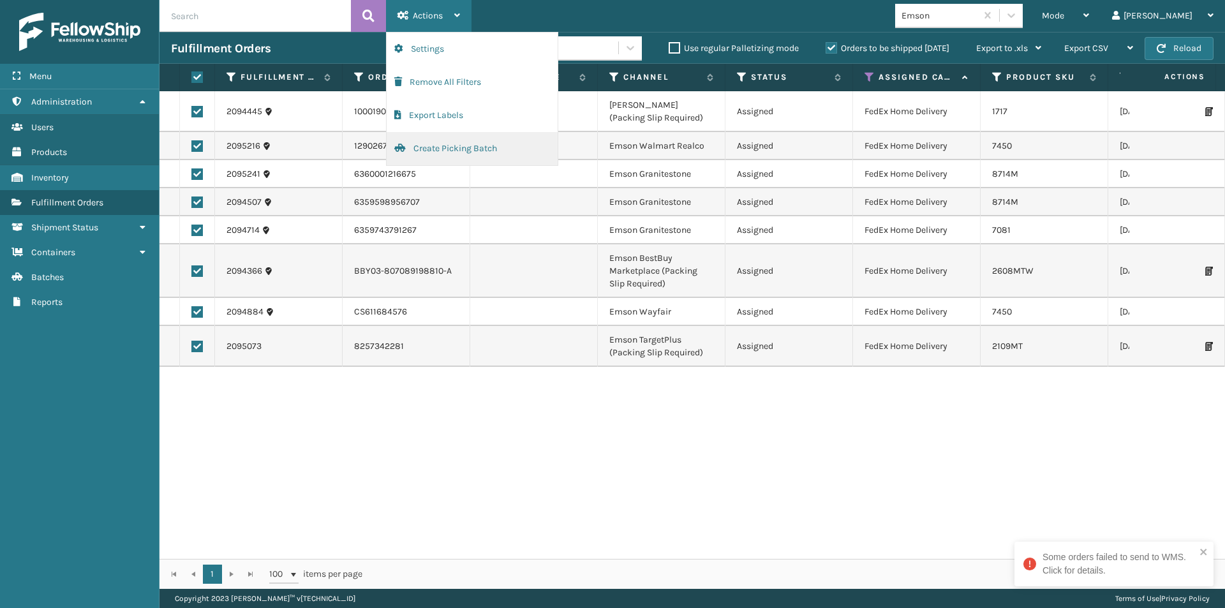
click at [447, 148] on button "Create Picking Batch" at bounding box center [472, 148] width 171 height 33
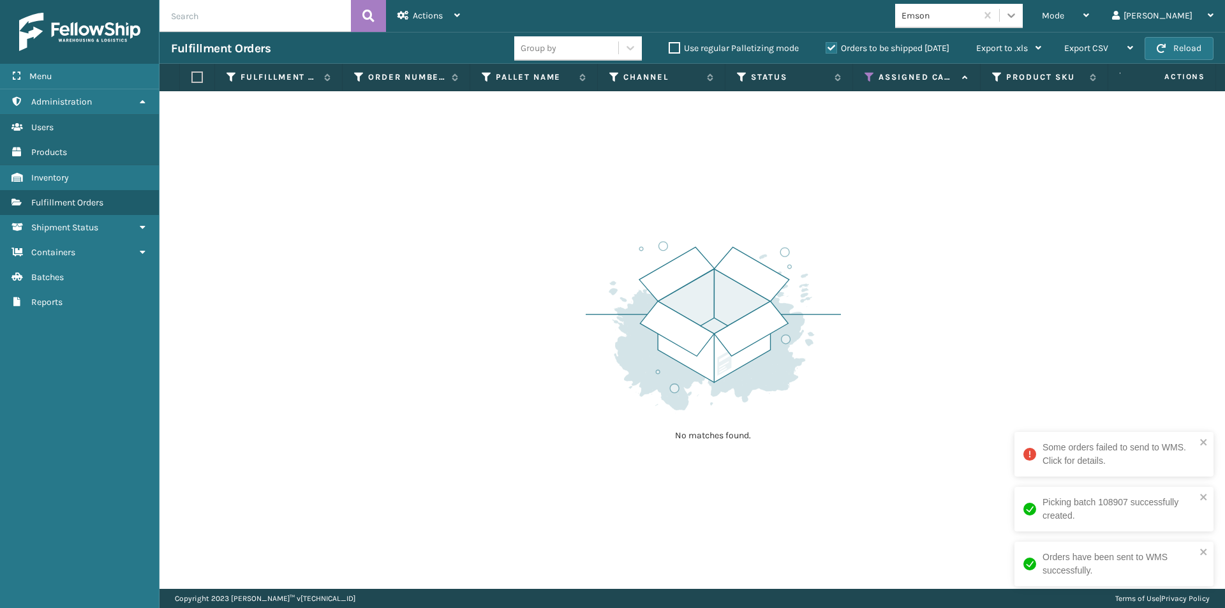
click at [1018, 20] on icon at bounding box center [1011, 15] width 13 height 13
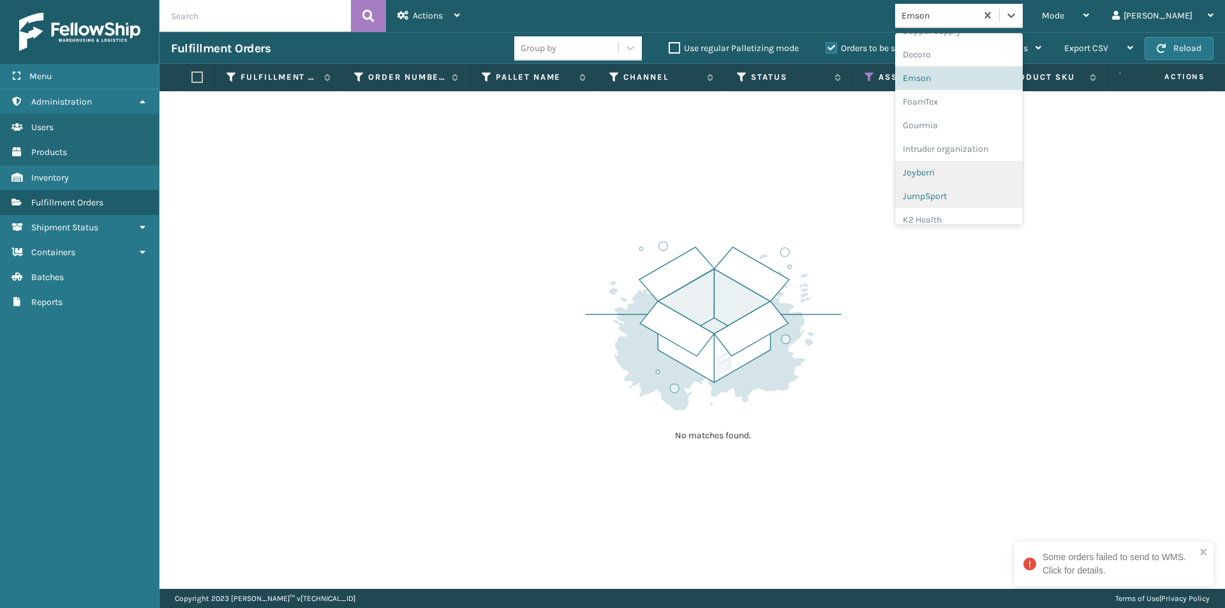
scroll to position [253, 0]
click at [972, 103] on div "FoamTex" at bounding box center [959, 101] width 128 height 24
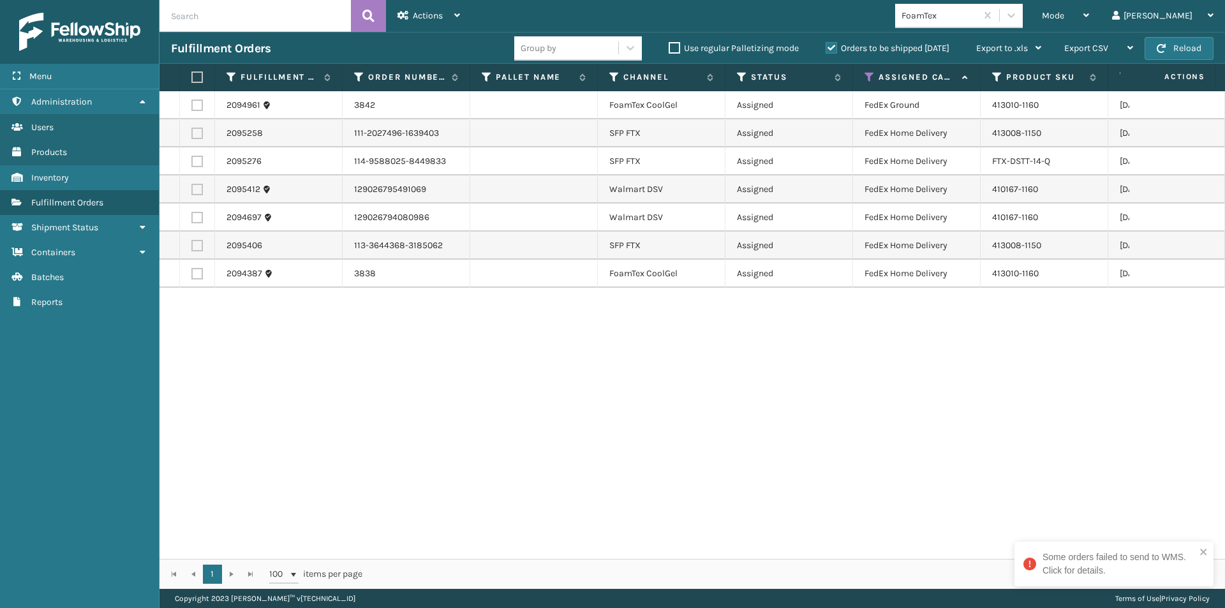
click at [193, 77] on label at bounding box center [195, 76] width 8 height 11
click at [192, 77] on input "checkbox" at bounding box center [191, 77] width 1 height 8
click at [461, 22] on div "Actions Settings Remove All Filters Export Labels Create Picking Batch" at bounding box center [428, 16] width 85 height 32
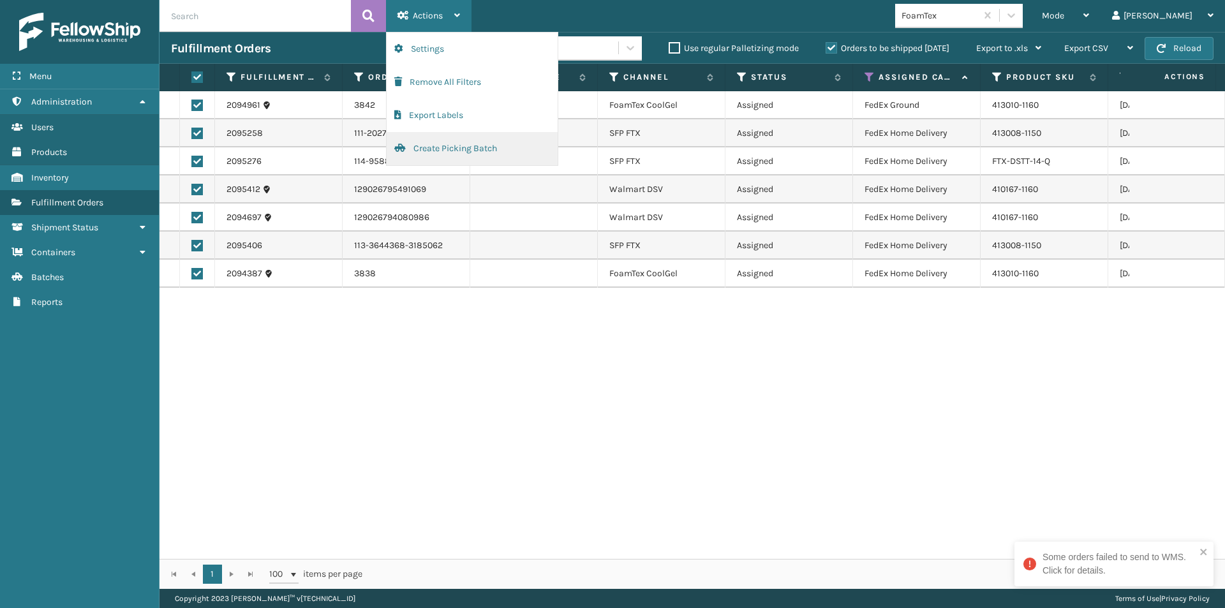
click at [443, 151] on button "Create Picking Batch" at bounding box center [472, 148] width 171 height 33
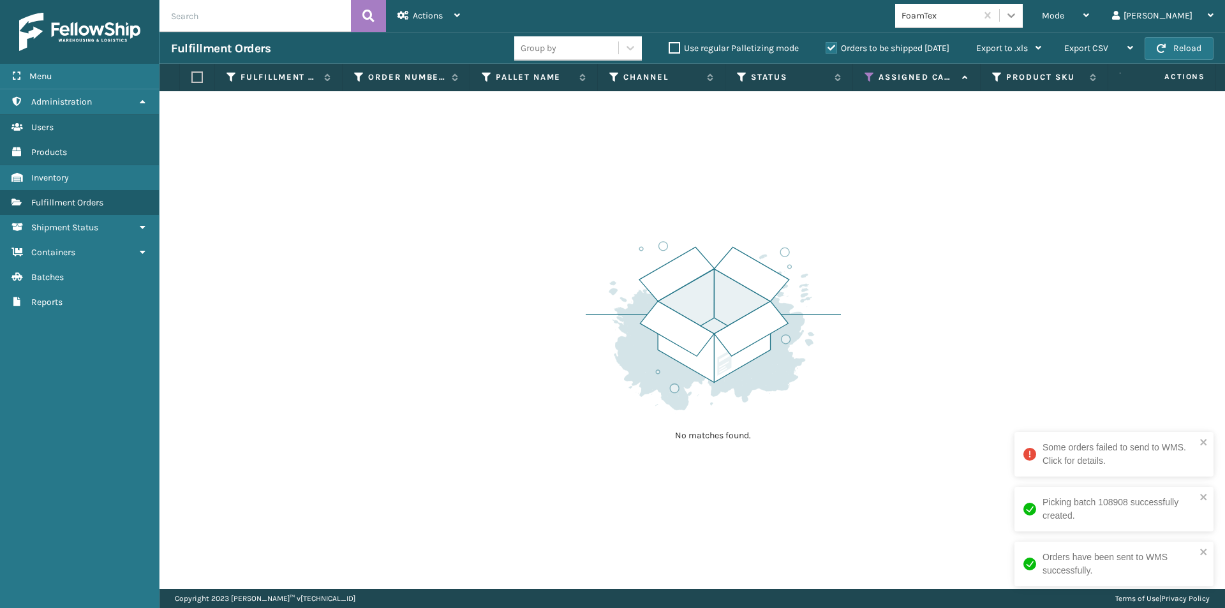
click at [1015, 17] on icon at bounding box center [1011, 15] width 8 height 4
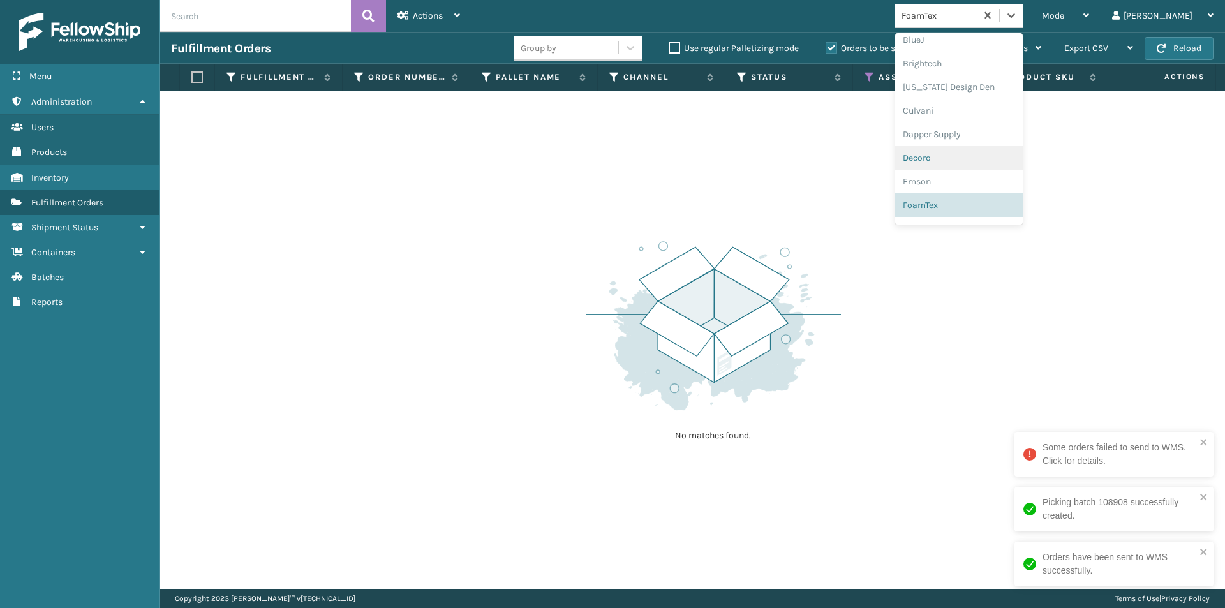
scroll to position [213, 0]
click at [975, 216] on div "Joyberri" at bounding box center [959, 212] width 128 height 24
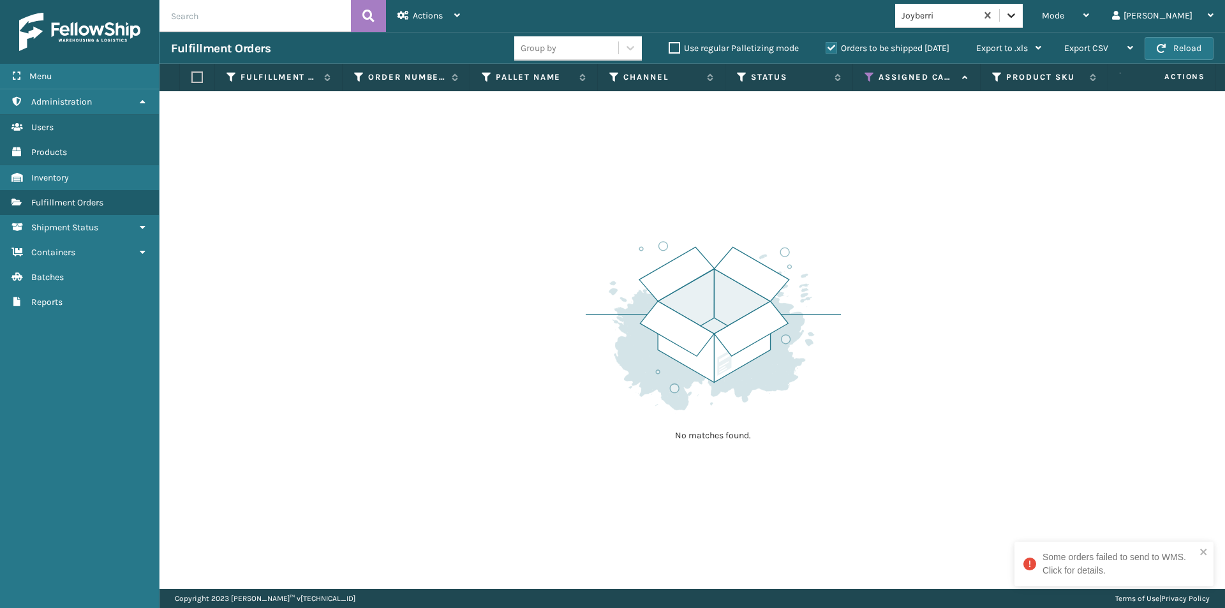
click at [1018, 17] on icon at bounding box center [1011, 15] width 13 height 13
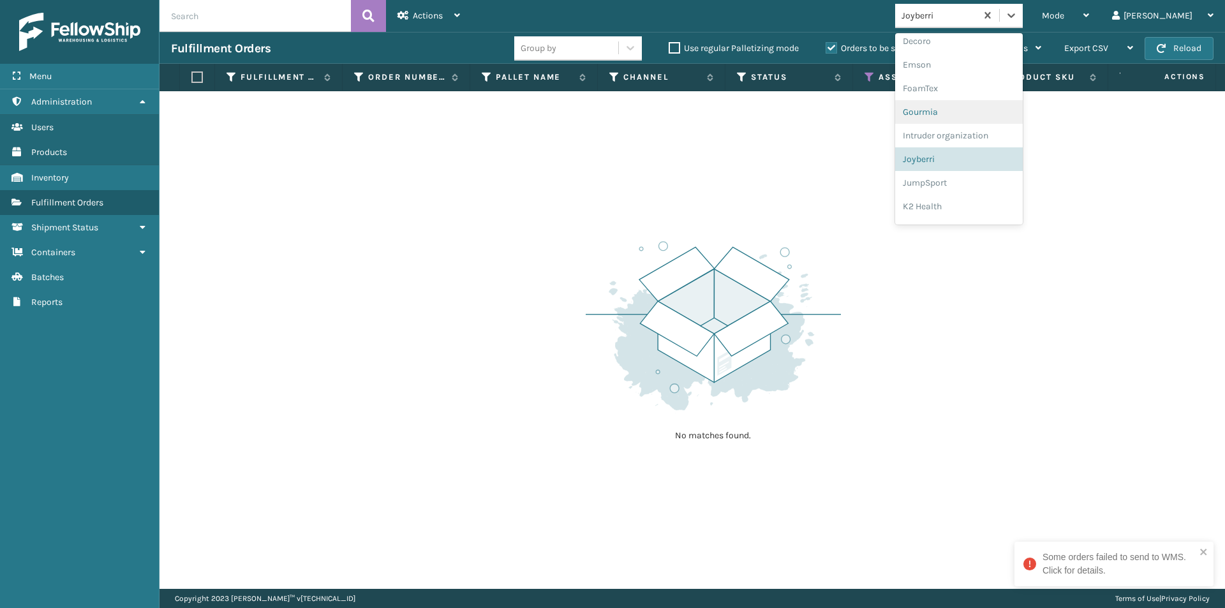
scroll to position [284, 0]
click at [981, 163] on div "JumpSport" at bounding box center [959, 165] width 128 height 24
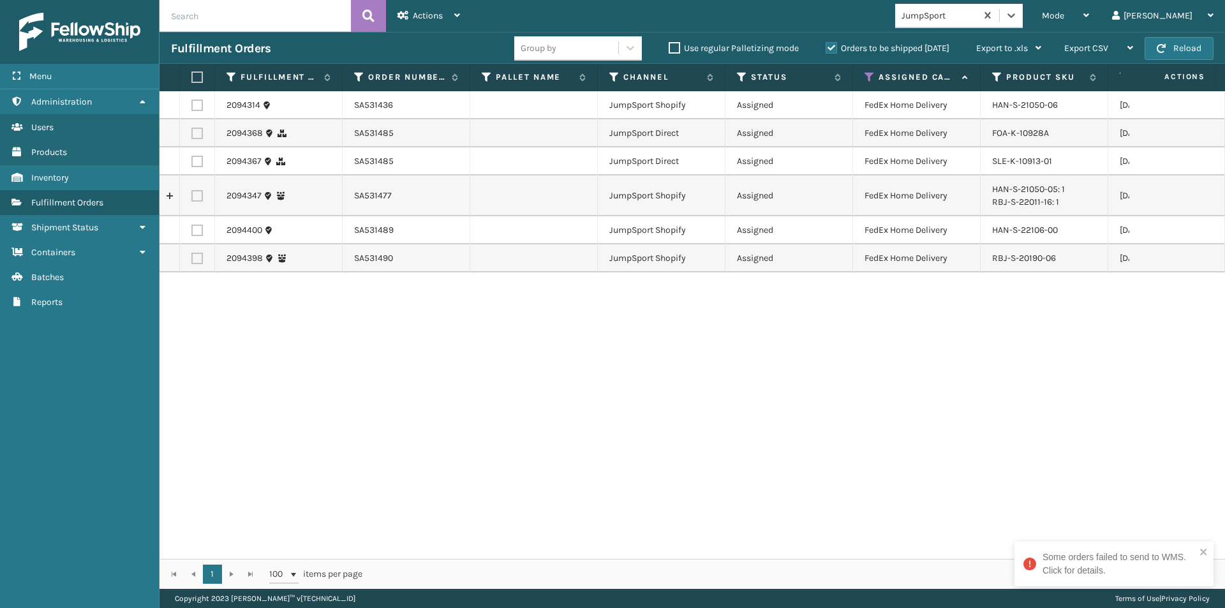
click at [193, 75] on label at bounding box center [195, 76] width 8 height 11
click at [192, 75] on input "checkbox" at bounding box center [191, 77] width 1 height 8
click at [453, 17] on div "Actions" at bounding box center [428, 16] width 63 height 32
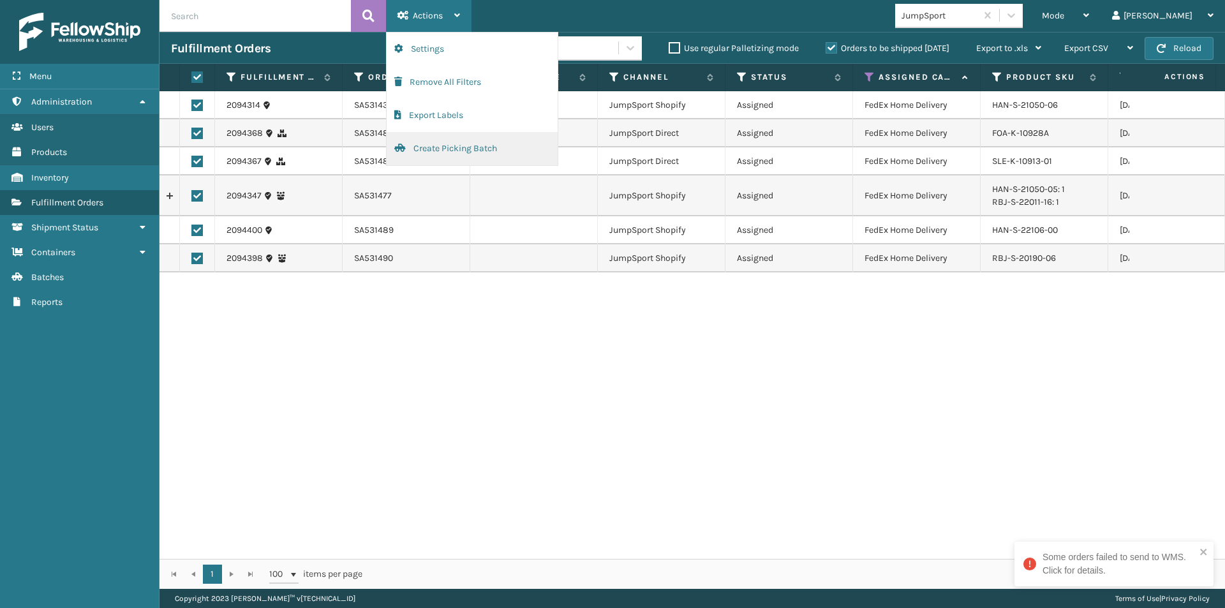
click at [440, 147] on button "Create Picking Batch" at bounding box center [472, 148] width 171 height 33
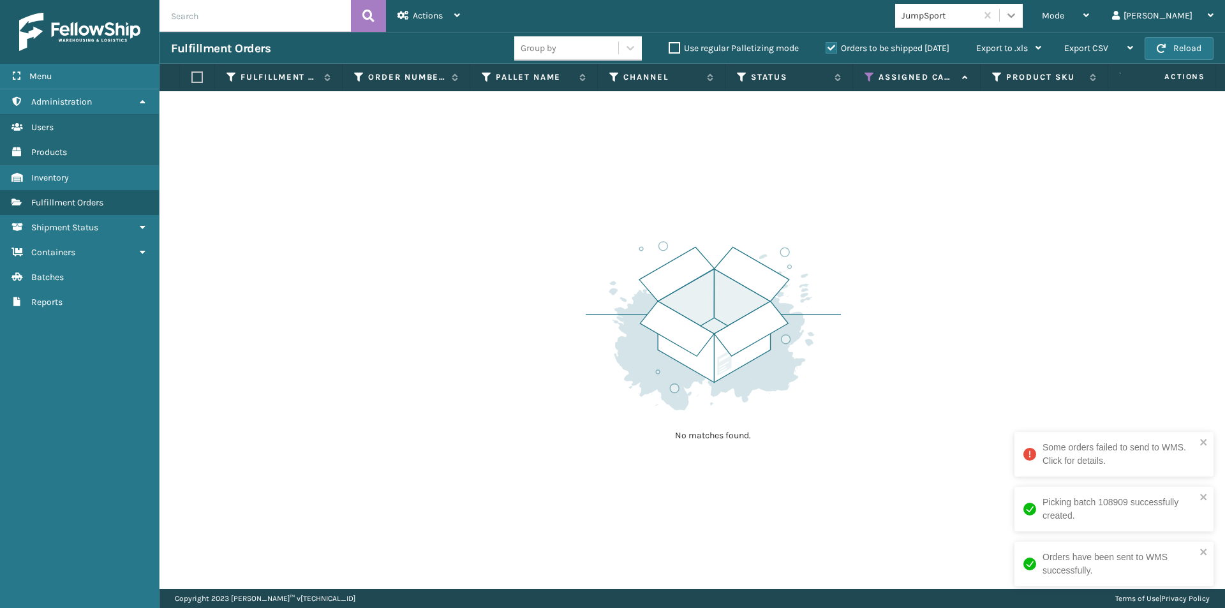
click at [1018, 13] on icon at bounding box center [1011, 15] width 13 height 13
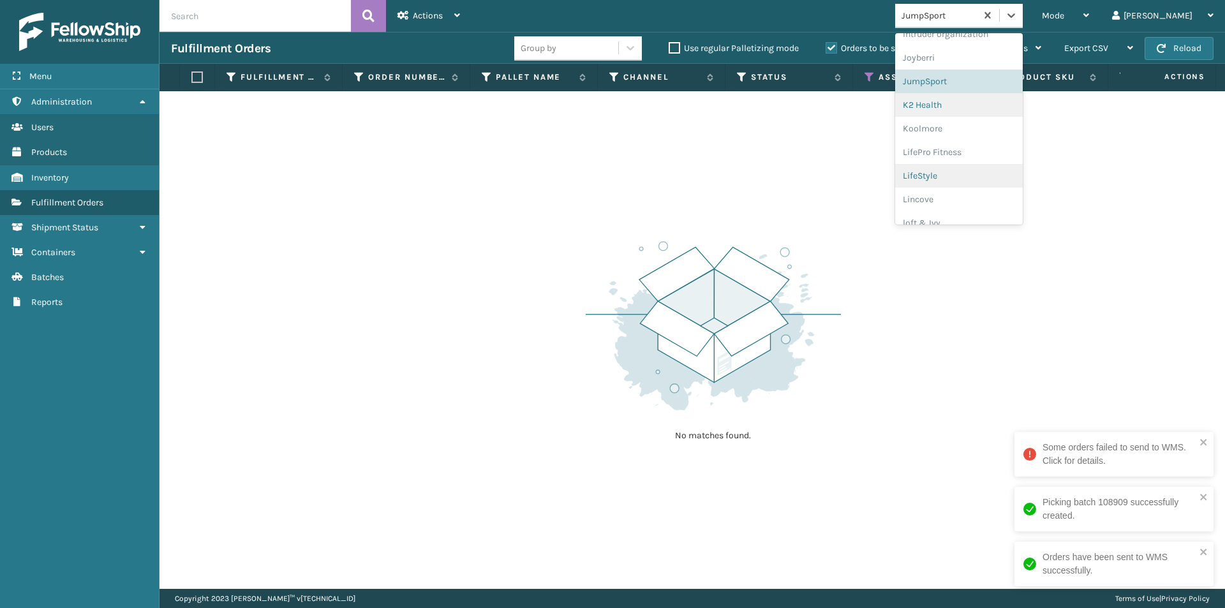
scroll to position [371, 0]
click at [982, 108] on div "K2 Health" at bounding box center [959, 101] width 128 height 24
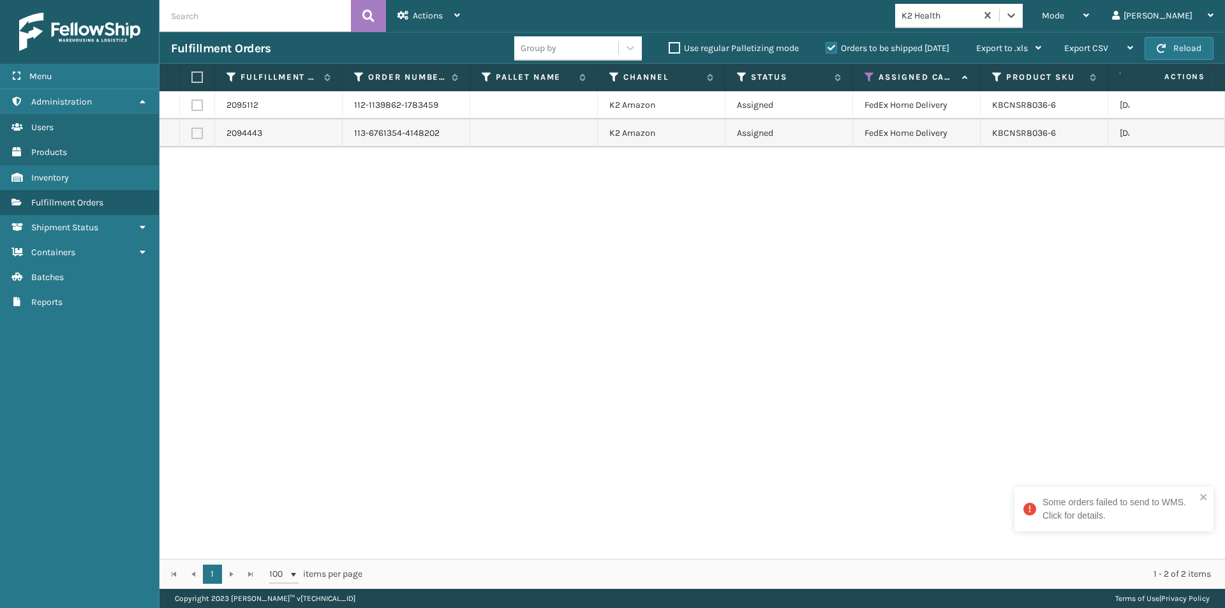
click at [197, 76] on label at bounding box center [195, 76] width 8 height 11
click at [192, 76] on input "checkbox" at bounding box center [191, 77] width 1 height 8
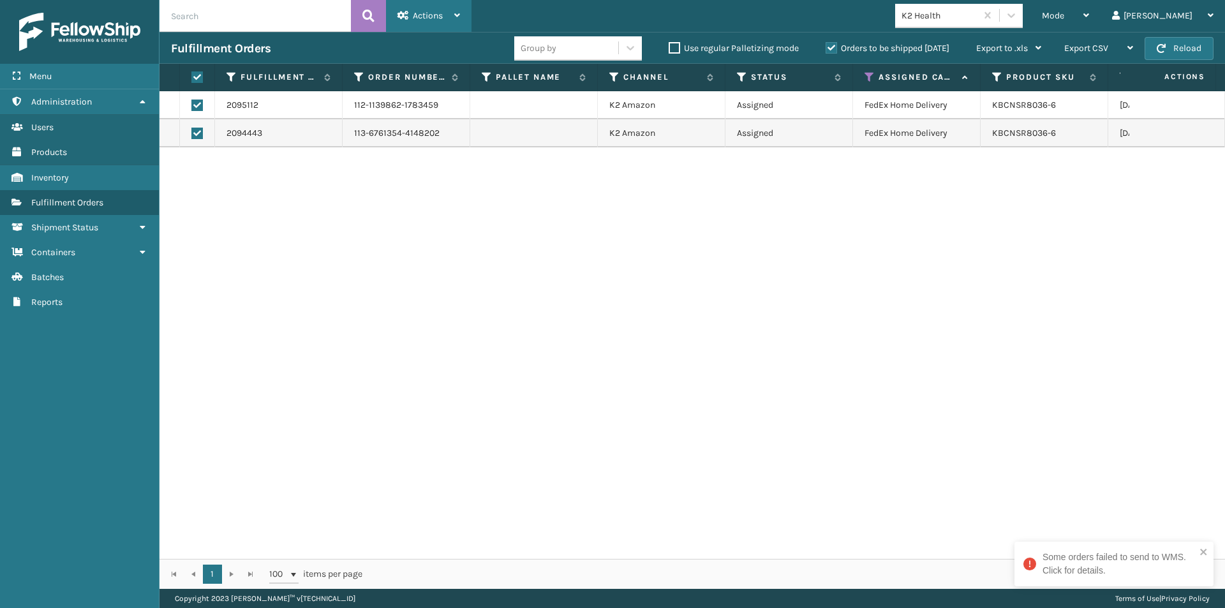
click at [433, 8] on div "Actions" at bounding box center [428, 16] width 63 height 32
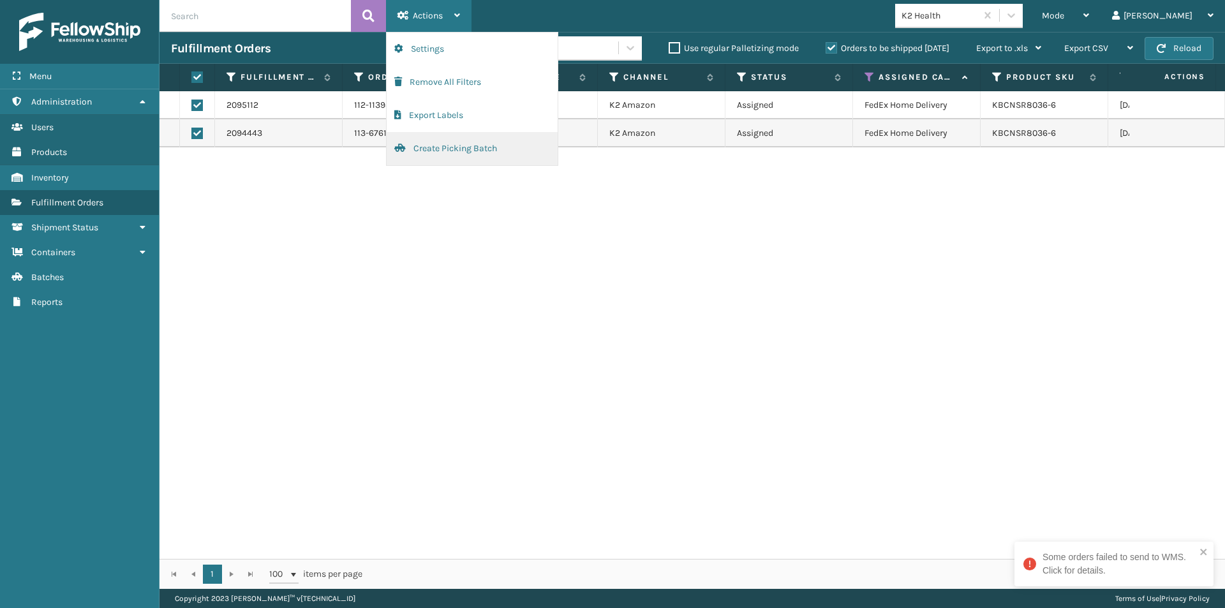
click at [457, 149] on button "Create Picking Batch" at bounding box center [472, 148] width 171 height 33
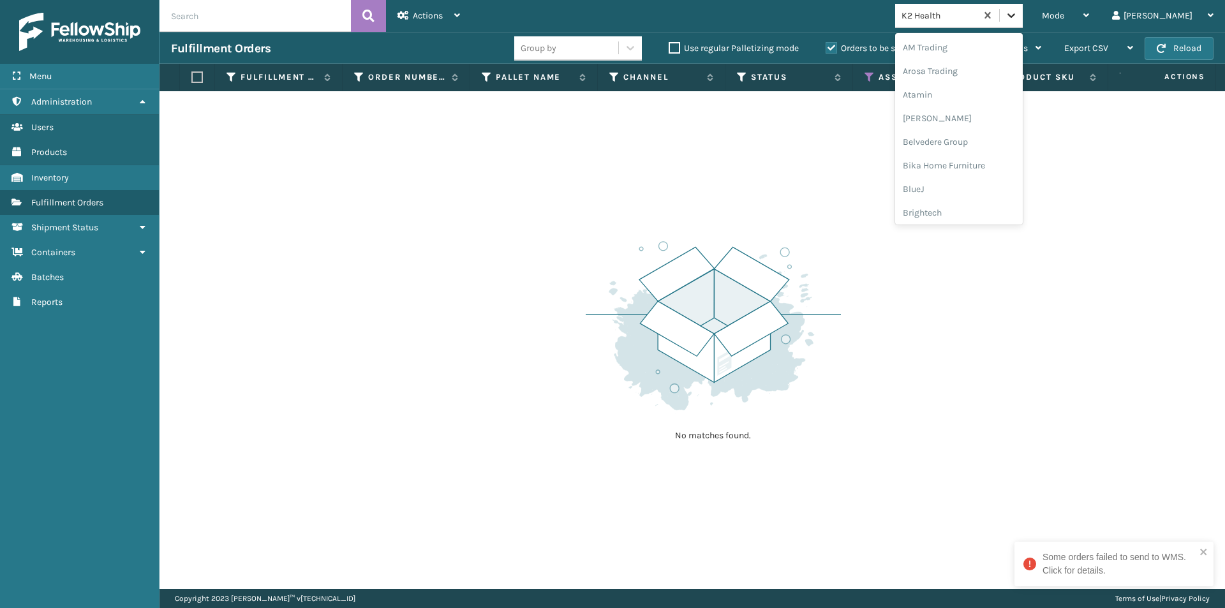
click at [1018, 15] on icon at bounding box center [1011, 15] width 13 height 13
click at [981, 103] on div "Koolmore" at bounding box center [959, 101] width 128 height 24
click at [1018, 17] on icon at bounding box center [1011, 15] width 13 height 13
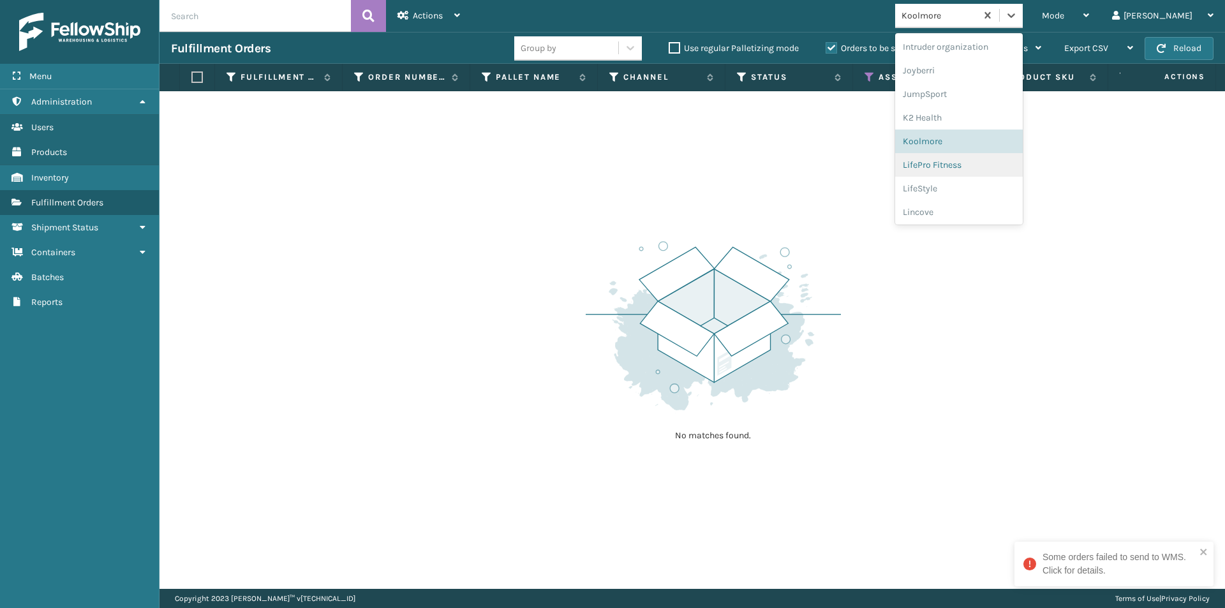
click at [993, 167] on div "LifePro Fitness" at bounding box center [959, 165] width 128 height 24
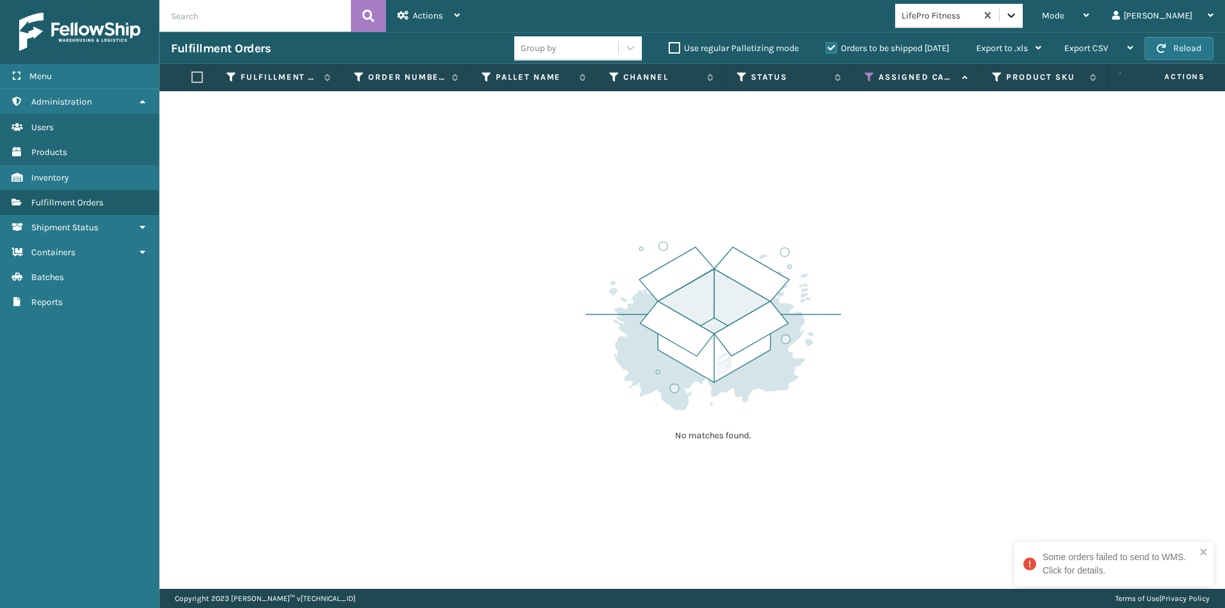
click at [1018, 14] on icon at bounding box center [1011, 15] width 13 height 13
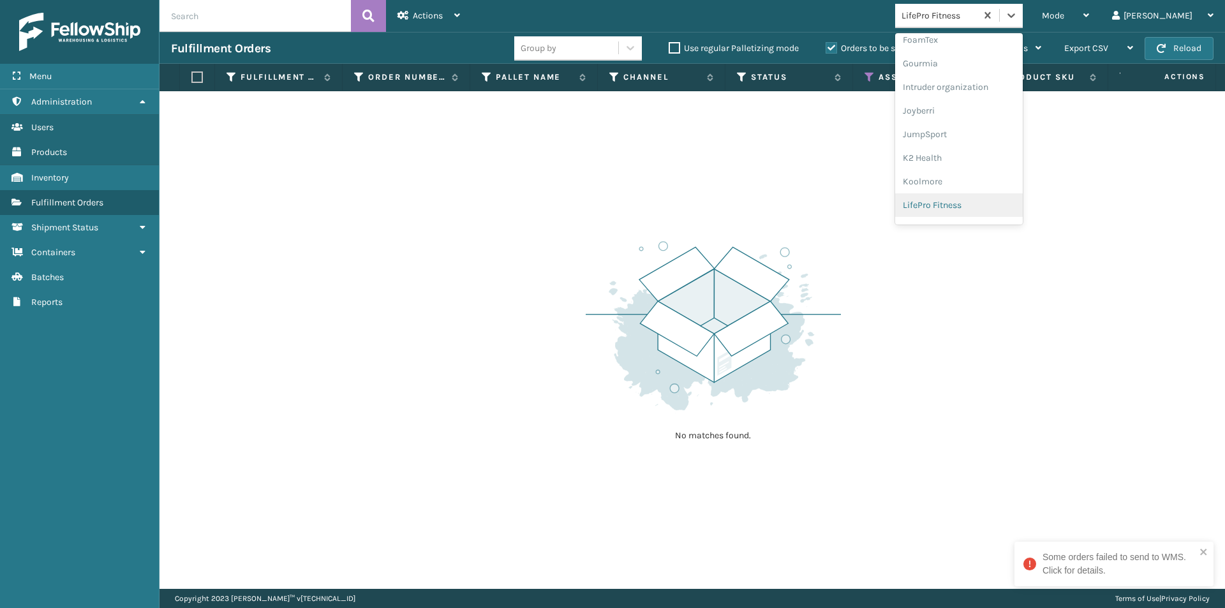
scroll to position [378, 0]
click at [974, 167] on div "LifeStyle" at bounding box center [959, 165] width 128 height 24
click at [1018, 15] on icon at bounding box center [1011, 15] width 13 height 13
click at [981, 165] on div "Lincove" at bounding box center [959, 165] width 128 height 24
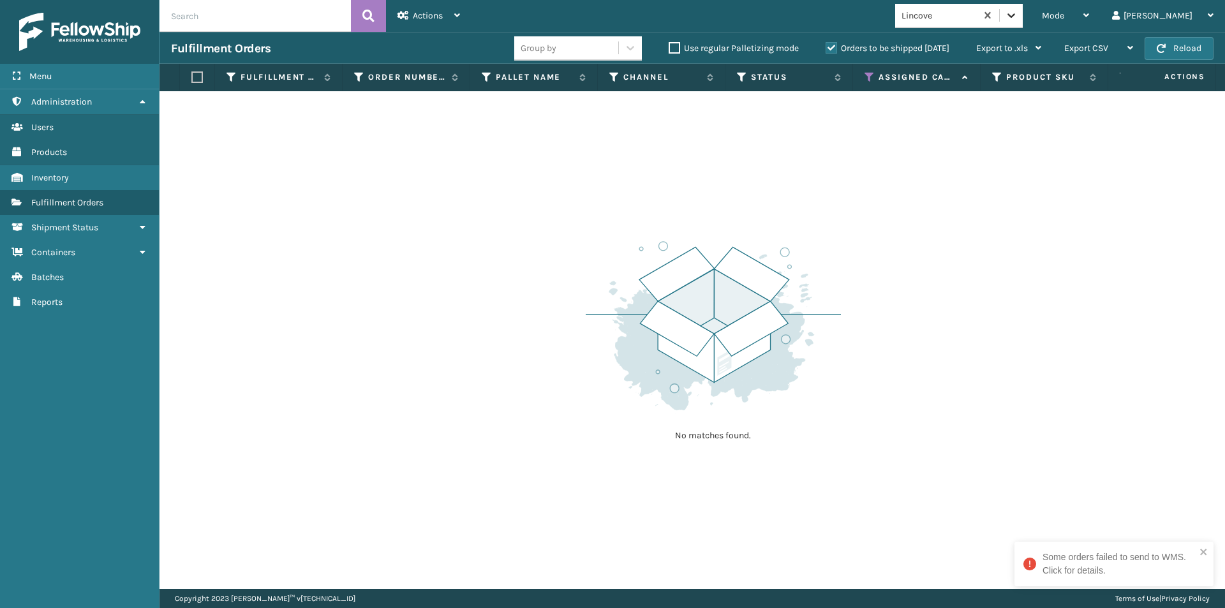
click at [1018, 16] on icon at bounding box center [1011, 15] width 13 height 13
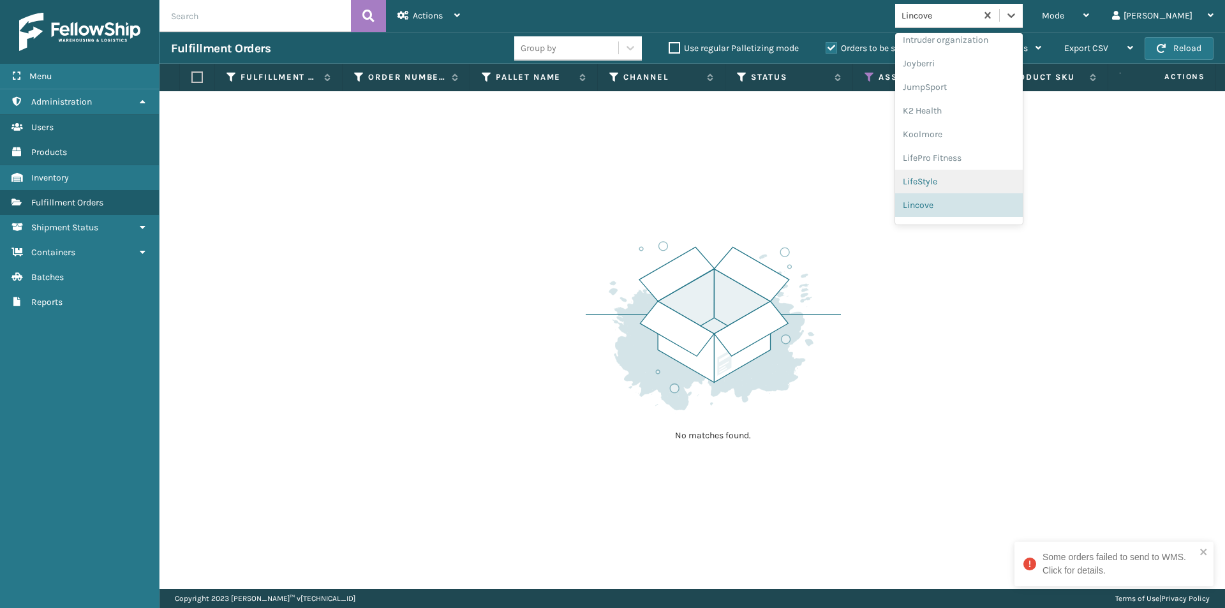
scroll to position [404, 0]
click at [967, 188] on div "loft & Ivy" at bounding box center [959, 187] width 128 height 24
drag, startPoint x: 1062, startPoint y: 15, endPoint x: 1037, endPoint y: 74, distance: 64.1
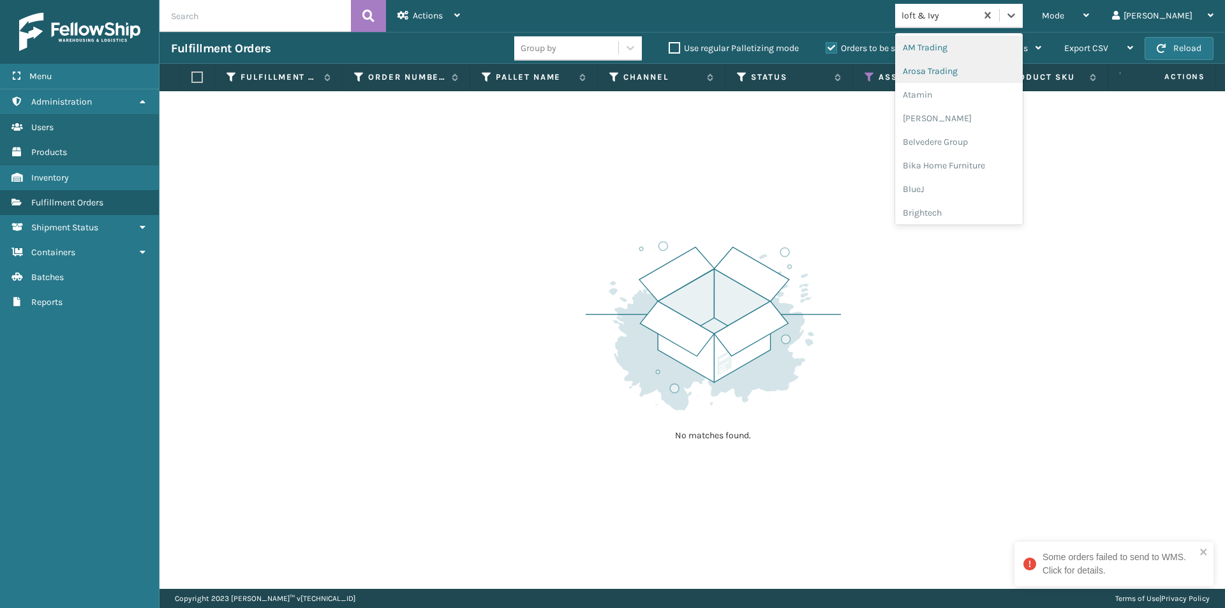
click at [1018, 14] on icon at bounding box center [1011, 15] width 13 height 13
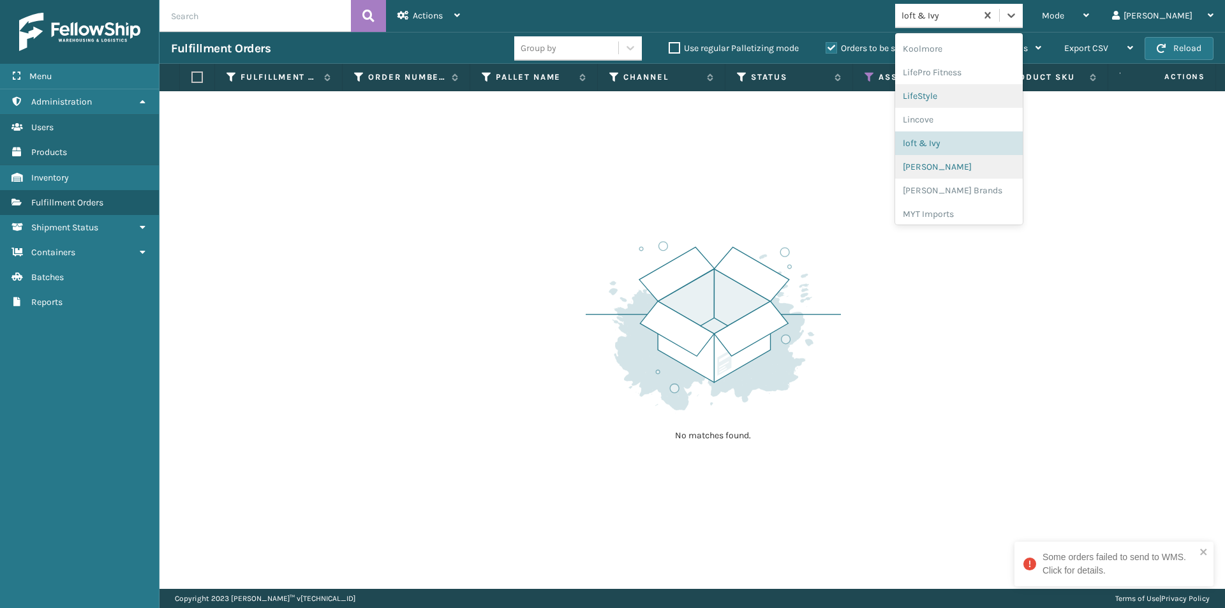
scroll to position [383, 0]
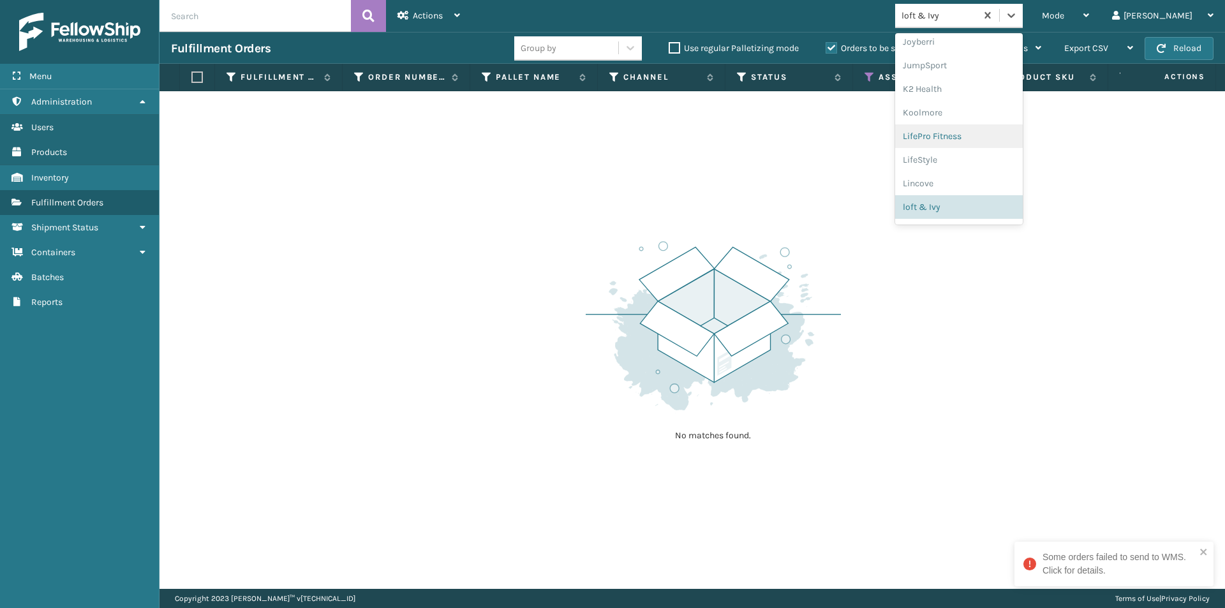
click at [988, 137] on div "LifePro Fitness" at bounding box center [959, 136] width 128 height 24
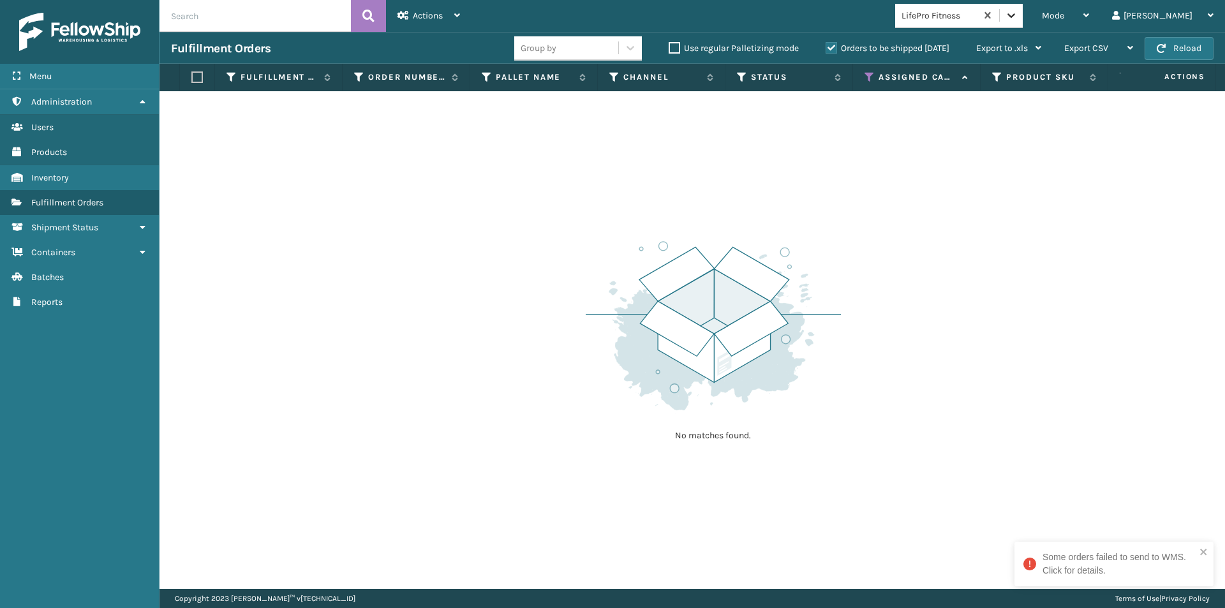
click at [1015, 16] on icon at bounding box center [1011, 15] width 8 height 4
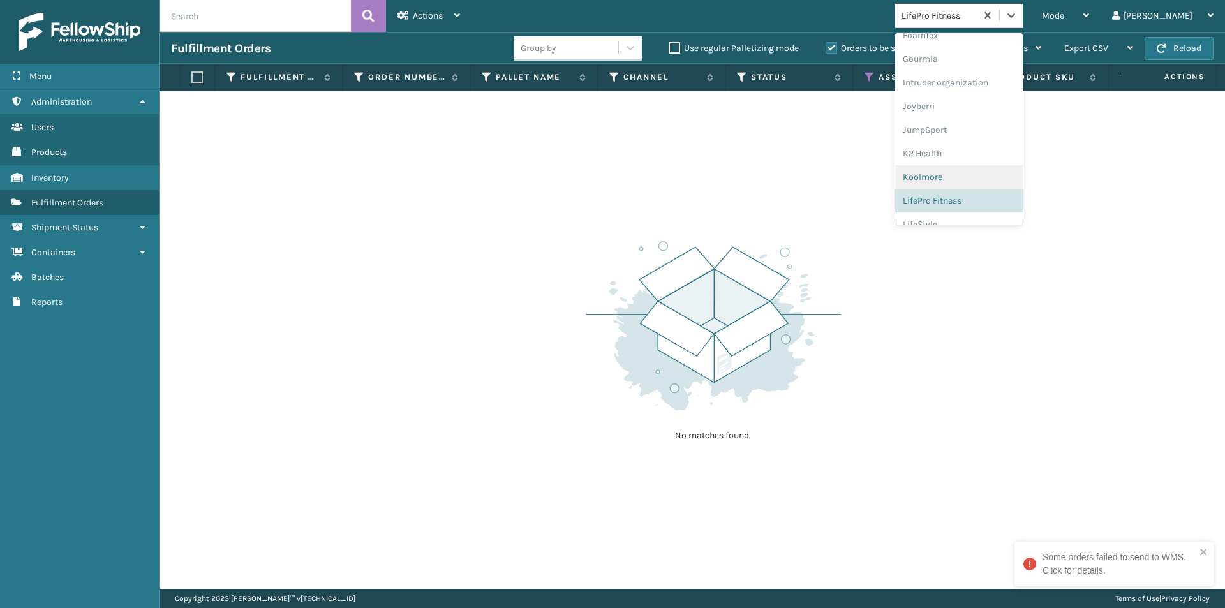
scroll to position [383, 0]
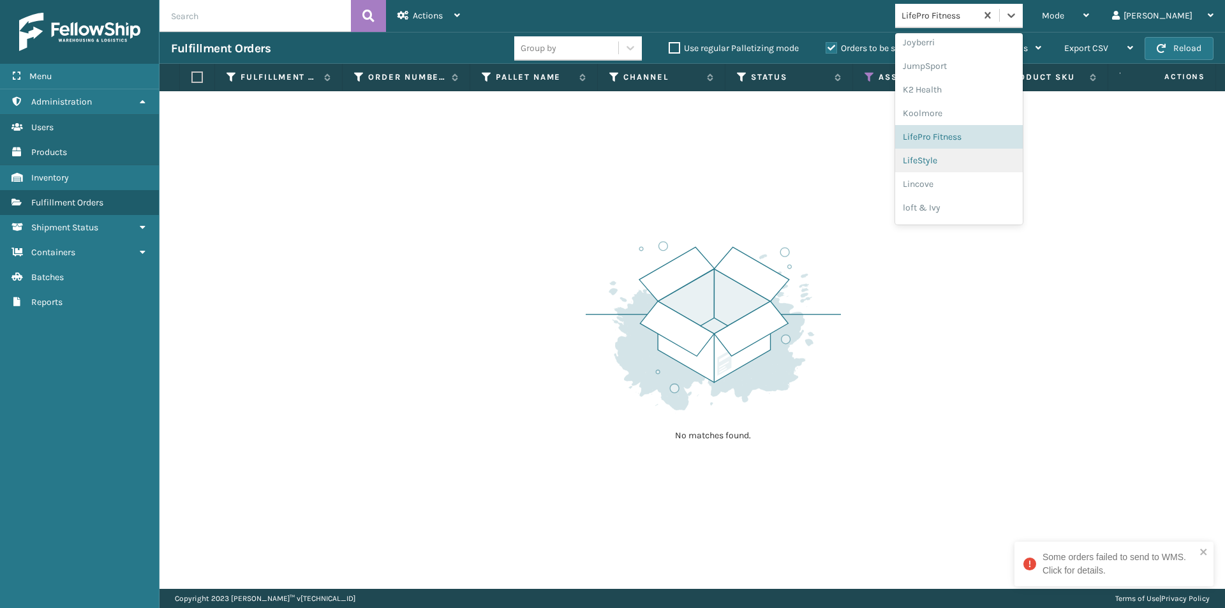
click at [987, 168] on div "LifeStyle" at bounding box center [959, 161] width 128 height 24
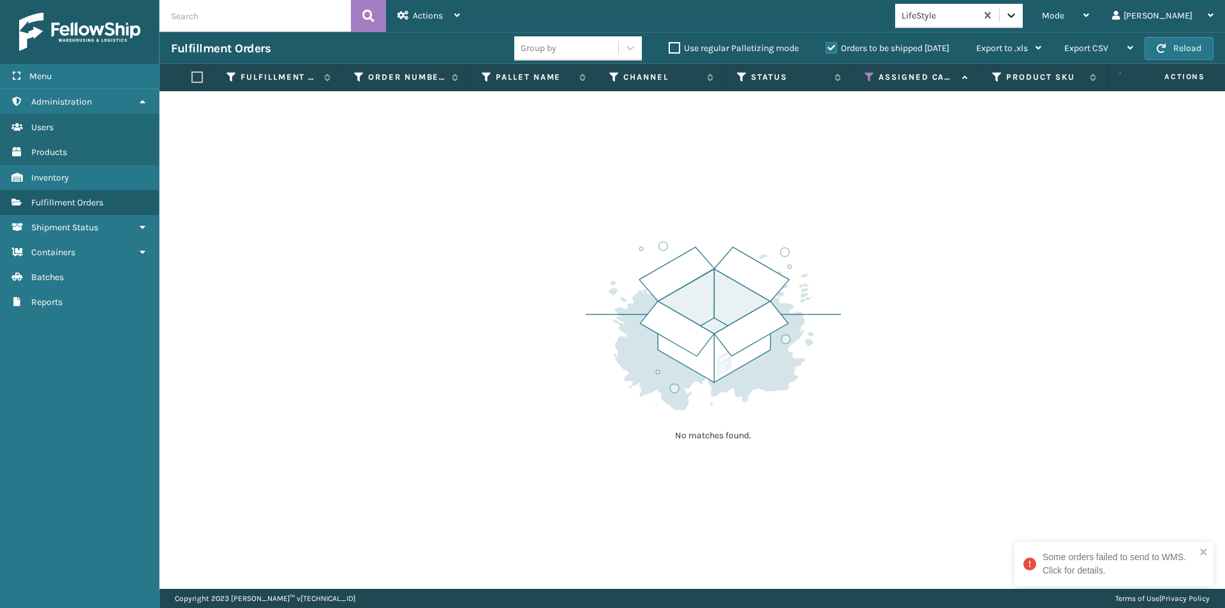
click at [1018, 12] on icon at bounding box center [1011, 15] width 13 height 13
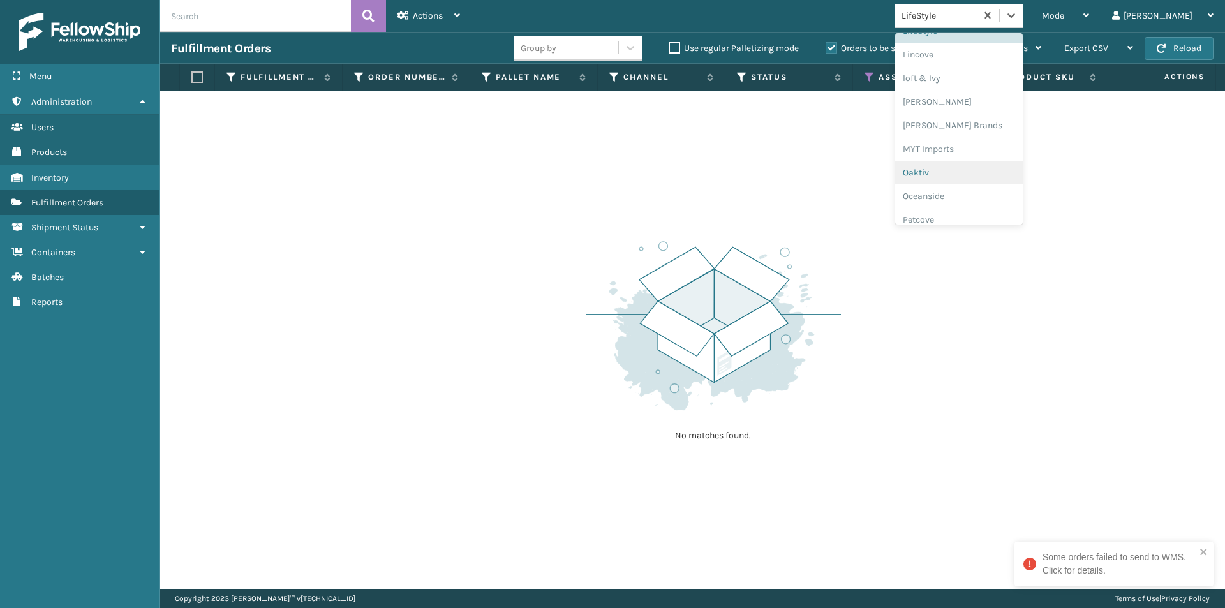
scroll to position [449, 0]
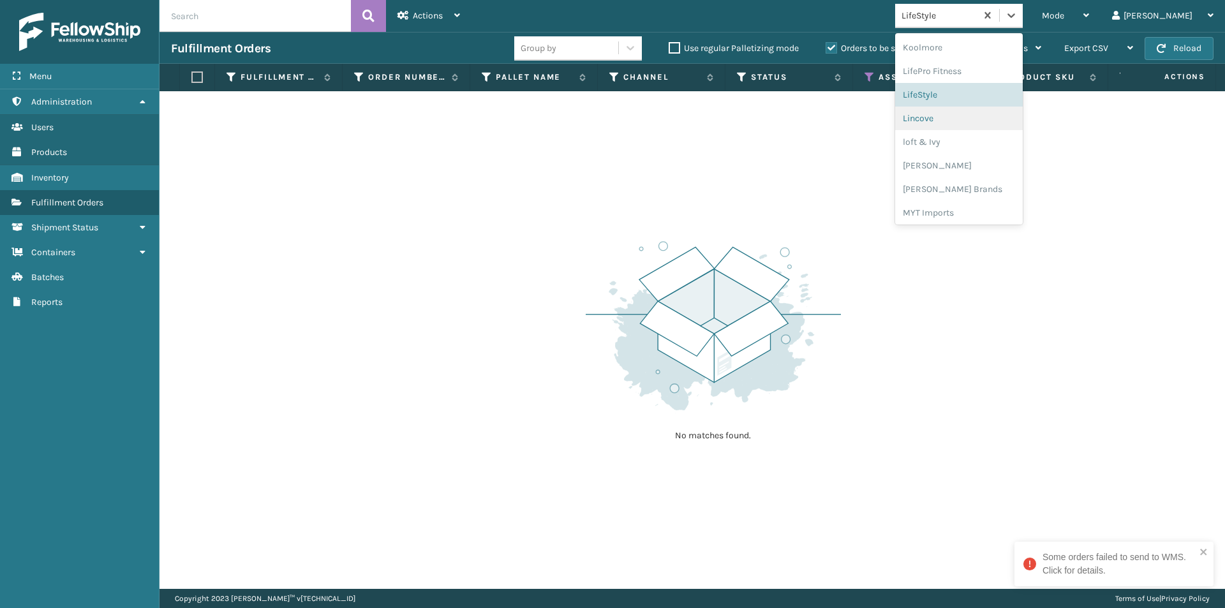
click at [976, 126] on div "Lincove" at bounding box center [959, 119] width 128 height 24
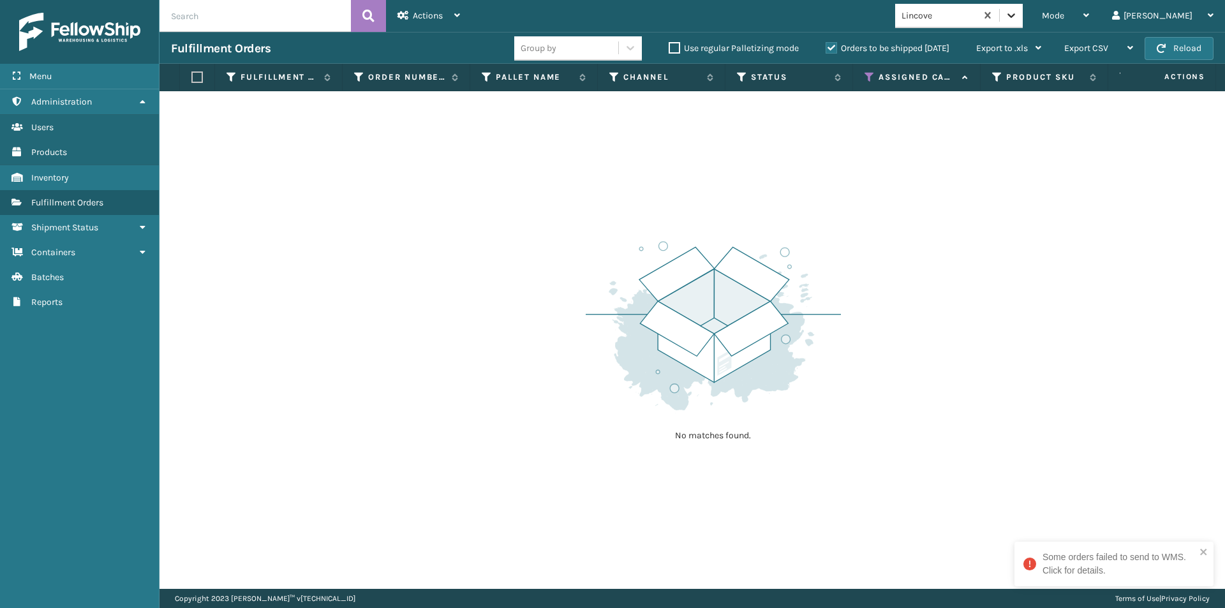
click at [1018, 20] on icon at bounding box center [1011, 15] width 13 height 13
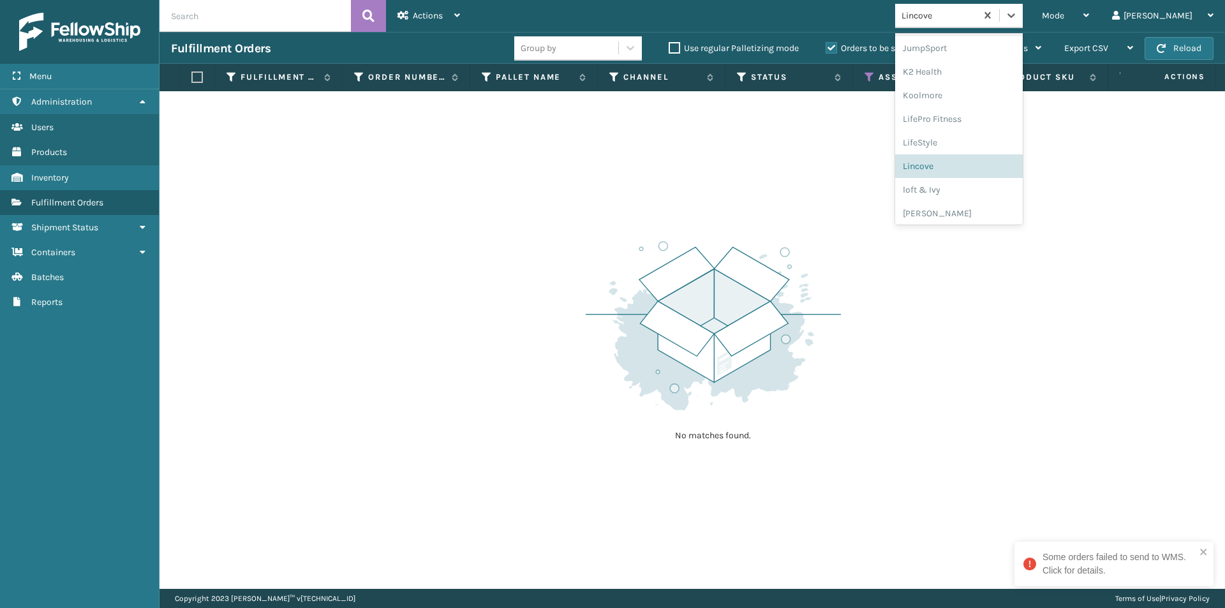
scroll to position [404, 0]
click at [965, 191] on div "loft & Ivy" at bounding box center [959, 187] width 128 height 24
click at [1018, 12] on icon at bounding box center [1011, 15] width 13 height 13
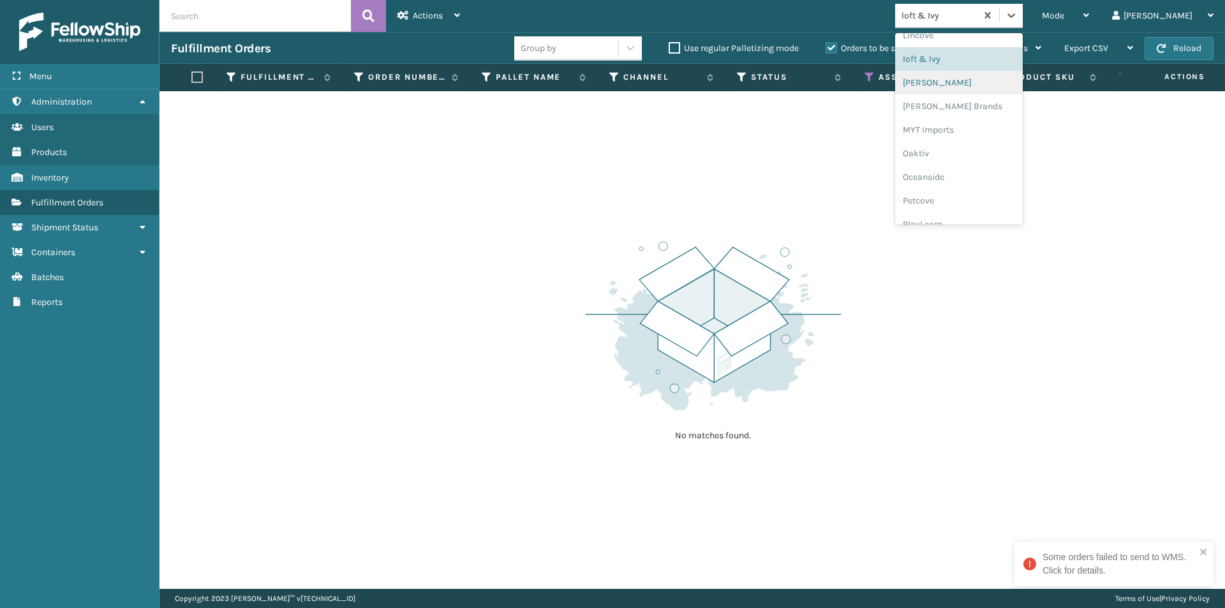
click at [967, 85] on div "[PERSON_NAME]" at bounding box center [959, 83] width 128 height 24
click at [1018, 16] on icon at bounding box center [1011, 15] width 13 height 13
click at [987, 102] on div "[PERSON_NAME] Brands" at bounding box center [959, 106] width 128 height 24
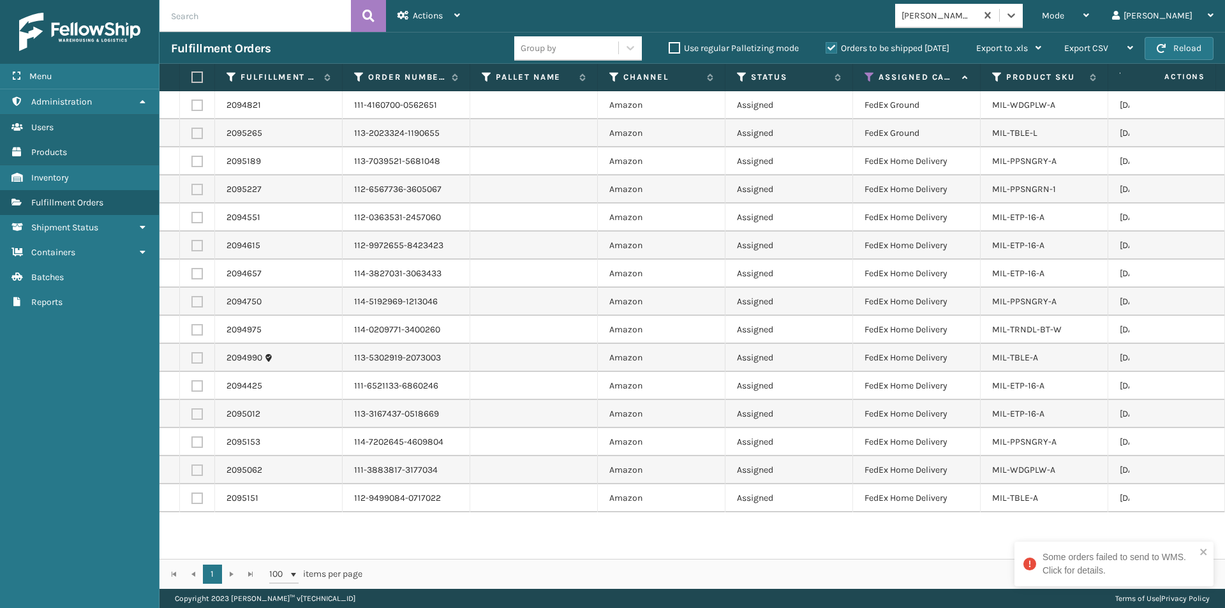
click at [195, 73] on label at bounding box center [195, 76] width 8 height 11
click at [192, 73] on input "checkbox" at bounding box center [191, 77] width 1 height 8
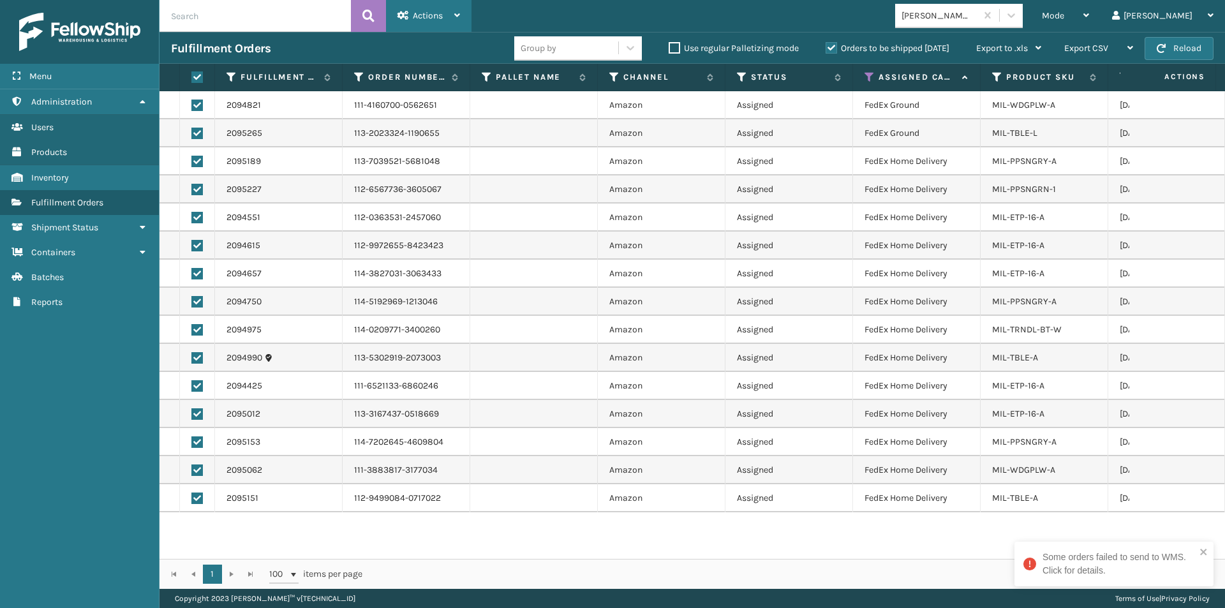
click at [434, 13] on span "Actions" at bounding box center [428, 15] width 30 height 11
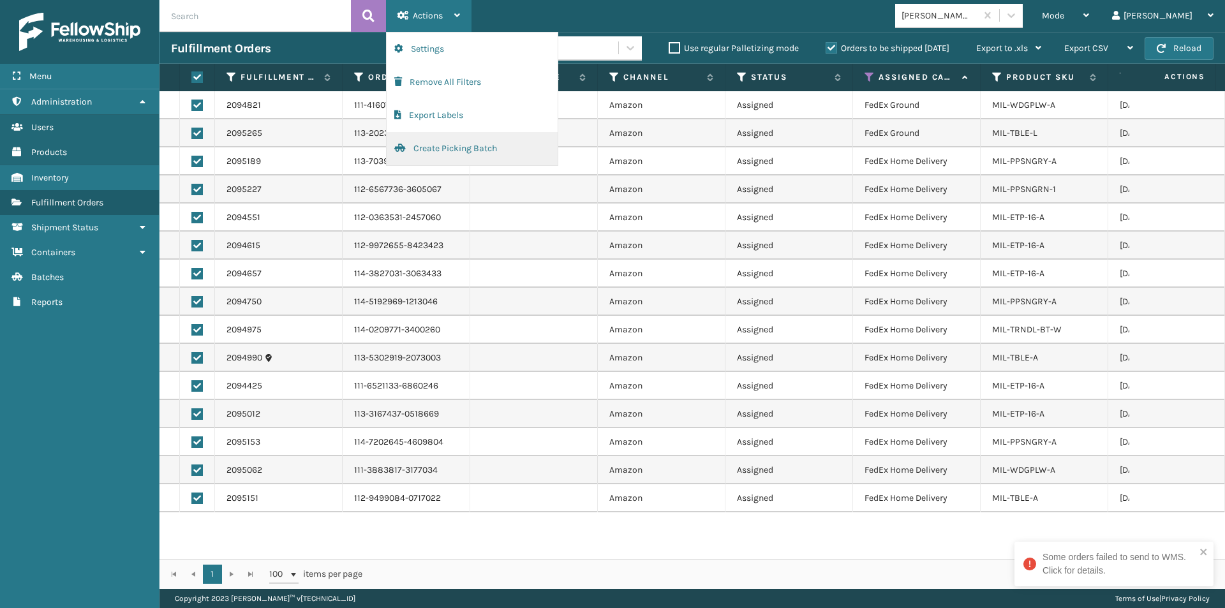
click at [433, 147] on button "Create Picking Batch" at bounding box center [472, 148] width 171 height 33
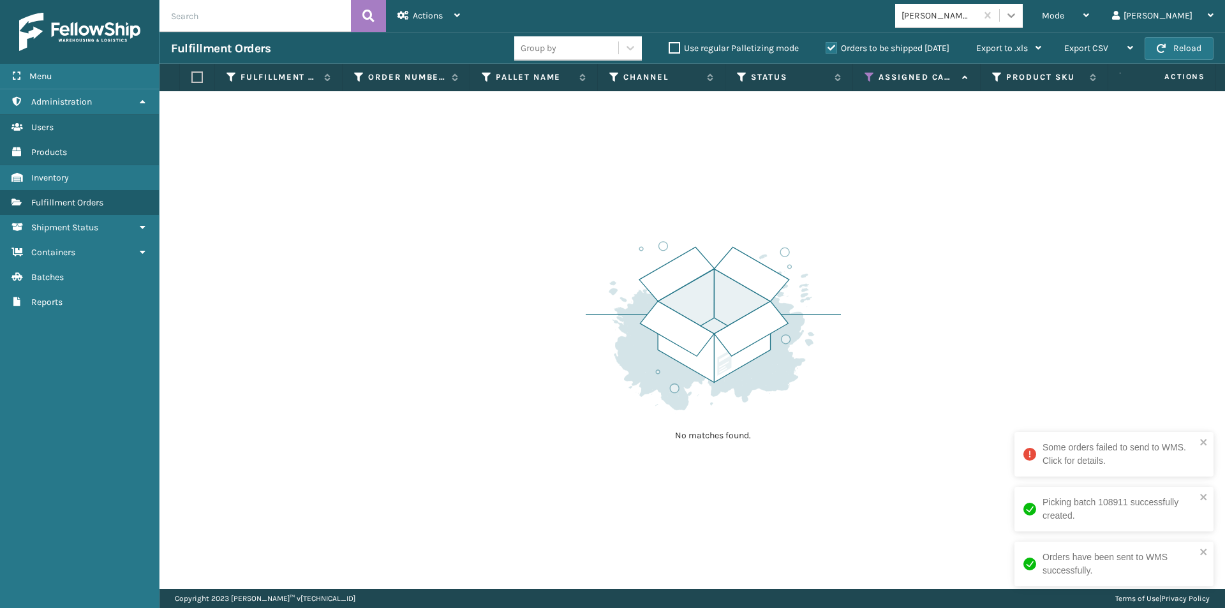
click at [1018, 17] on icon at bounding box center [1011, 15] width 13 height 13
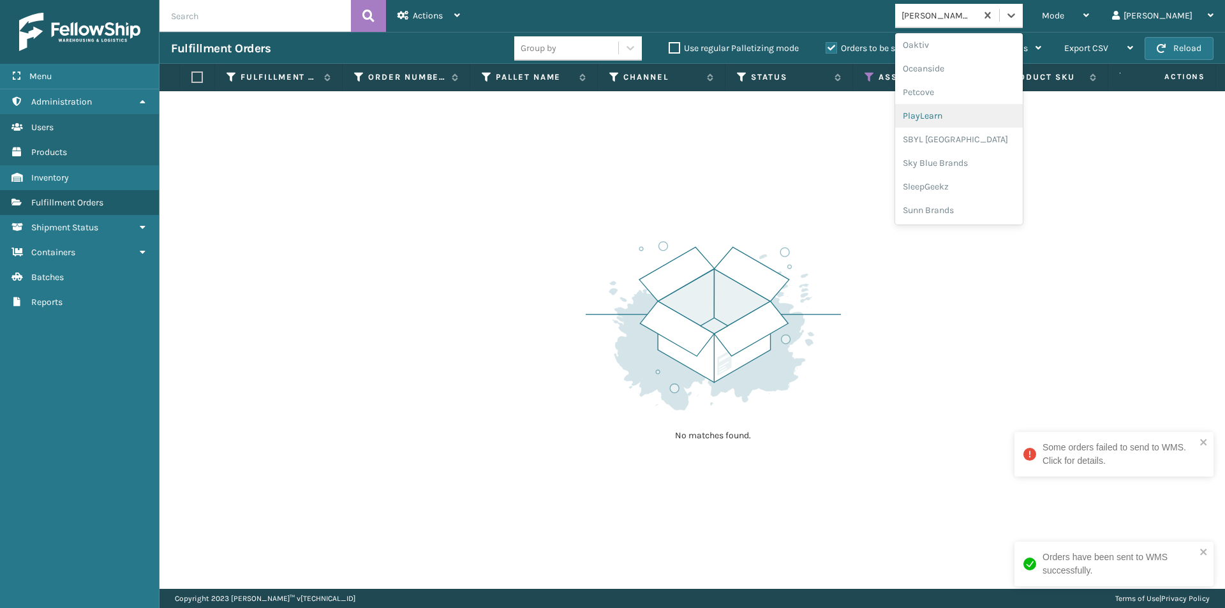
scroll to position [576, 0]
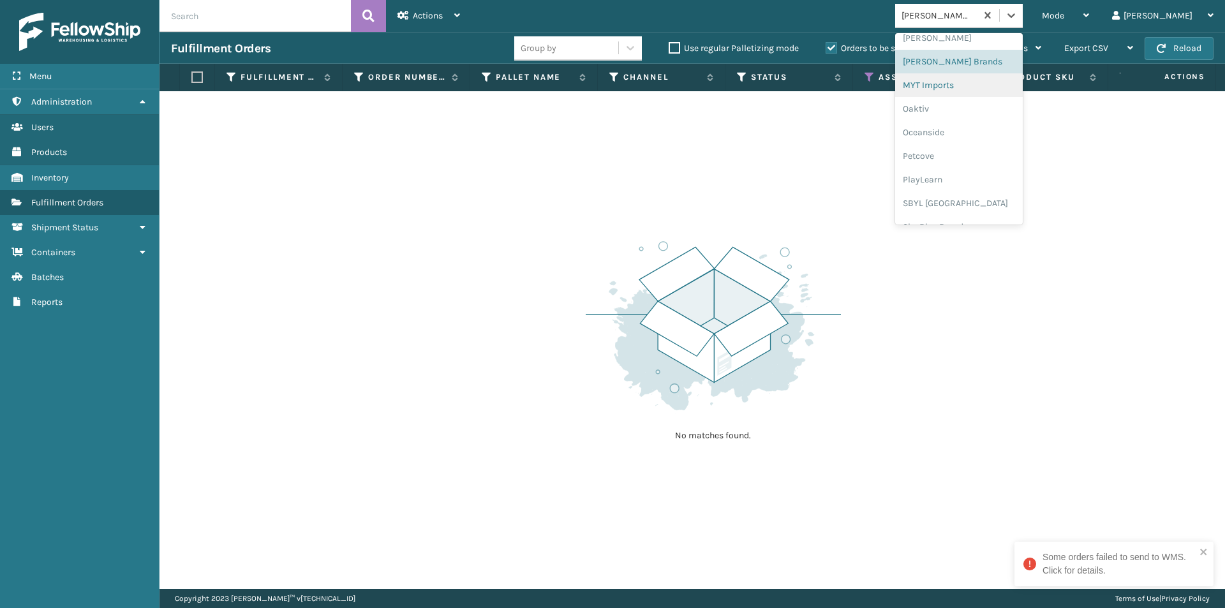
click at [983, 92] on div "MYT Imports" at bounding box center [959, 85] width 128 height 24
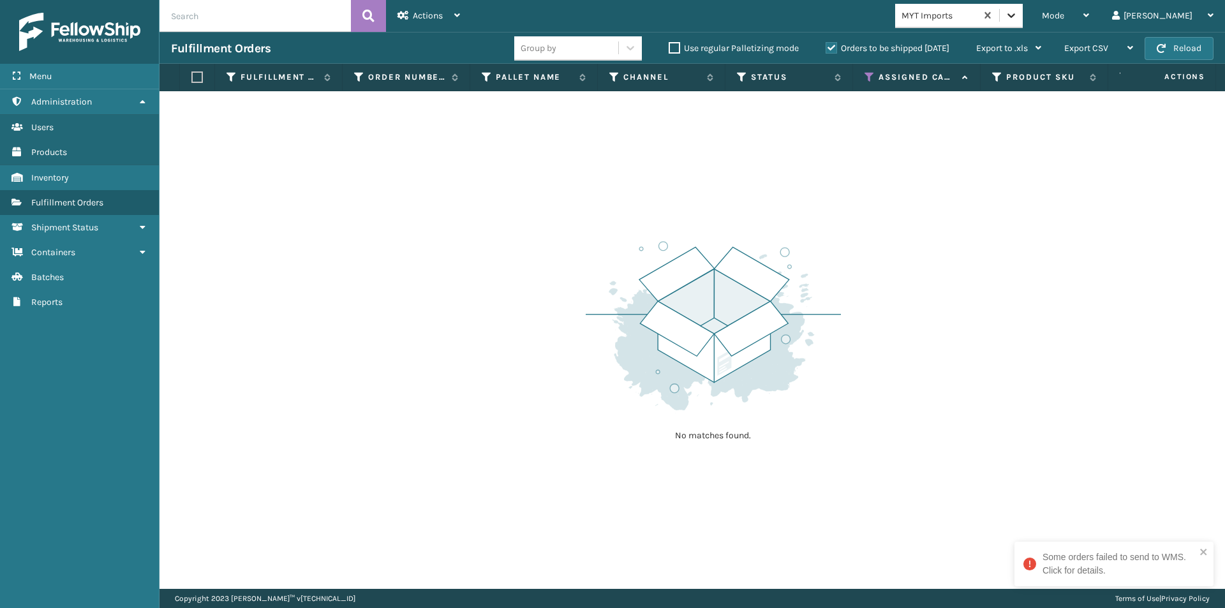
click at [1018, 16] on icon at bounding box center [1011, 15] width 13 height 13
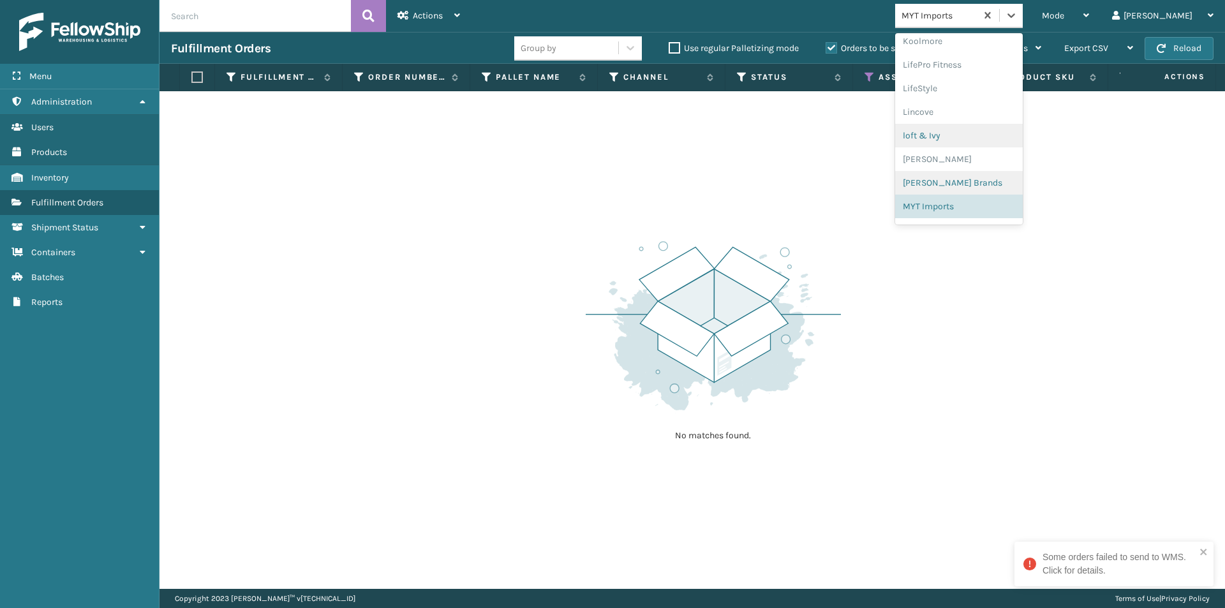
scroll to position [595, 0]
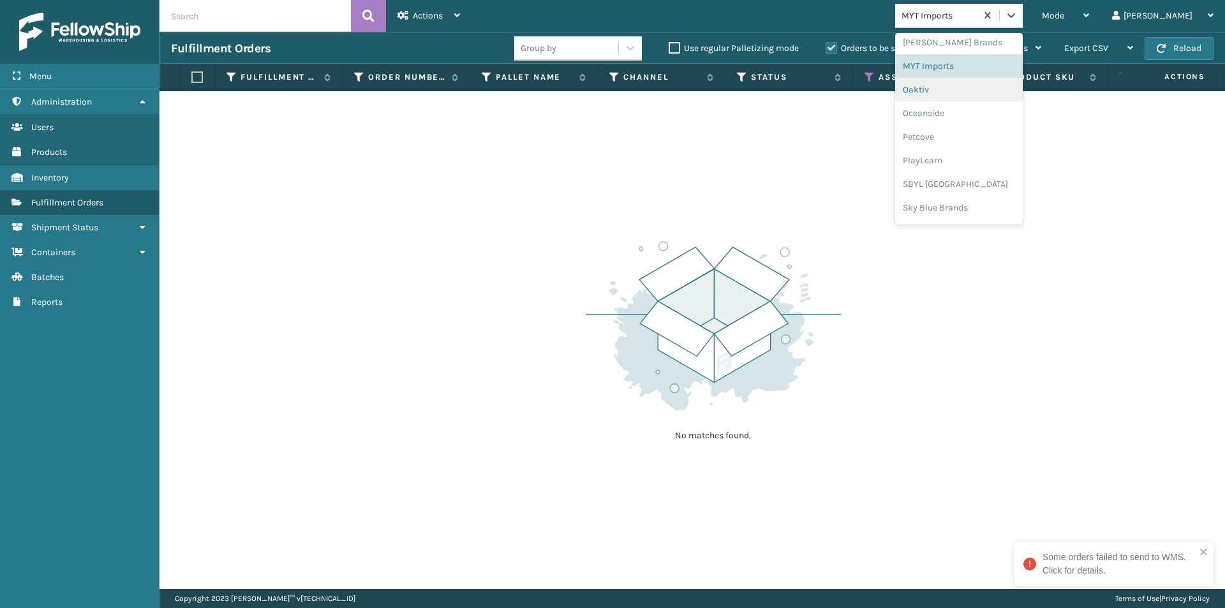
click at [974, 100] on div "Oaktiv" at bounding box center [959, 90] width 128 height 24
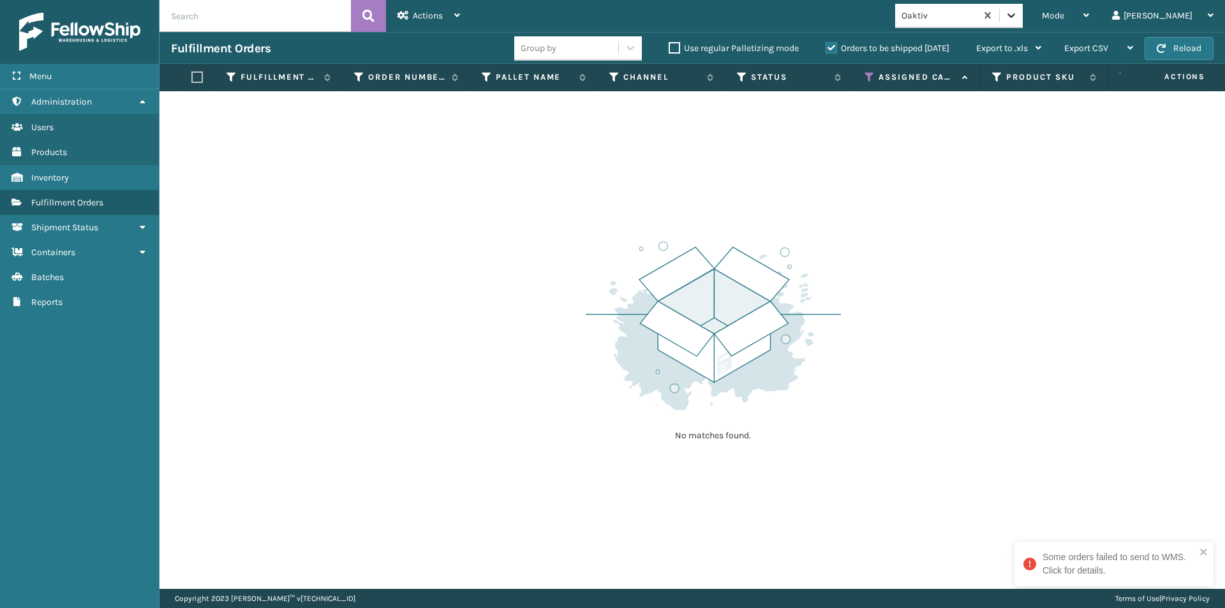
click at [1018, 19] on icon at bounding box center [1011, 15] width 13 height 13
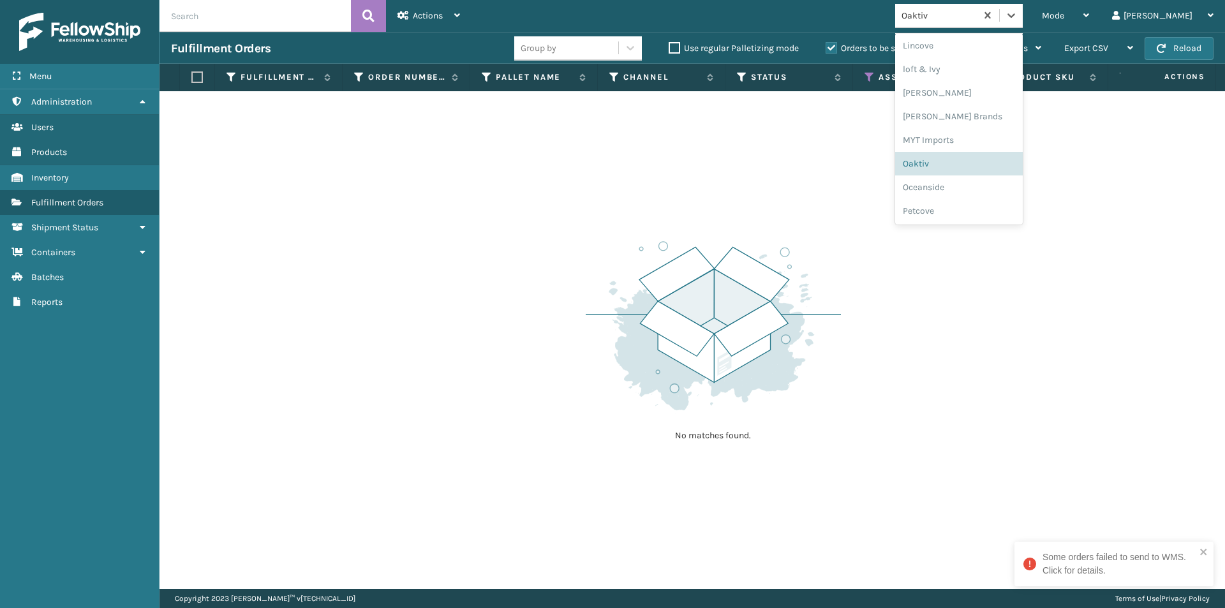
scroll to position [531, 0]
click at [997, 178] on div "Oceanside" at bounding box center [959, 177] width 128 height 24
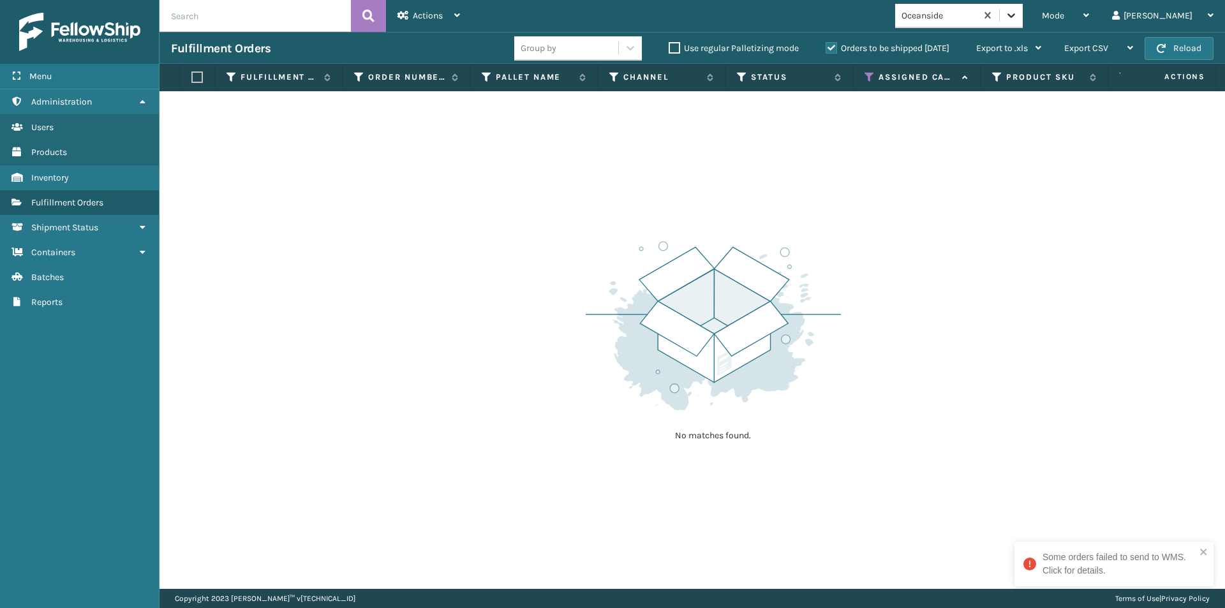
click at [1023, 18] on div at bounding box center [1011, 15] width 23 height 23
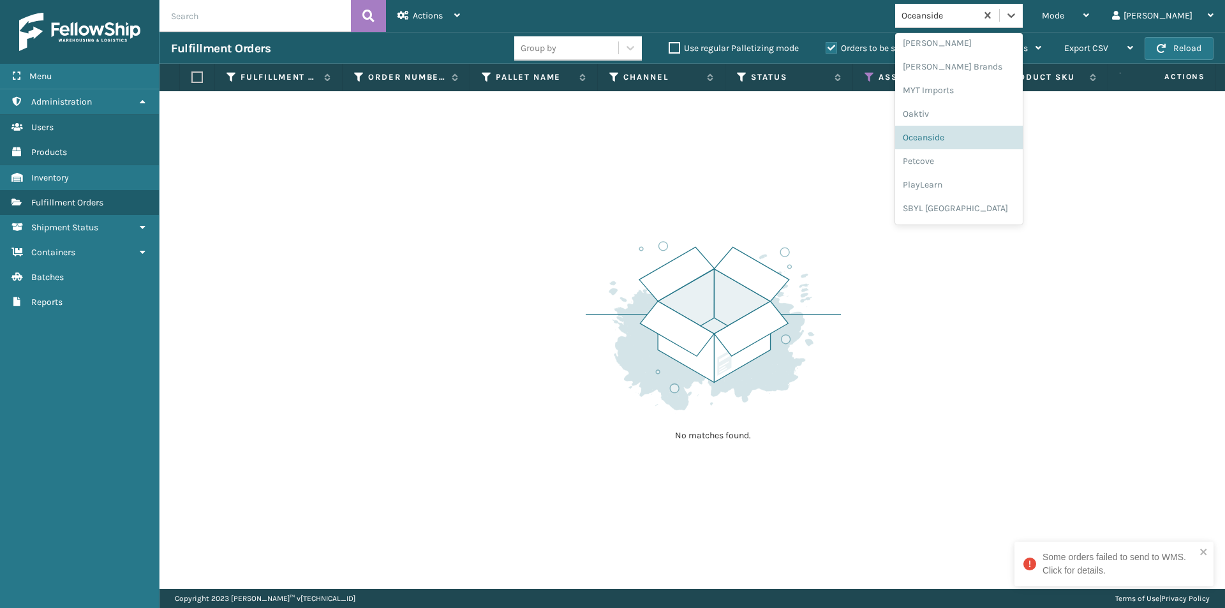
scroll to position [595, 0]
click at [968, 140] on div "Petcove" at bounding box center [959, 137] width 128 height 24
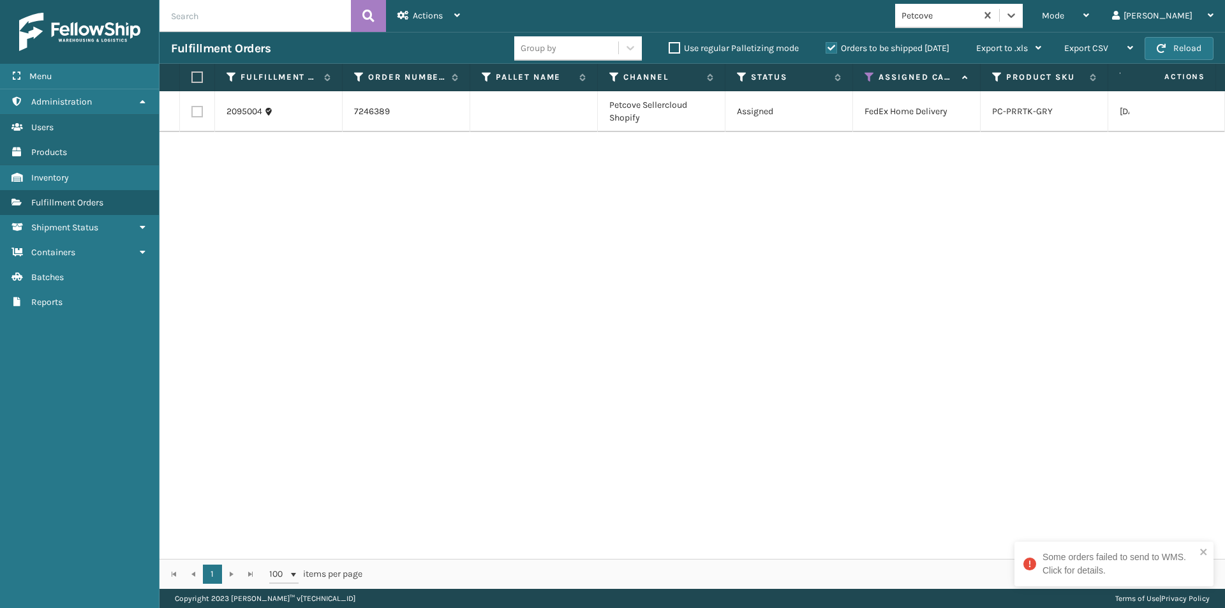
click at [193, 78] on label at bounding box center [195, 76] width 8 height 11
click at [192, 78] on input "checkbox" at bounding box center [191, 77] width 1 height 8
click at [419, 17] on span "Actions" at bounding box center [428, 15] width 30 height 11
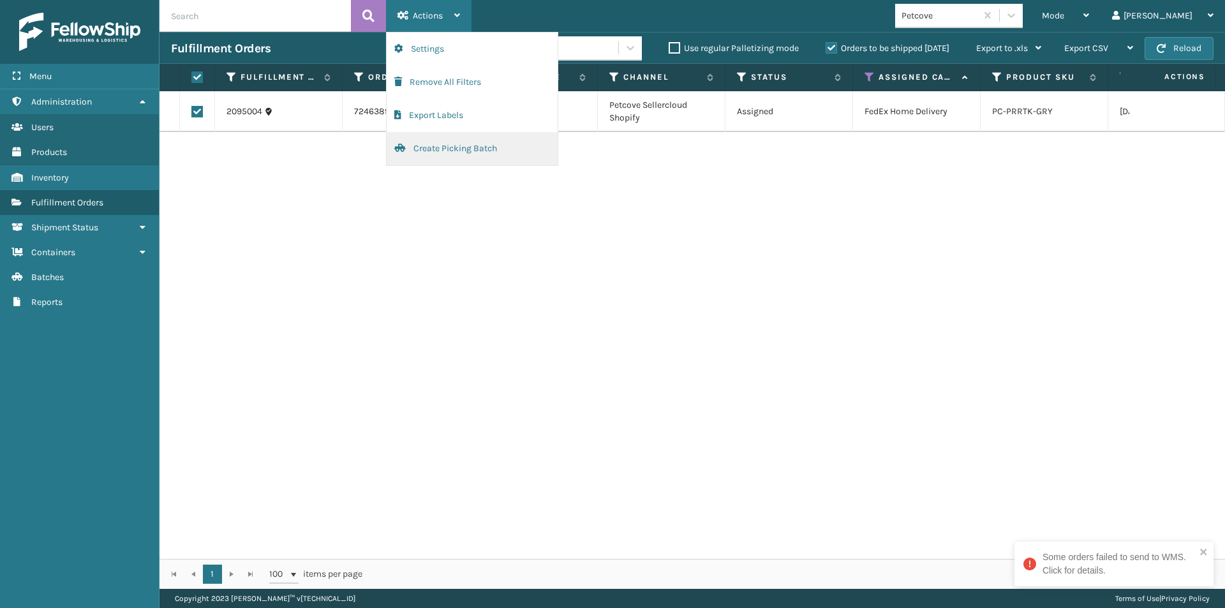
click at [439, 146] on button "Create Picking Batch" at bounding box center [472, 148] width 171 height 33
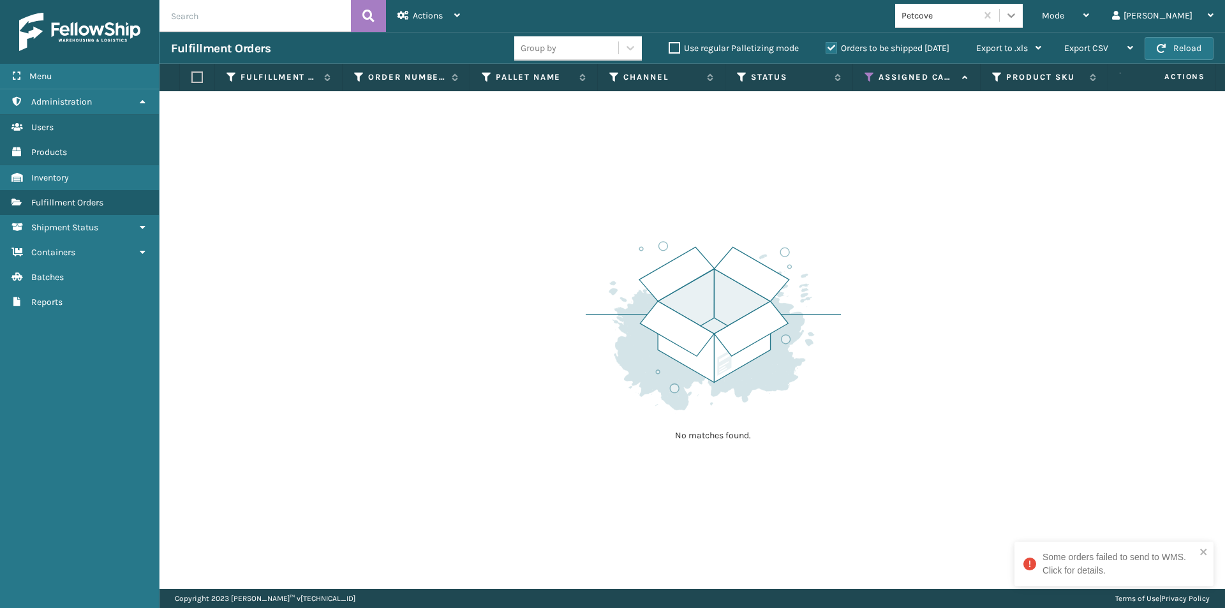
click at [1018, 21] on icon at bounding box center [1011, 15] width 13 height 13
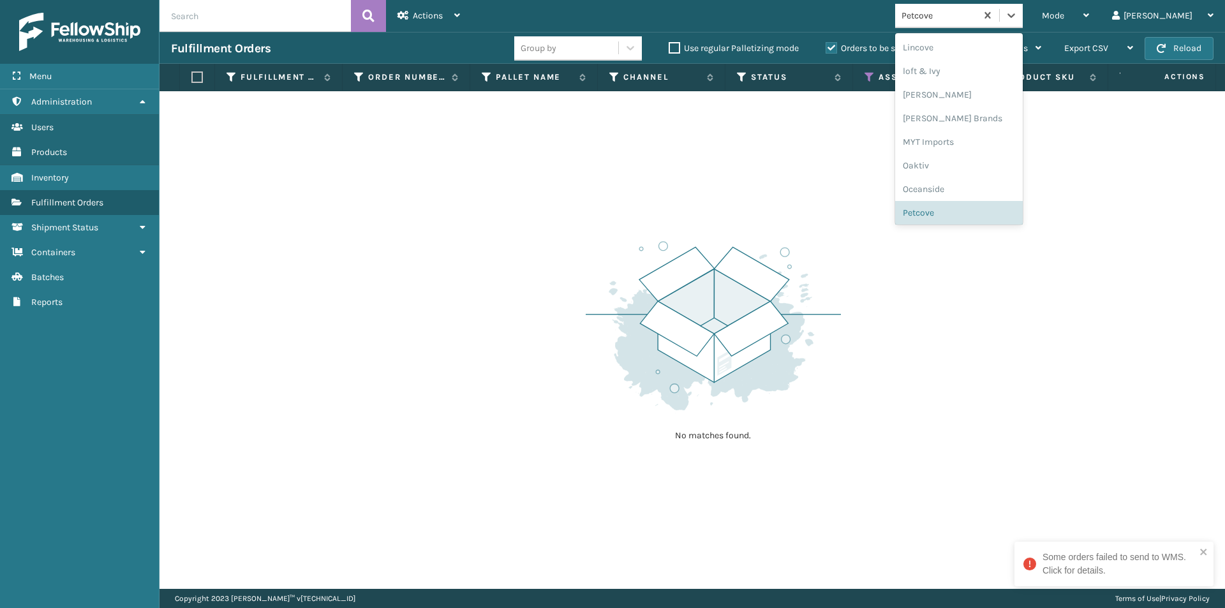
scroll to position [640, 0]
click at [998, 114] on div "PlayLearn" at bounding box center [959, 116] width 128 height 24
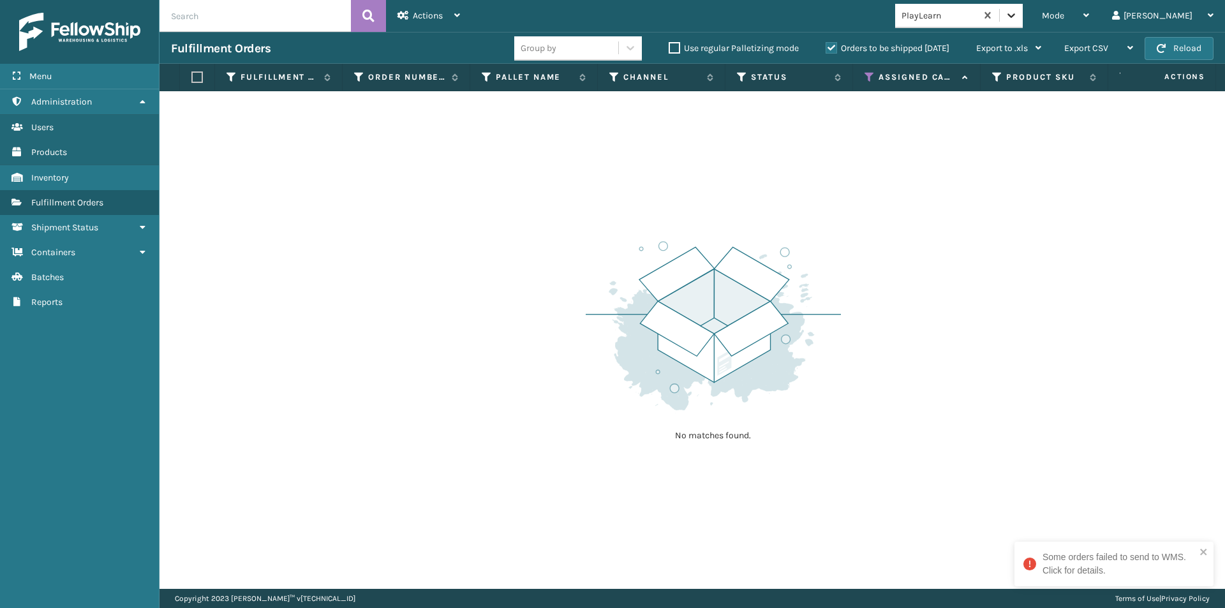
click at [1015, 17] on icon at bounding box center [1011, 15] width 8 height 4
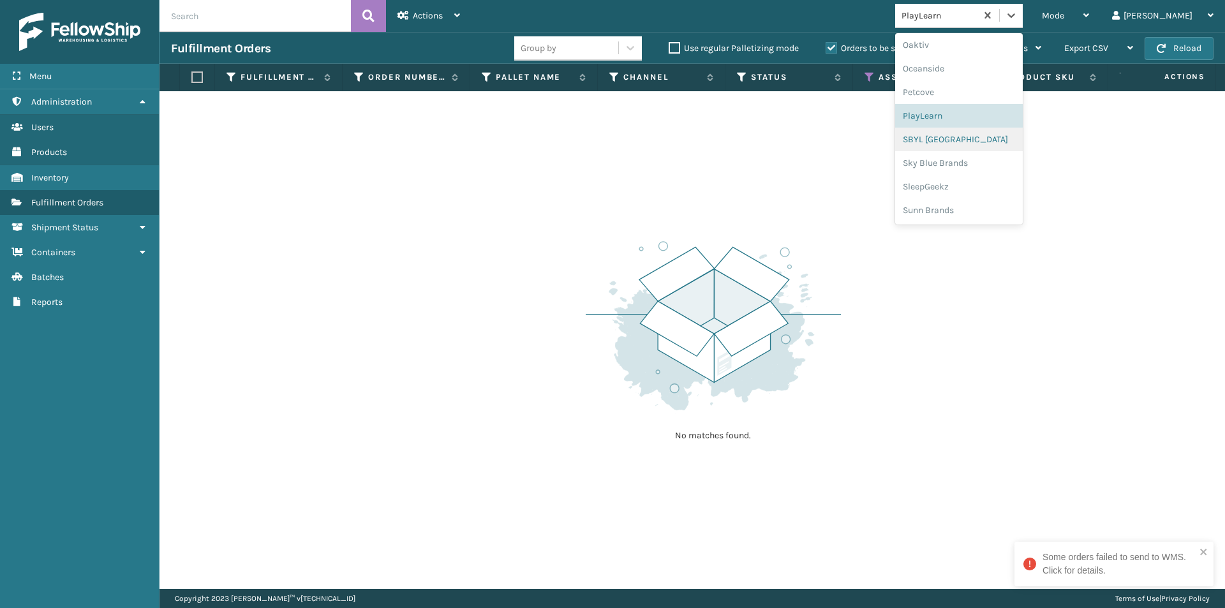
click at [971, 134] on div "SBYL [GEOGRAPHIC_DATA]" at bounding box center [959, 140] width 128 height 24
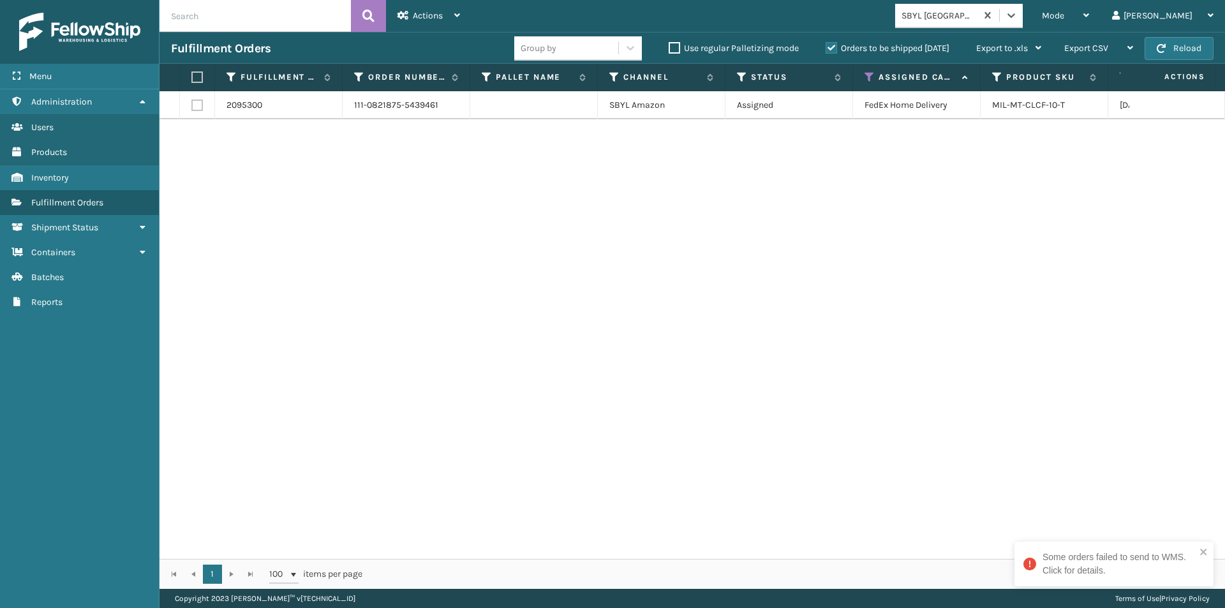
click at [197, 81] on label at bounding box center [195, 76] width 8 height 11
click at [192, 81] on input "checkbox" at bounding box center [191, 77] width 1 height 8
click at [412, 20] on div "Actions" at bounding box center [428, 16] width 63 height 32
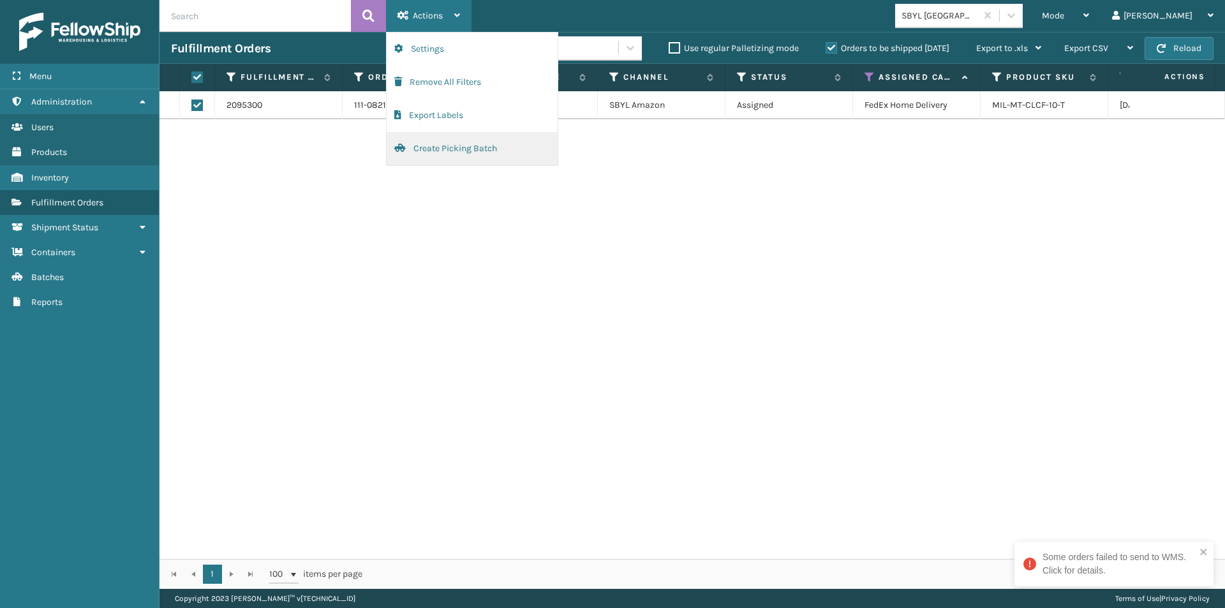
click at [429, 144] on button "Create Picking Batch" at bounding box center [472, 148] width 171 height 33
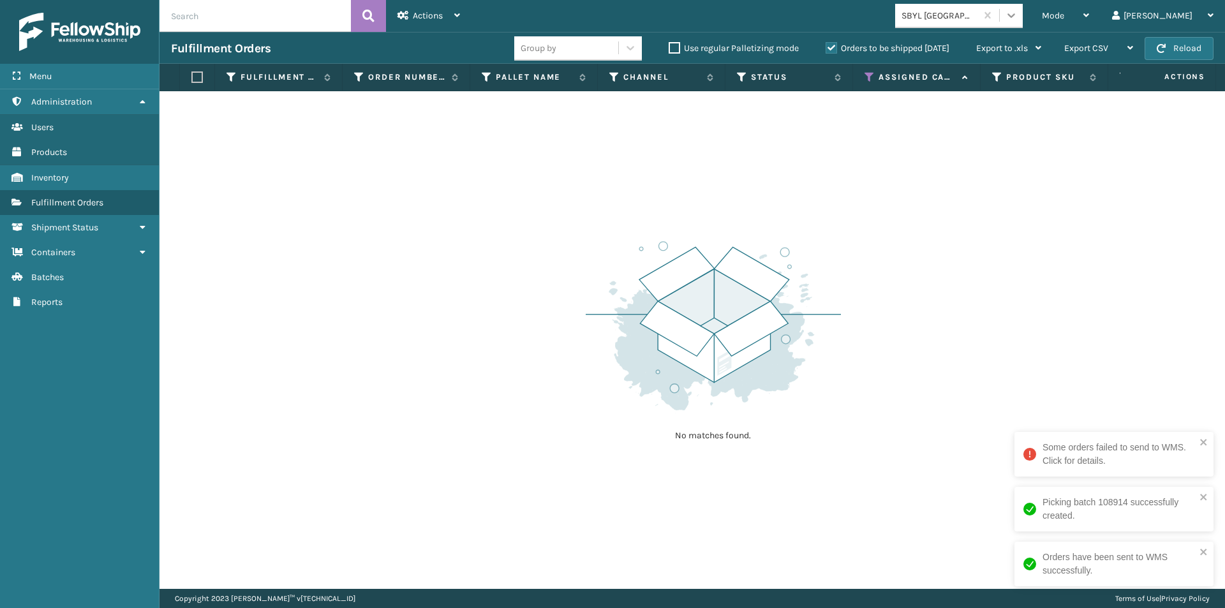
click at [1018, 14] on icon at bounding box center [1011, 15] width 13 height 13
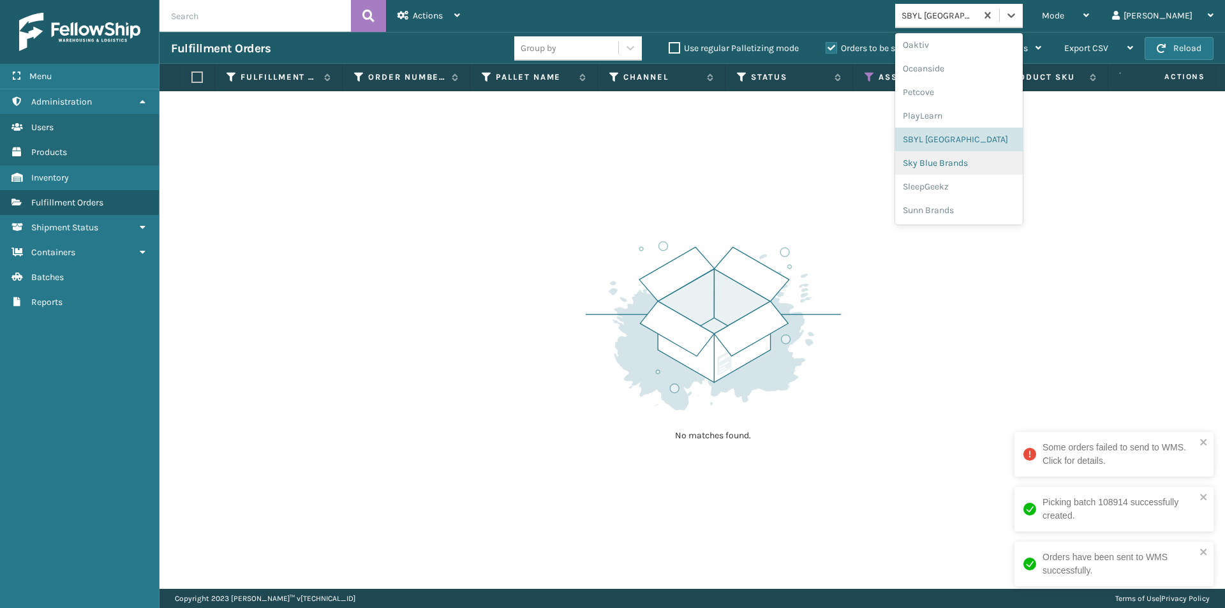
click at [983, 165] on div "Sky Blue Brands" at bounding box center [959, 163] width 128 height 24
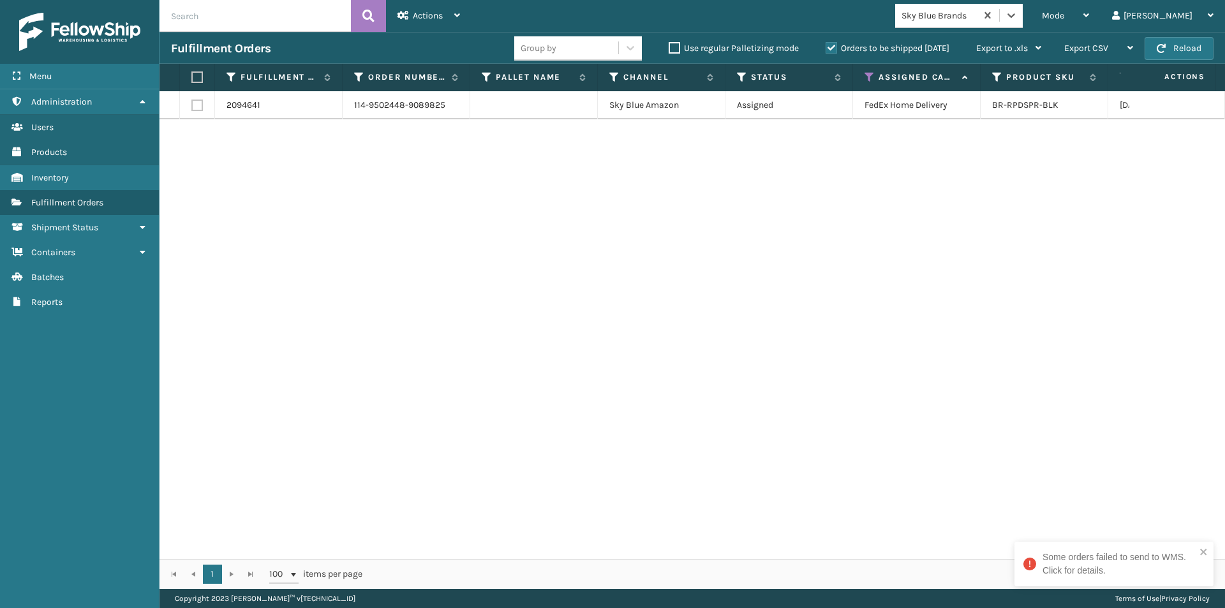
click at [191, 78] on label at bounding box center [195, 76] width 8 height 11
click at [191, 78] on input "checkbox" at bounding box center [191, 77] width 1 height 8
click at [412, 13] on div "Actions" at bounding box center [428, 16] width 63 height 32
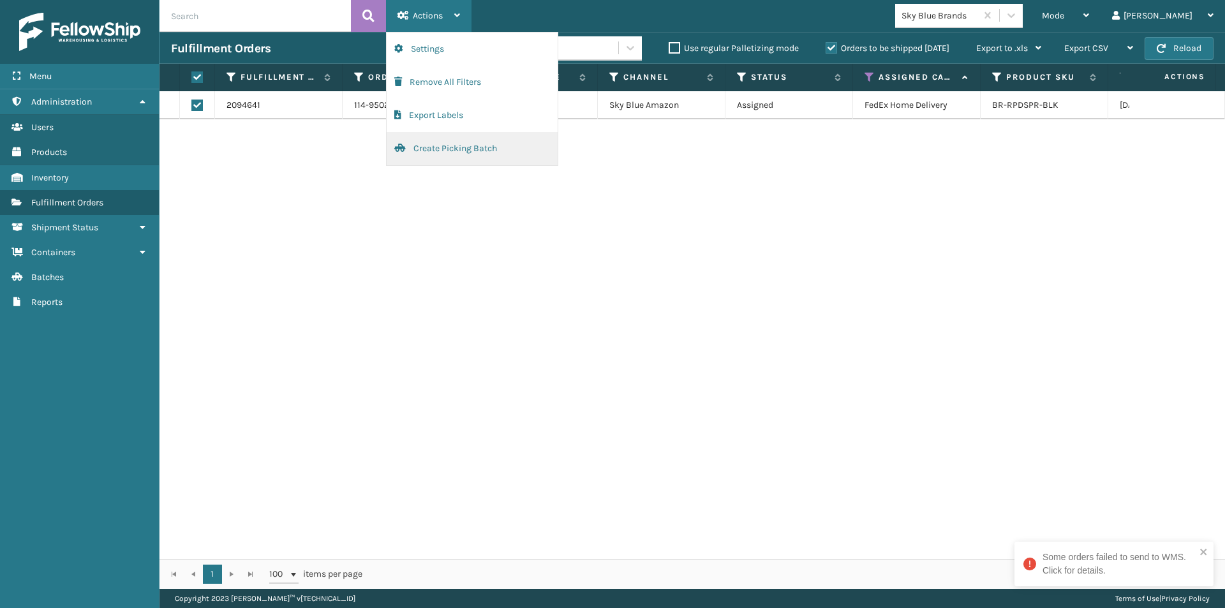
click at [428, 156] on button "Create Picking Batch" at bounding box center [472, 148] width 171 height 33
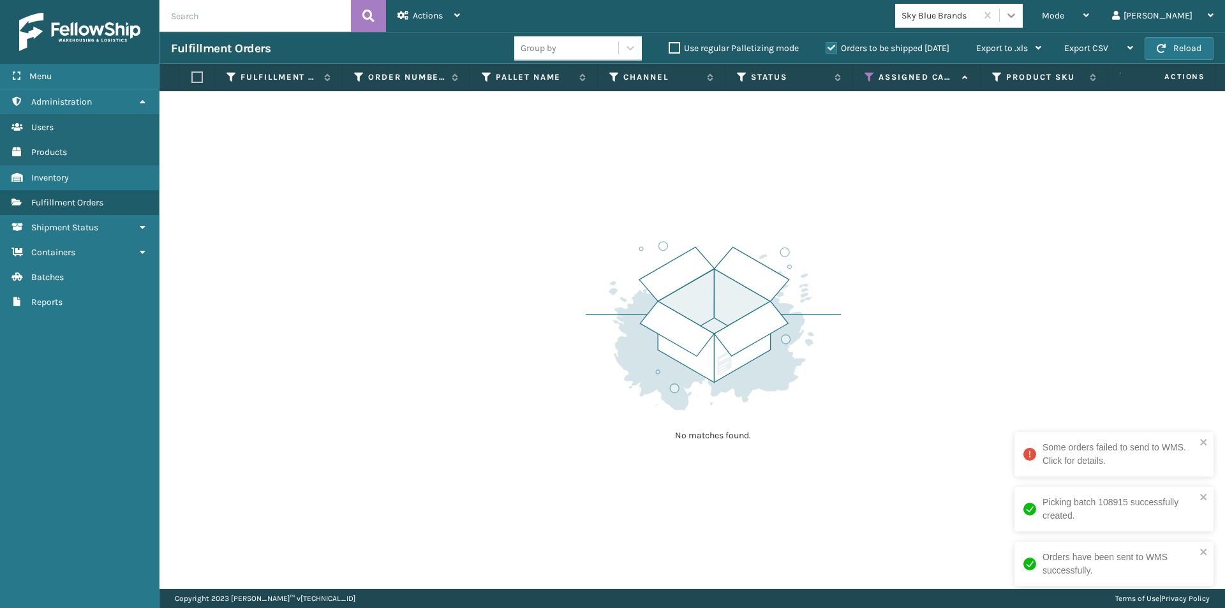
click at [1018, 13] on icon at bounding box center [1011, 15] width 13 height 13
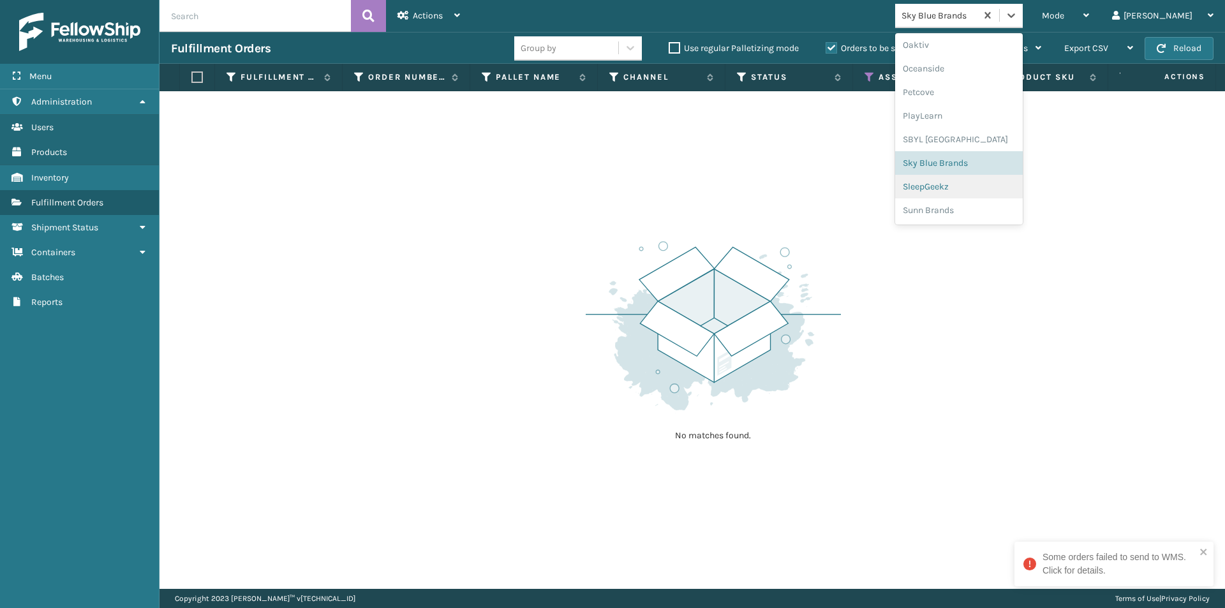
click at [983, 193] on div "SleepGeekz" at bounding box center [959, 187] width 128 height 24
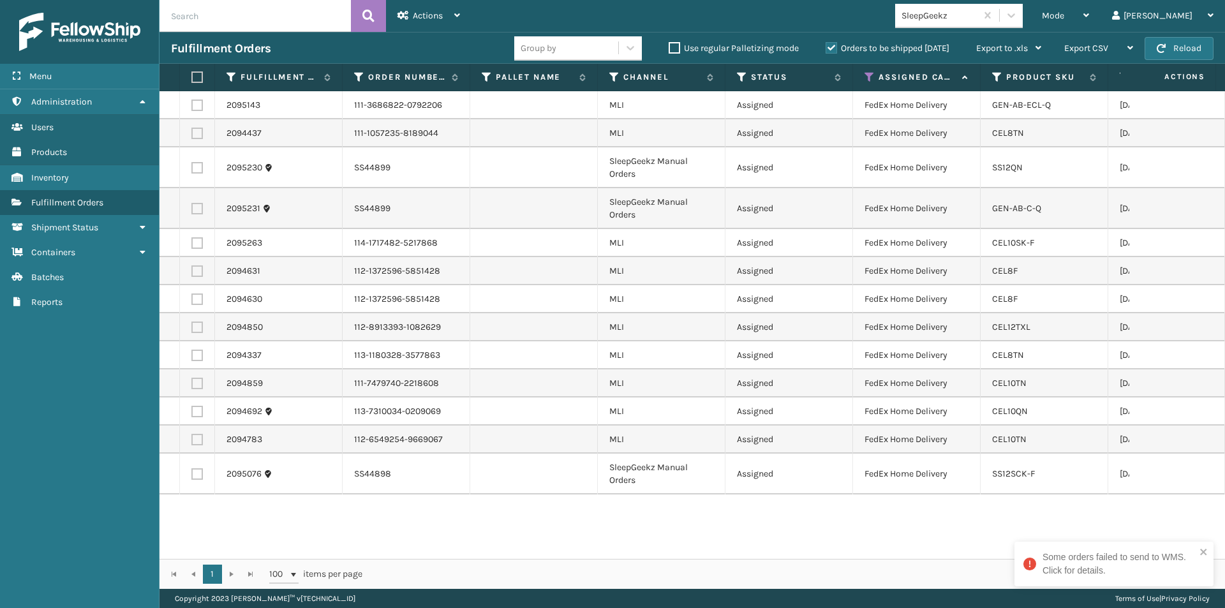
click at [199, 80] on label at bounding box center [195, 76] width 8 height 11
click at [192, 80] on input "checkbox" at bounding box center [191, 77] width 1 height 8
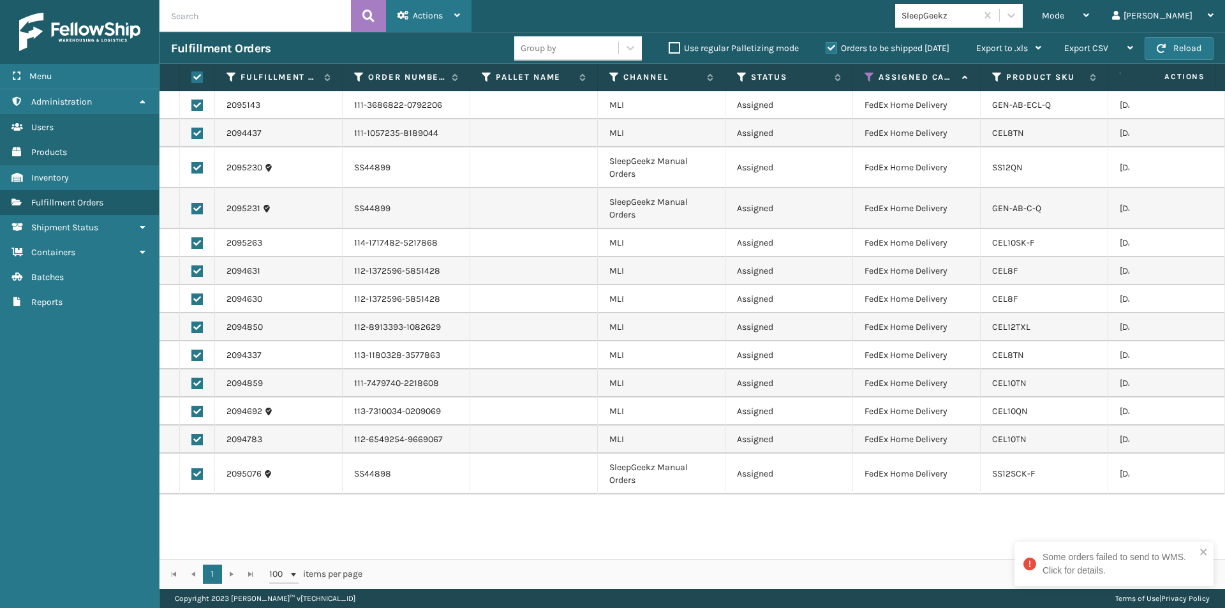
click at [418, 24] on div "Actions" at bounding box center [428, 16] width 63 height 32
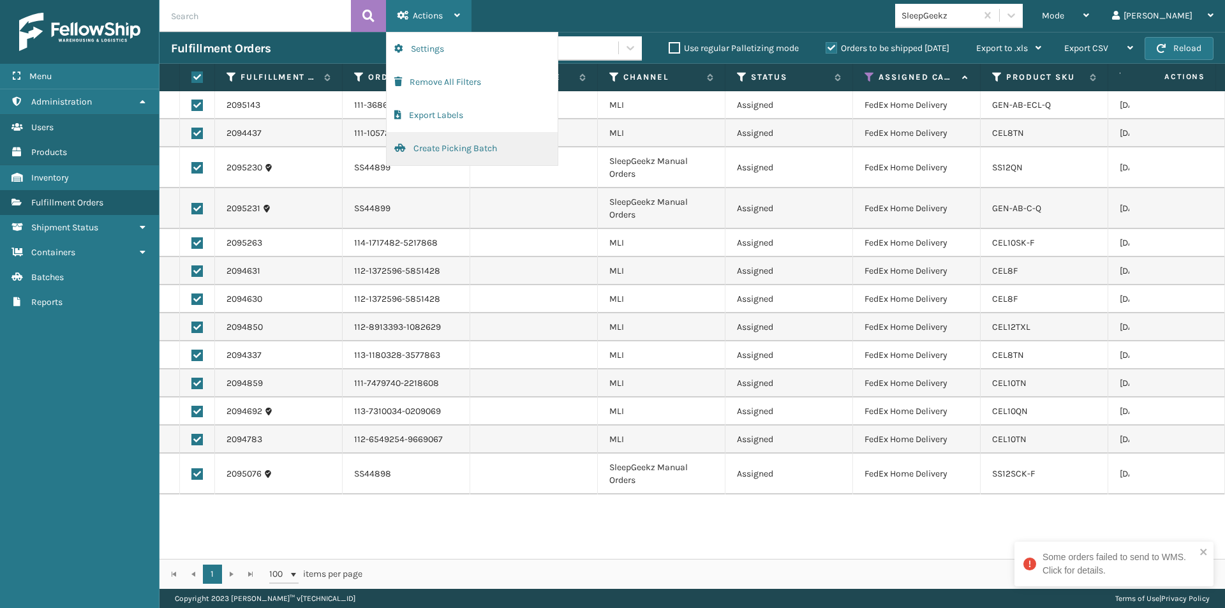
click at [420, 148] on button "Create Picking Batch" at bounding box center [472, 148] width 171 height 33
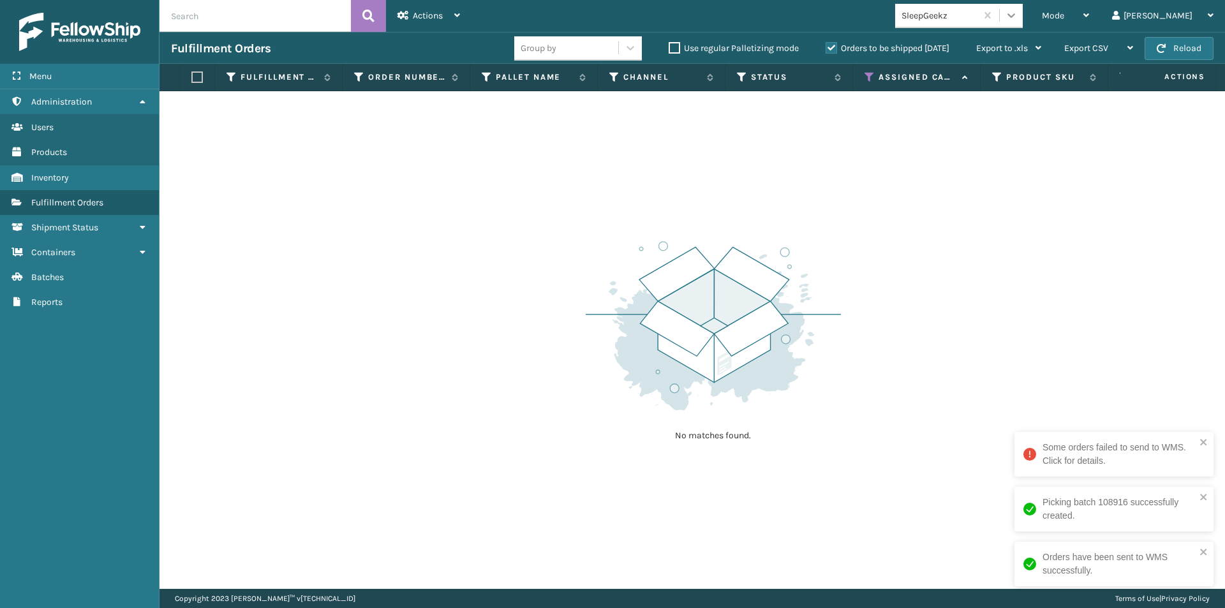
click at [1018, 13] on icon at bounding box center [1011, 15] width 13 height 13
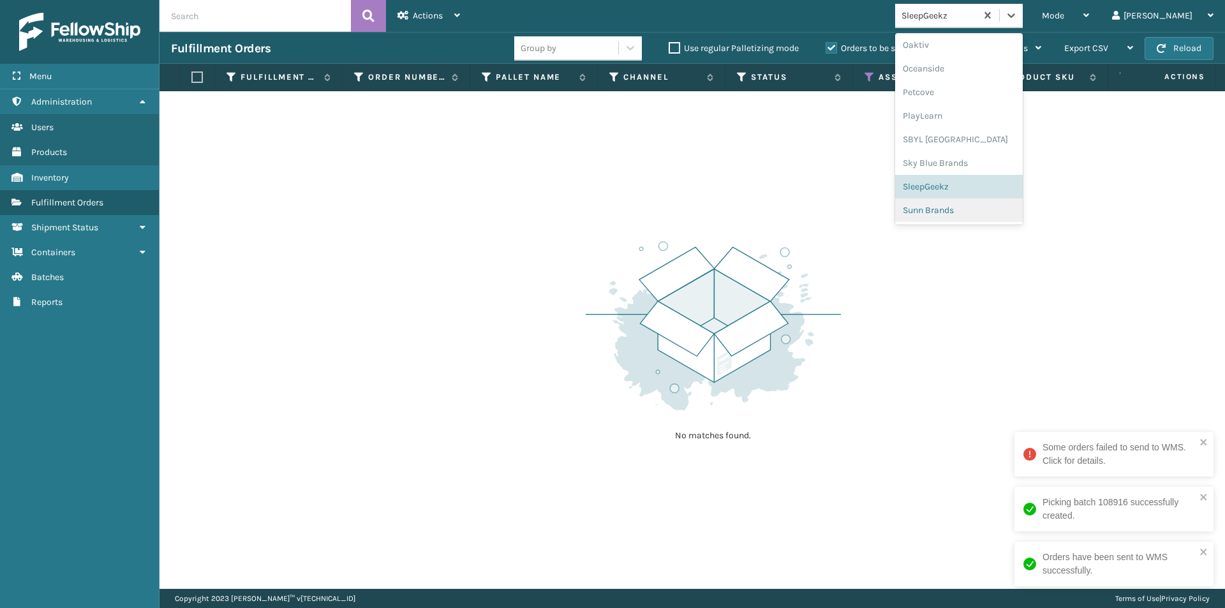
click at [980, 209] on div "Sunn Brands" at bounding box center [959, 210] width 128 height 24
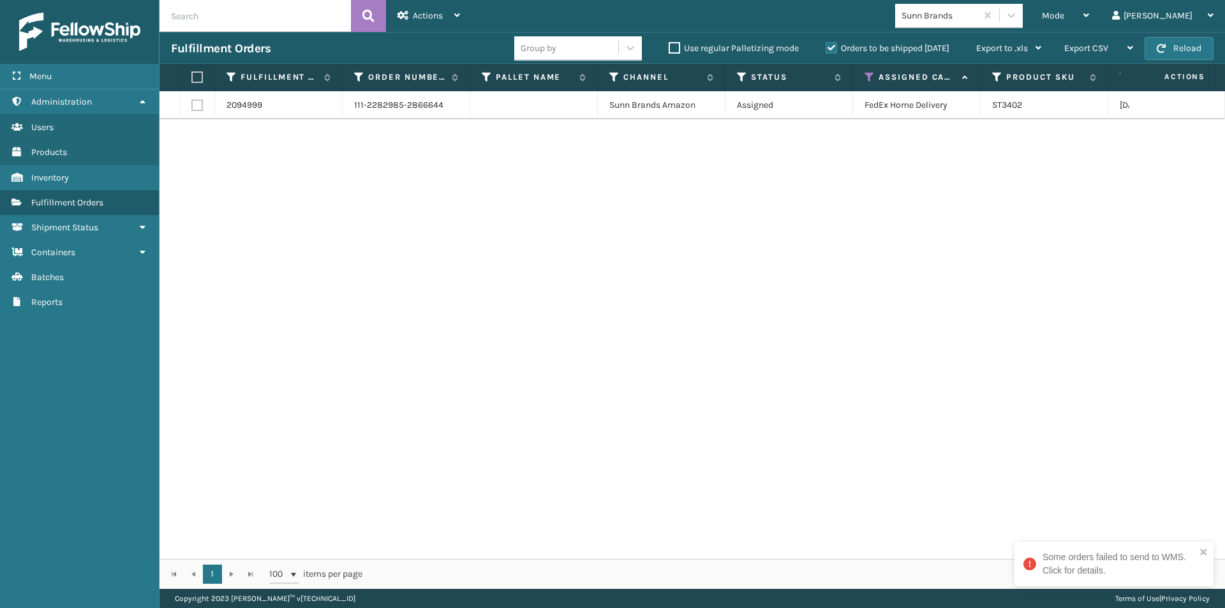
click at [194, 78] on label at bounding box center [195, 76] width 8 height 11
click at [192, 78] on input "checkbox" at bounding box center [191, 77] width 1 height 8
click at [436, 13] on span "Actions" at bounding box center [428, 15] width 30 height 11
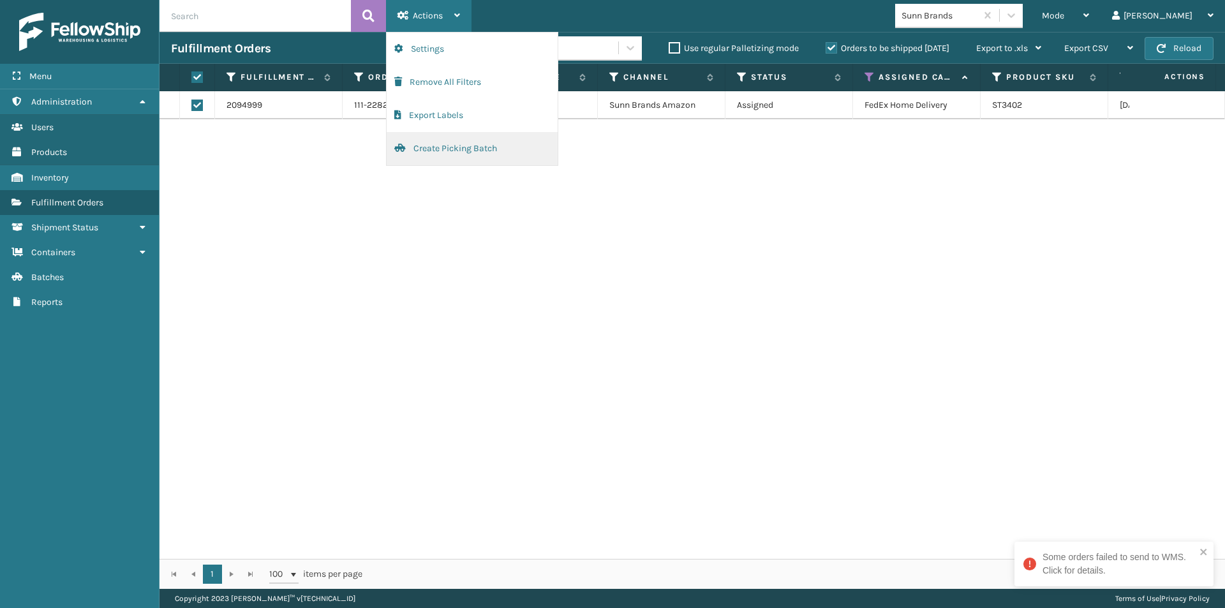
click at [436, 154] on button "Create Picking Batch" at bounding box center [472, 148] width 171 height 33
